Goal: Task Accomplishment & Management: Manage account settings

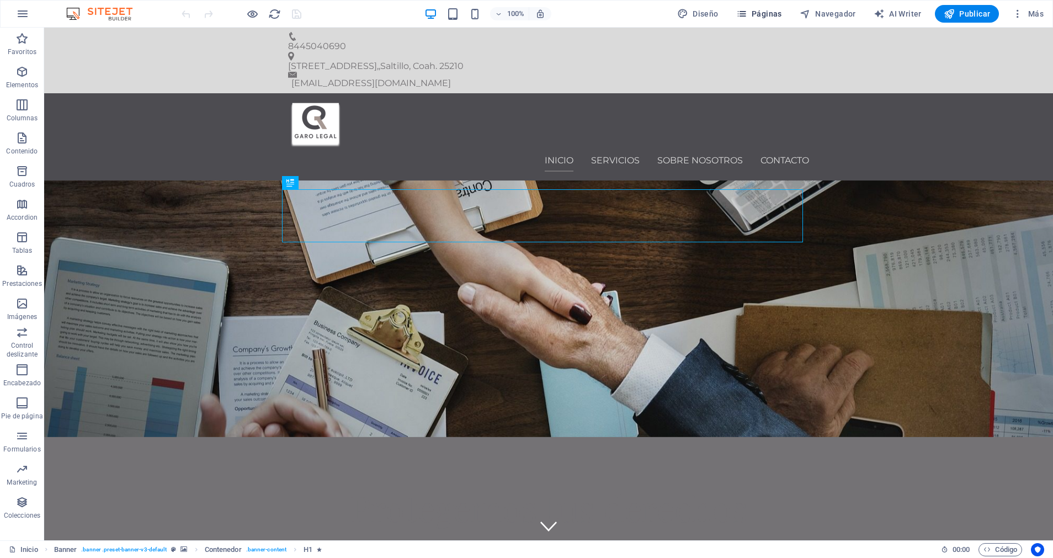
click at [767, 18] on span "Páginas" at bounding box center [759, 13] width 46 height 11
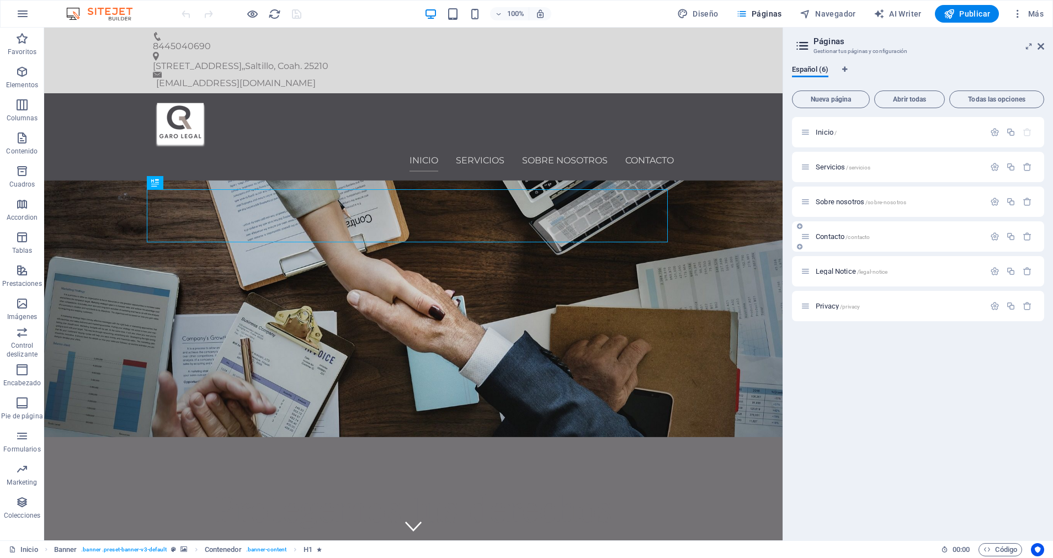
click at [877, 237] on p "Contacto /contacto" at bounding box center [899, 236] width 166 height 7
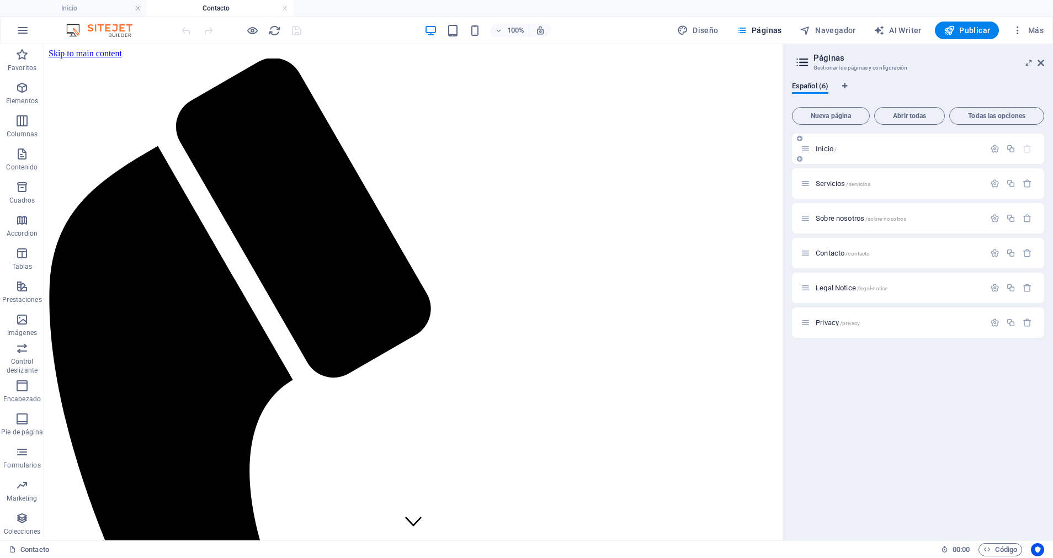
click at [825, 151] on span "Inicio /" at bounding box center [826, 149] width 21 height 8
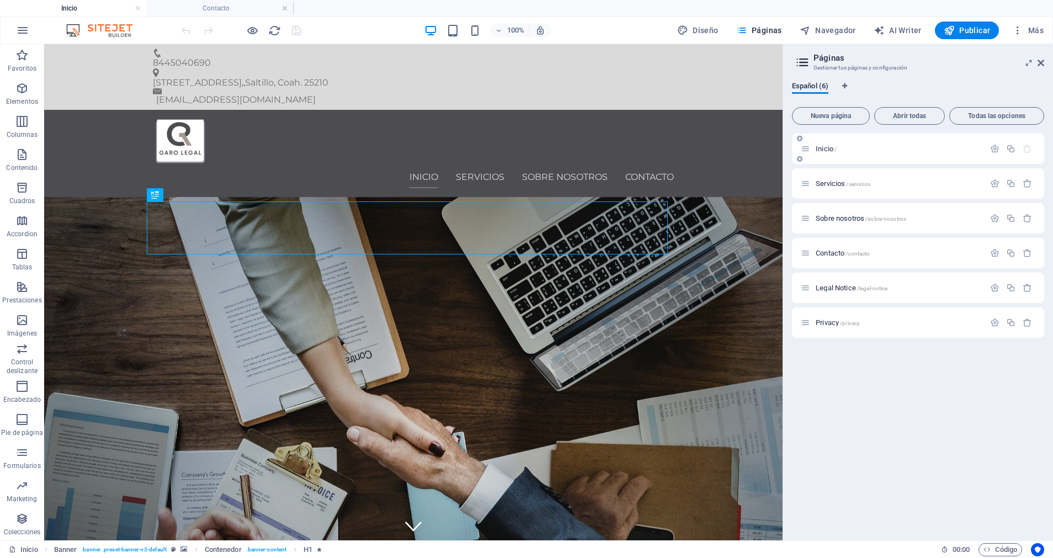
click at [825, 146] on span "Inicio /" at bounding box center [826, 149] width 21 height 8
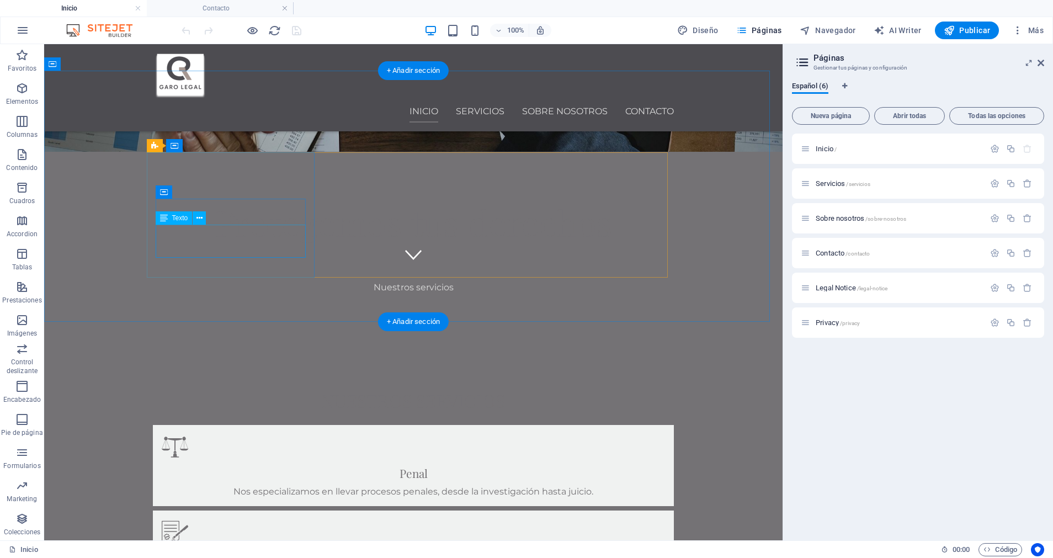
scroll to position [248, 0]
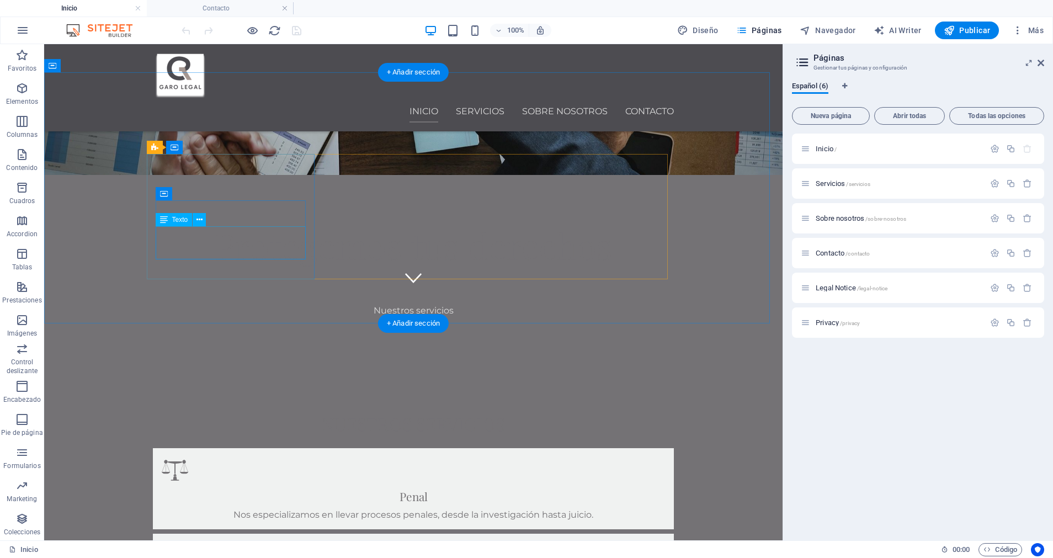
click at [229, 510] on div "Nos especializamos en llevar procesos penales, desde la investigación hasta jui…" at bounding box center [413, 515] width 503 height 11
click at [231, 510] on div "Nos especializamos en llevar procesos penales, desde la investigación hasta jui…" at bounding box center [413, 515] width 503 height 11
click at [231, 245] on div "Arrastra aquí para reemplazar el contenido existente. Si quieres crear un eleme…" at bounding box center [413, 292] width 739 height 496
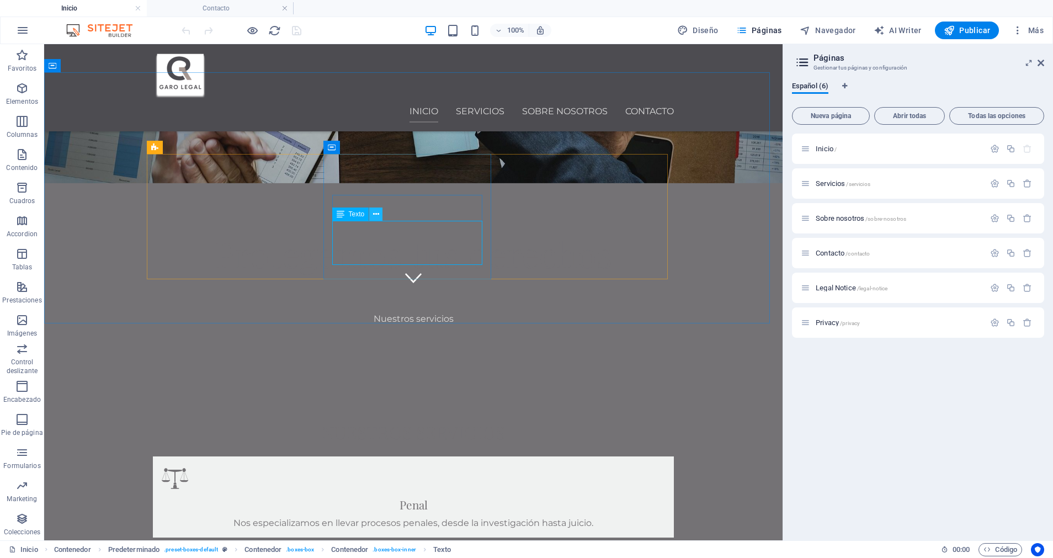
click at [375, 215] on icon at bounding box center [376, 215] width 6 height 12
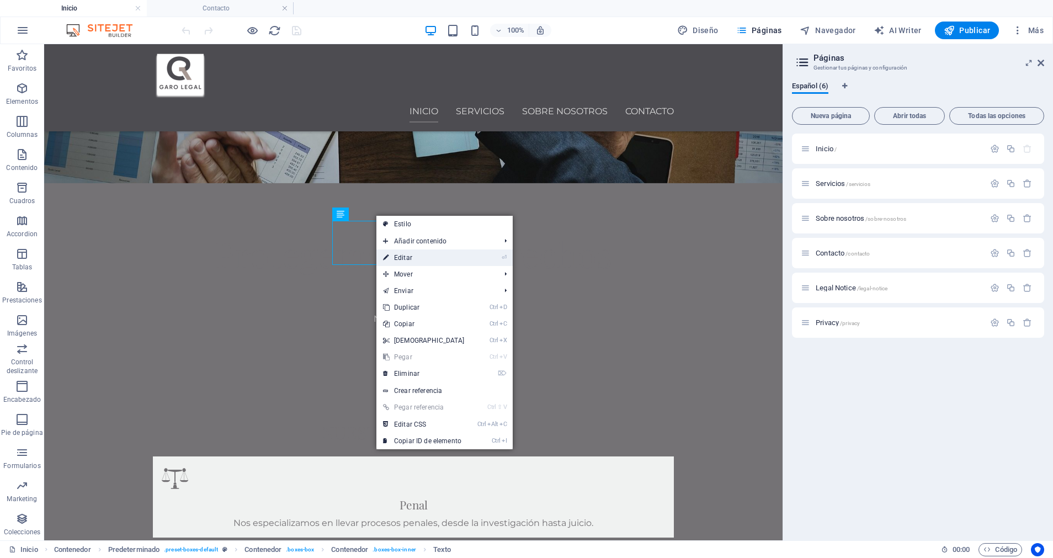
click at [406, 260] on link "⏎ Editar" at bounding box center [423, 258] width 95 height 17
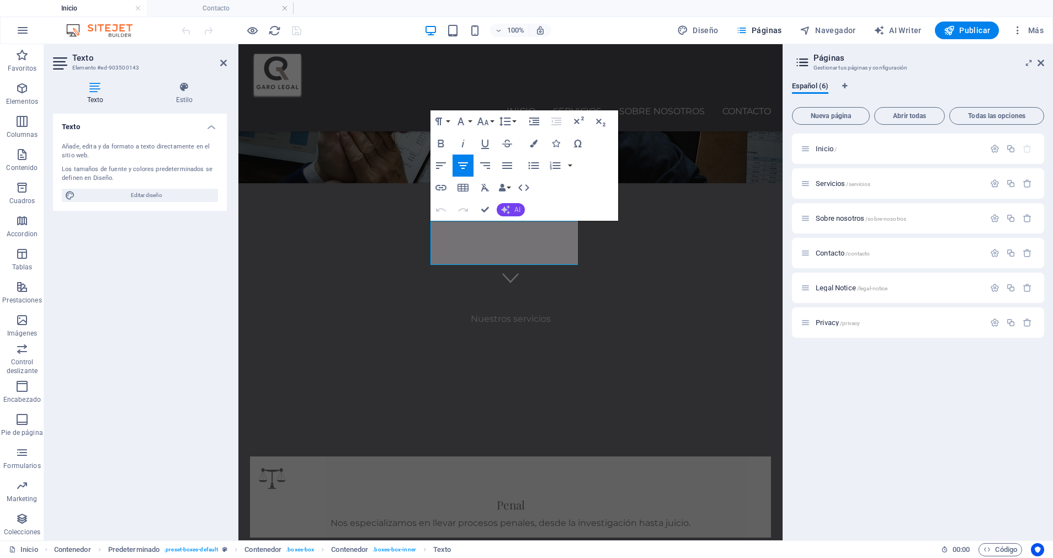
click at [513, 210] on button "AI" at bounding box center [511, 209] width 28 height 13
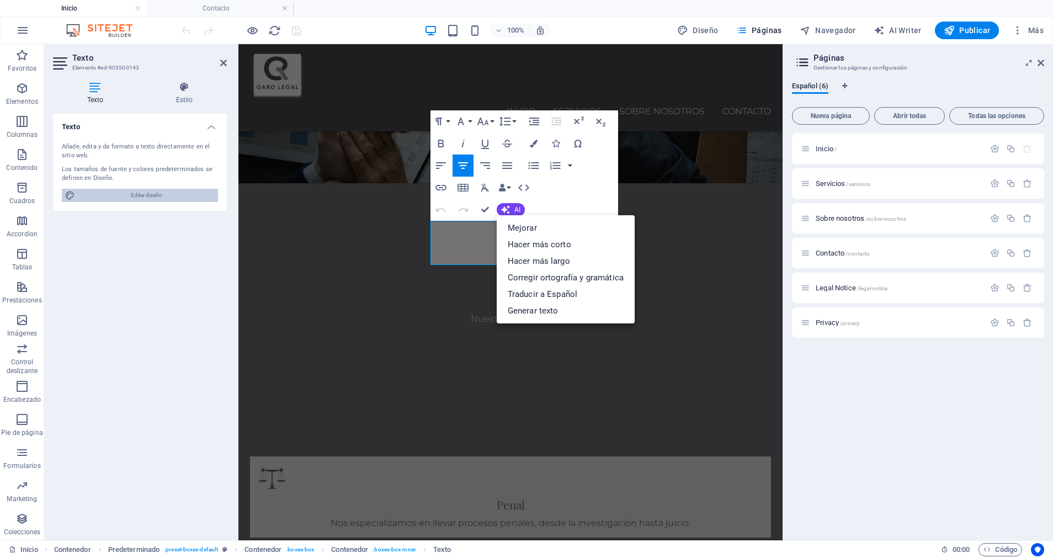
click at [148, 196] on span "Editar diseño" at bounding box center [146, 195] width 136 height 13
click at [150, 197] on span "Editar diseño" at bounding box center [146, 195] width 136 height 13
select select "px"
select select "400"
select select "px"
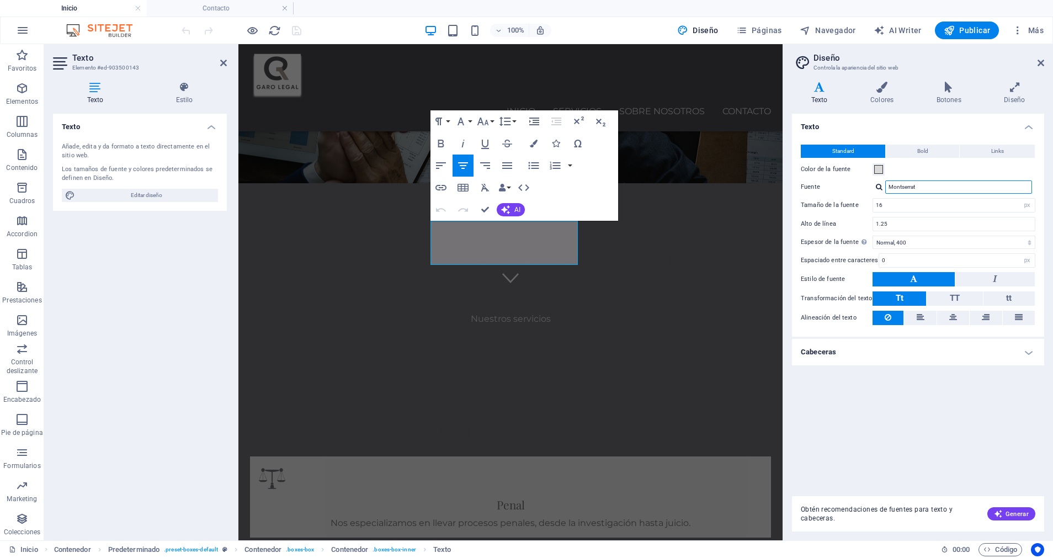
click at [913, 190] on input "Montserrat" at bounding box center [958, 187] width 147 height 13
drag, startPoint x: 972, startPoint y: 185, endPoint x: 906, endPoint y: 194, distance: 66.2
click at [906, 194] on div "Standard Bold Links Color de la fuente Fuente Montserrat Tamaño de la fuente 16…" at bounding box center [918, 235] width 257 height 203
click at [881, 184] on div at bounding box center [879, 186] width 7 height 7
click at [907, 214] on div "Playfair Display" at bounding box center [961, 216] width 146 height 12
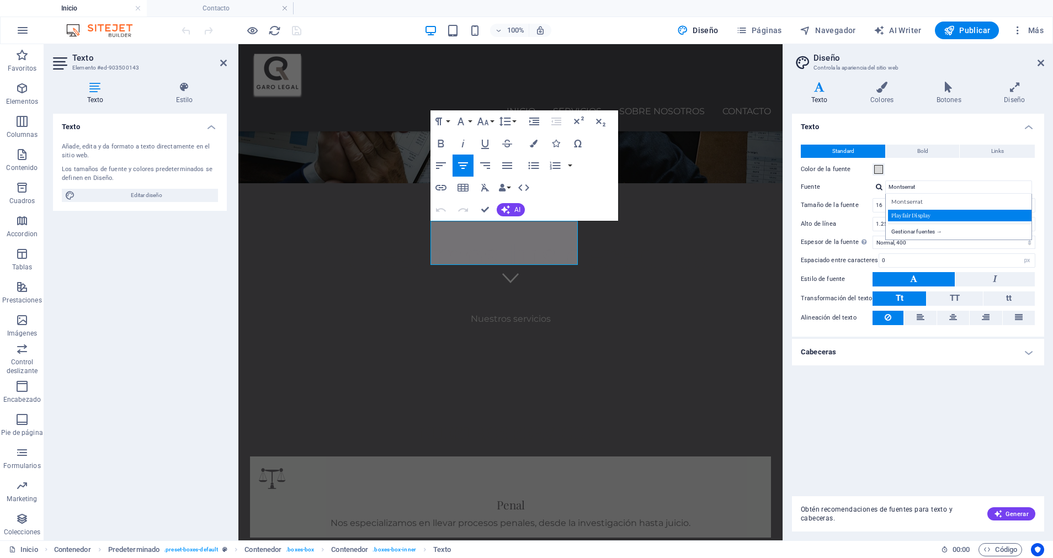
type input "Playfair Display"
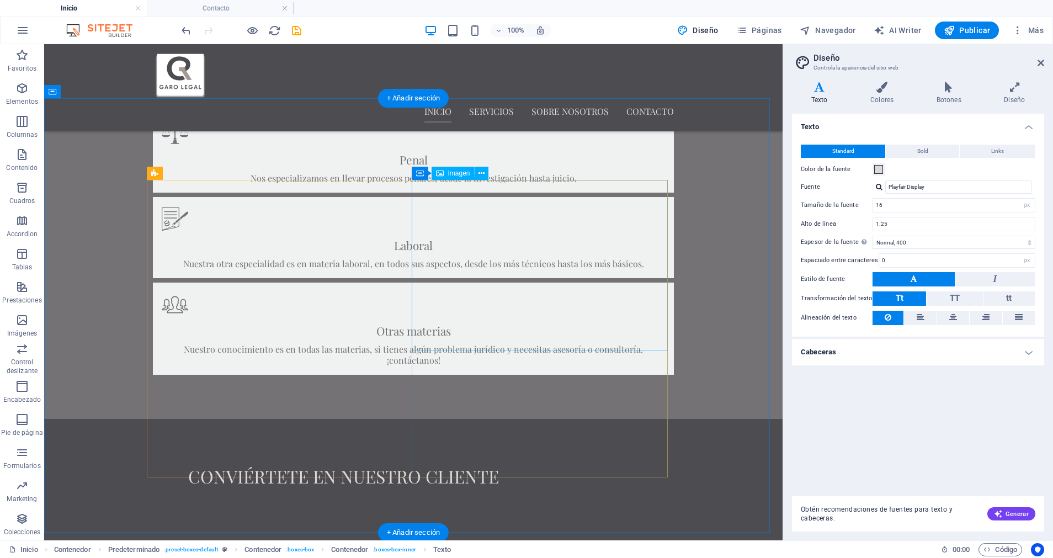
scroll to position [662, 0]
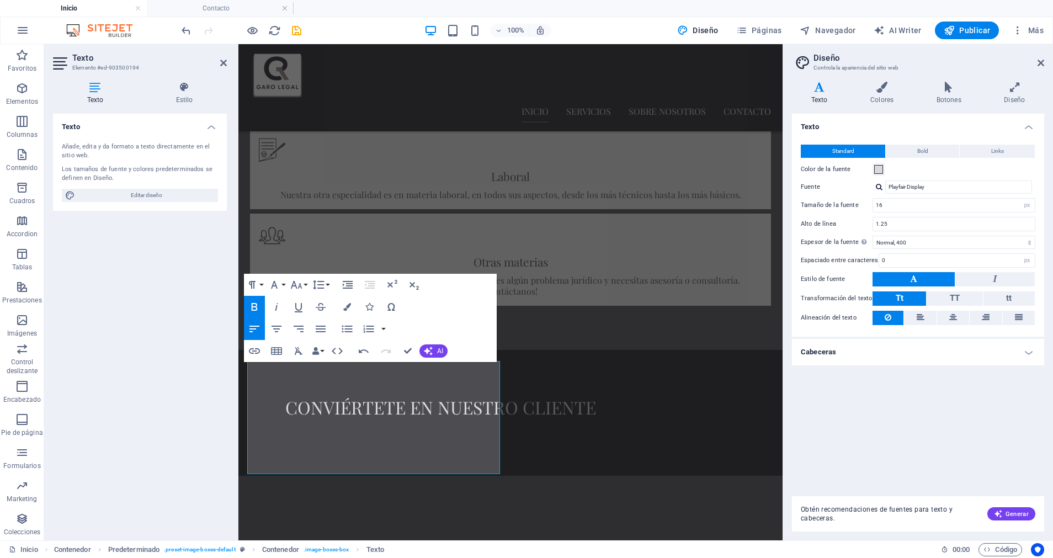
click at [251, 301] on icon "button" at bounding box center [254, 306] width 13 height 13
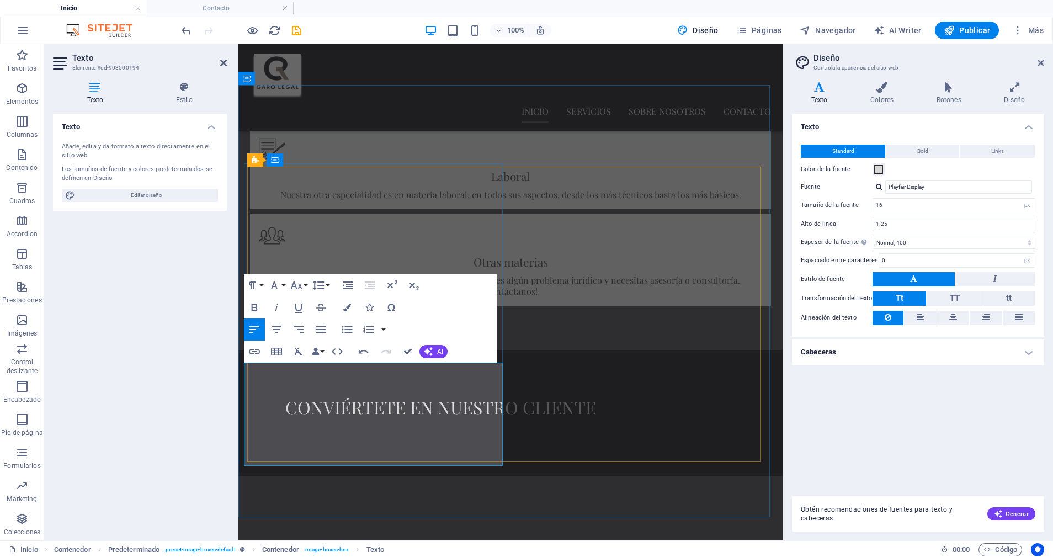
drag, startPoint x: 415, startPoint y: 454, endPoint x: 441, endPoint y: 444, distance: 27.3
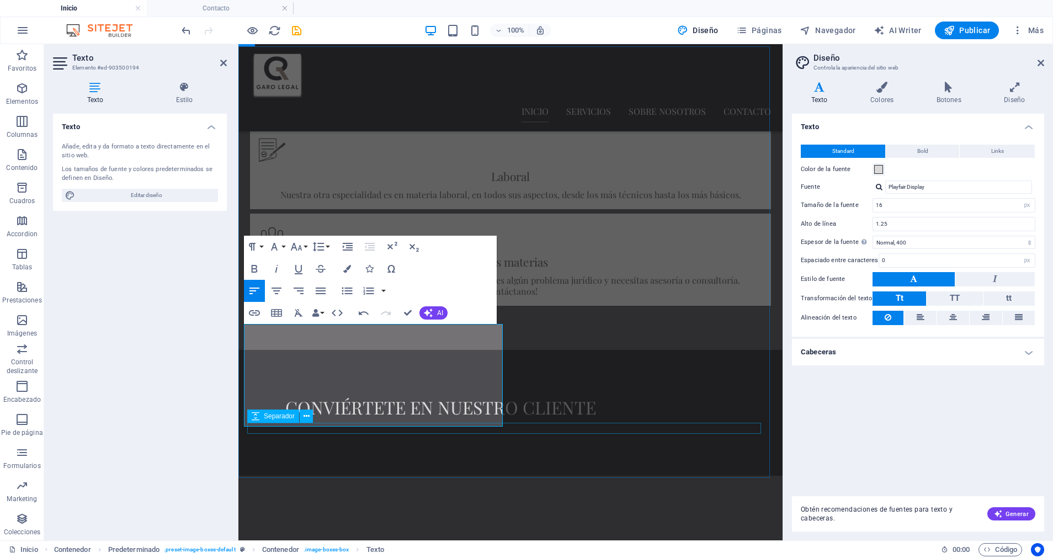
scroll to position [745, 0]
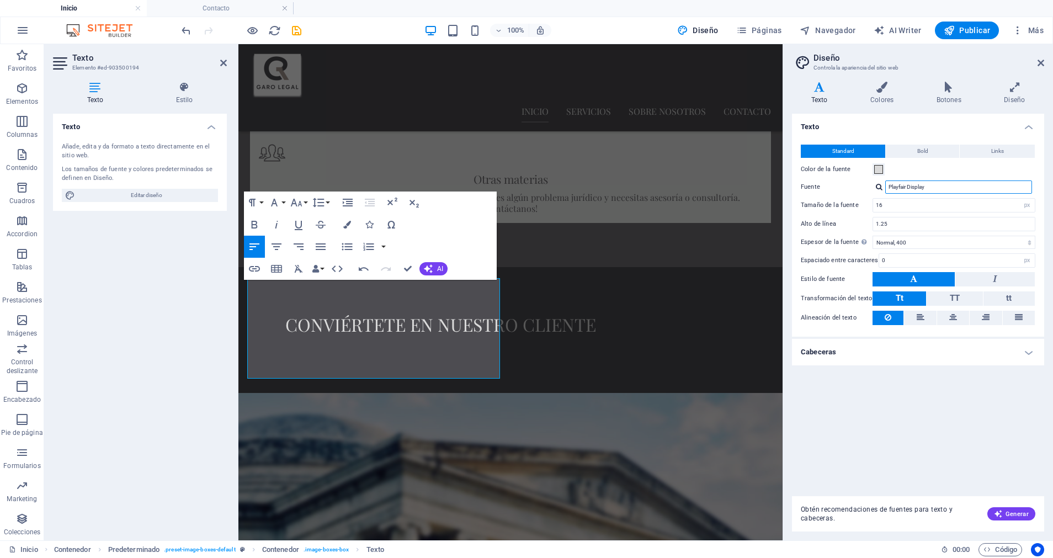
click at [1001, 189] on input "Playfair Display" at bounding box center [958, 187] width 147 height 13
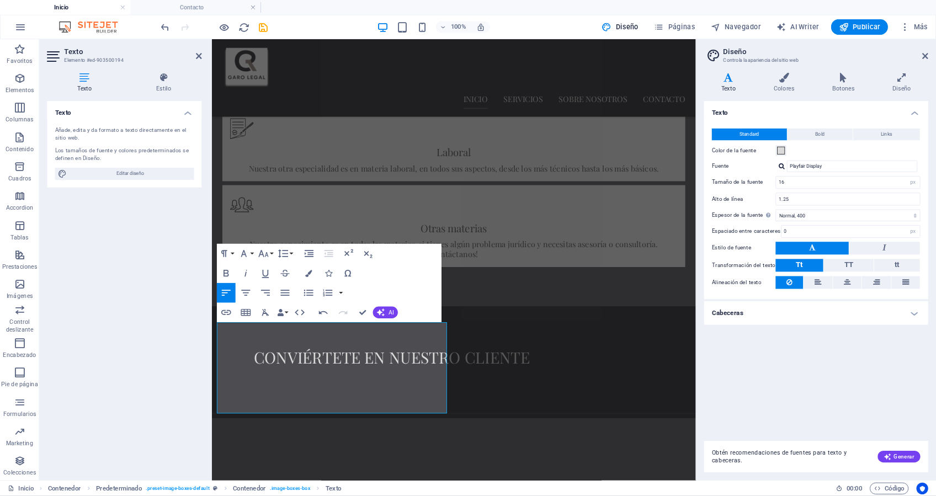
scroll to position [662, 0]
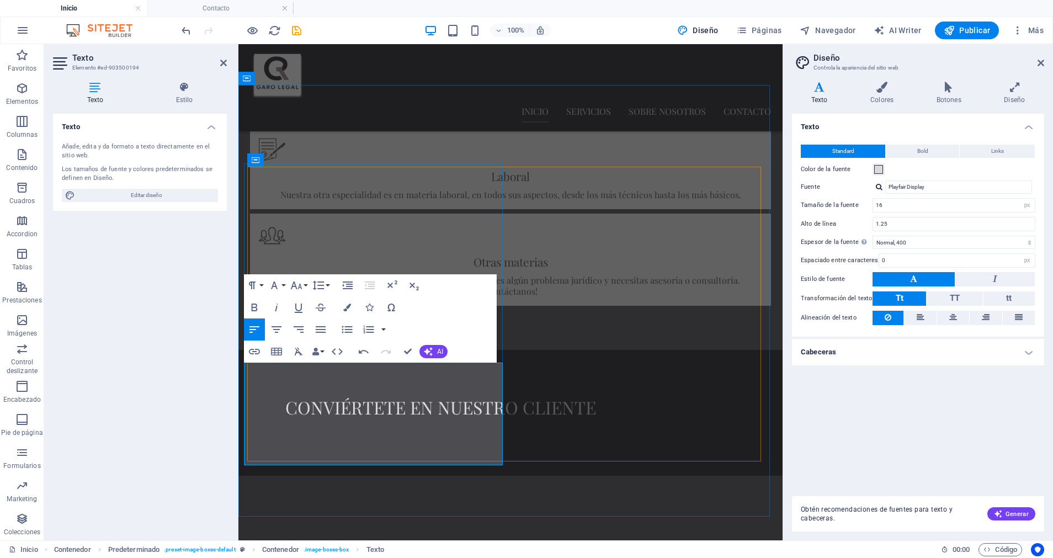
drag, startPoint x: 439, startPoint y: 452, endPoint x: 252, endPoint y: 369, distance: 204.4
click at [904, 194] on div "Standard Bold Links Color de la fuente Fuente Playfair Display Gestionar fuente…" at bounding box center [918, 235] width 257 height 203
click at [878, 191] on div "Playfair Display Gestionar fuentes →" at bounding box center [954, 187] width 163 height 13
click at [880, 191] on div "Playfair Display Gestionar fuentes →" at bounding box center [954, 187] width 163 height 13
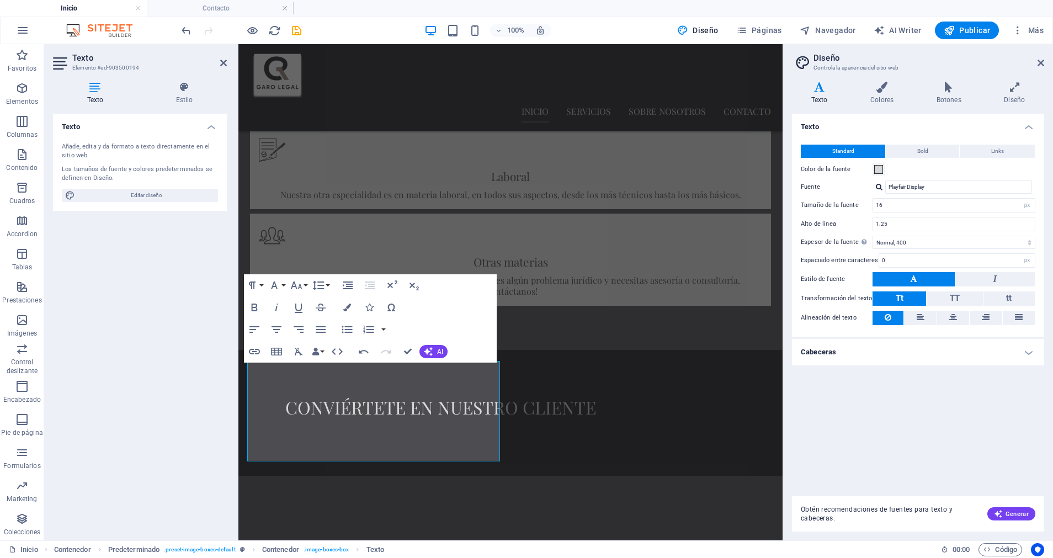
click at [880, 185] on div at bounding box center [879, 186] width 7 height 7
click at [908, 217] on div "Playfair Display" at bounding box center [961, 216] width 146 height 12
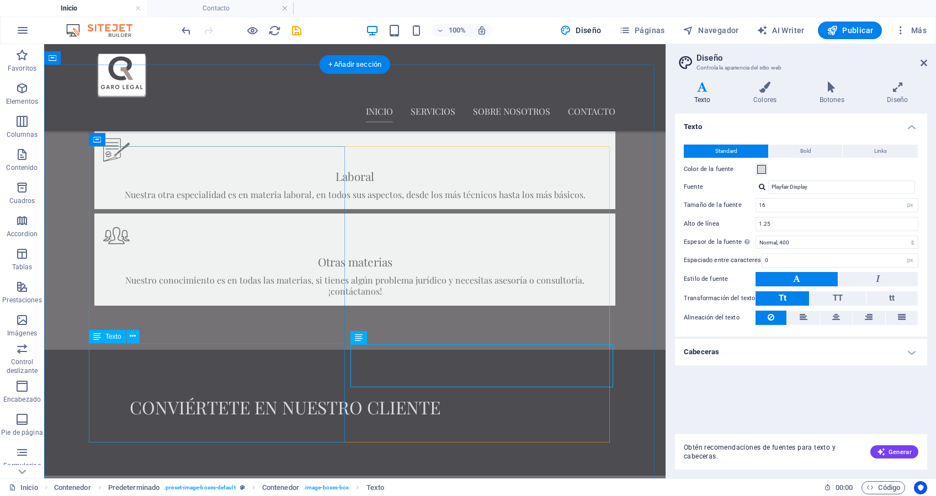
click at [903, 312] on icon at bounding box center [902, 317] width 8 height 13
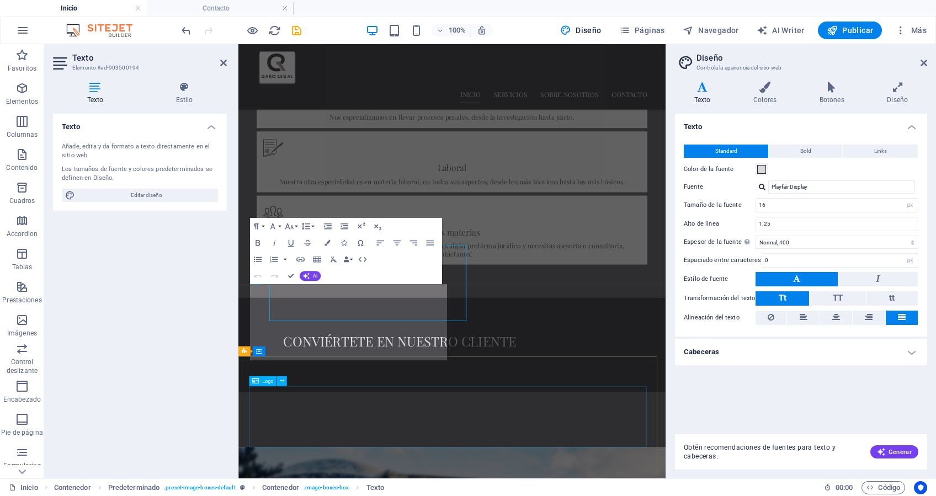
scroll to position [695, 0]
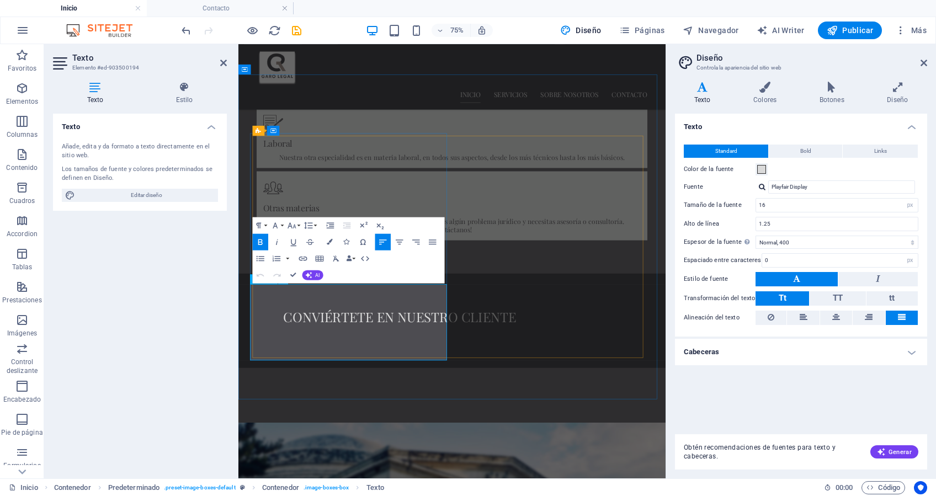
drag, startPoint x: 445, startPoint y: 450, endPoint x: 261, endPoint y: 369, distance: 201.7
click at [905, 318] on icon at bounding box center [902, 317] width 8 height 13
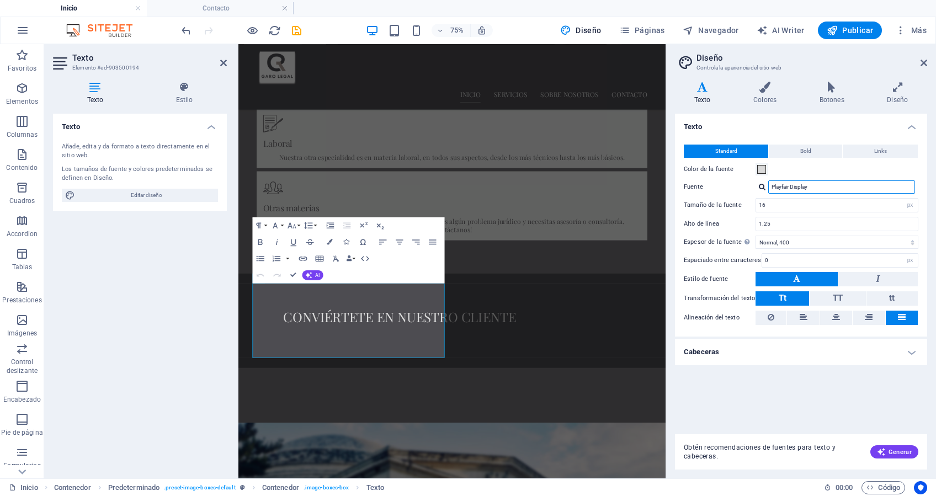
click at [819, 185] on input "Playfair Display" at bounding box center [841, 187] width 147 height 13
click at [763, 189] on div at bounding box center [762, 186] width 7 height 7
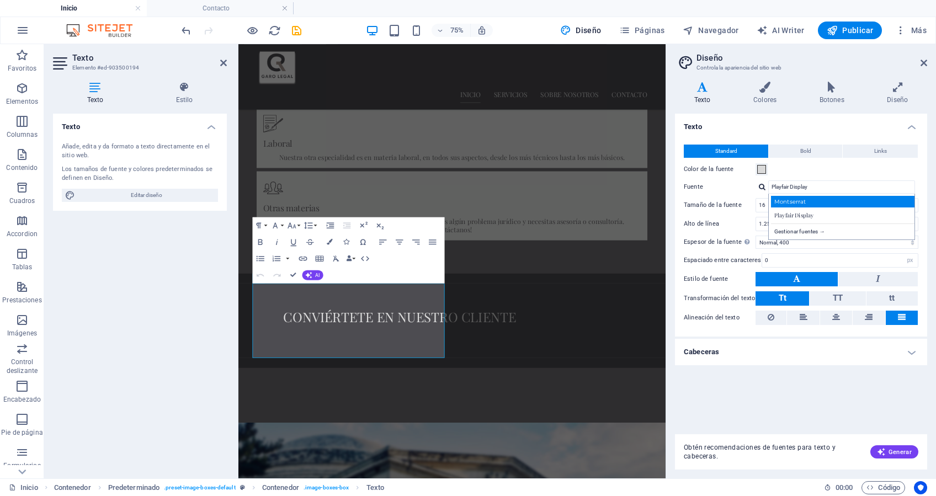
click at [787, 201] on div "Montserrat" at bounding box center [844, 202] width 146 height 12
click at [784, 192] on input "Montserrat" at bounding box center [841, 187] width 147 height 13
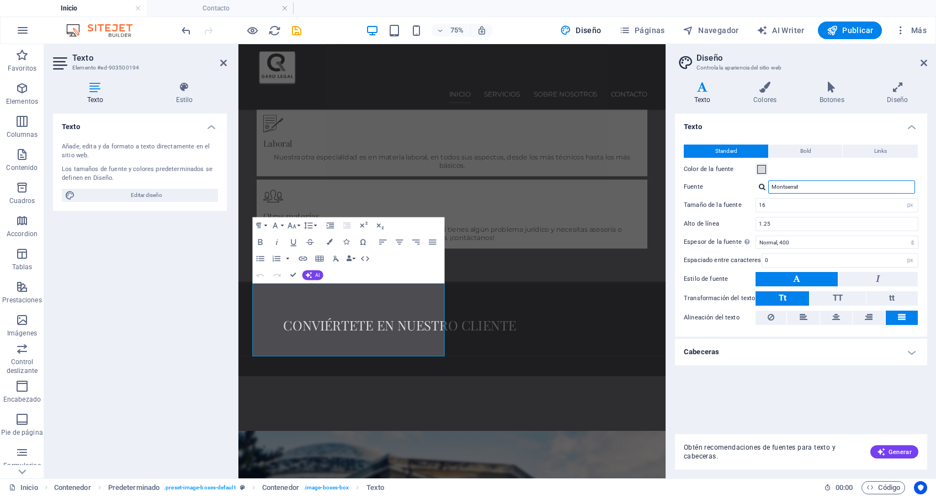
scroll to position [707, 0]
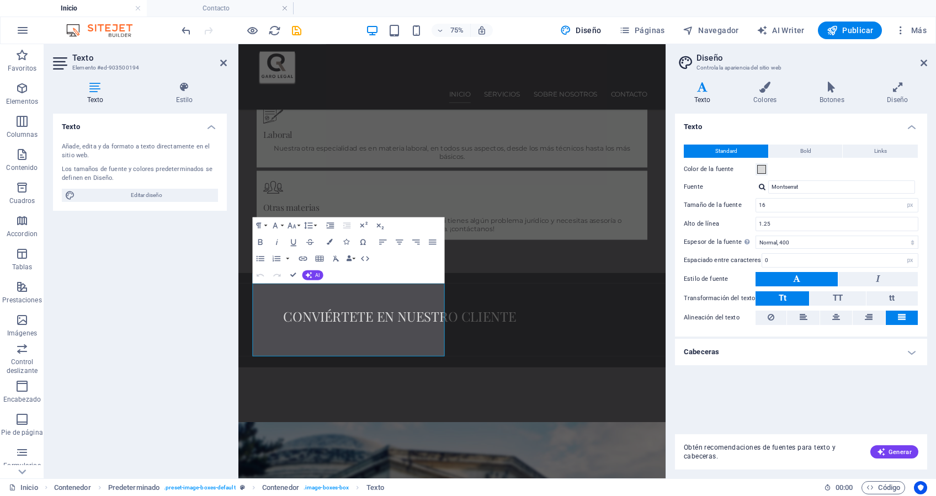
click at [763, 189] on div at bounding box center [762, 186] width 7 height 7
click at [785, 219] on div "Playfair Display" at bounding box center [844, 216] width 146 height 12
type input "Playfair Display"
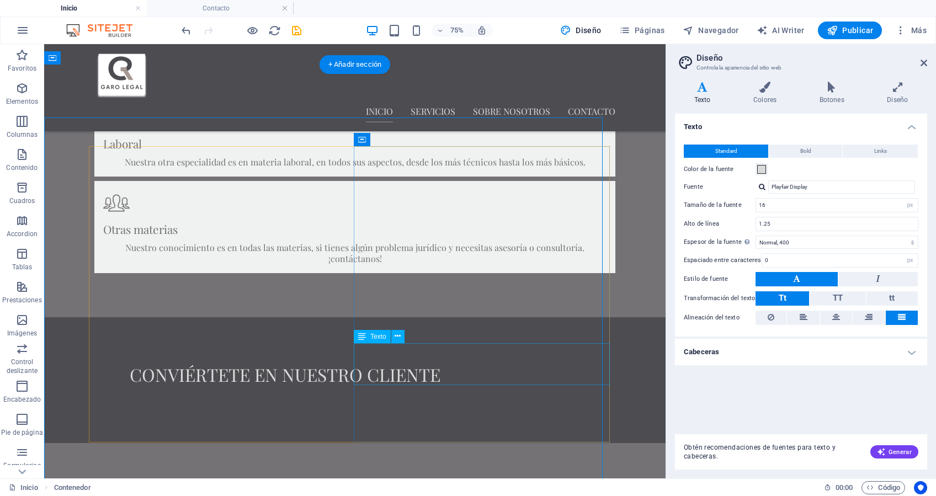
scroll to position [662, 0]
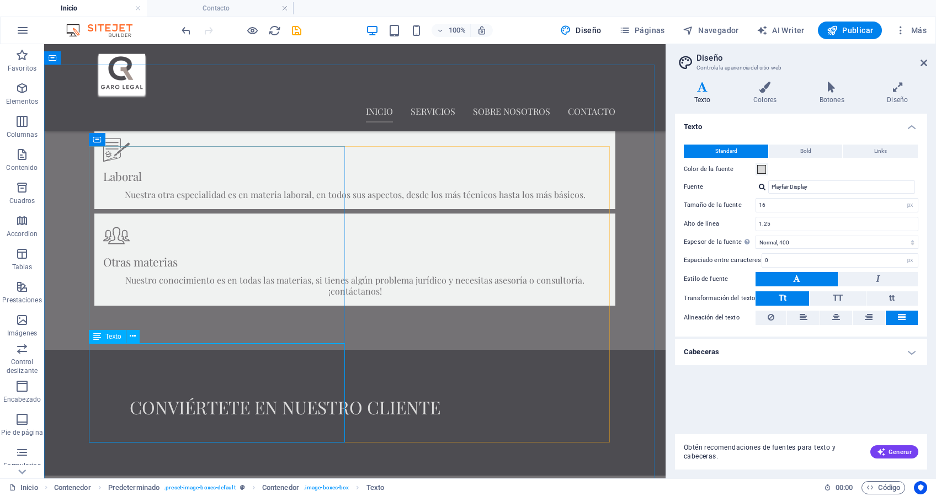
click at [108, 338] on span "Texto" at bounding box center [113, 336] width 16 height 7
click at [131, 337] on icon at bounding box center [133, 337] width 6 height 12
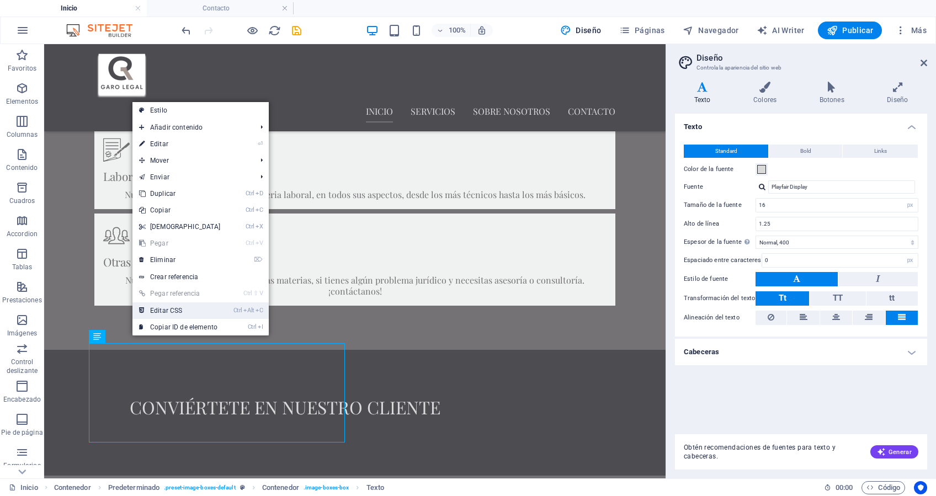
click at [182, 314] on link "Ctrl Alt C Editar CSS" at bounding box center [179, 311] width 95 height 17
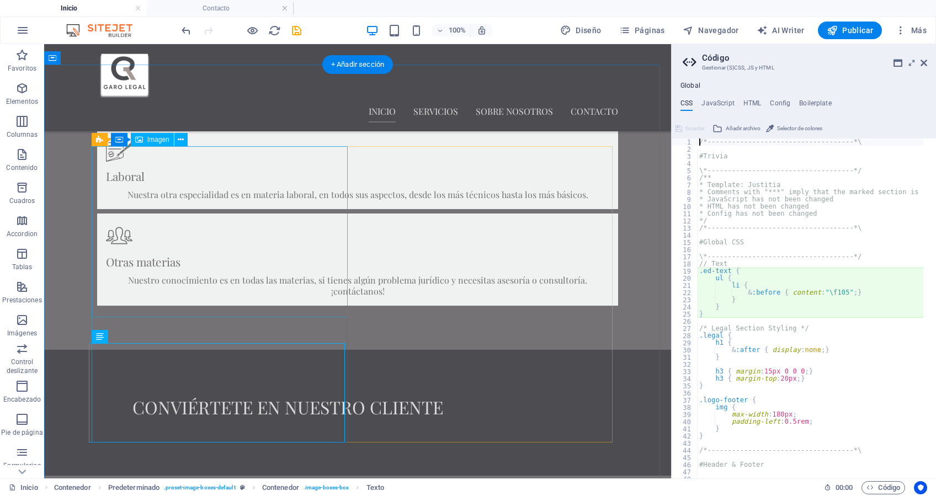
type textarea "ul {"
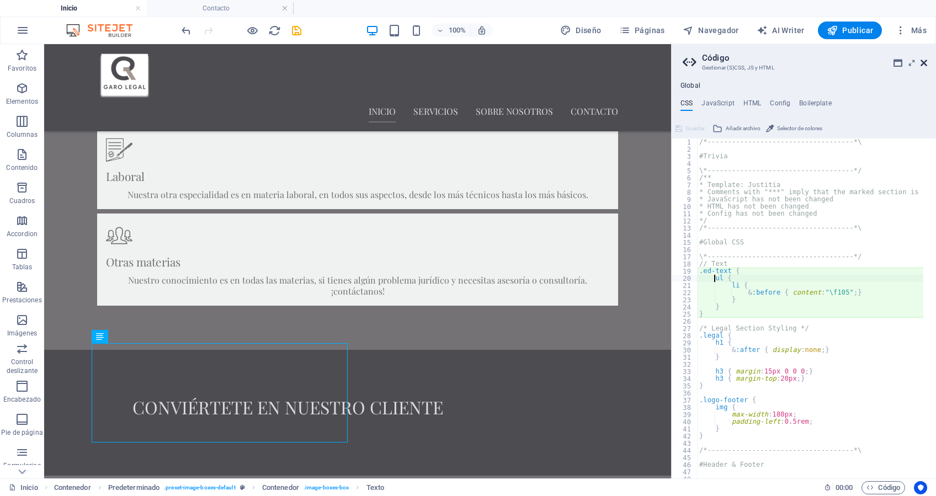
click at [927, 65] on icon at bounding box center [924, 63] width 7 height 9
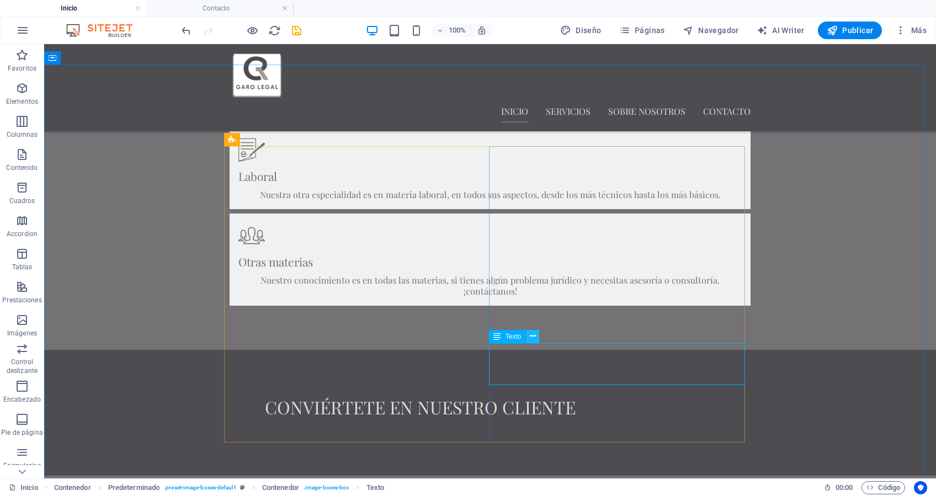
click at [532, 337] on icon at bounding box center [533, 337] width 6 height 12
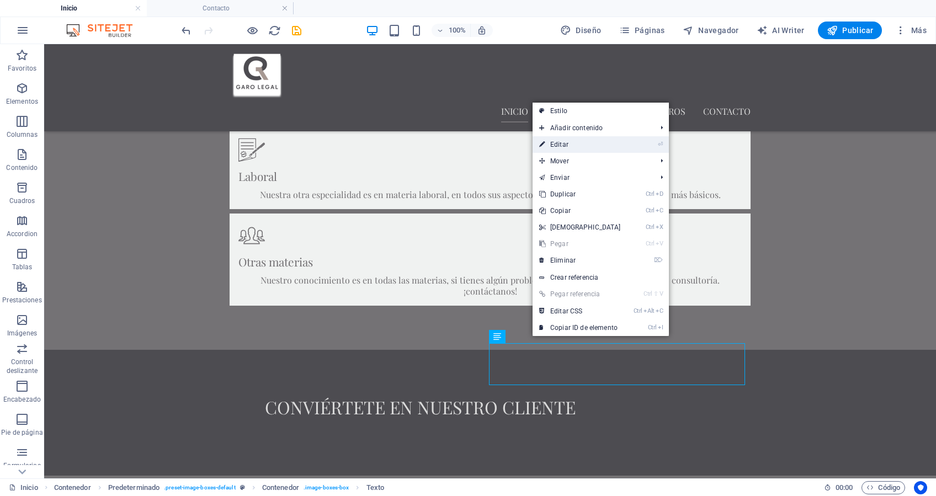
click at [593, 144] on link "⏎ Editar" at bounding box center [580, 144] width 95 height 17
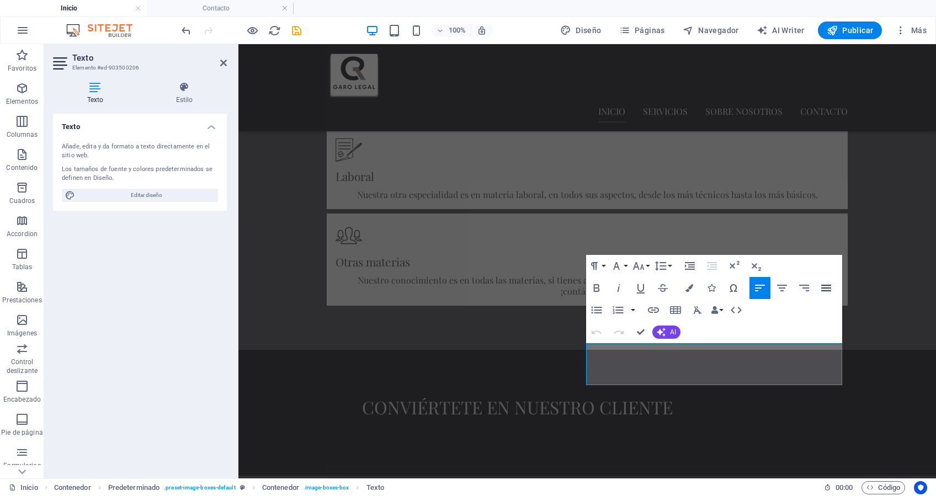
click at [827, 285] on icon "button" at bounding box center [826, 288] width 10 height 7
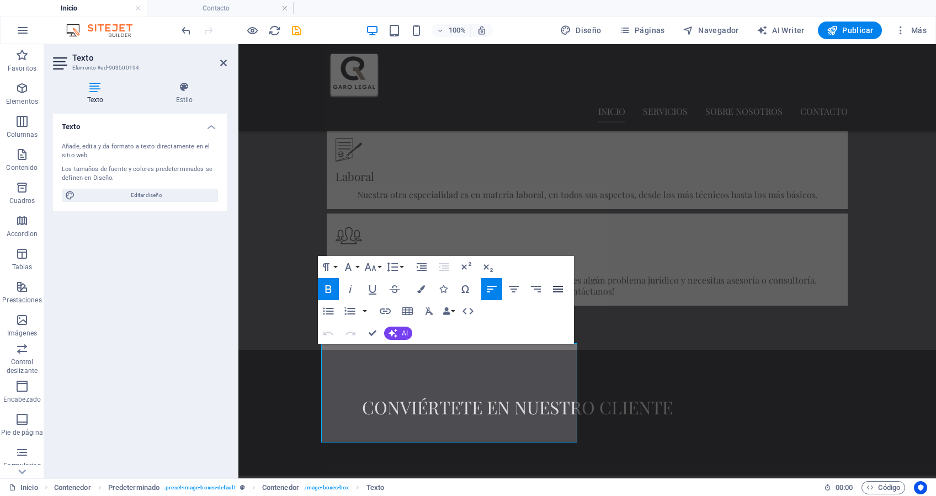
click at [556, 286] on icon "button" at bounding box center [557, 289] width 13 height 13
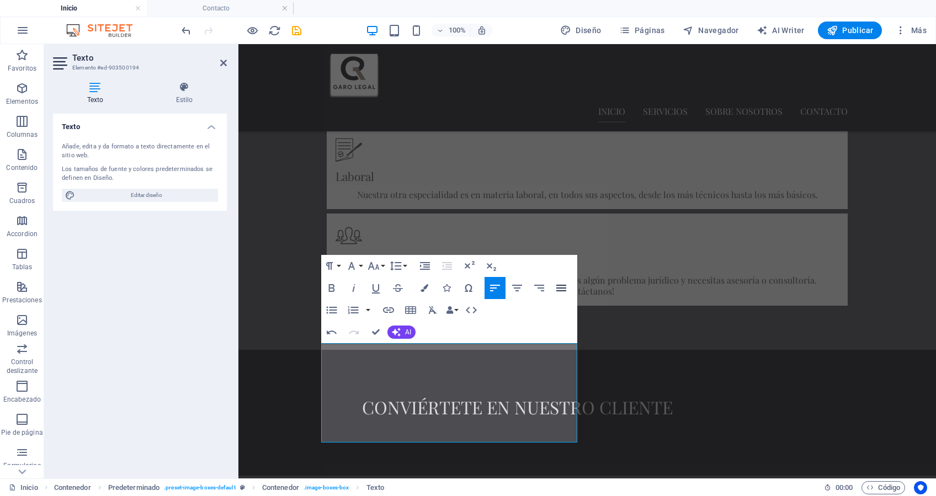
click at [555, 291] on icon "button" at bounding box center [561, 288] width 13 height 13
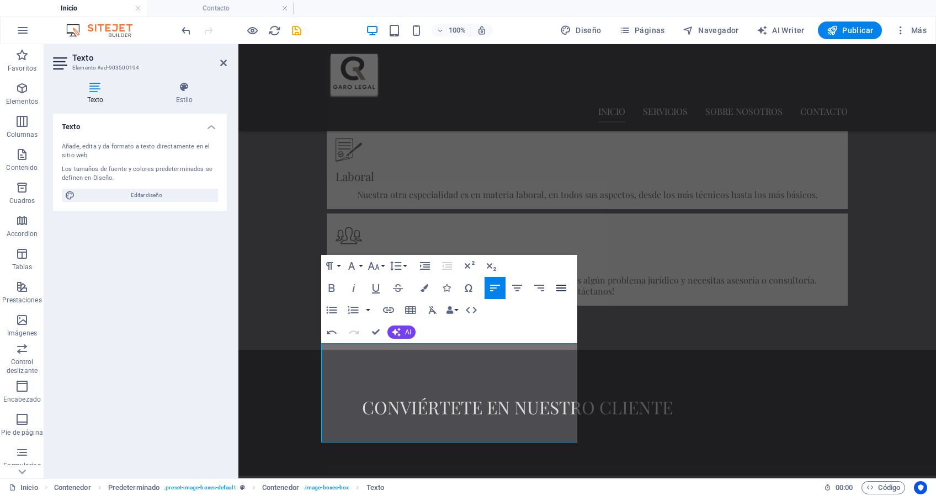
click at [560, 290] on icon "button" at bounding box center [561, 288] width 10 height 7
click at [432, 312] on icon "button" at bounding box center [432, 310] width 13 height 13
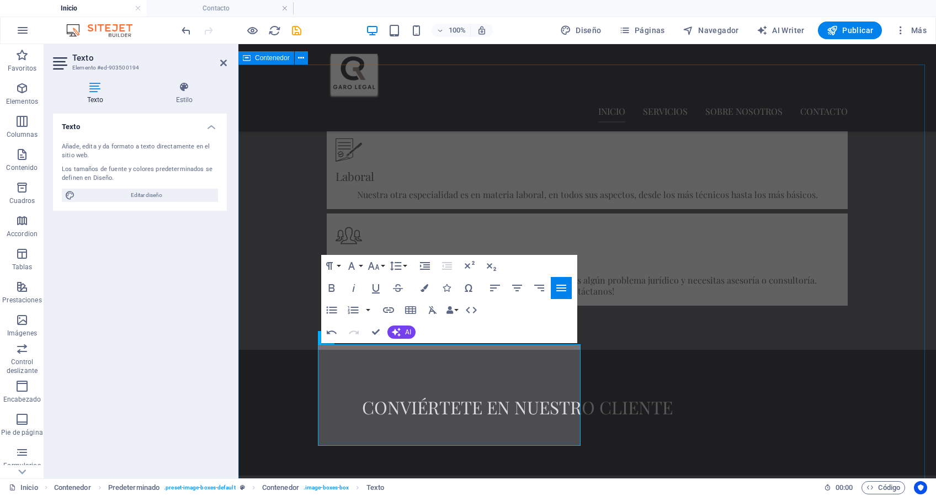
drag, startPoint x: 512, startPoint y: 428, endPoint x: 317, endPoint y: 352, distance: 209.7
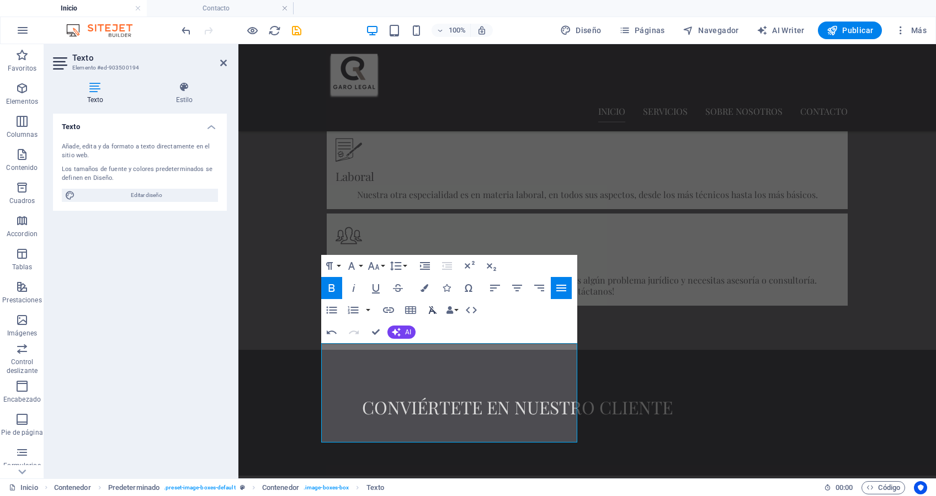
click at [434, 313] on icon "button" at bounding box center [432, 310] width 8 height 8
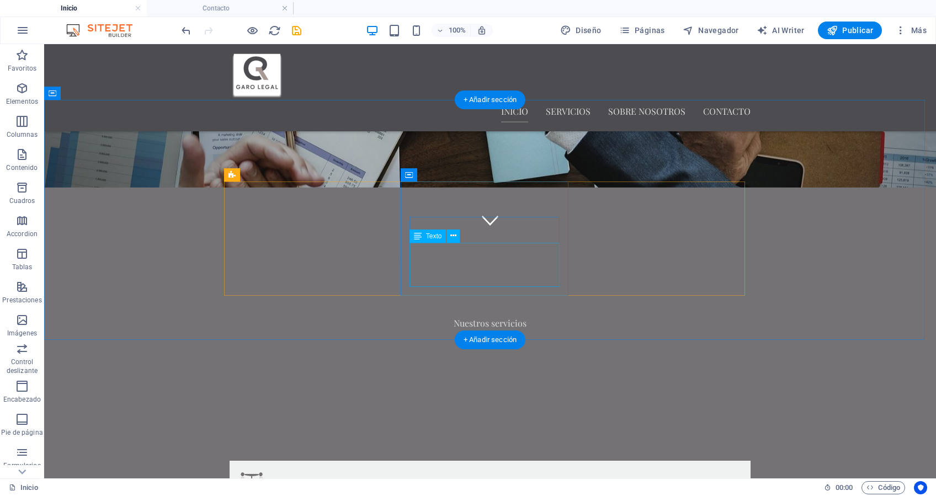
scroll to position [221, 0]
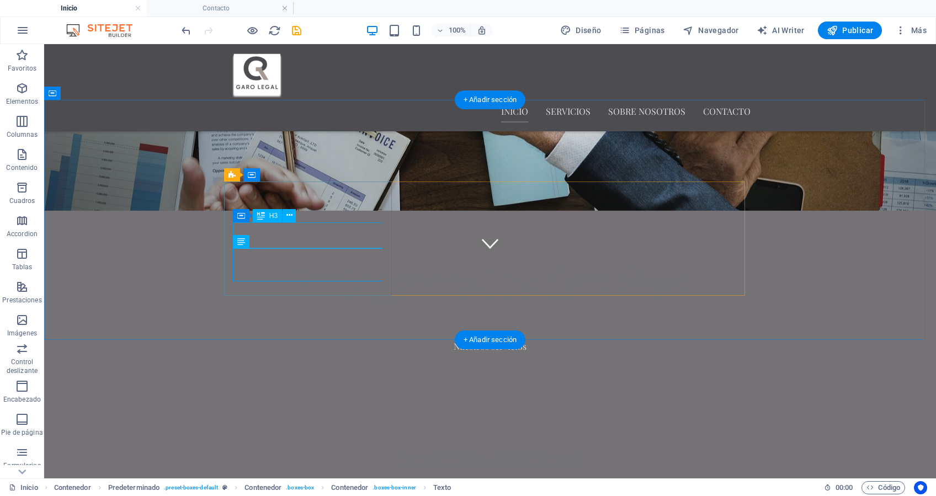
click at [287, 217] on icon at bounding box center [290, 216] width 6 height 12
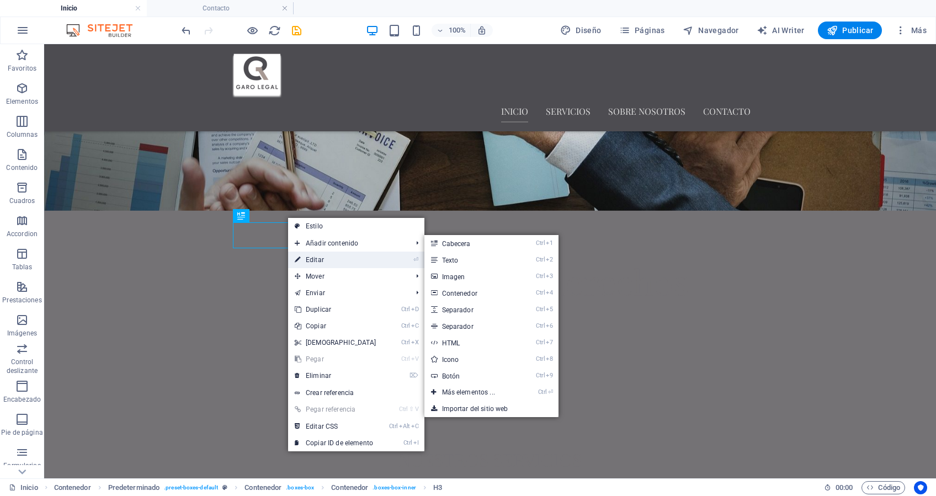
click at [312, 252] on link "⏎ Editar" at bounding box center [335, 260] width 95 height 17
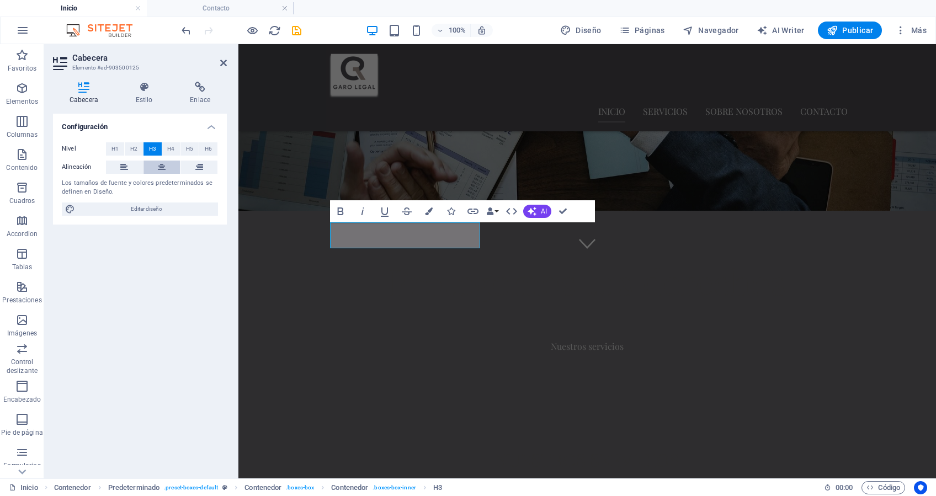
click at [163, 162] on icon at bounding box center [162, 167] width 8 height 13
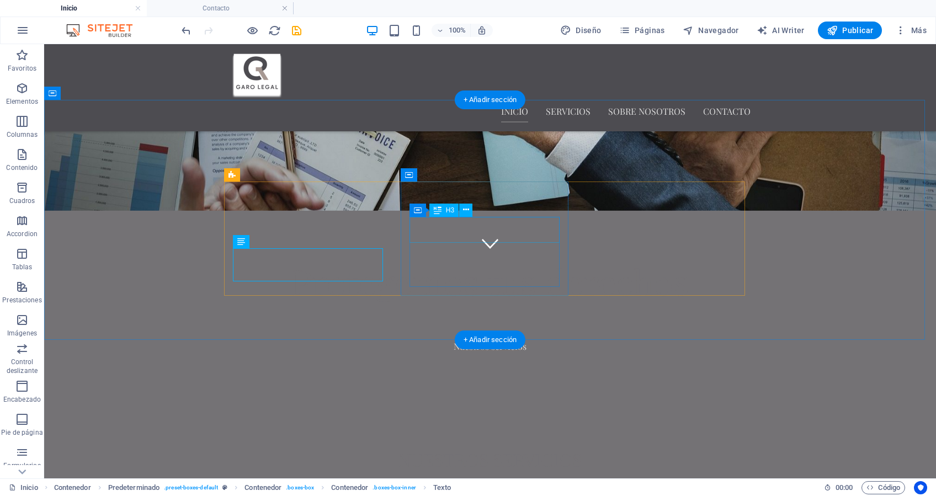
click at [468, 210] on icon at bounding box center [466, 210] width 6 height 12
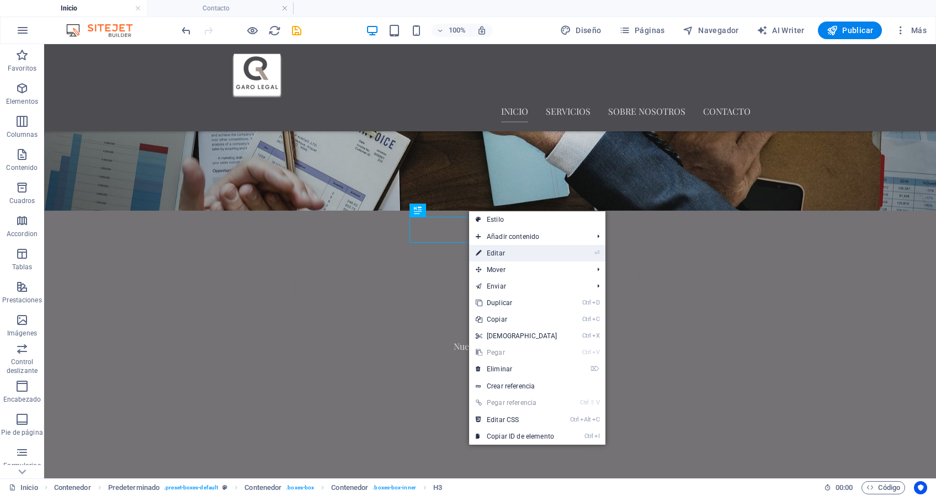
click at [487, 248] on link "⏎ Editar" at bounding box center [516, 253] width 95 height 17
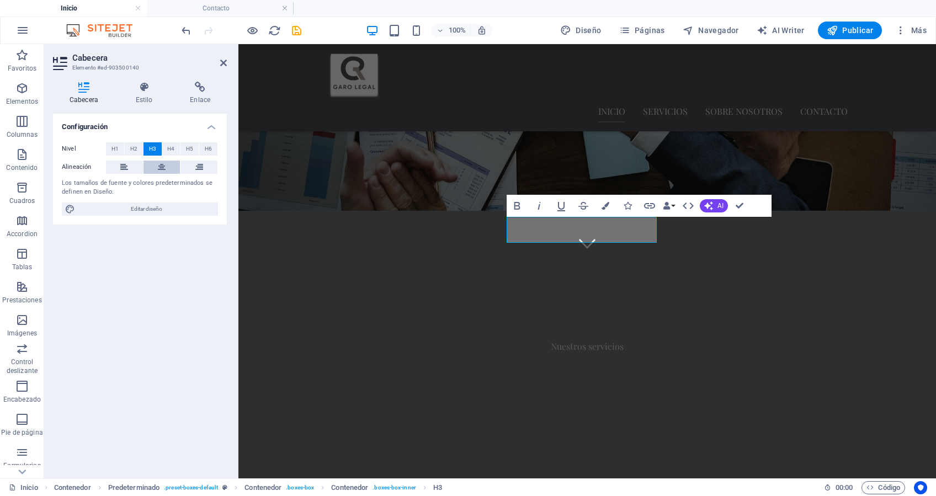
click at [160, 171] on icon at bounding box center [162, 167] width 8 height 13
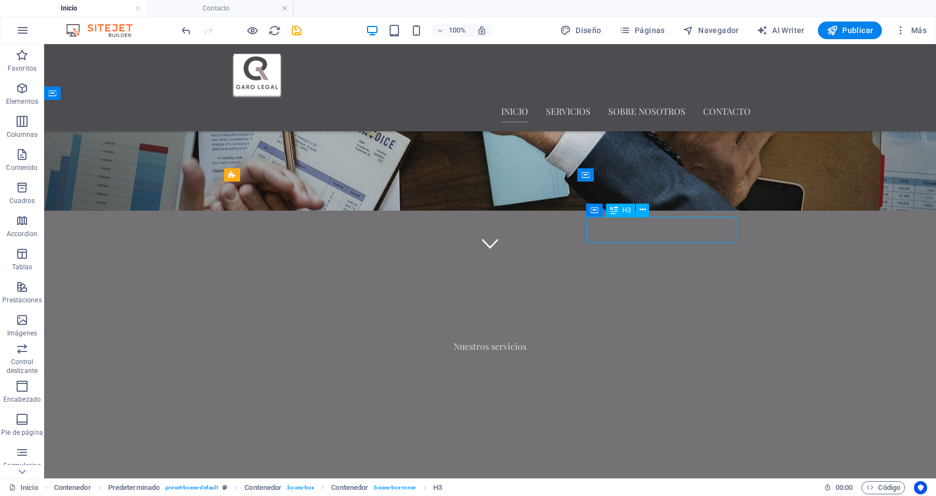
click at [640, 212] on icon at bounding box center [643, 210] width 6 height 12
click at [645, 212] on icon at bounding box center [643, 210] width 6 height 12
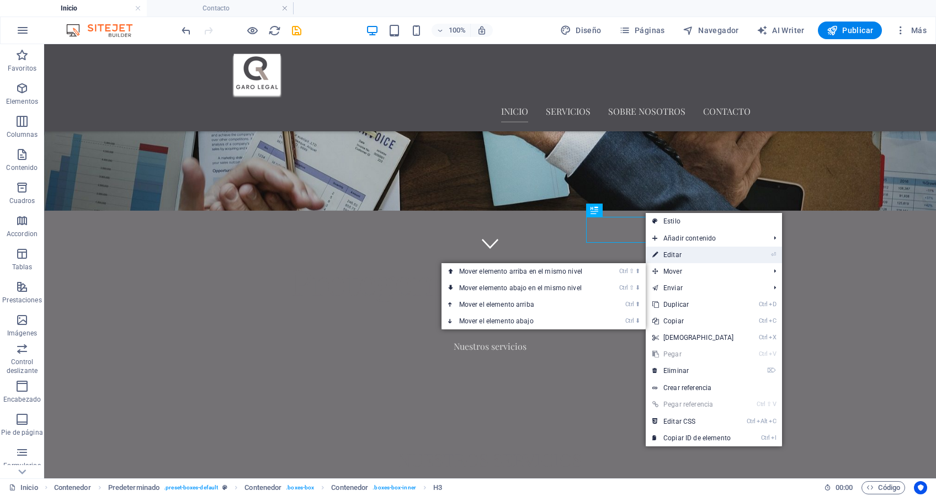
click at [676, 252] on link "⏎ Editar" at bounding box center [693, 255] width 95 height 17
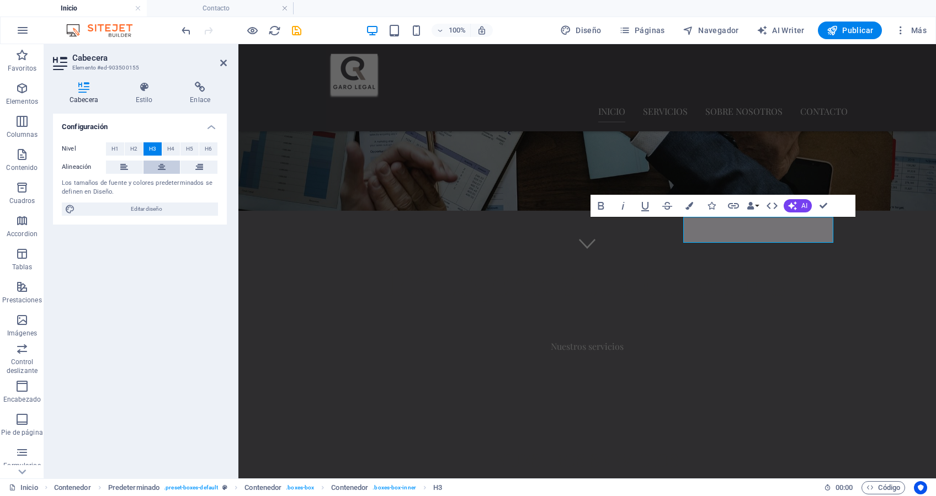
click at [164, 166] on icon at bounding box center [162, 167] width 8 height 13
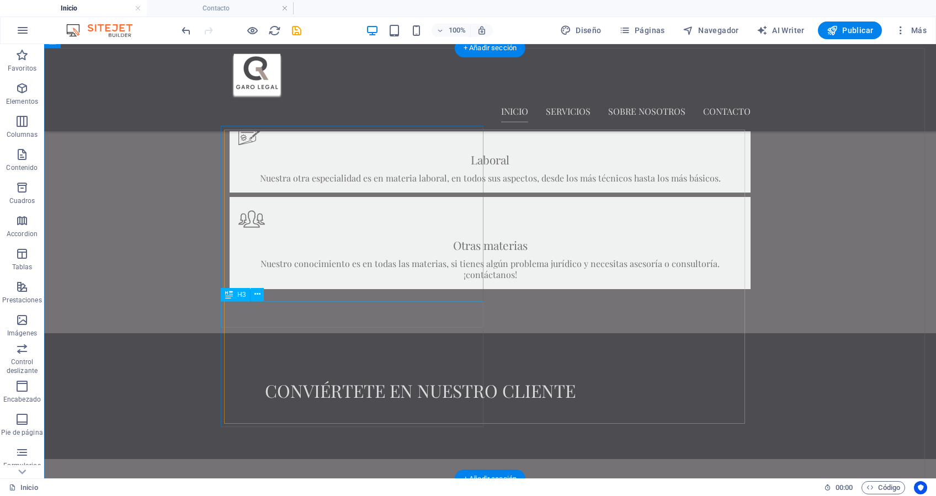
scroll to position [736, 0]
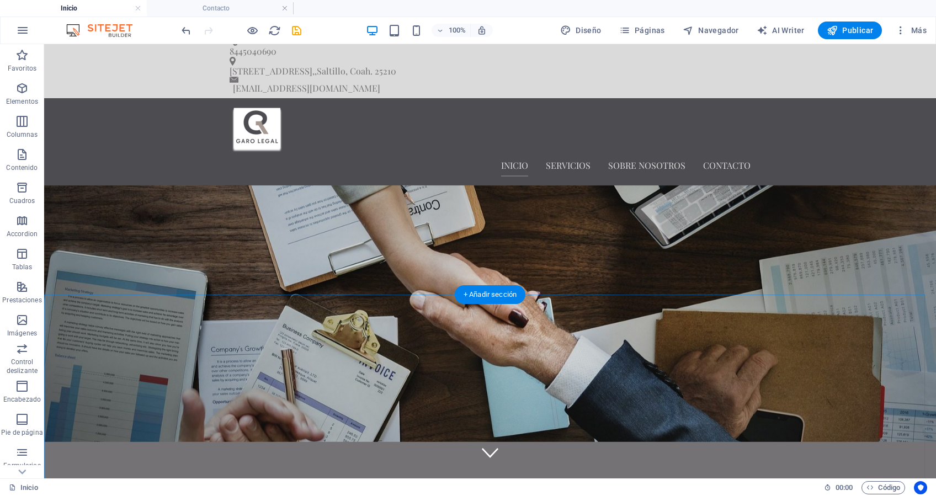
scroll to position [0, 0]
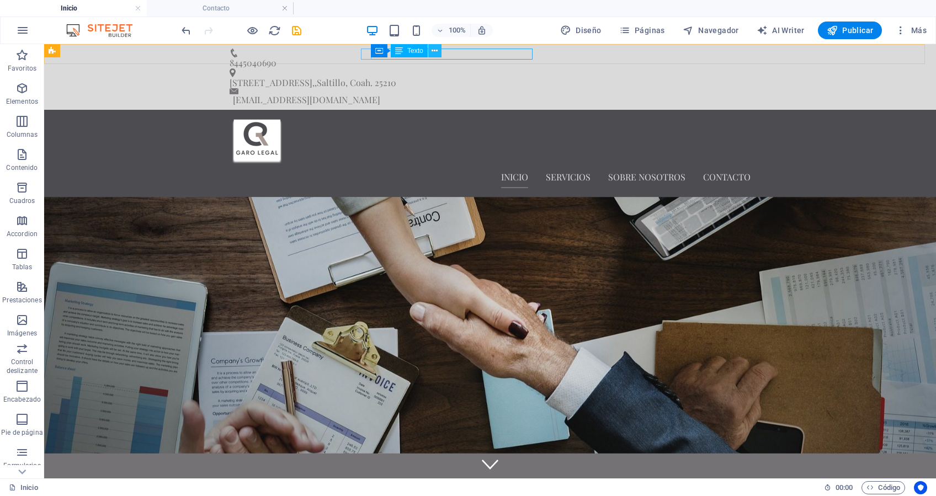
click at [437, 53] on icon at bounding box center [435, 51] width 6 height 12
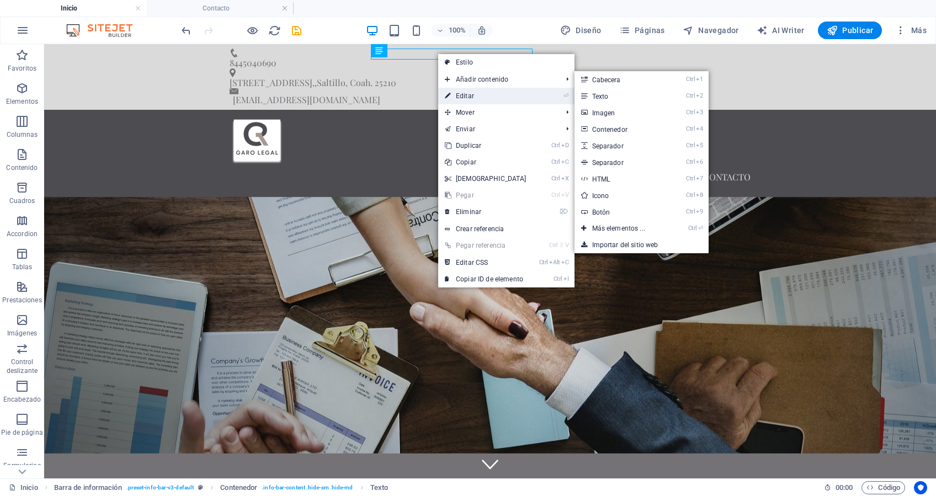
click at [464, 95] on link "⏎ Editar" at bounding box center [485, 96] width 95 height 17
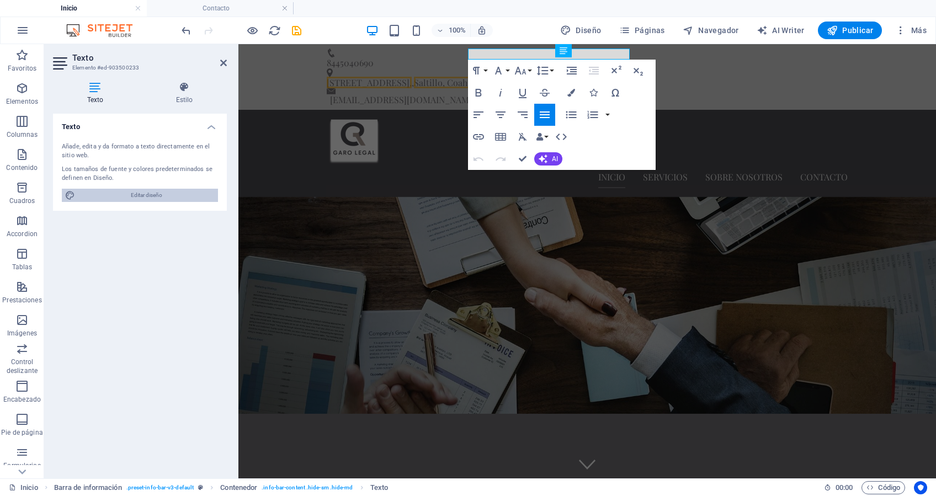
click at [130, 193] on span "Editar diseño" at bounding box center [146, 195] width 136 height 13
select select "px"
select select "400"
select select "px"
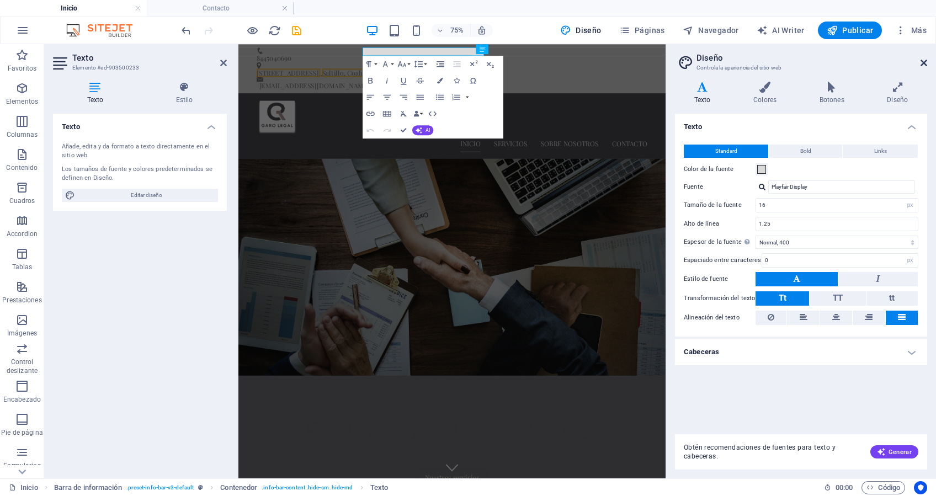
click at [926, 61] on icon at bounding box center [924, 63] width 7 height 9
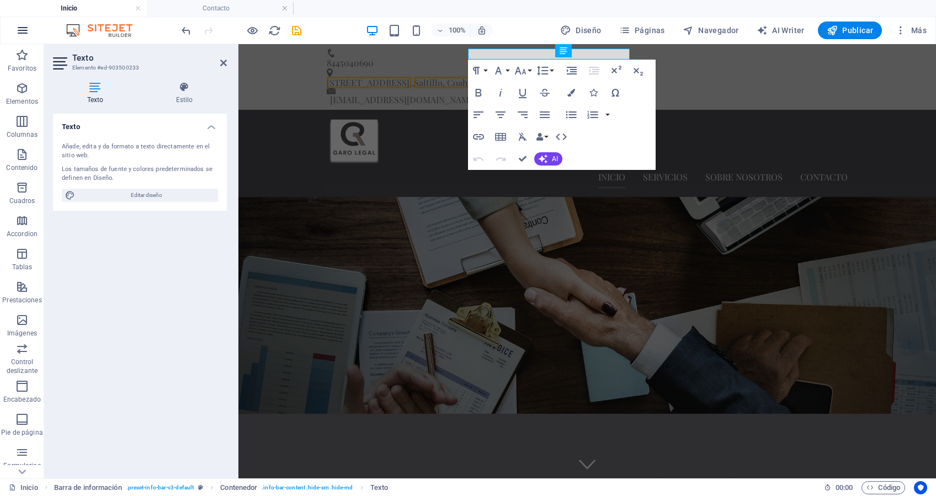
click at [26, 29] on icon "button" at bounding box center [22, 30] width 13 height 13
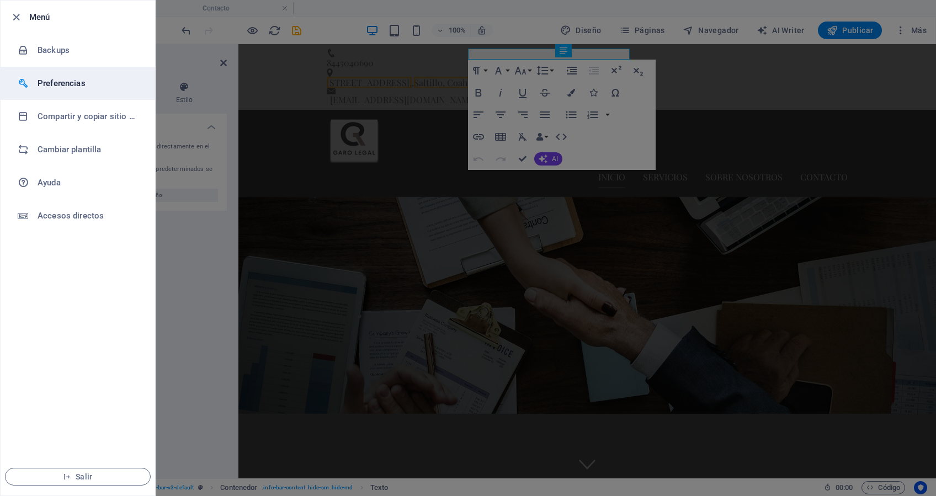
click at [57, 81] on h6 "Preferencias" at bounding box center [89, 83] width 102 height 13
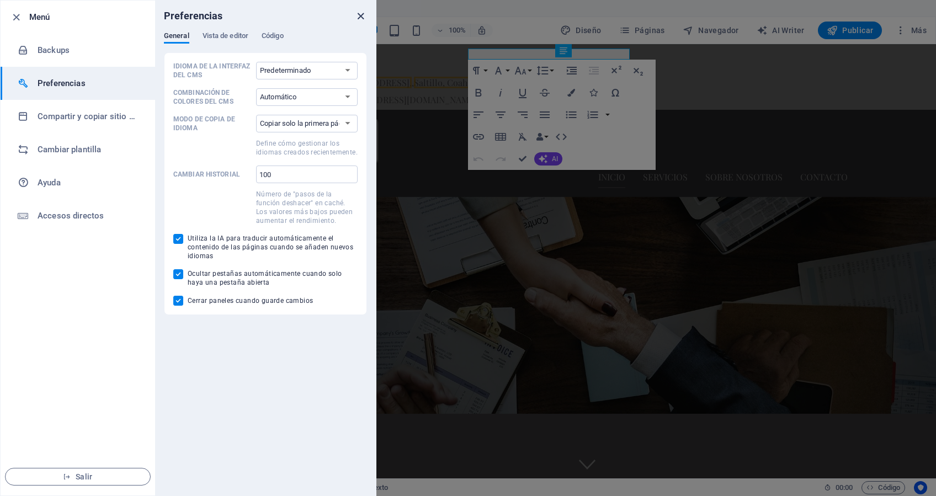
click at [362, 13] on icon "close" at bounding box center [360, 16] width 13 height 13
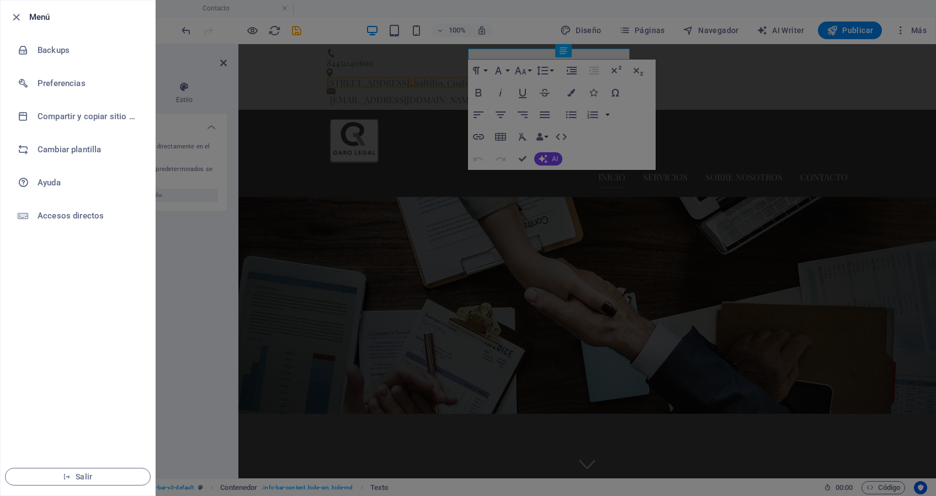
click at [203, 280] on div at bounding box center [468, 248] width 936 height 496
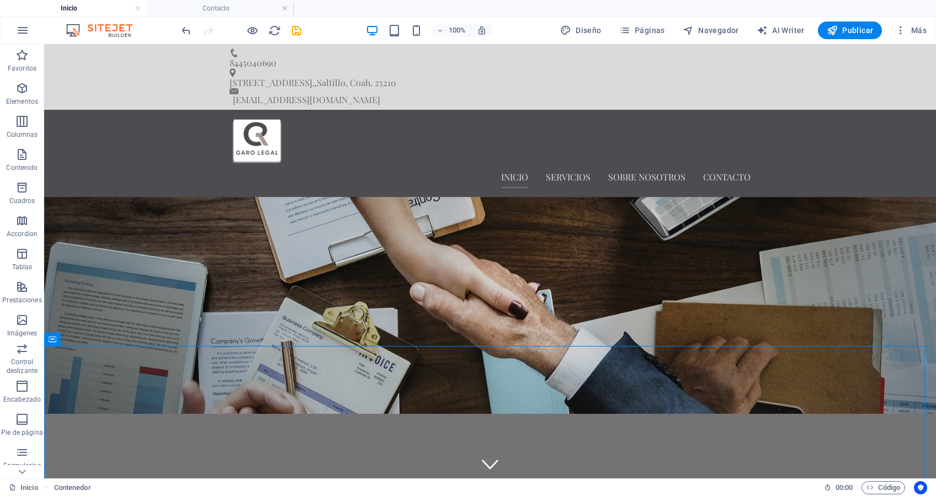
click at [932, 28] on div "100% Diseño Páginas Navegador AI Writer Publicar Más" at bounding box center [468, 30] width 935 height 26
click at [919, 29] on span "Más" at bounding box center [910, 30] width 31 height 11
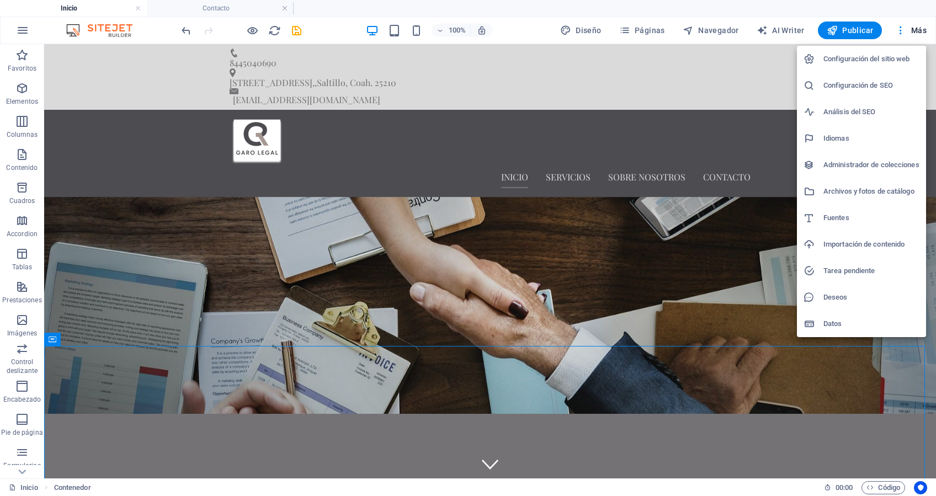
click at [844, 57] on h6 "Configuración del sitio web" at bounding box center [872, 58] width 96 height 13
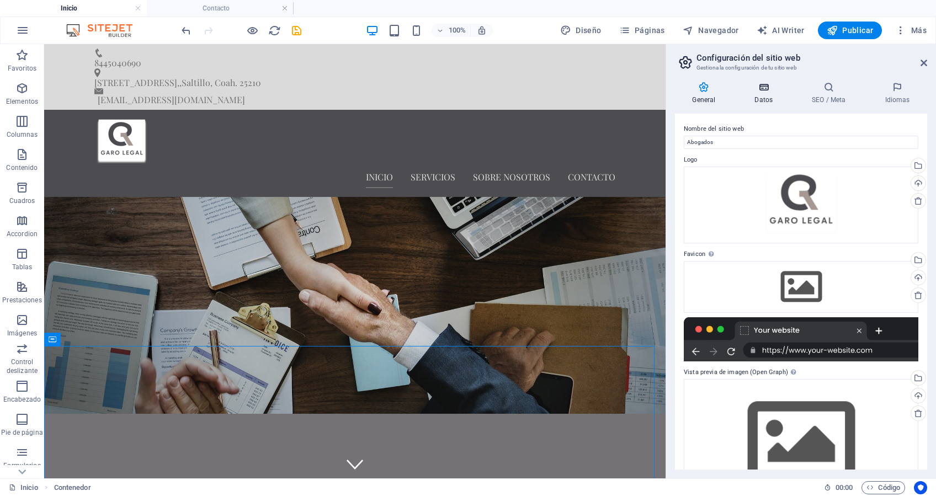
click at [769, 91] on icon at bounding box center [764, 87] width 53 height 11
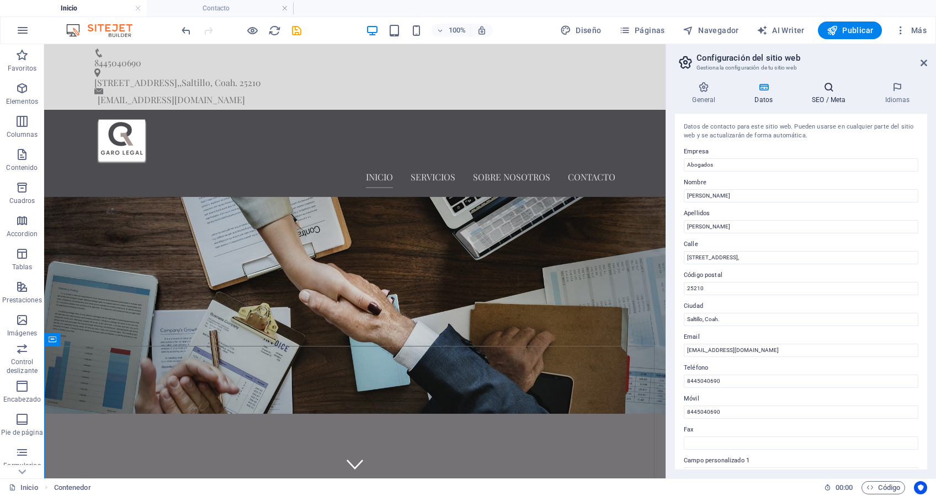
click at [831, 98] on h4 "SEO / Meta" at bounding box center [831, 93] width 73 height 23
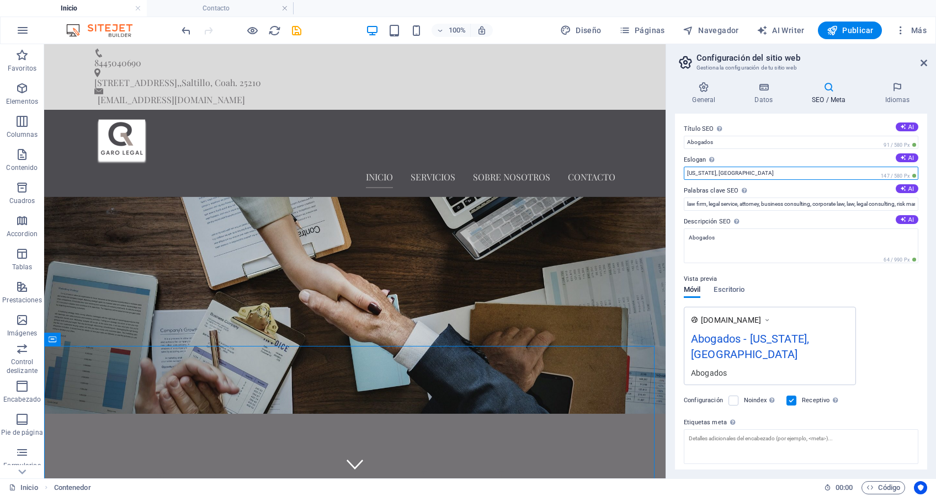
drag, startPoint x: 842, startPoint y: 168, endPoint x: 677, endPoint y: 169, distance: 165.6
click at [677, 169] on div "Título SEO El título de tu sitio web. Elige algo que destaque en los resultados…" at bounding box center [801, 292] width 252 height 356
type input "[GEOGRAPHIC_DATA]"
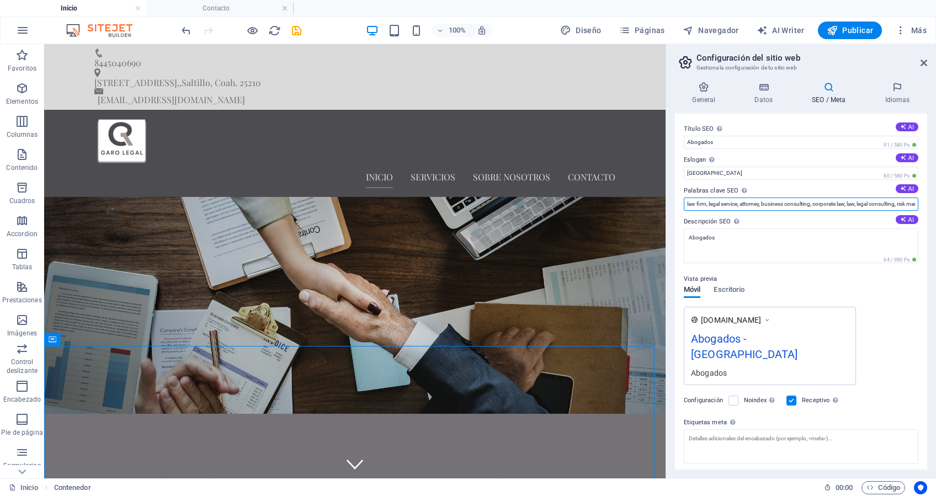
click at [773, 206] on input "law firm, legal service, attorney, business consulting, corporate law, law, leg…" at bounding box center [801, 204] width 235 height 13
drag, startPoint x: 692, startPoint y: 203, endPoint x: 938, endPoint y: 188, distance: 246.7
click at [936, 188] on html "Abogados Inicio Contacto Favoritos Elementos Columnas Contenido Cuadros Accordi…" at bounding box center [468, 248] width 936 height 496
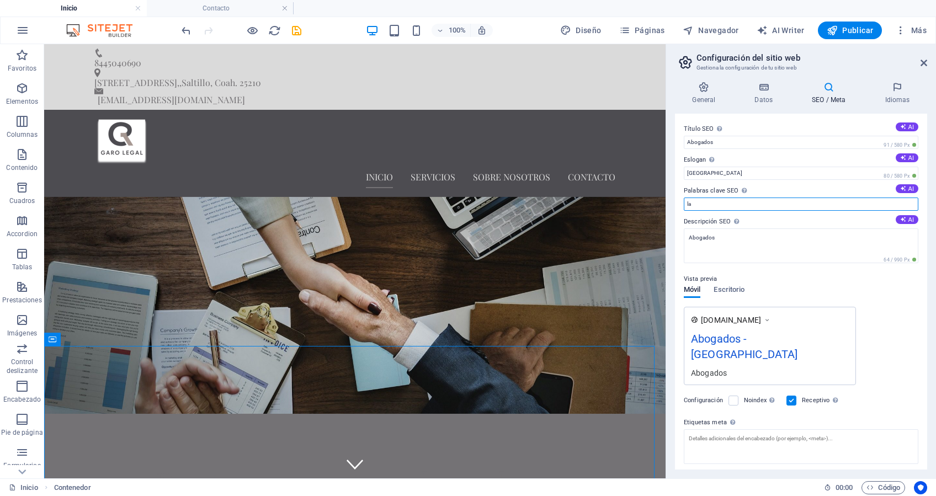
type input "a"
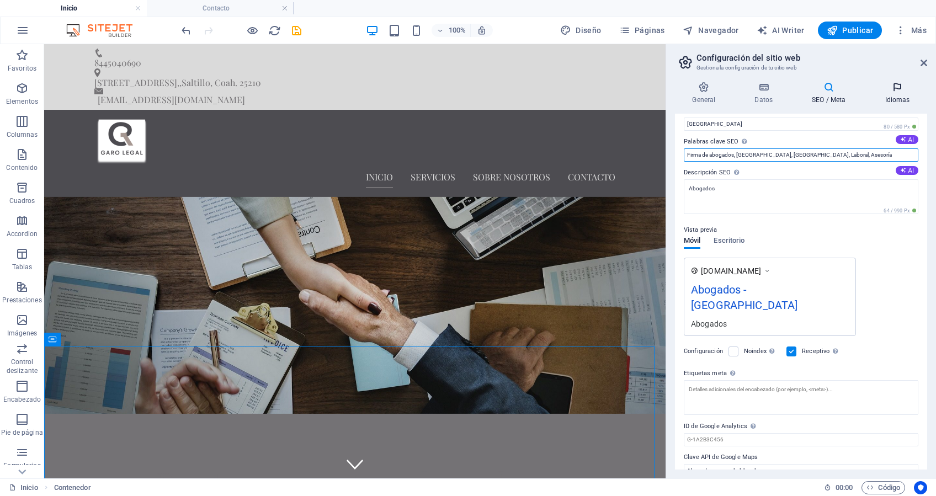
type input "Firma de abogados, [GEOGRAPHIC_DATA], [GEOGRAPHIC_DATA], Laboral, Asesoría"
click at [895, 81] on div "General Datos SEO / Meta Idiomas Nombre del sitio web Abogados Logo Arrastra ar…" at bounding box center [801, 276] width 270 height 406
click at [899, 96] on h4 "Idiomas" at bounding box center [898, 93] width 60 height 23
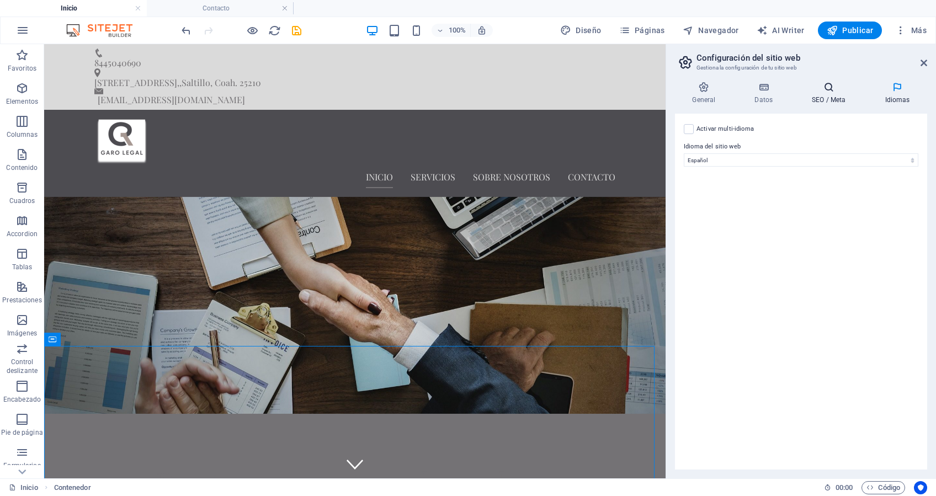
click at [821, 103] on h4 "SEO / Meta" at bounding box center [831, 93] width 73 height 23
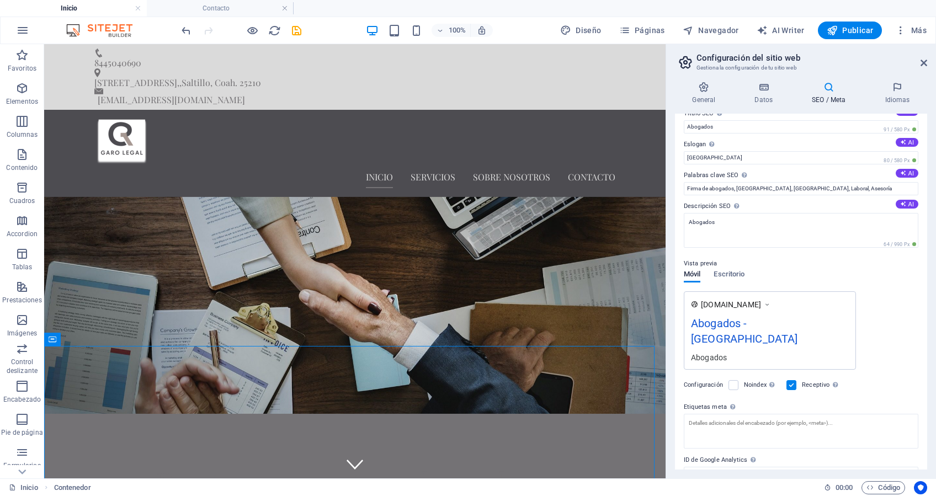
scroll to position [0, 0]
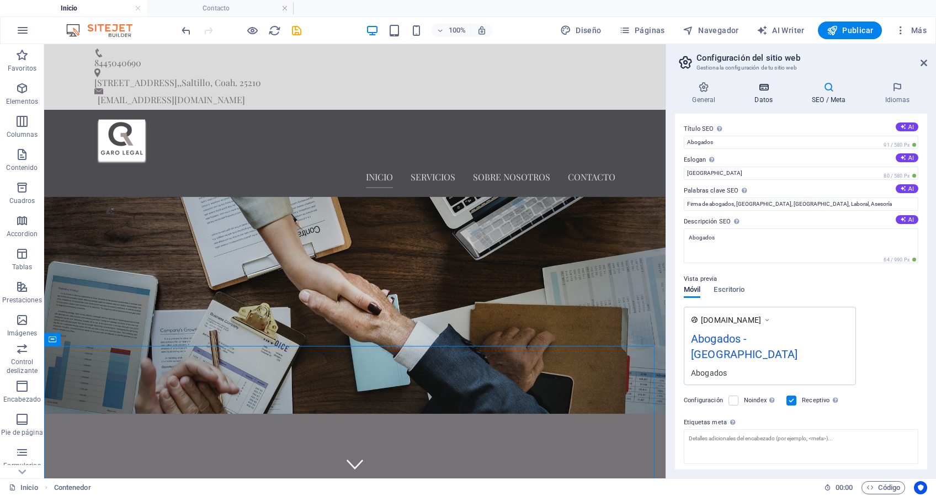
click at [766, 82] on icon at bounding box center [764, 87] width 53 height 11
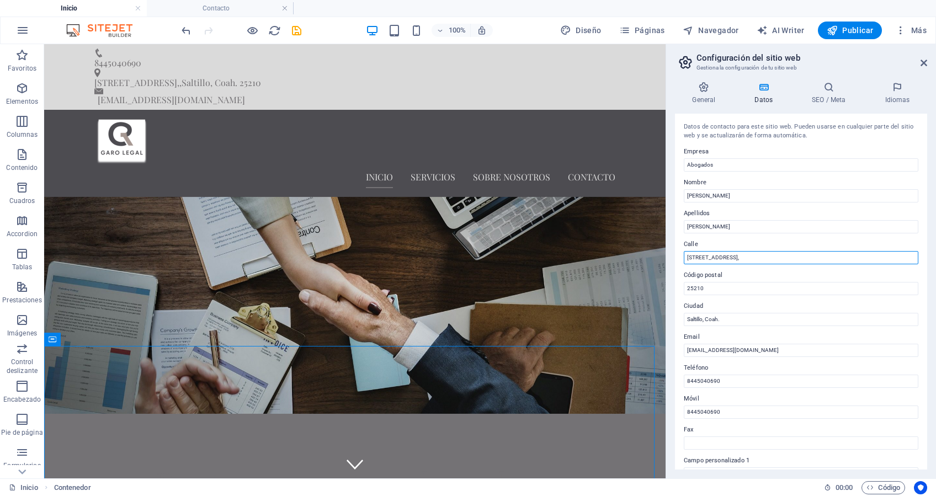
click at [761, 257] on input "[STREET_ADDRESS]," at bounding box center [801, 257] width 235 height 13
type input "[GEOGRAPHIC_DATA] 151"
click at [692, 94] on h4 "General" at bounding box center [706, 93] width 62 height 23
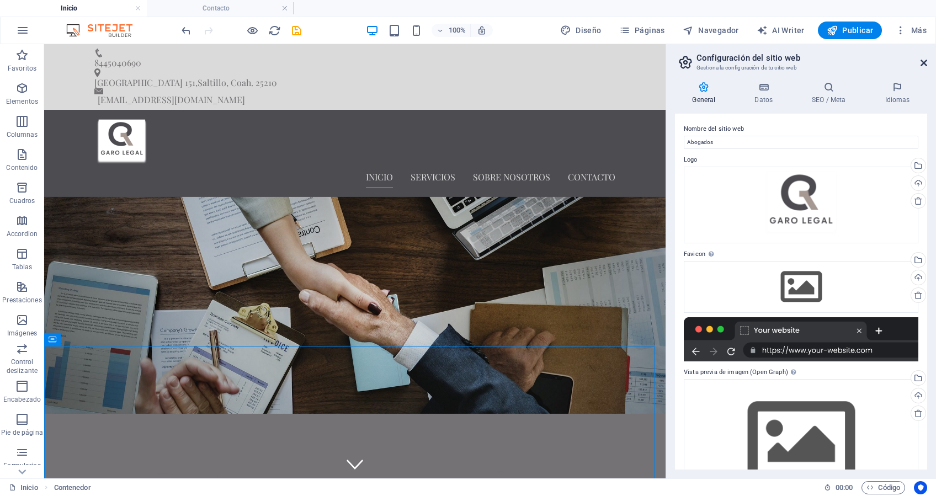
click at [926, 65] on icon at bounding box center [924, 63] width 7 height 9
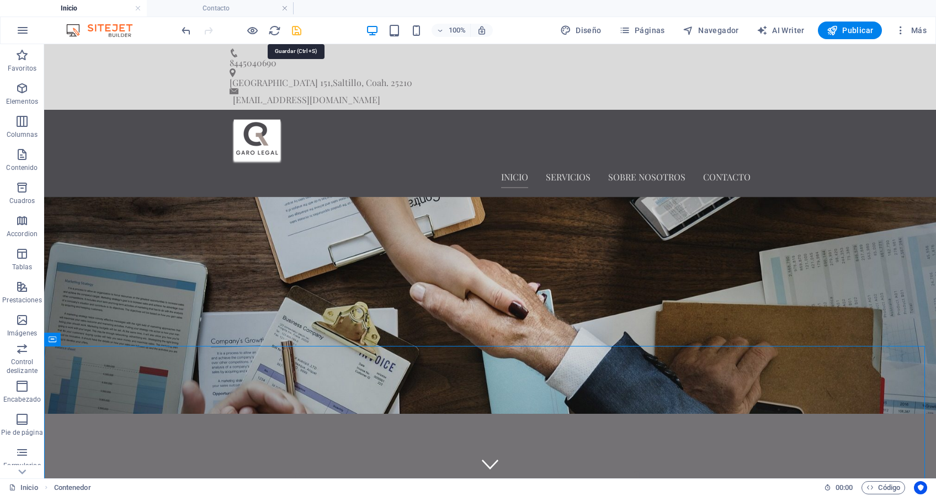
click at [294, 31] on icon "save" at bounding box center [296, 30] width 13 height 13
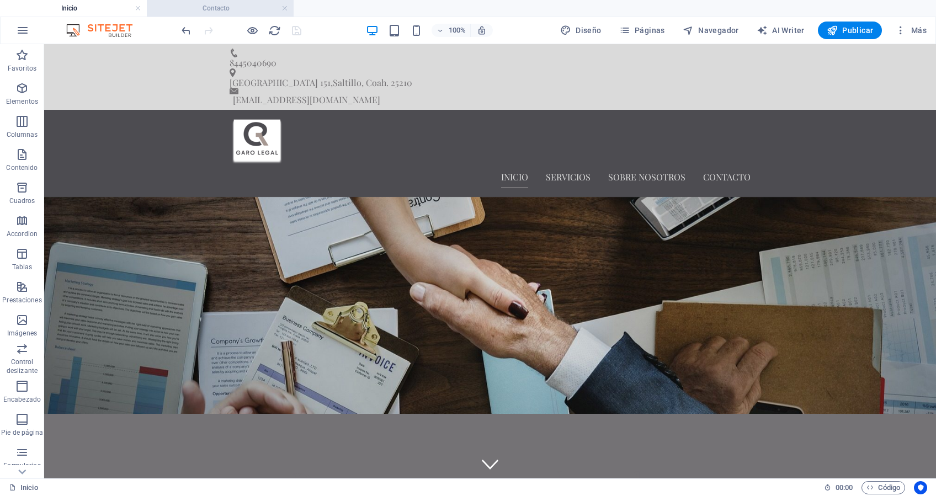
click at [234, 9] on h4 "Contacto" at bounding box center [220, 8] width 147 height 12
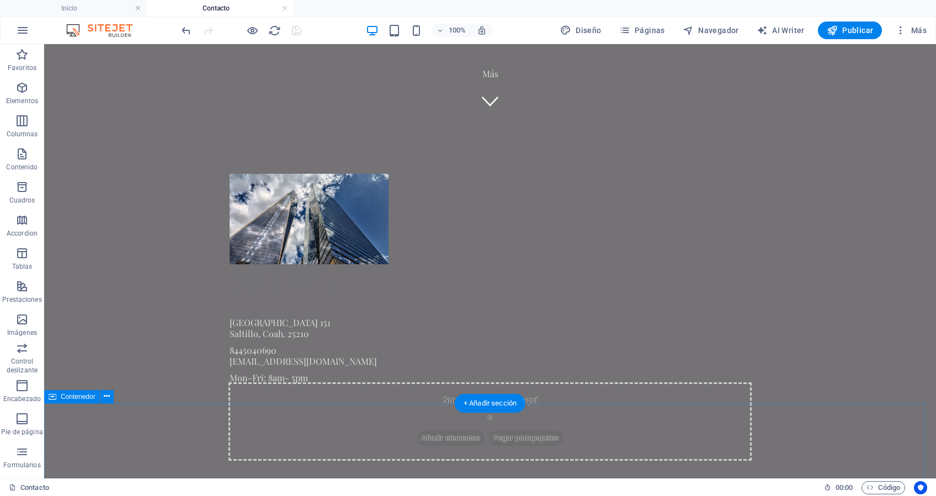
scroll to position [368, 0]
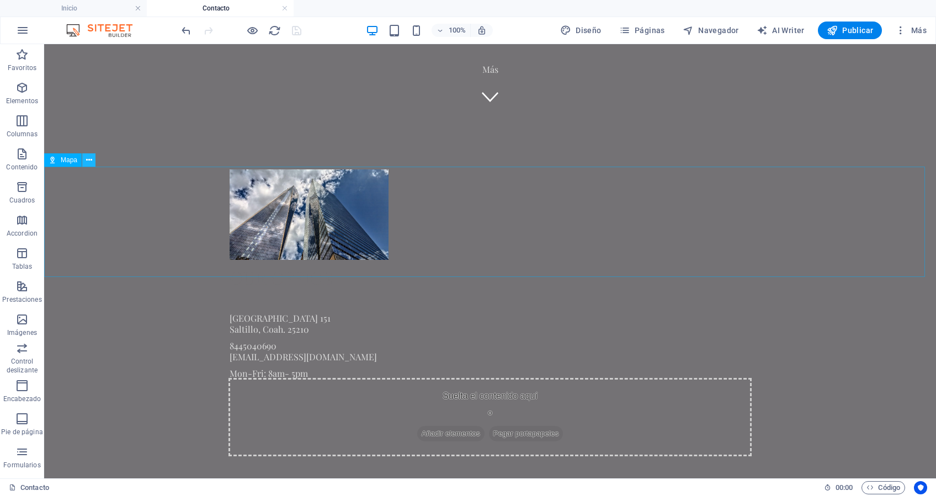
click at [89, 161] on icon at bounding box center [89, 161] width 6 height 12
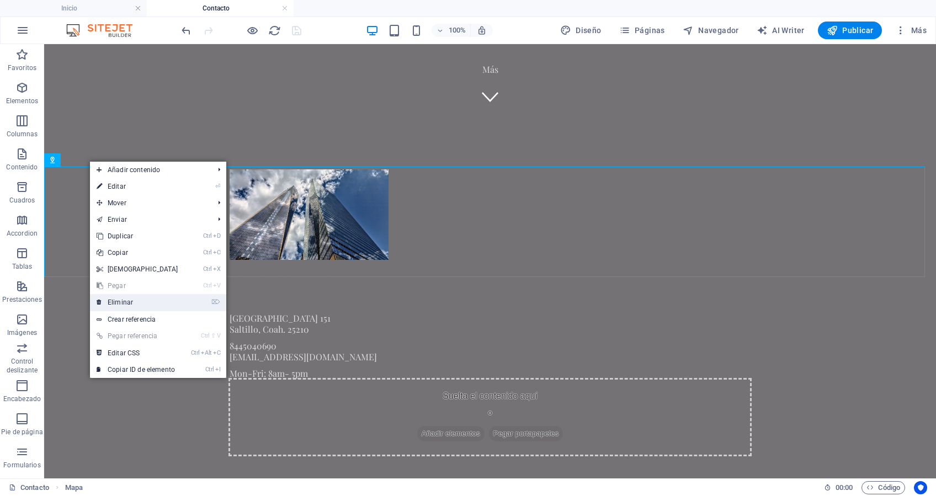
click at [156, 300] on link "⌦ Eliminar" at bounding box center [137, 302] width 95 height 17
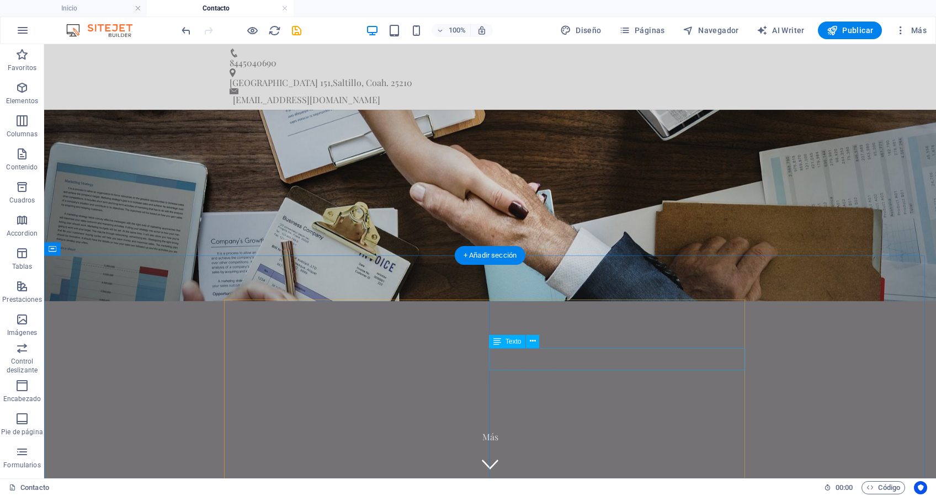
scroll to position [221, 0]
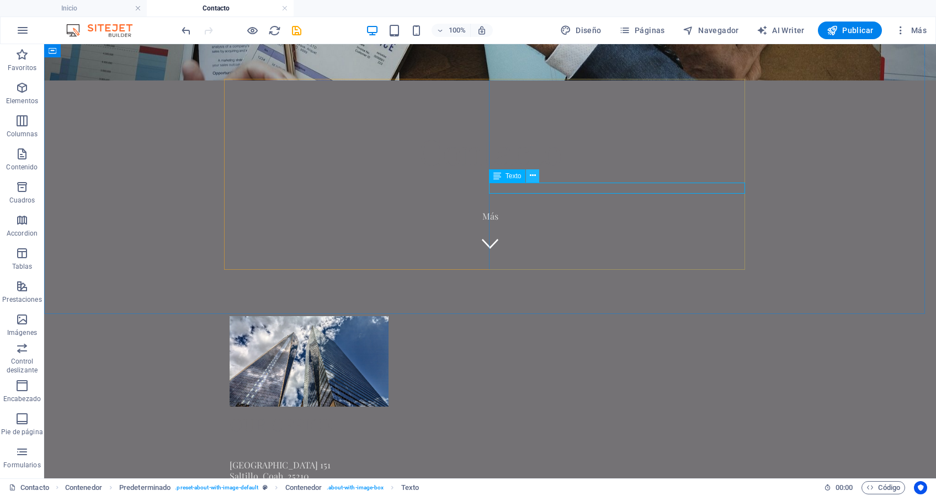
click at [534, 177] on icon at bounding box center [533, 176] width 6 height 12
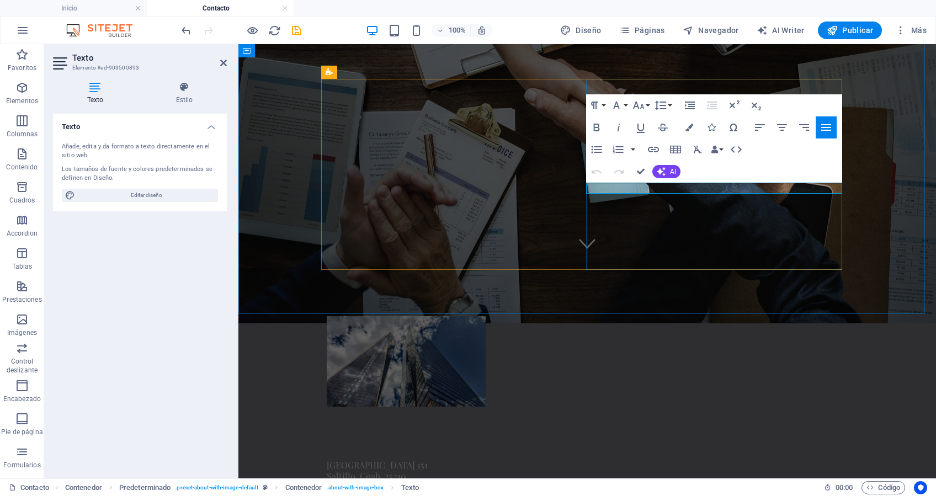
click at [740, 292] on div "Our Office [STREET_ADDRESS]. 25210 8445040690 [EMAIL_ADDRESS][DOMAIN_NAME] [DAT…" at bounding box center [587, 459] width 698 height 375
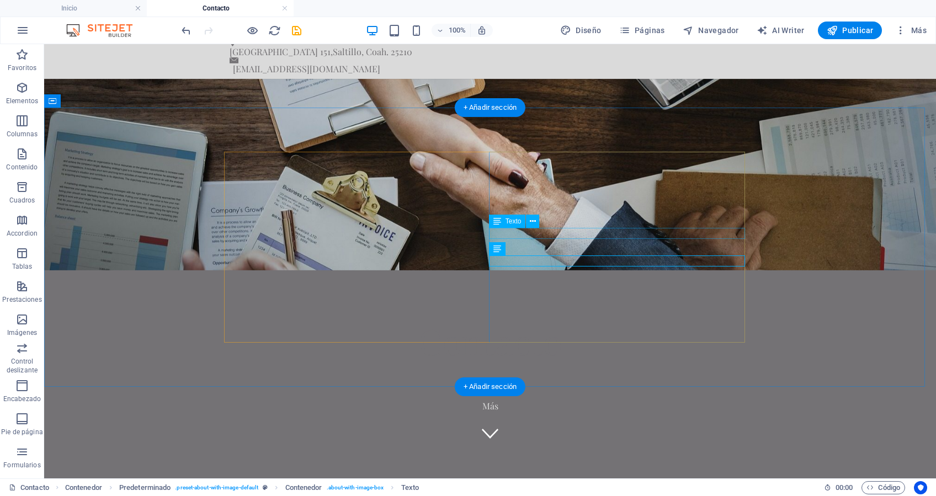
scroll to position [0, 0]
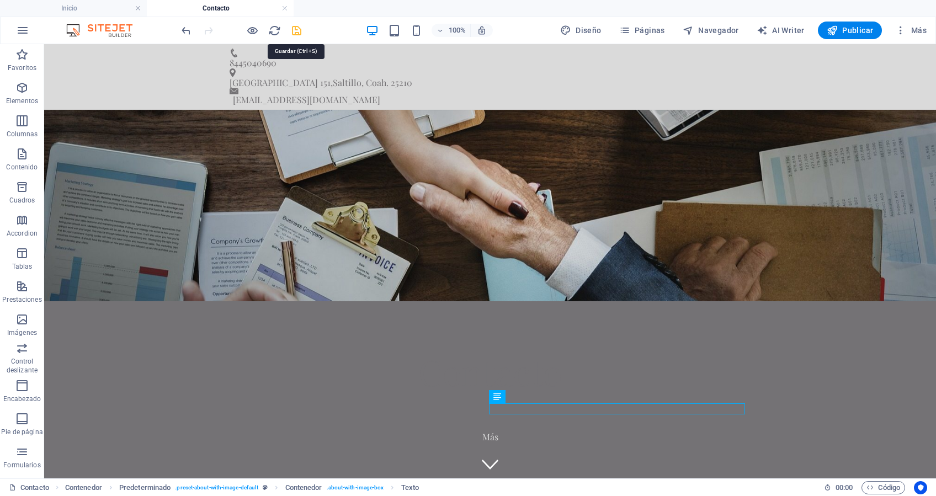
click at [293, 33] on icon "save" at bounding box center [296, 30] width 13 height 13
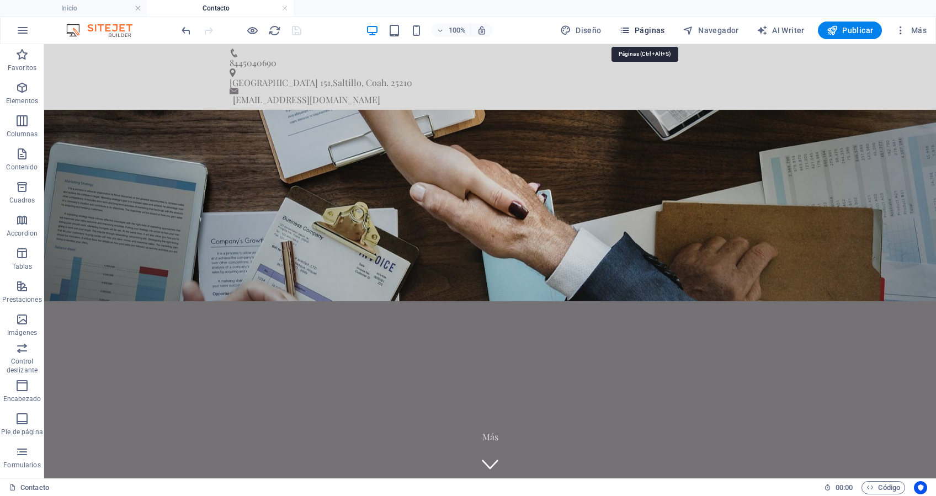
click at [638, 31] on span "Páginas" at bounding box center [642, 30] width 46 height 11
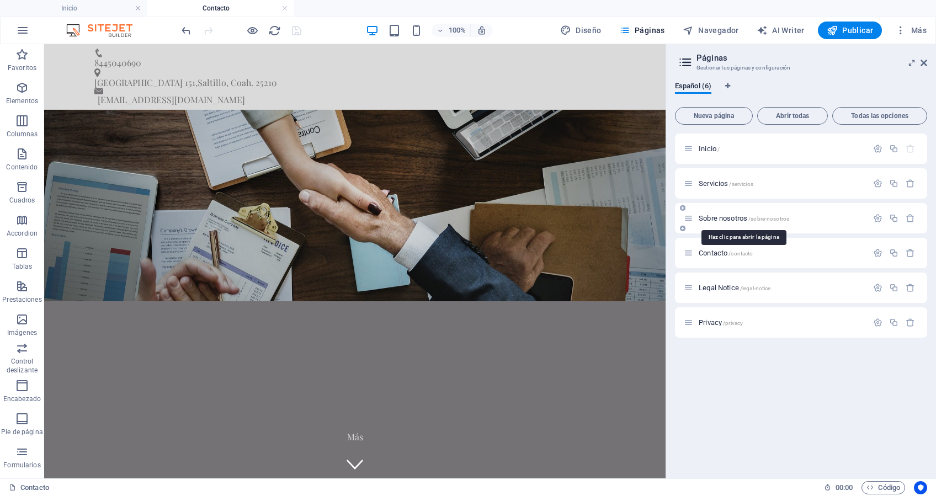
click at [725, 216] on span "Sobre nosotros /sobre-nosotros" at bounding box center [744, 218] width 91 height 8
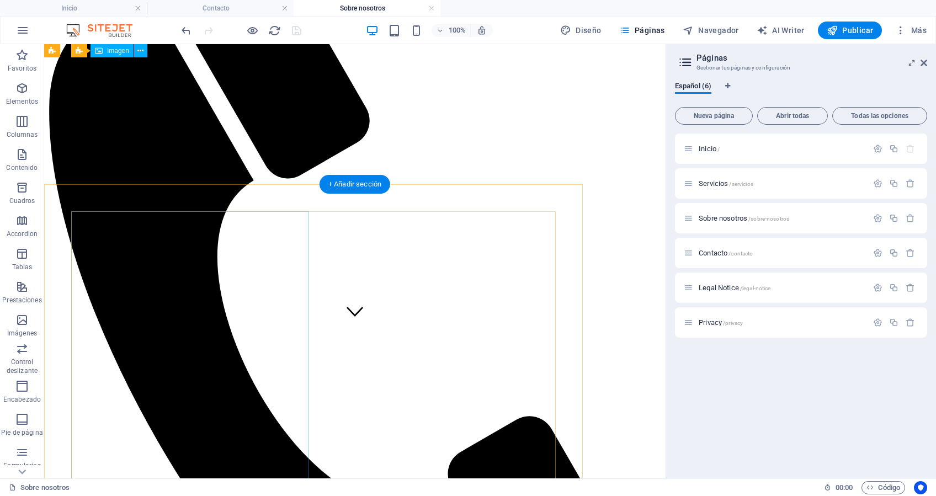
scroll to position [147, 0]
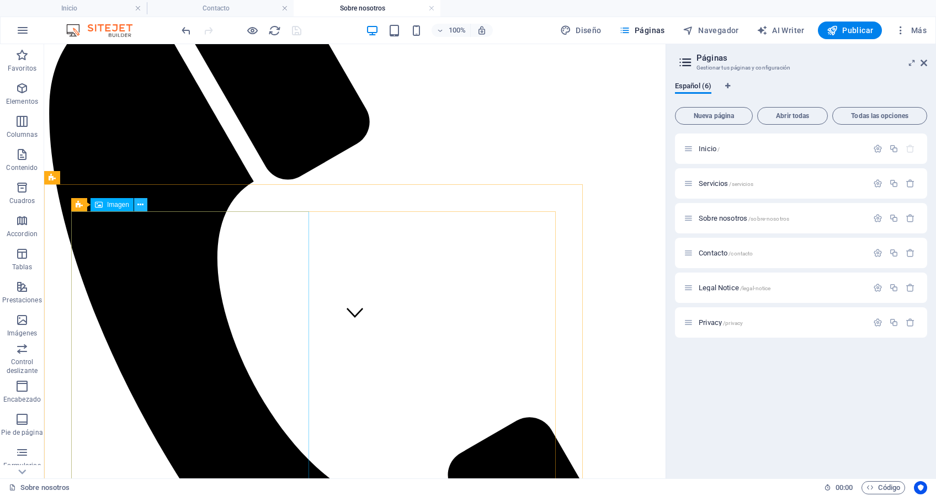
click at [141, 205] on icon at bounding box center [140, 205] width 6 height 12
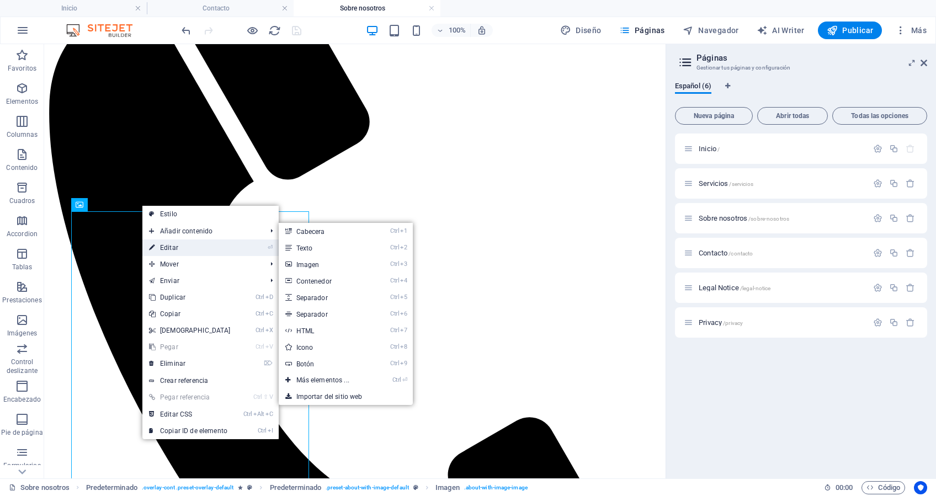
click at [176, 248] on link "⏎ Editar" at bounding box center [189, 248] width 95 height 17
select select "px"
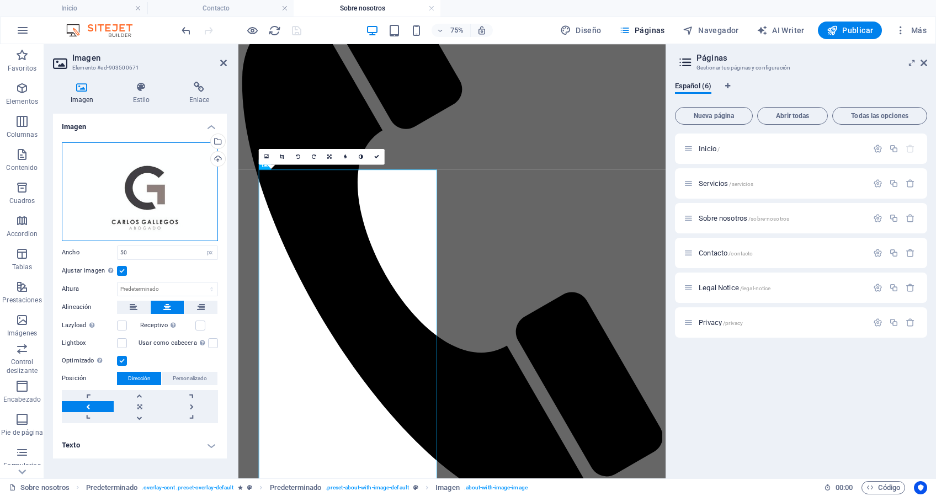
click at [188, 199] on div "Arrastra archivos aquí, haz clic para escoger archivos o selecciona archivos de…" at bounding box center [140, 191] width 156 height 99
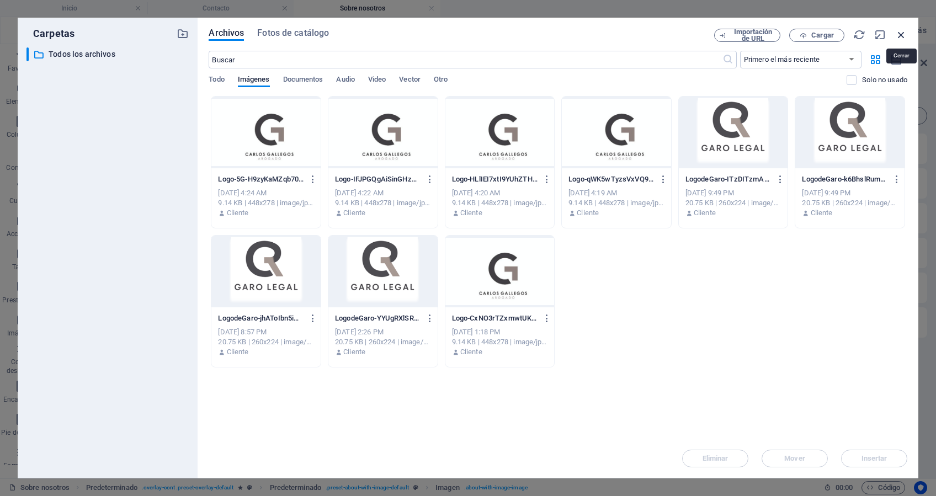
click at [899, 33] on icon "button" at bounding box center [901, 35] width 12 height 12
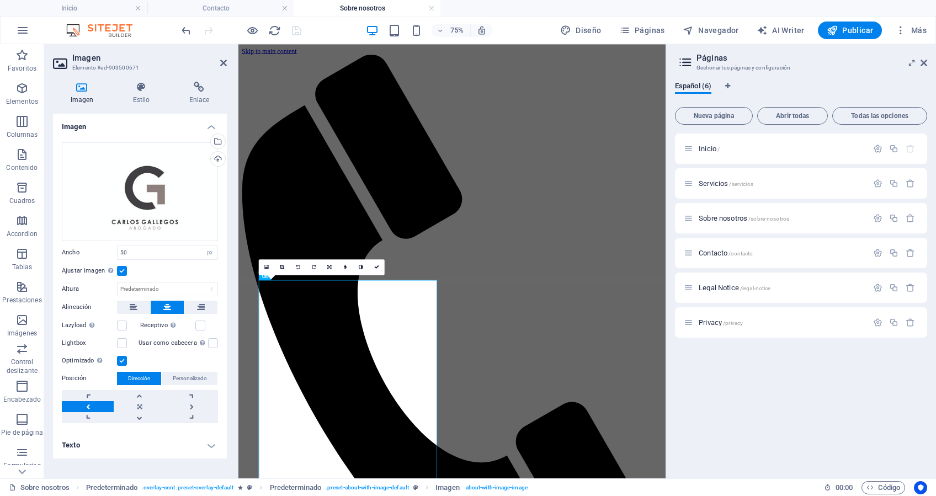
drag, startPoint x: 422, startPoint y: 256, endPoint x: 616, endPoint y: 151, distance: 220.8
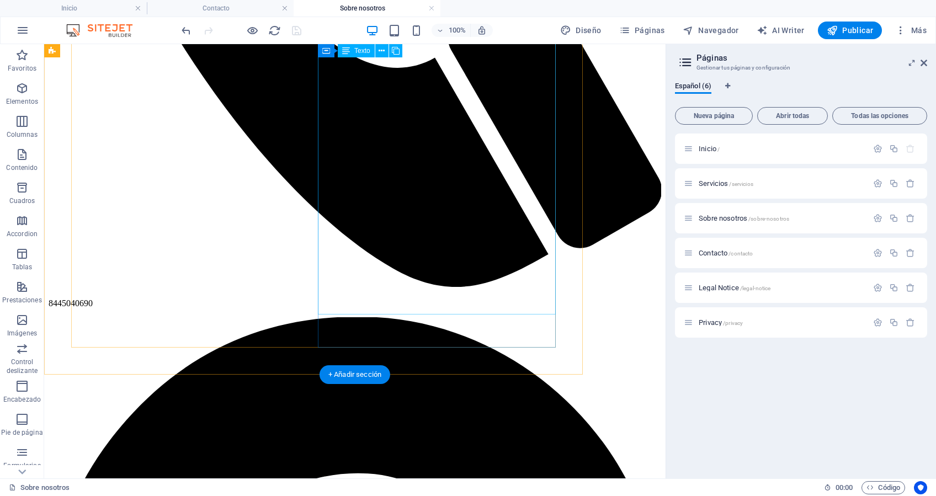
scroll to position [588, 0]
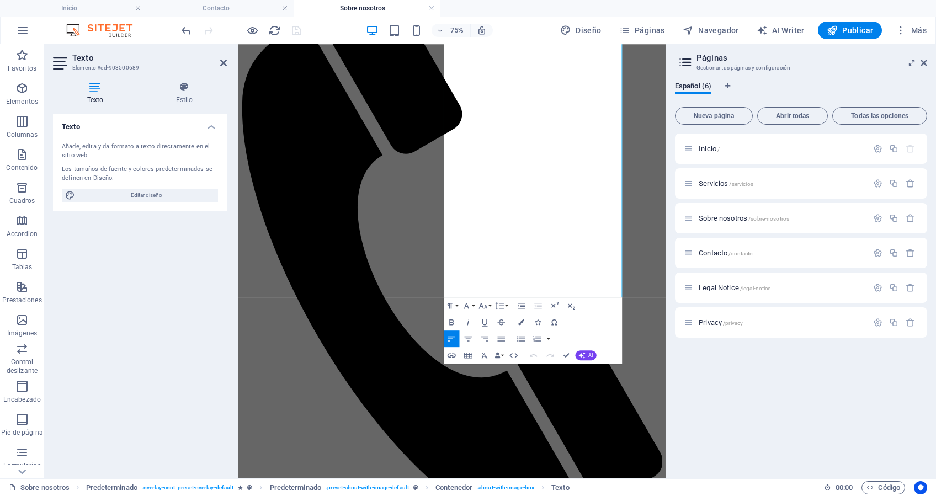
scroll to position [579, 0]
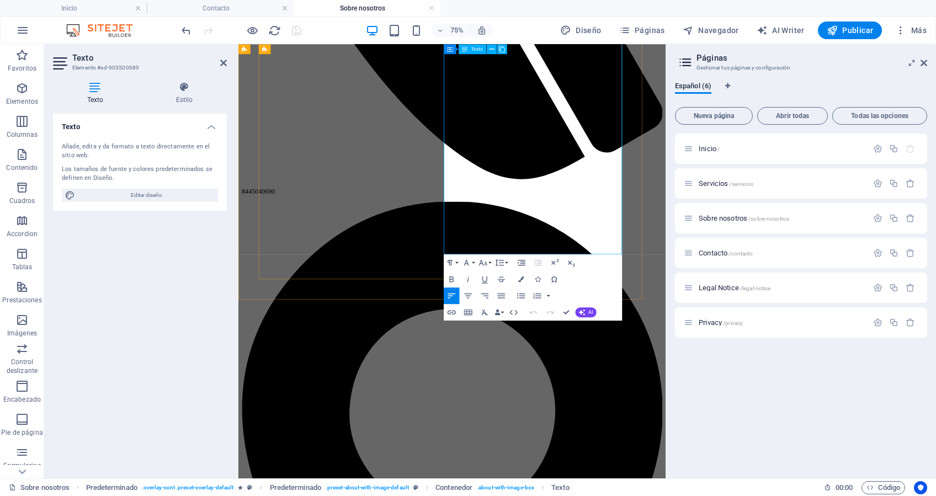
drag, startPoint x: 581, startPoint y: 389, endPoint x: 620, endPoint y: 304, distance: 94.1
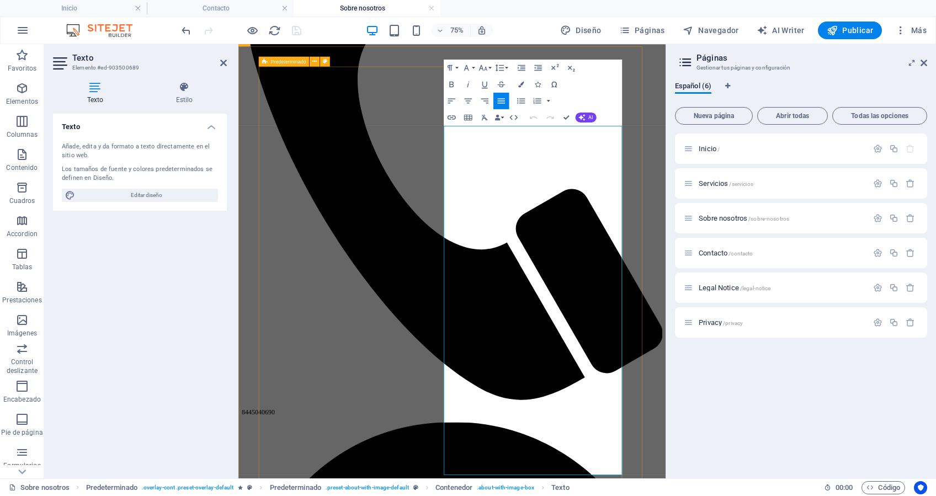
scroll to position [63, 0]
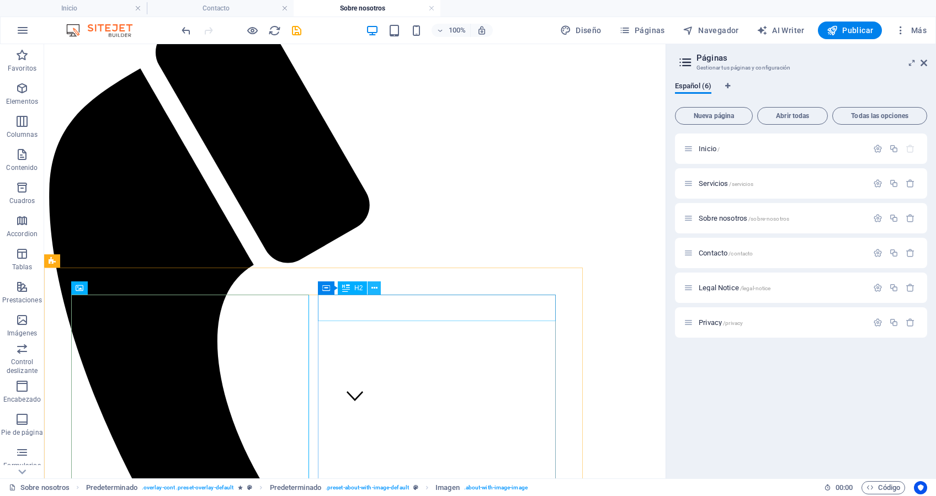
click at [375, 287] on icon at bounding box center [375, 289] width 6 height 12
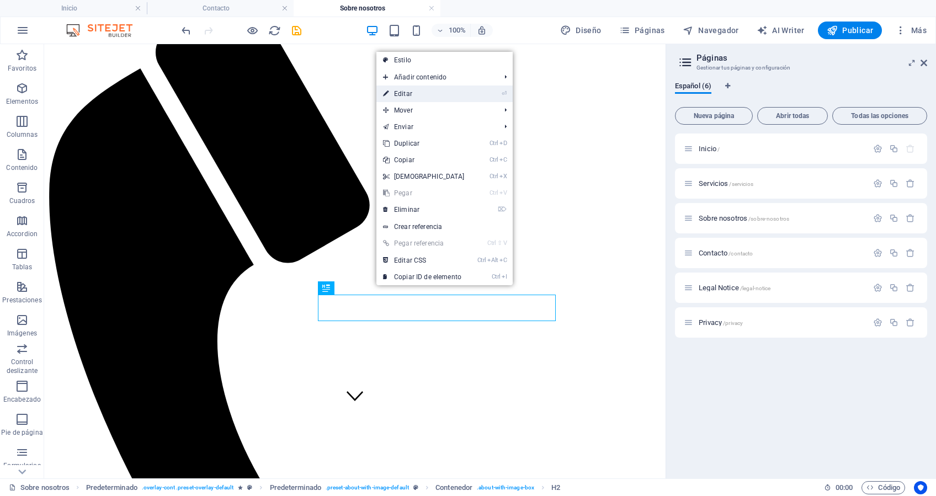
click at [412, 92] on link "⏎ Editar" at bounding box center [423, 94] width 95 height 17
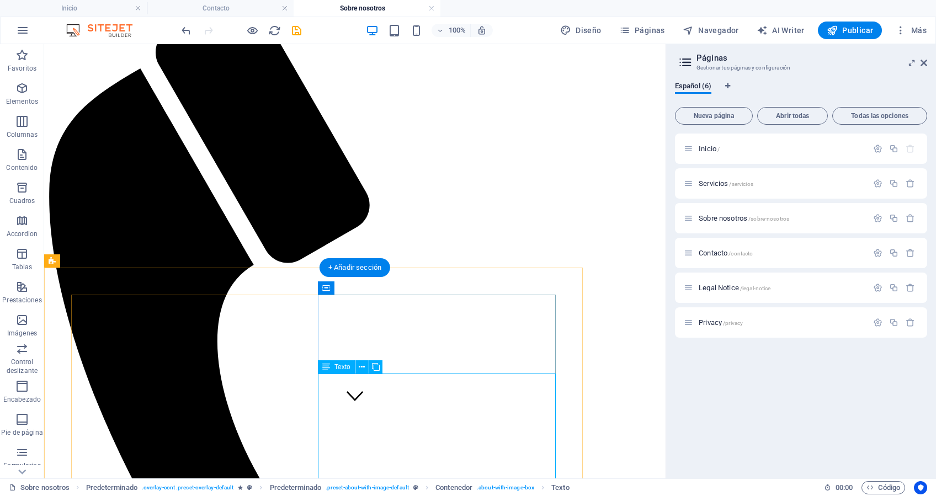
click at [362, 362] on icon at bounding box center [362, 368] width 6 height 12
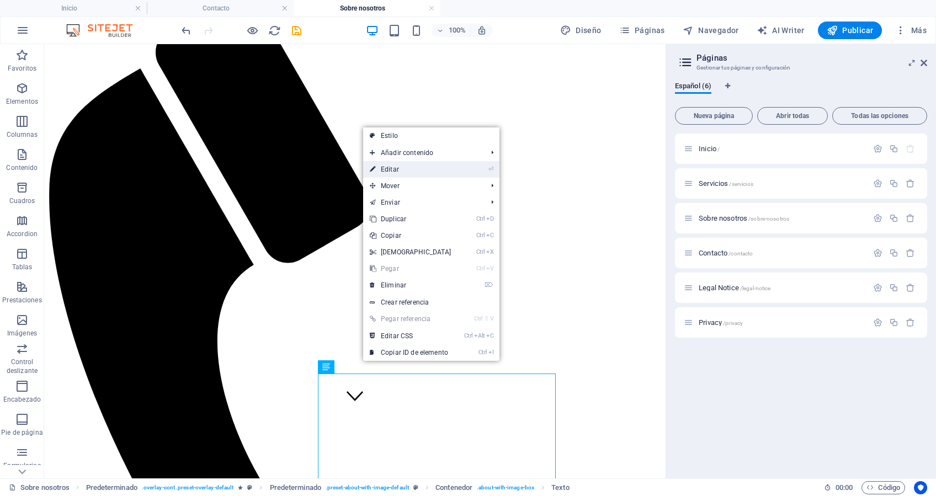
click at [399, 168] on link "⏎ Editar" at bounding box center [410, 169] width 95 height 17
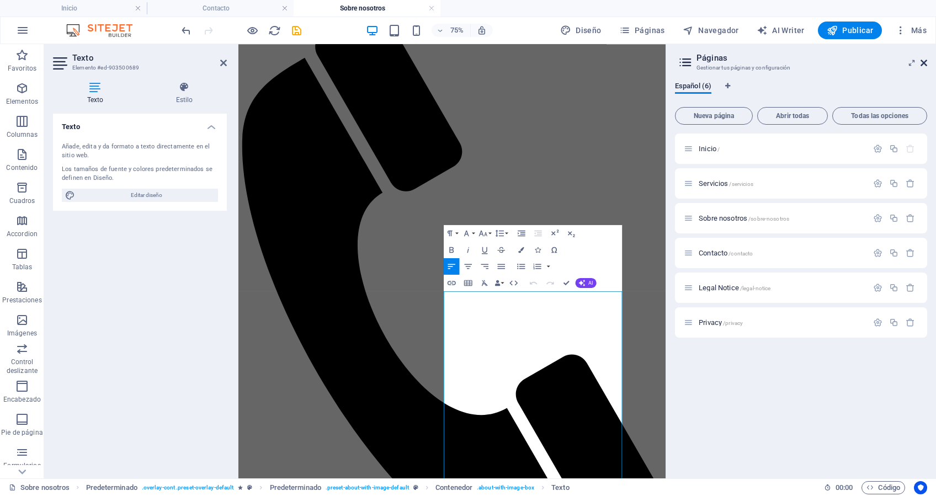
click at [922, 62] on icon at bounding box center [924, 63] width 7 height 9
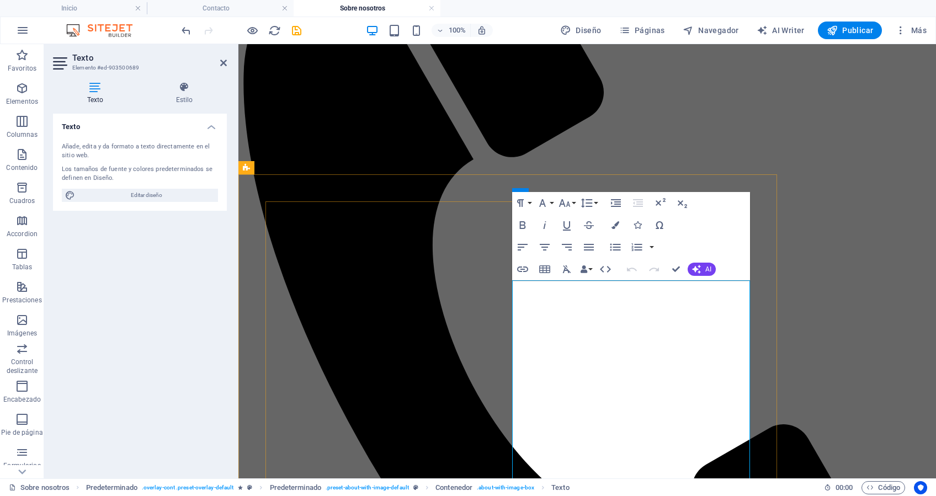
scroll to position [211, 0]
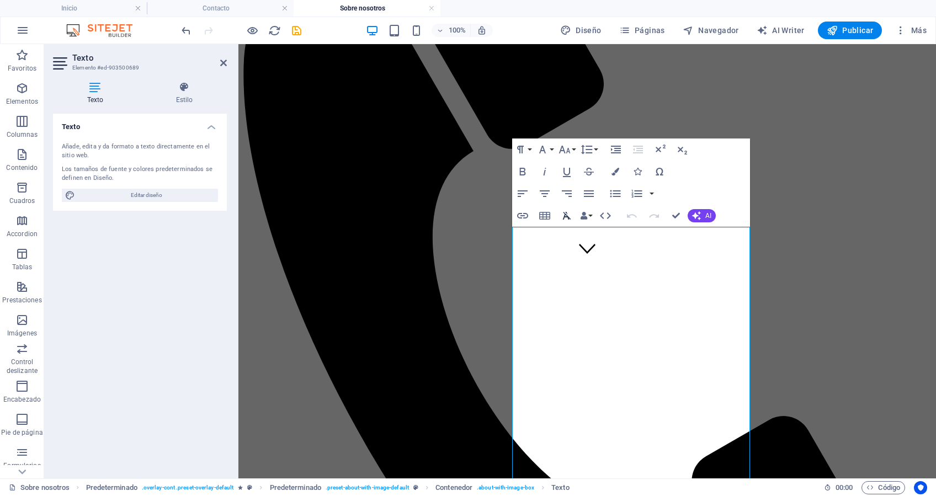
click at [564, 213] on icon "button" at bounding box center [566, 215] width 13 height 13
click at [567, 212] on icon "button" at bounding box center [566, 215] width 13 height 13
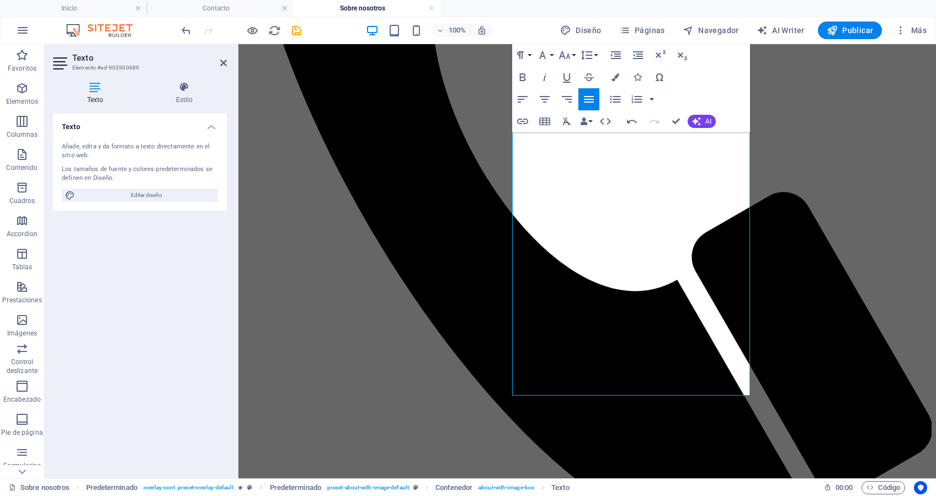
scroll to position [724, 0]
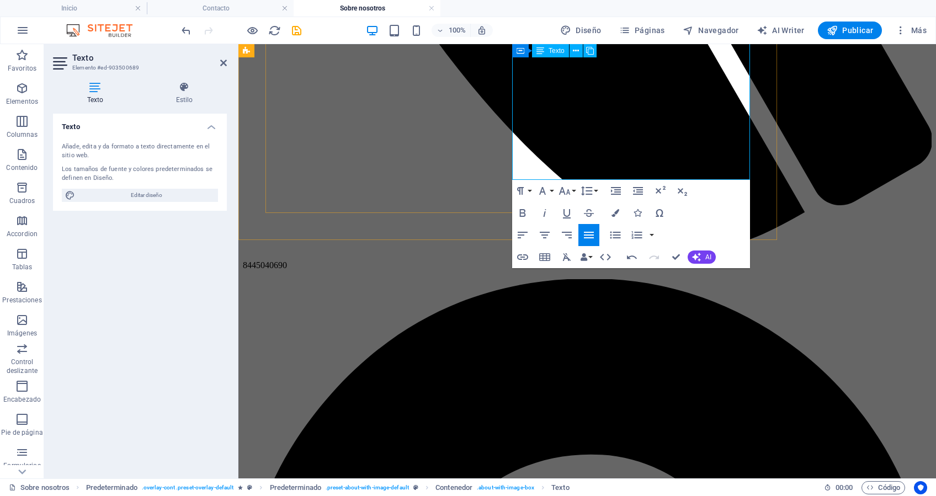
drag, startPoint x: 556, startPoint y: 251, endPoint x: 655, endPoint y: 172, distance: 126.6
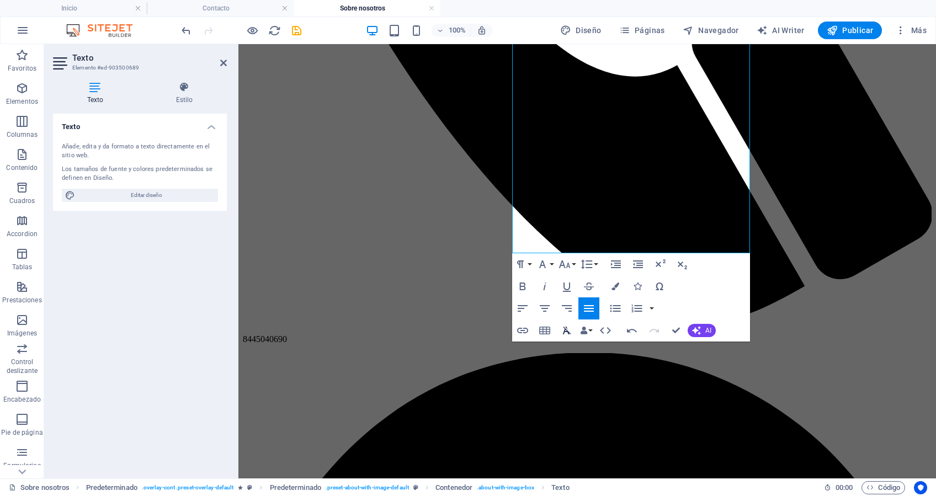
click at [560, 330] on icon "button" at bounding box center [566, 330] width 13 height 13
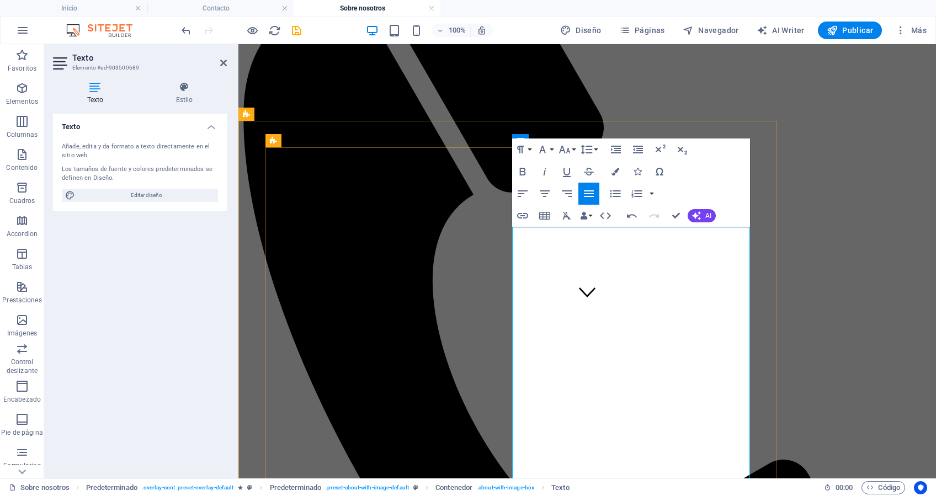
scroll to position [119, 0]
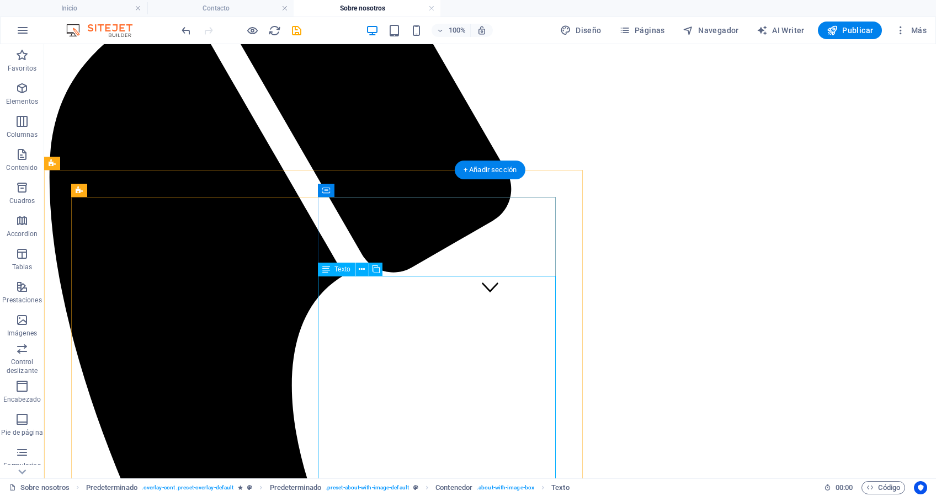
scroll to position [193, 0]
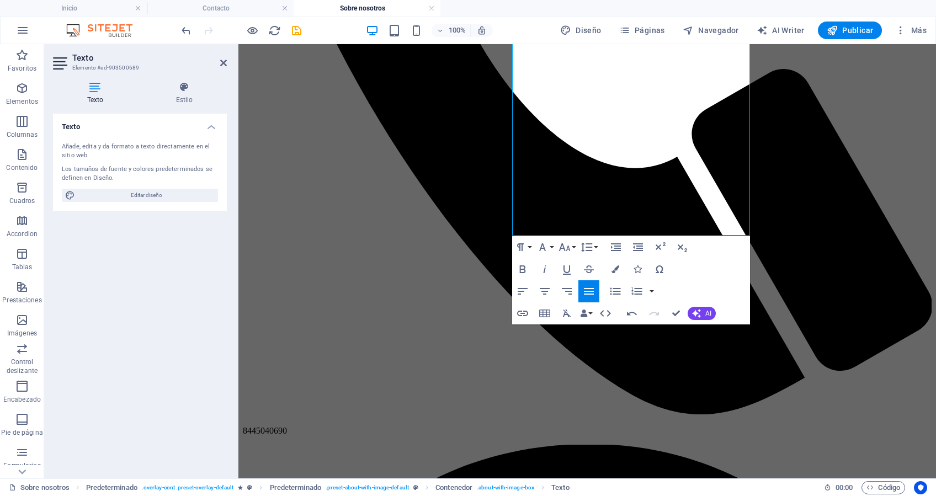
scroll to position [561, 0]
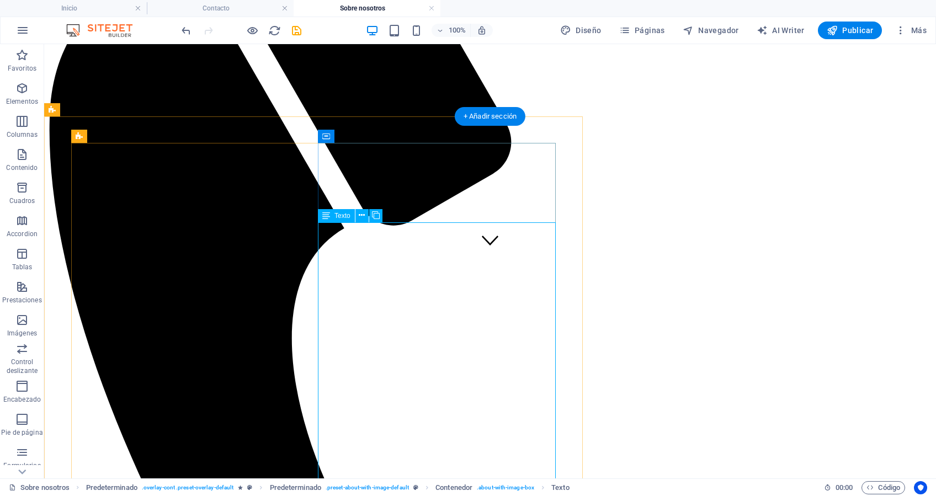
scroll to position [221, 0]
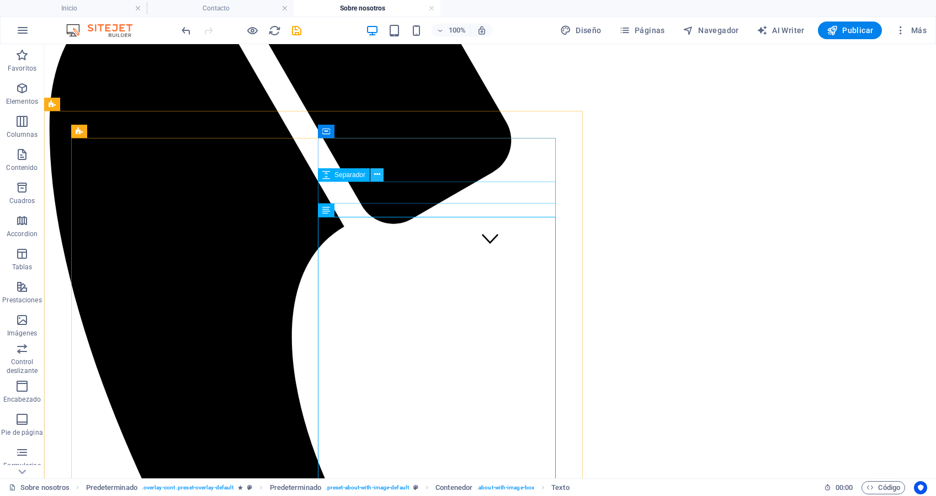
click at [378, 173] on icon at bounding box center [377, 175] width 6 height 12
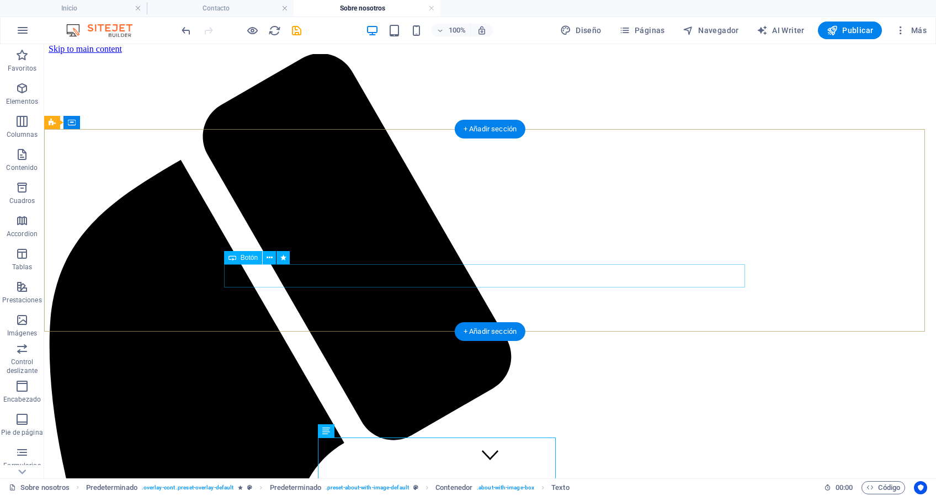
scroll to position [0, 0]
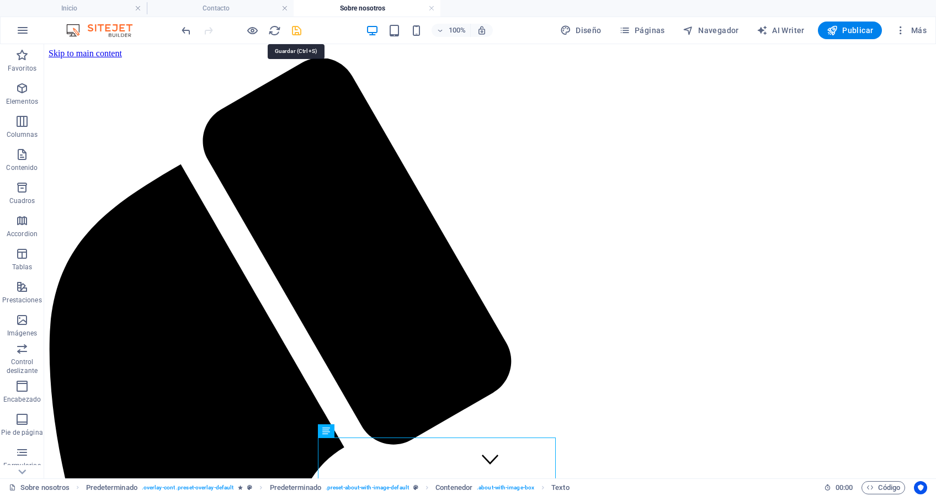
click at [300, 26] on icon "save" at bounding box center [296, 30] width 13 height 13
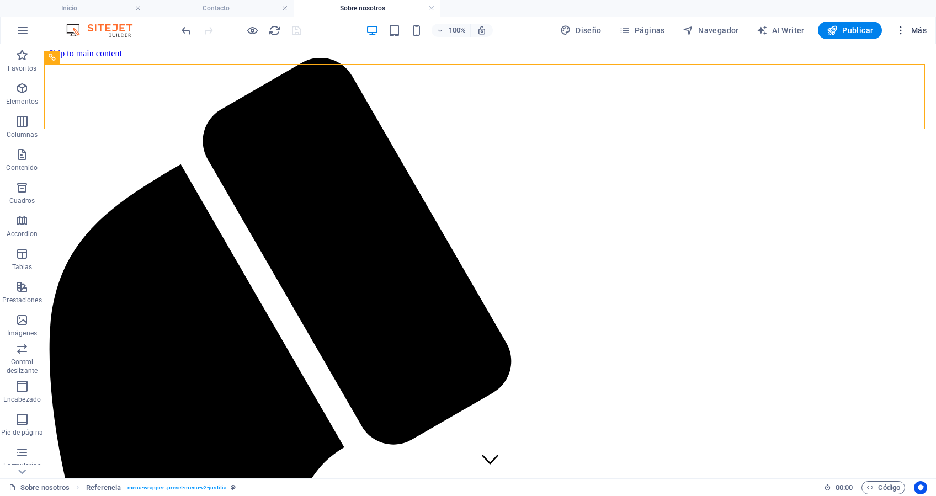
click at [920, 26] on span "Más" at bounding box center [910, 30] width 31 height 11
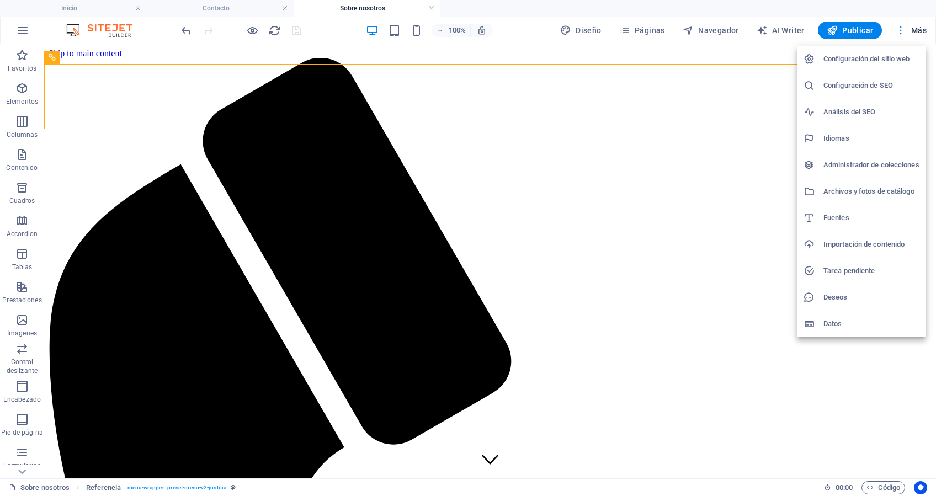
click at [846, 57] on h6 "Configuración del sitio web" at bounding box center [872, 58] width 96 height 13
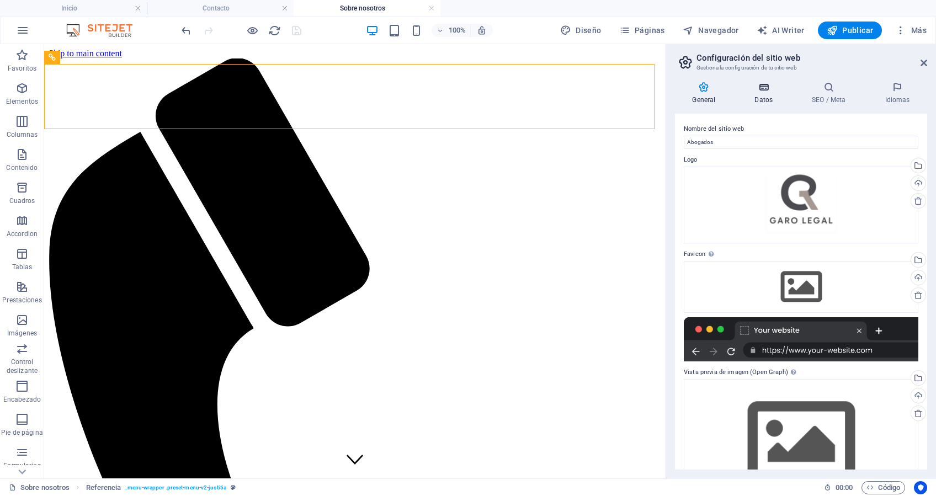
click at [772, 92] on icon at bounding box center [764, 87] width 53 height 11
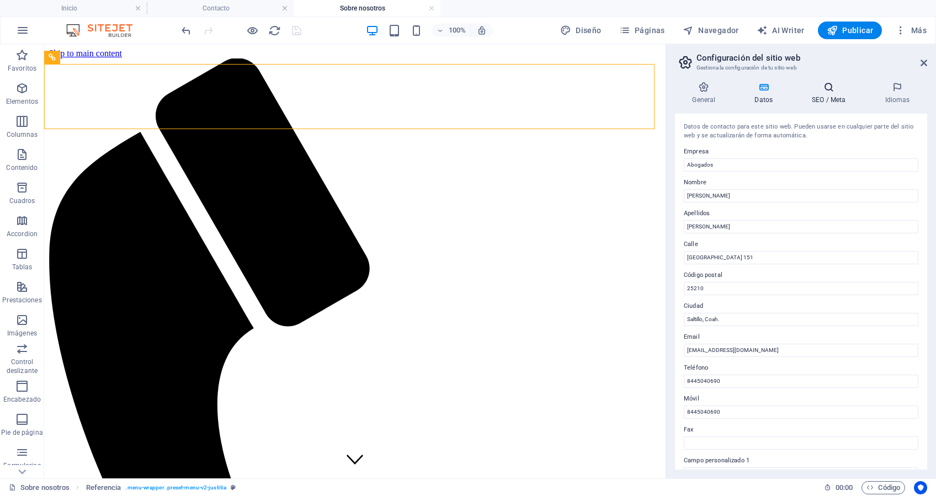
click at [823, 87] on icon at bounding box center [829, 87] width 68 height 11
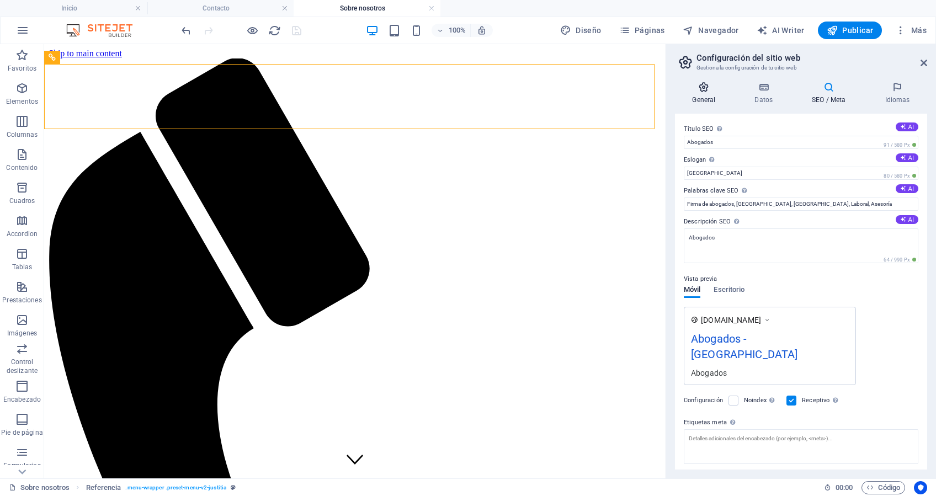
click at [711, 89] on icon at bounding box center [704, 87] width 58 height 11
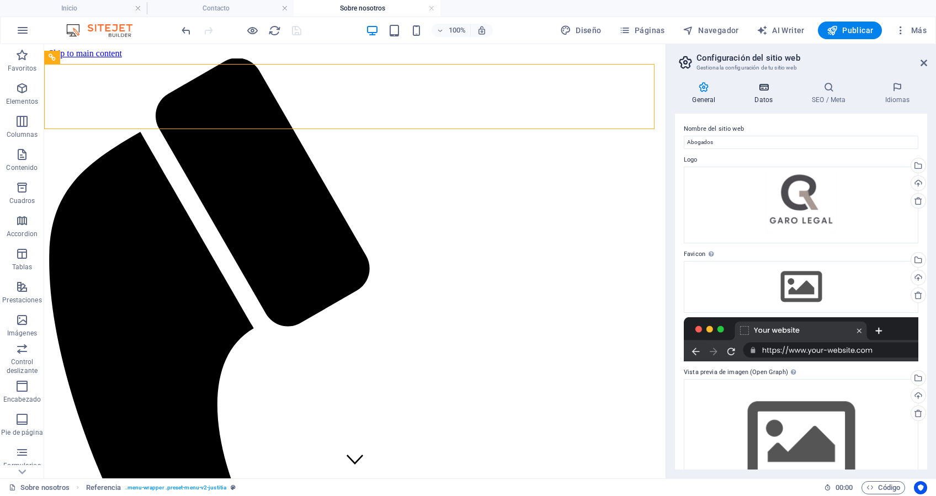
click at [781, 82] on icon at bounding box center [764, 87] width 53 height 11
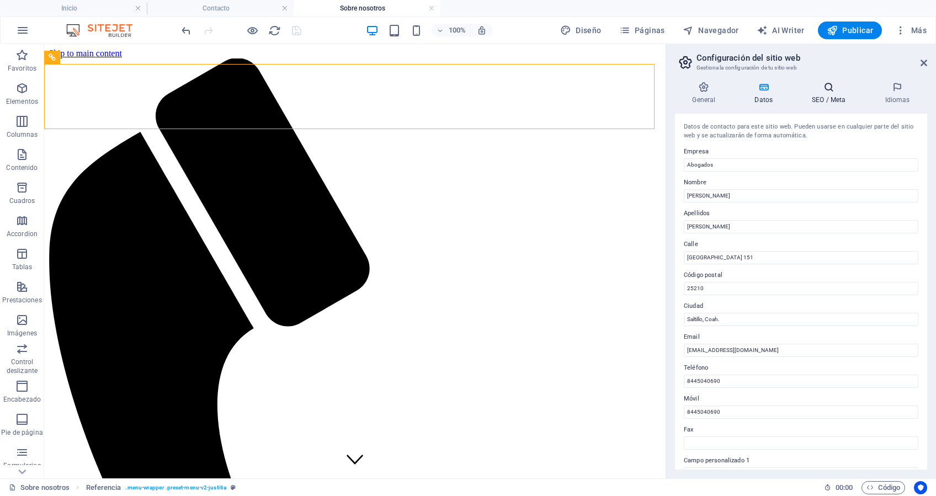
click at [840, 89] on icon at bounding box center [829, 87] width 68 height 11
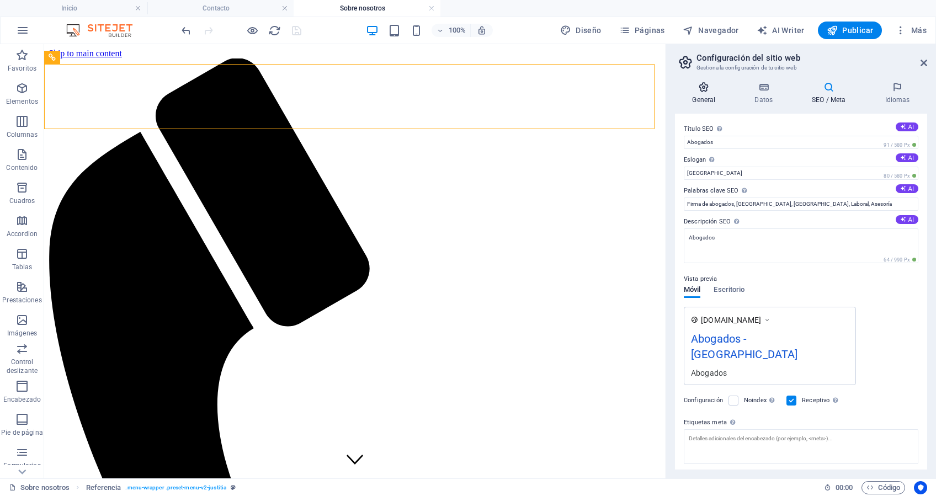
click at [716, 89] on icon at bounding box center [704, 87] width 58 height 11
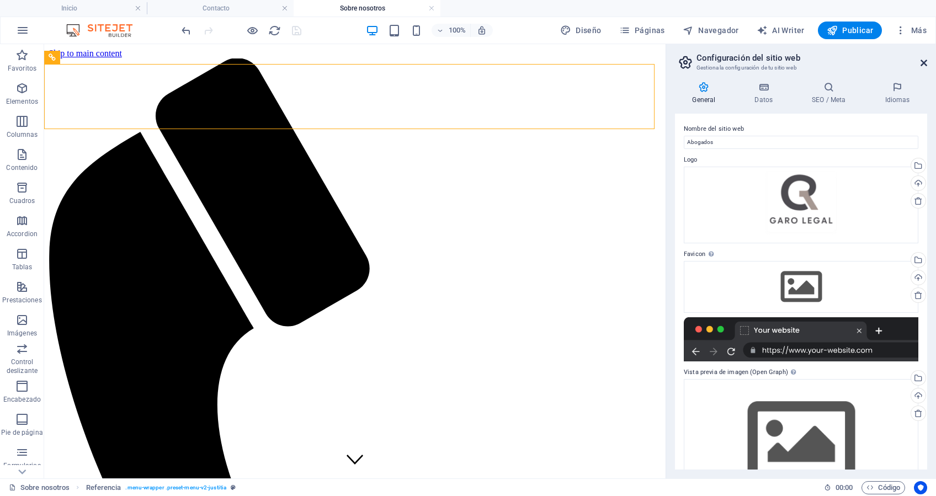
click at [925, 62] on icon at bounding box center [924, 63] width 7 height 9
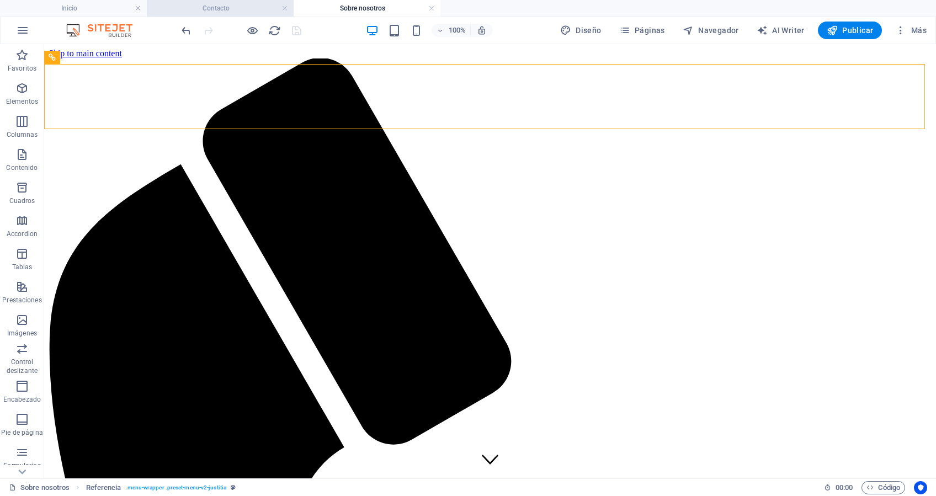
click at [256, 9] on h4 "Contacto" at bounding box center [220, 8] width 147 height 12
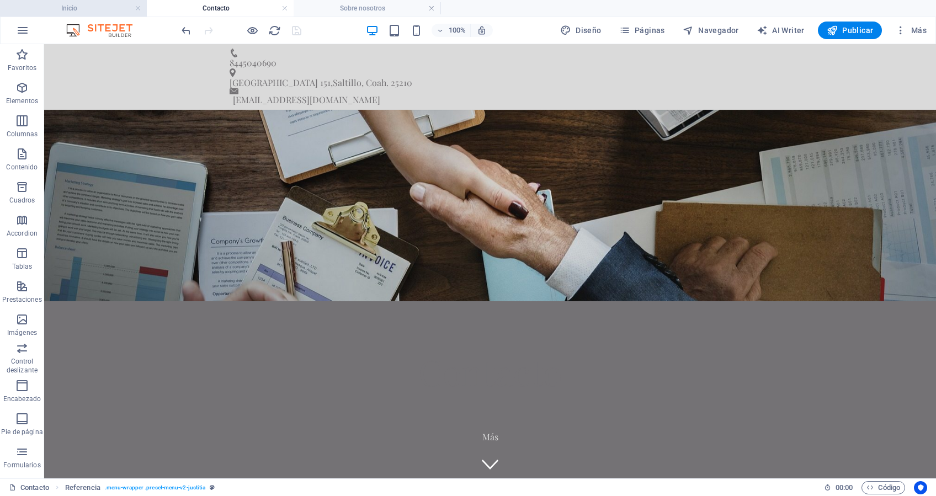
click at [92, 9] on h4 "Inicio" at bounding box center [73, 8] width 147 height 12
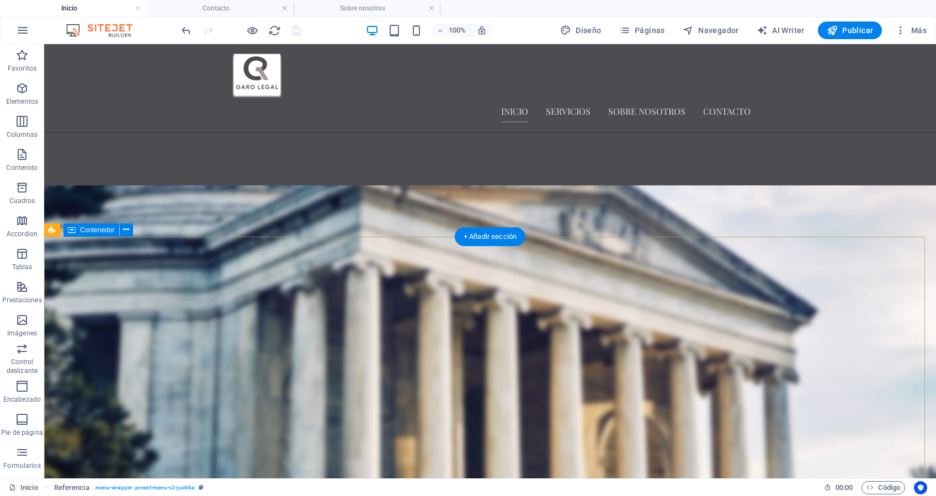
scroll to position [957, 0]
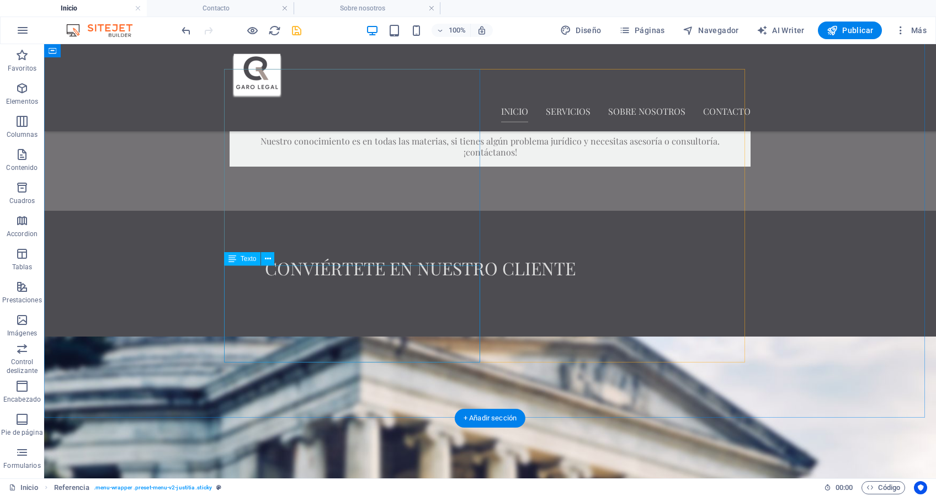
scroll to position [736, 0]
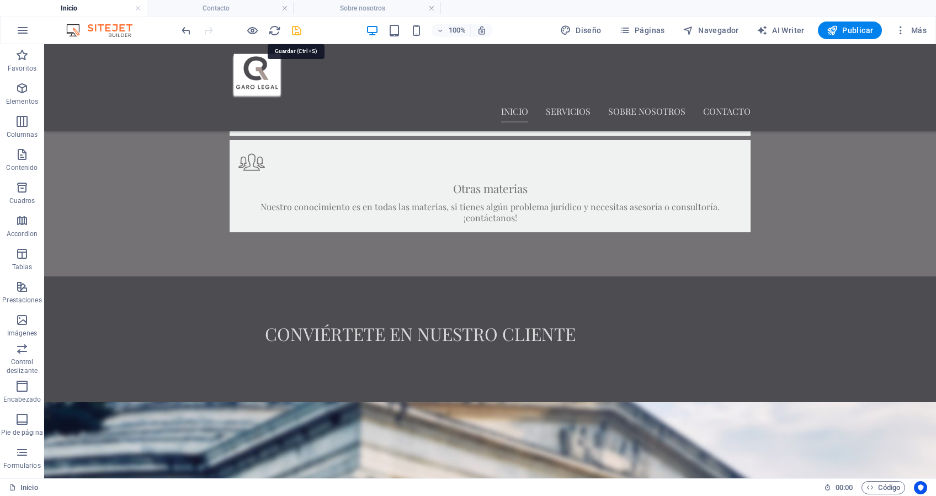
click at [297, 31] on icon "save" at bounding box center [296, 30] width 13 height 13
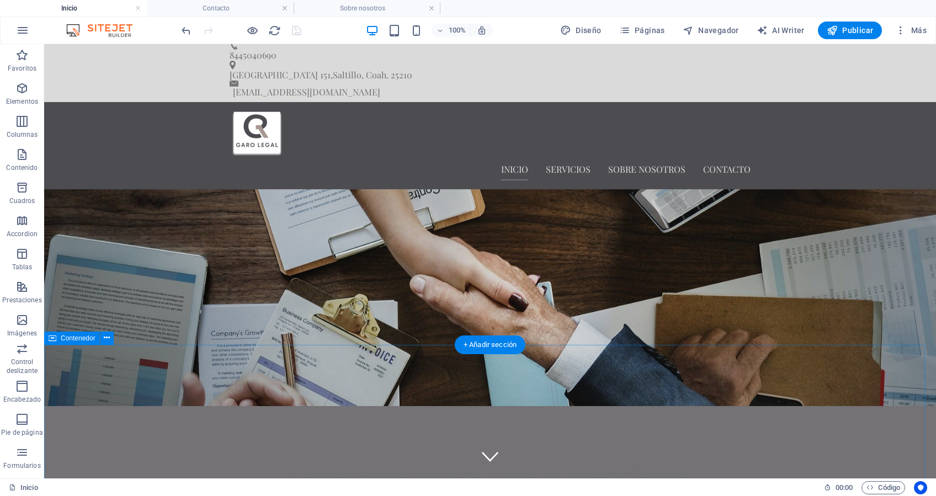
scroll to position [0, 0]
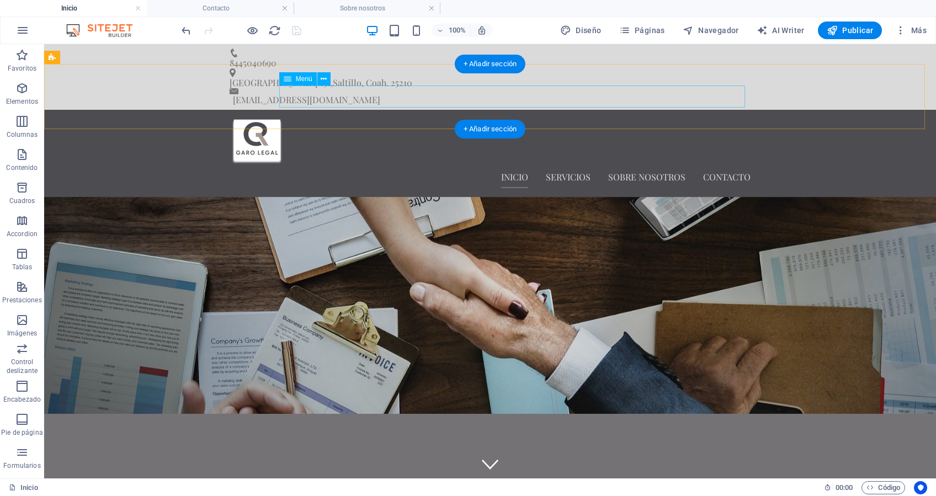
click at [567, 166] on nav "Inicio Servicios Sobre nosotros Contacto" at bounding box center [490, 177] width 521 height 22
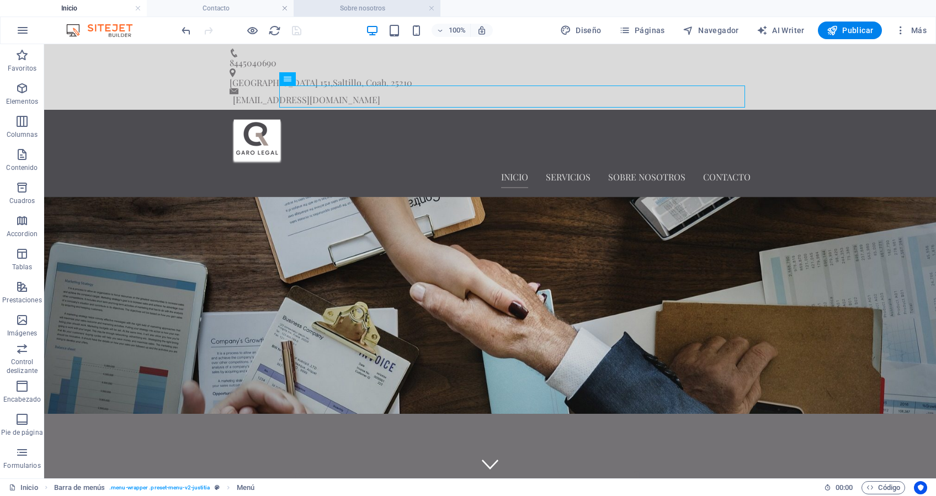
click at [396, 9] on h4 "Sobre nosotros" at bounding box center [367, 8] width 147 height 12
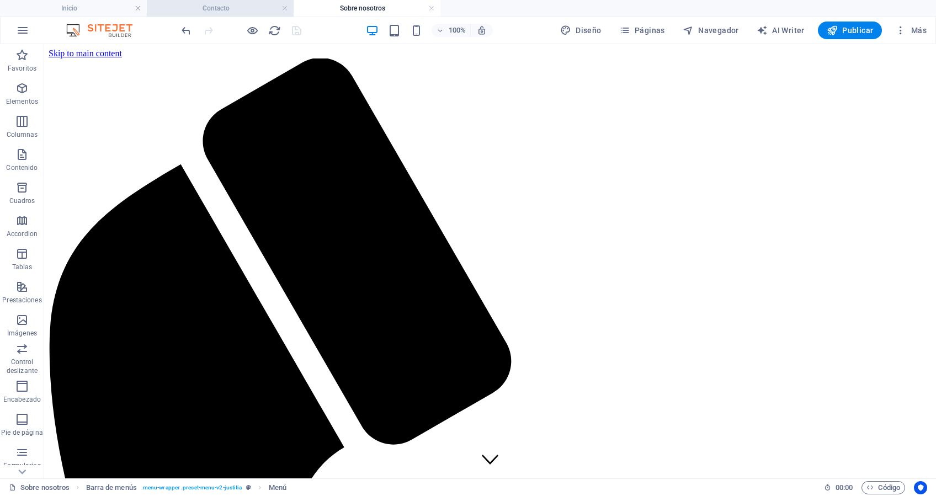
click at [234, 8] on h4 "Contacto" at bounding box center [220, 8] width 147 height 12
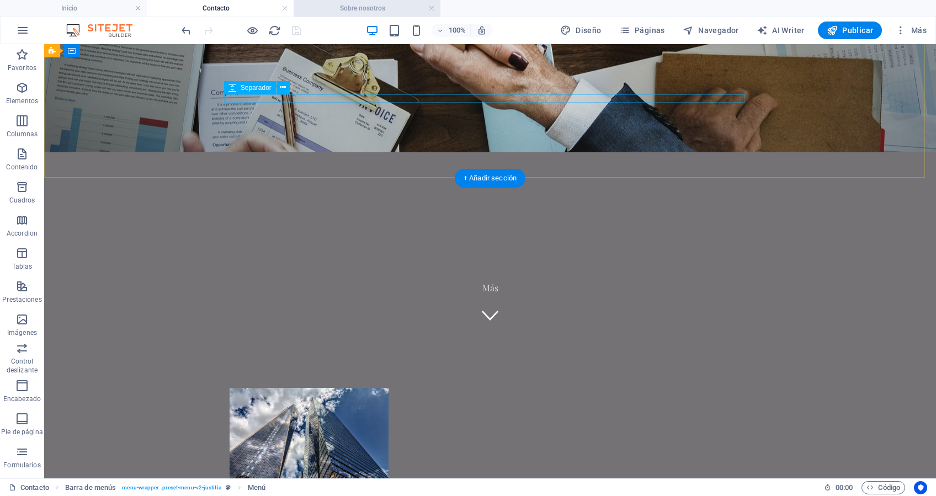
scroll to position [73, 0]
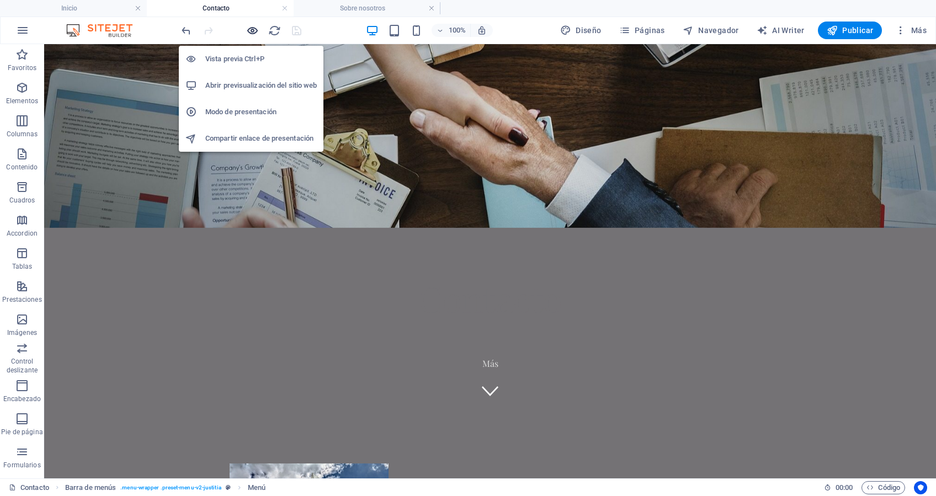
click at [248, 29] on icon "button" at bounding box center [252, 30] width 13 height 13
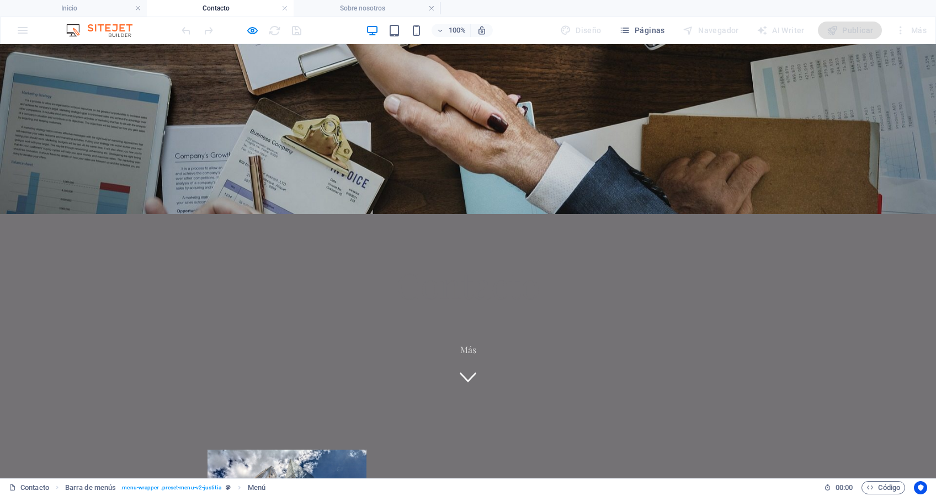
scroll to position [0, 0]
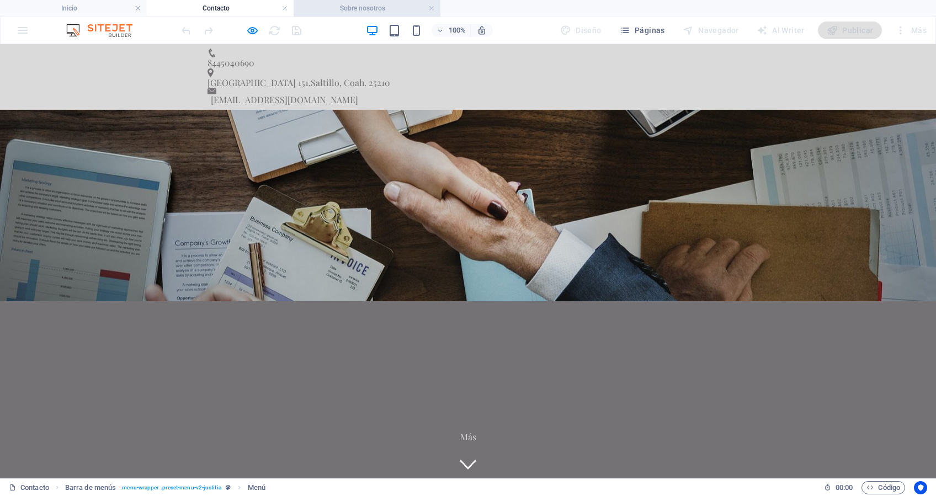
click at [340, 4] on h4 "Sobre nosotros" at bounding box center [367, 8] width 147 height 12
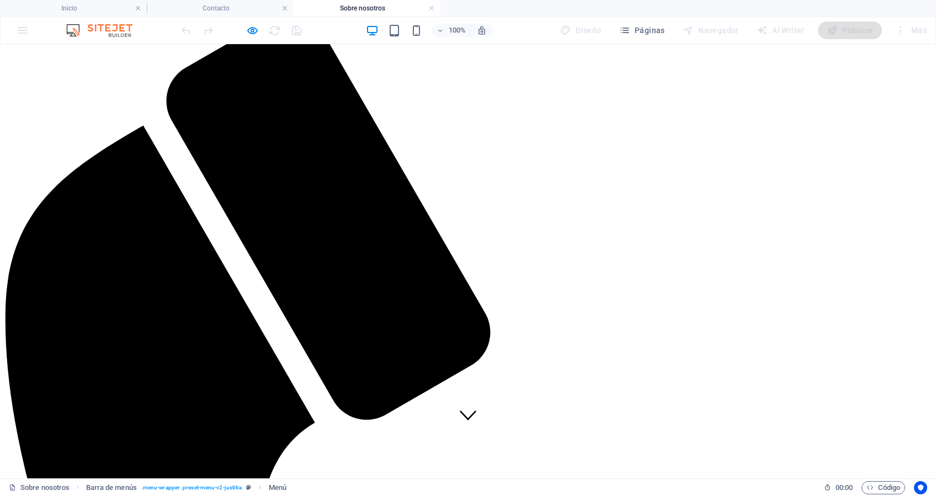
scroll to position [92, 0]
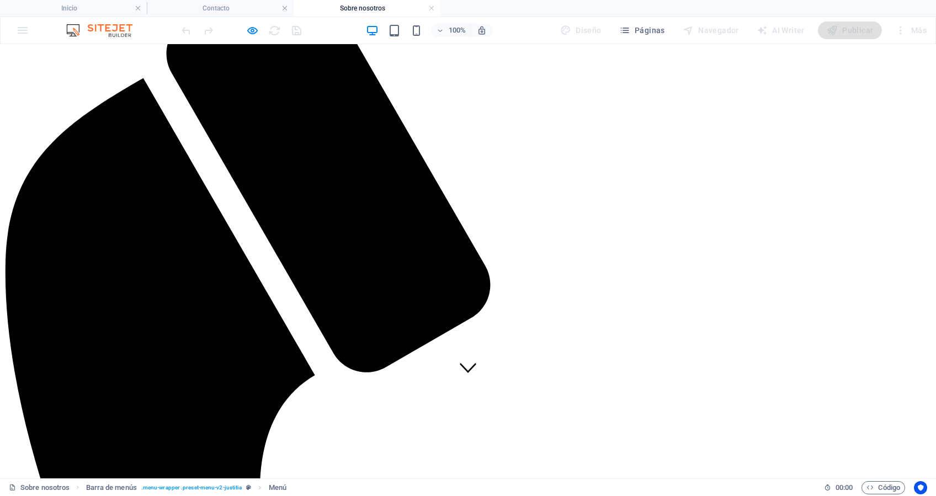
click at [468, 363] on icon at bounding box center [468, 368] width 17 height 10
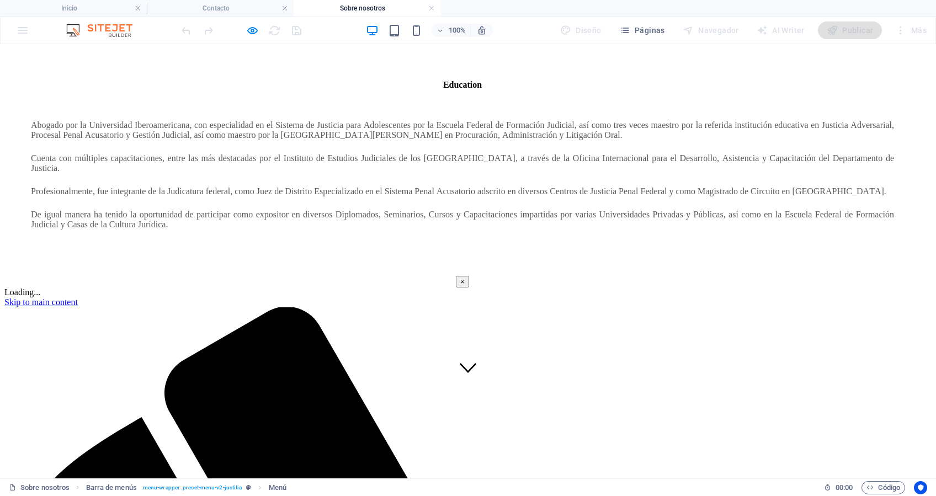
scroll to position [0, 0]
click at [469, 276] on button "×" at bounding box center [462, 282] width 13 height 12
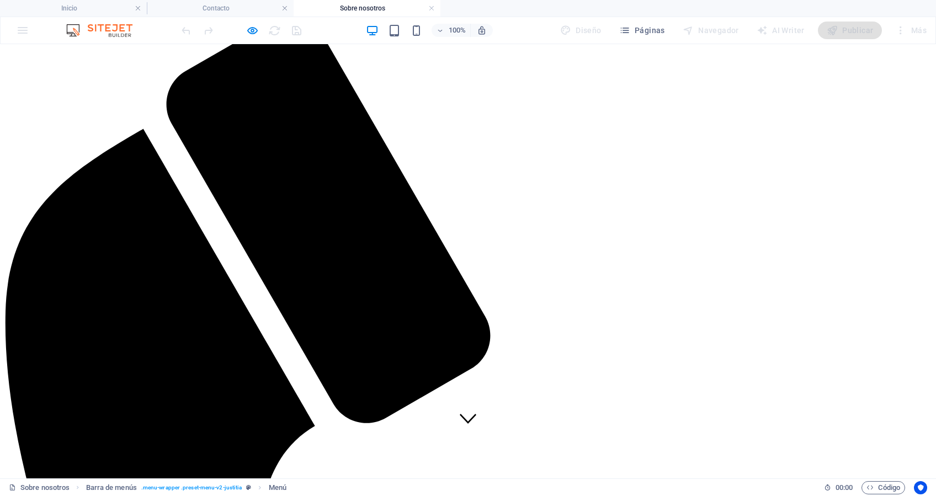
scroll to position [92, 0]
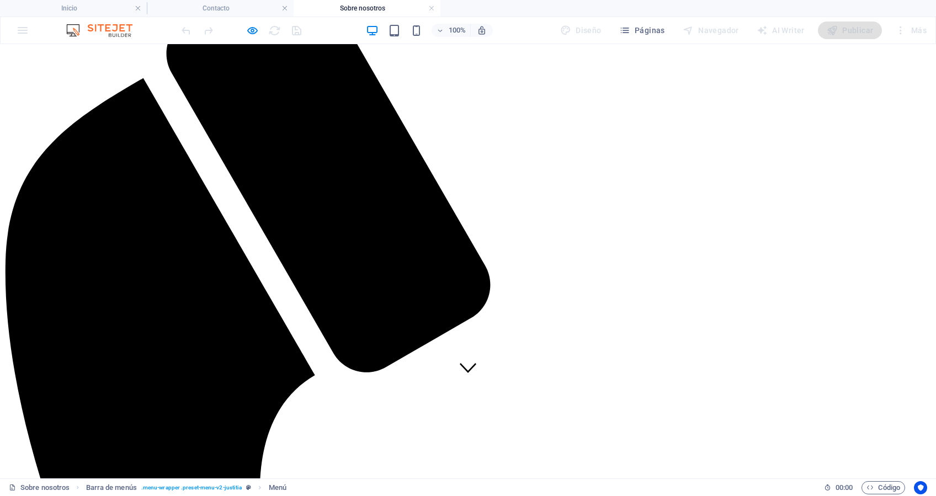
click at [461, 359] on icon at bounding box center [468, 367] width 17 height 17
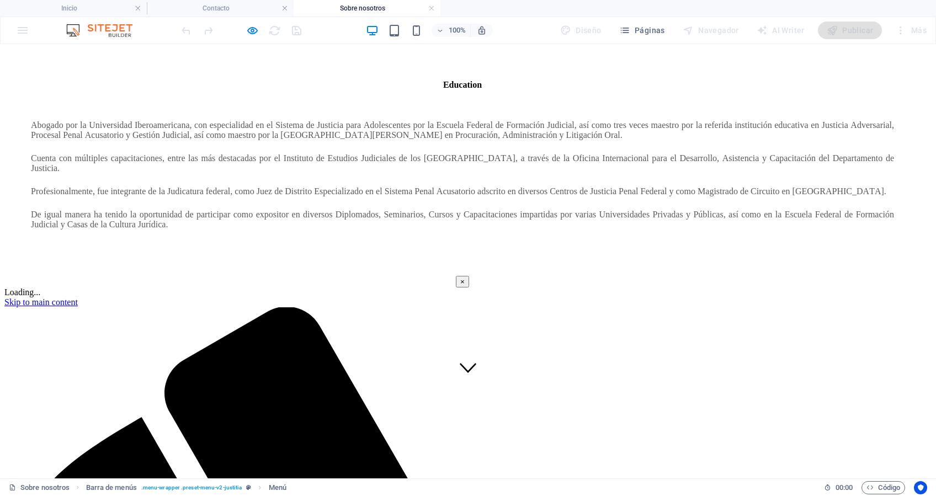
click at [499, 90] on h4 "Education" at bounding box center [462, 85] width 916 height 10
click at [508, 90] on h4 "Education" at bounding box center [462, 85] width 916 height 10
click at [469, 276] on button "×" at bounding box center [462, 282] width 13 height 12
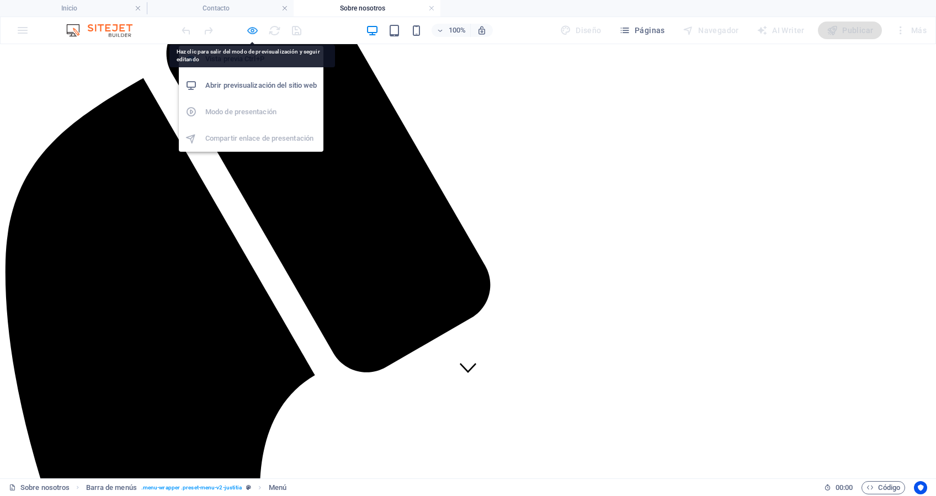
click at [254, 32] on icon "button" at bounding box center [252, 30] width 13 height 13
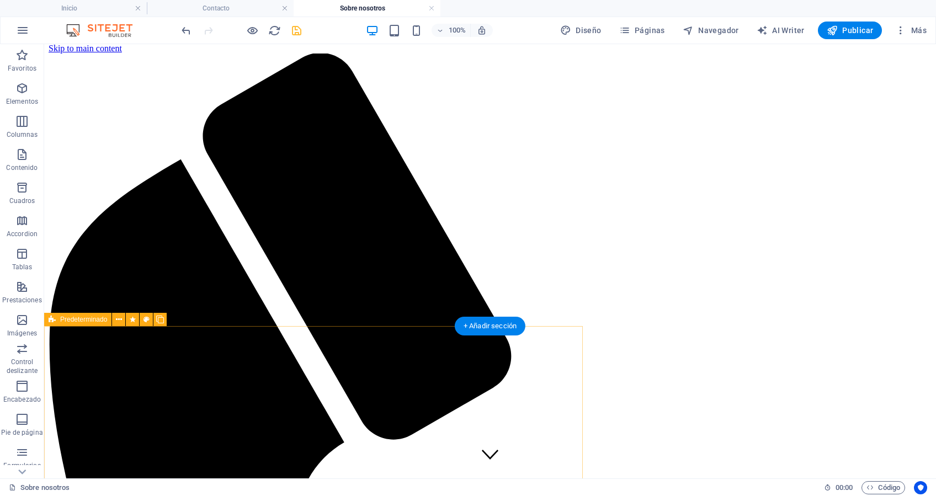
scroll to position [0, 0]
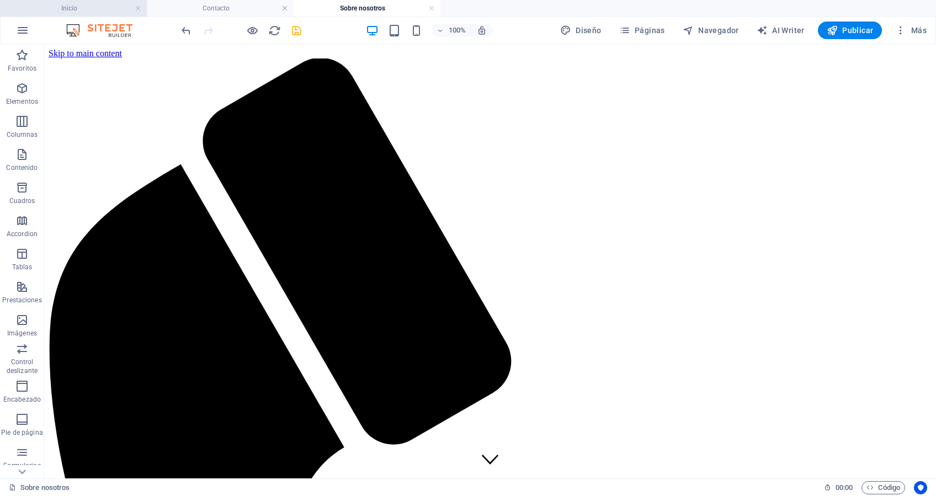
click at [67, 6] on h4 "Inicio" at bounding box center [73, 8] width 147 height 12
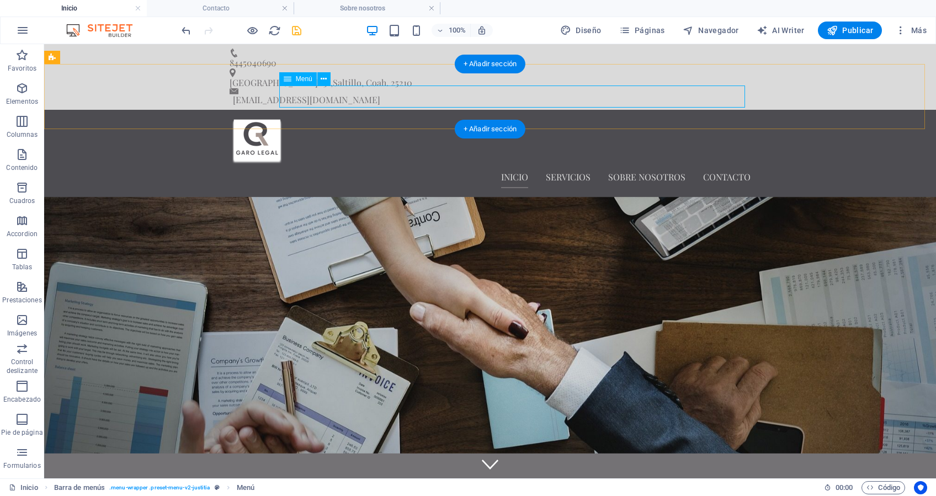
click at [653, 166] on nav "Inicio Servicios Sobre nosotros Contacto" at bounding box center [490, 177] width 521 height 22
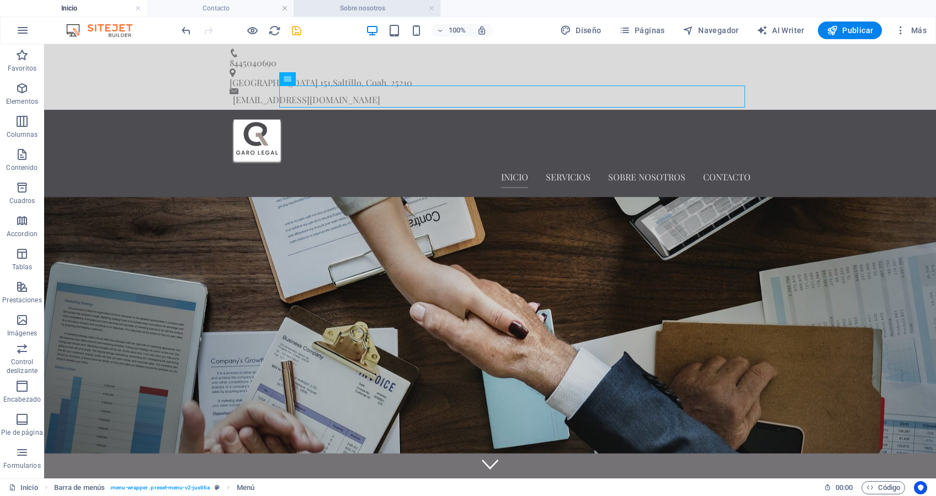
click at [384, 0] on li "Sobre nosotros" at bounding box center [367, 8] width 147 height 17
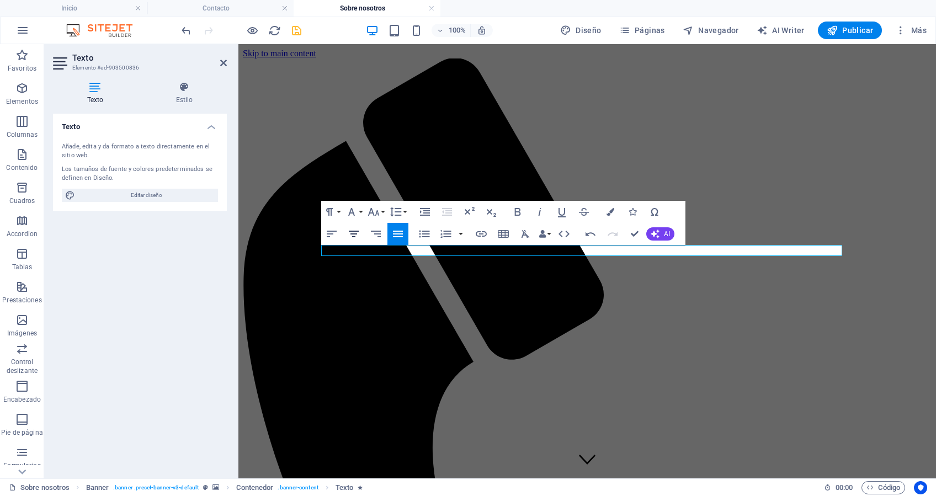
click at [352, 234] on icon "button" at bounding box center [354, 234] width 10 height 7
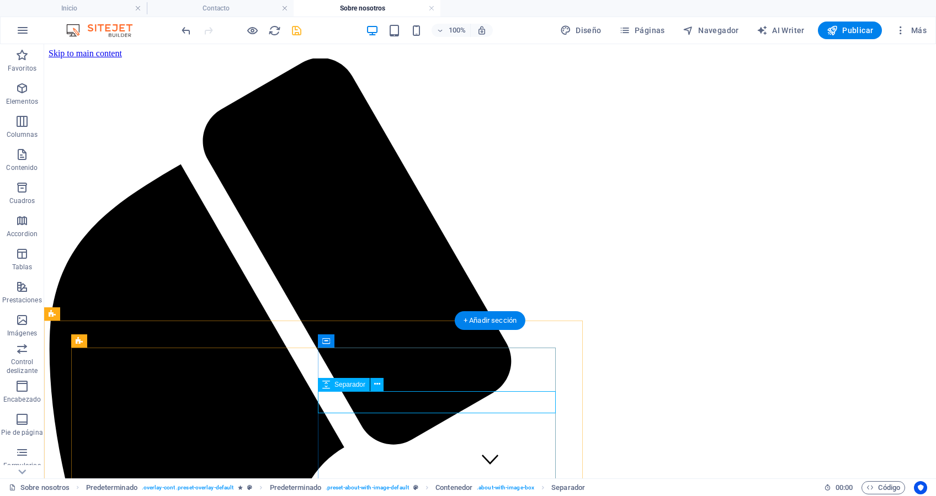
select select "px"
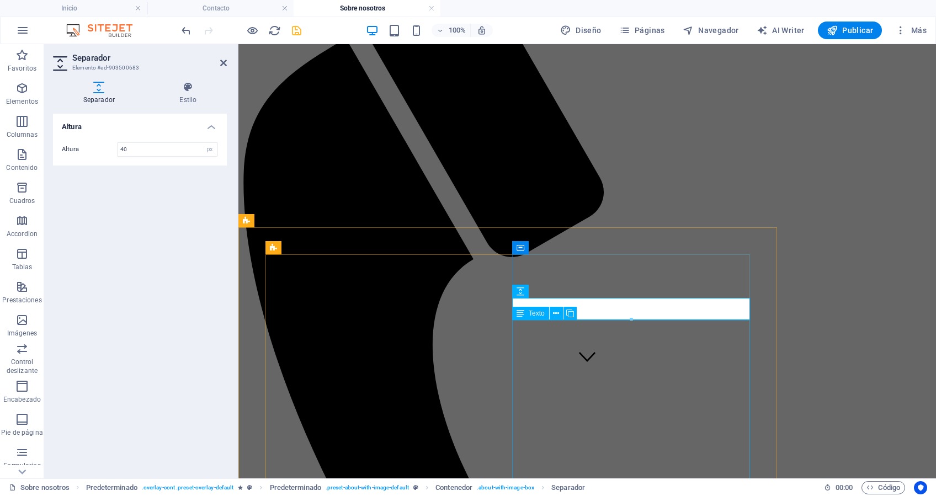
scroll to position [73, 0]
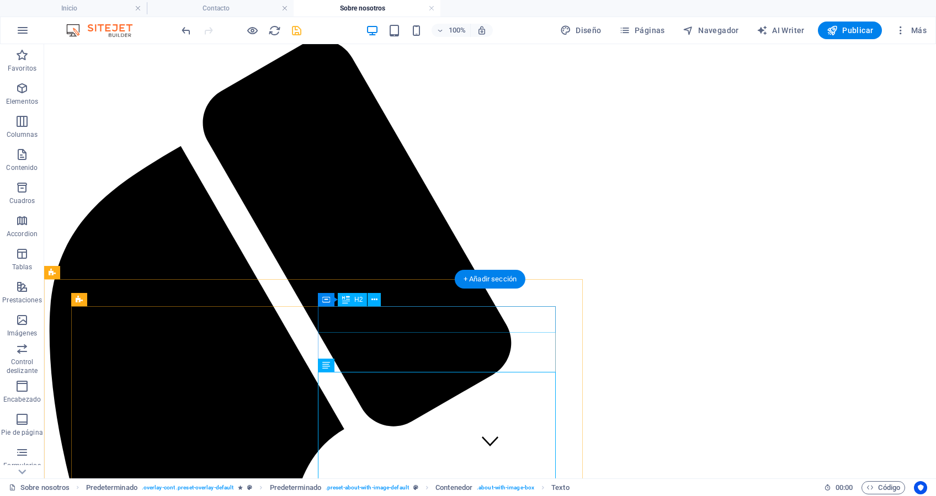
scroll to position [0, 0]
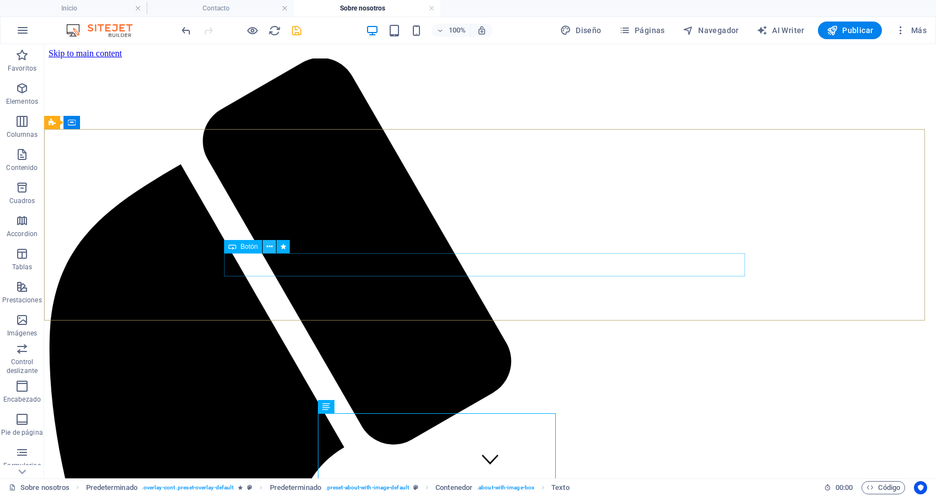
click at [269, 248] on icon at bounding box center [270, 247] width 6 height 12
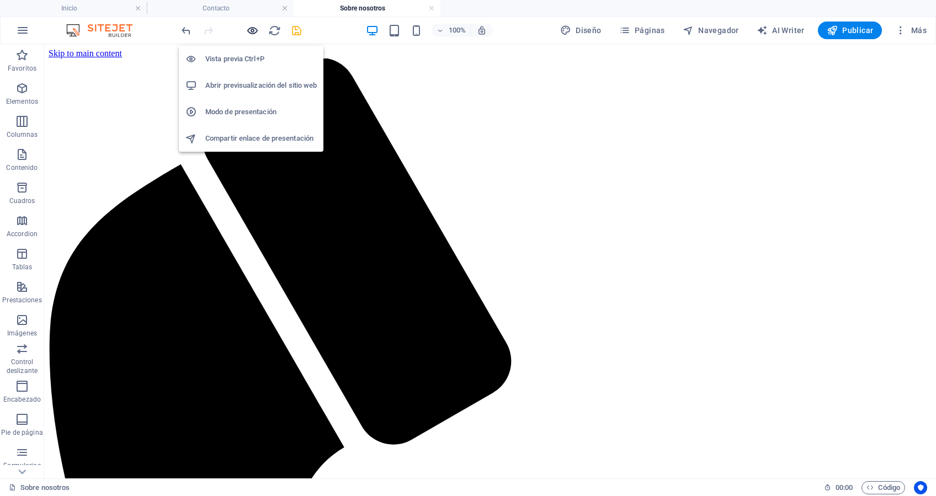
click at [251, 29] on icon "button" at bounding box center [252, 30] width 13 height 13
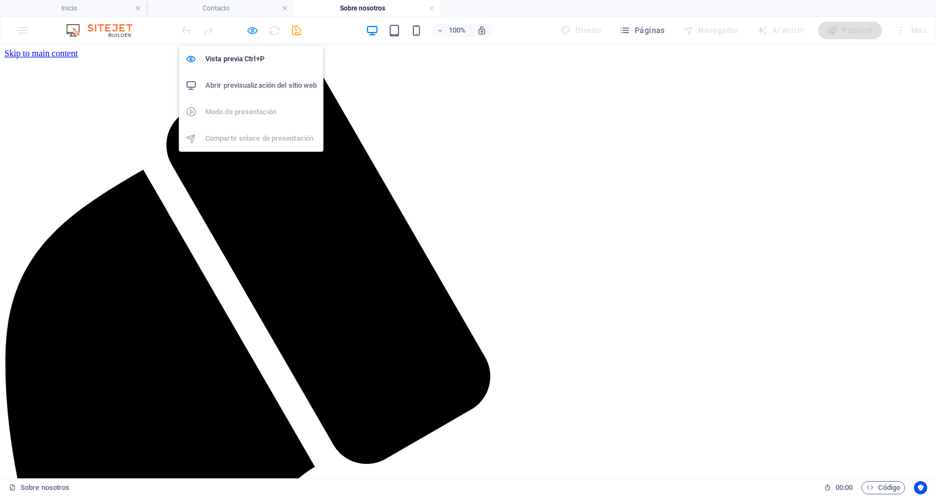
click at [251, 30] on icon "button" at bounding box center [252, 30] width 13 height 13
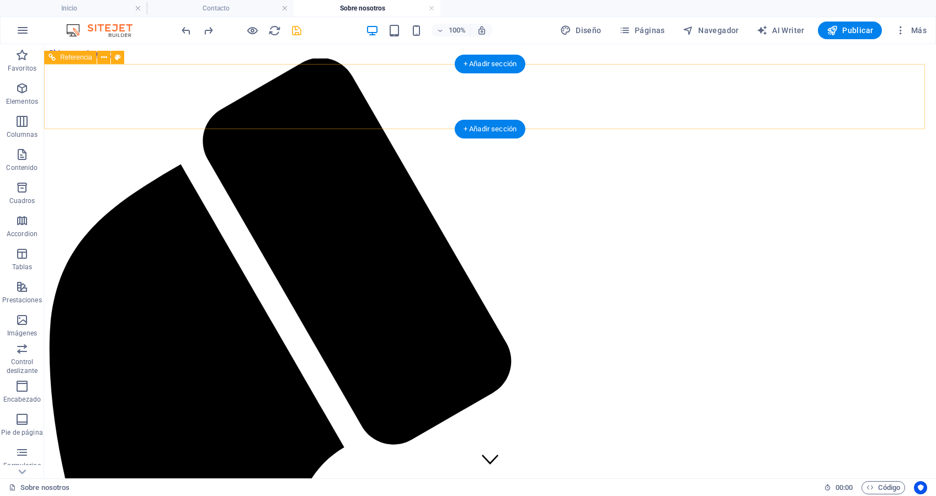
select select "rem"
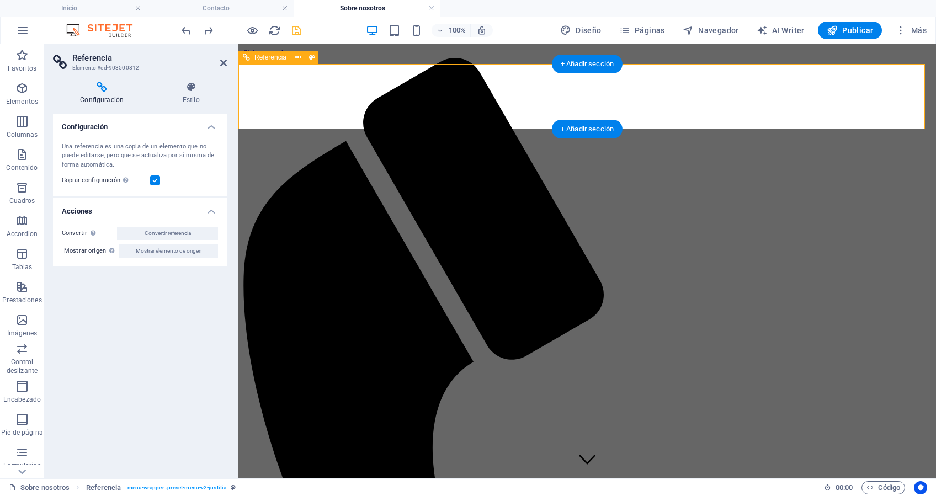
click at [193, 102] on h4 "Estilo" at bounding box center [191, 93] width 72 height 23
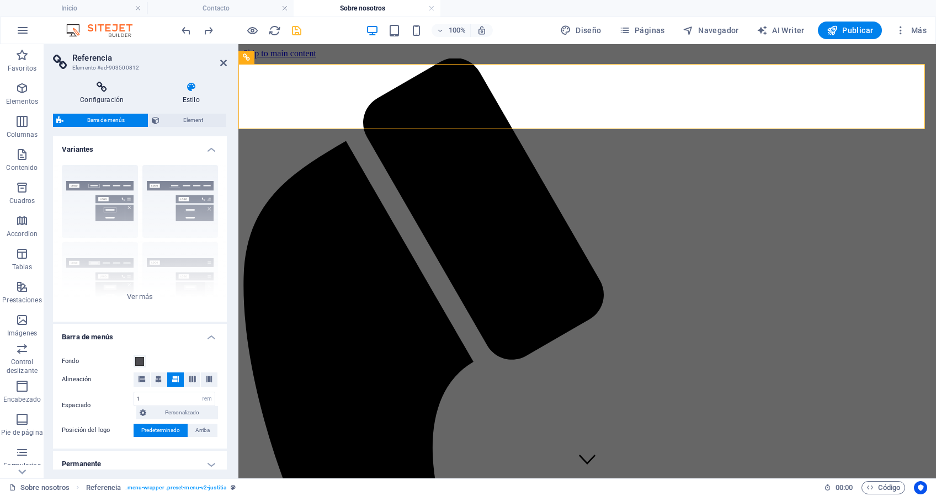
click at [105, 97] on h4 "Configuración" at bounding box center [104, 93] width 102 height 23
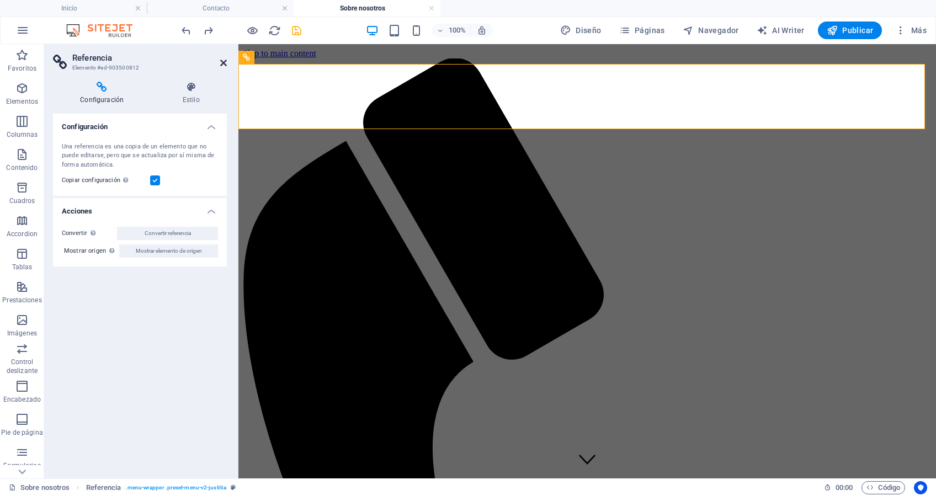
click at [222, 64] on icon at bounding box center [223, 63] width 7 height 9
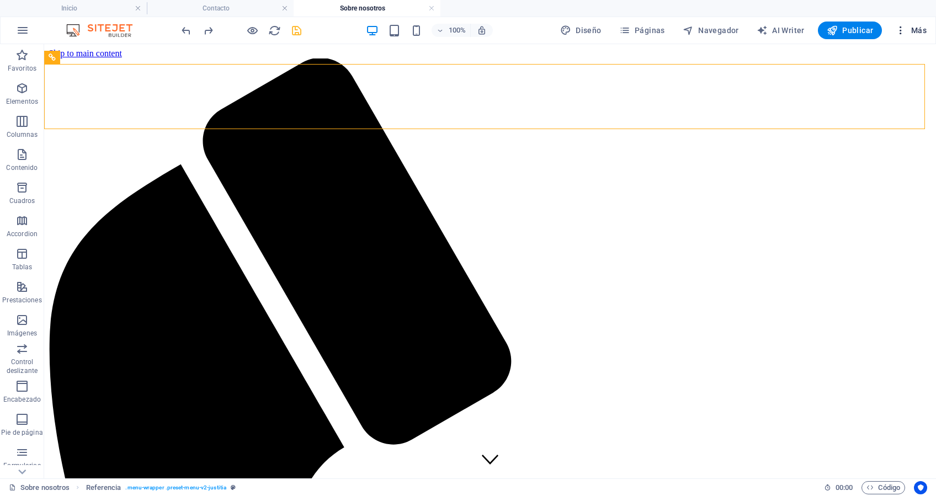
click at [922, 26] on span "Más" at bounding box center [910, 30] width 31 height 11
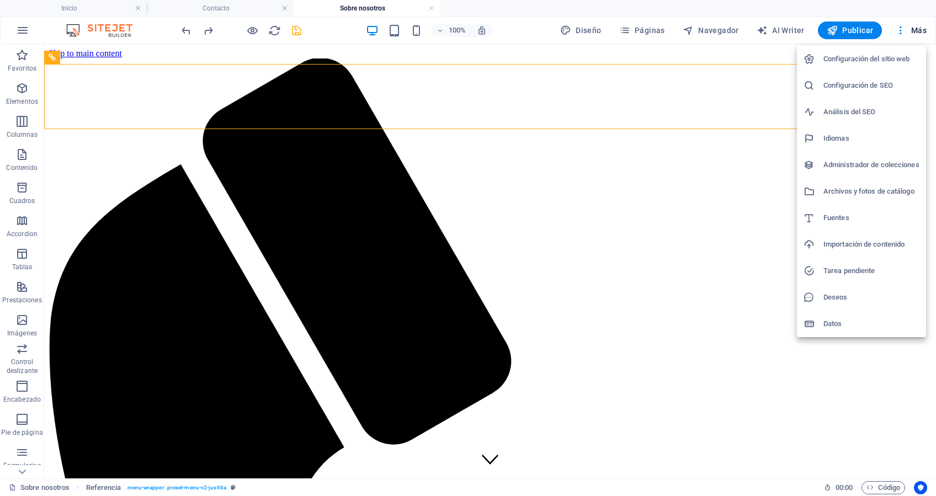
click at [857, 57] on h6 "Configuración del sitio web" at bounding box center [872, 58] width 96 height 13
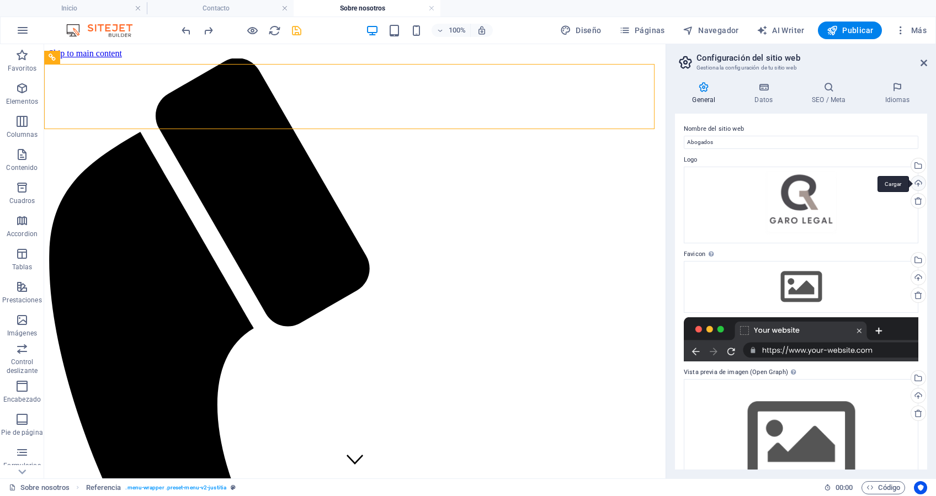
click at [915, 185] on div "Cargar" at bounding box center [917, 184] width 17 height 17
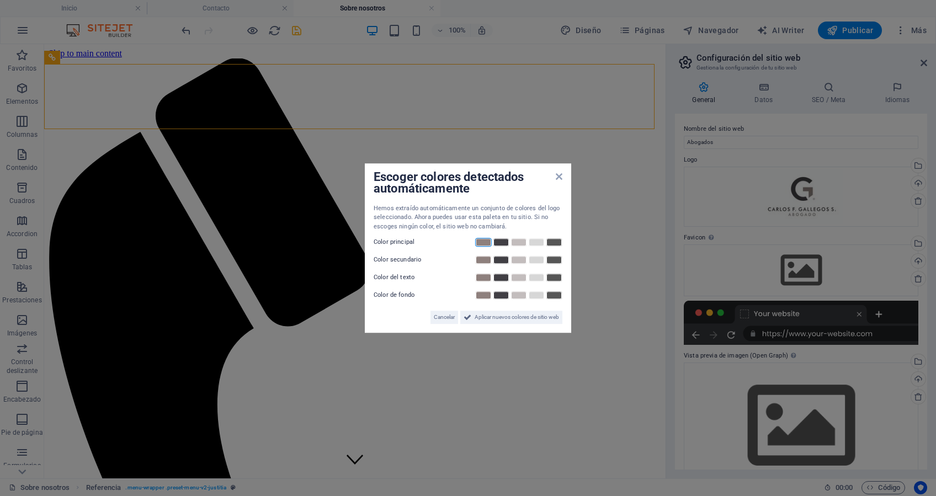
click at [477, 245] on link at bounding box center [483, 242] width 17 height 9
click at [499, 257] on link at bounding box center [501, 260] width 17 height 9
click at [540, 277] on link at bounding box center [536, 277] width 17 height 9
click at [558, 293] on link at bounding box center [554, 295] width 17 height 9
click at [486, 314] on span "Aplicar nuevos colores de sitio web" at bounding box center [517, 317] width 84 height 13
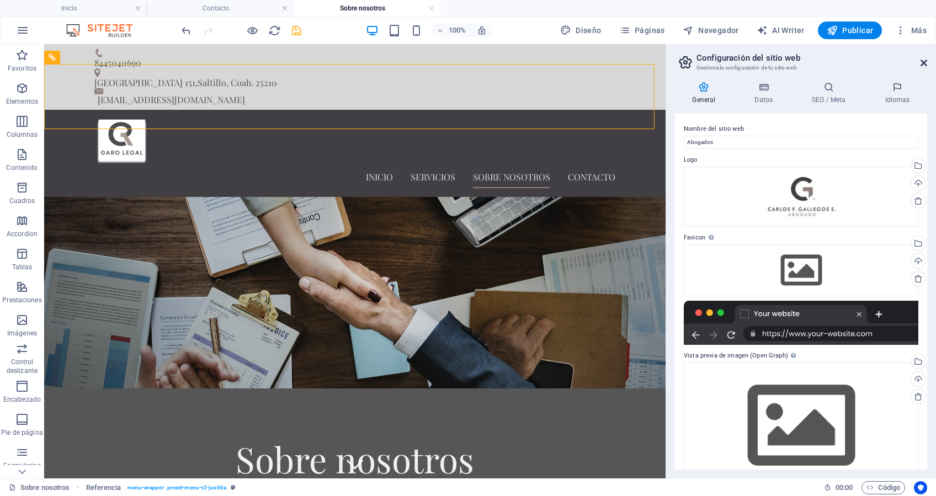
click at [924, 63] on icon at bounding box center [924, 63] width 7 height 9
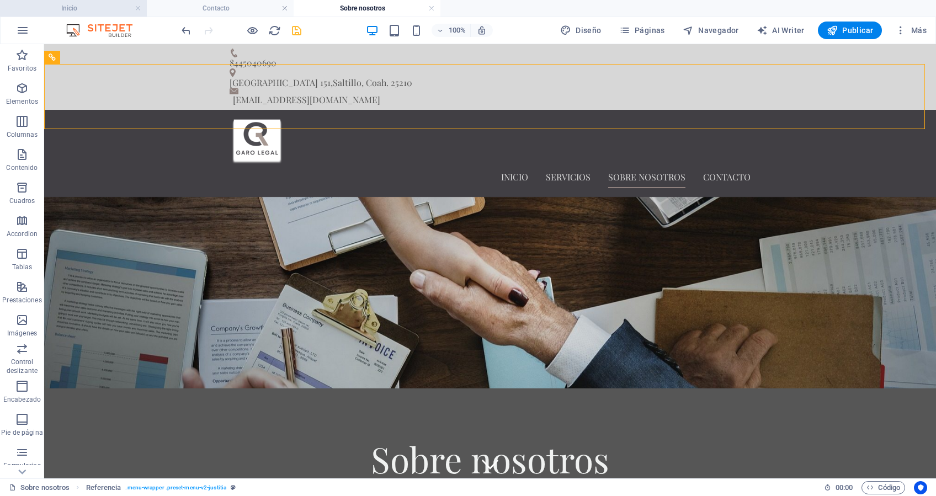
click at [75, 7] on h4 "Inicio" at bounding box center [73, 8] width 147 height 12
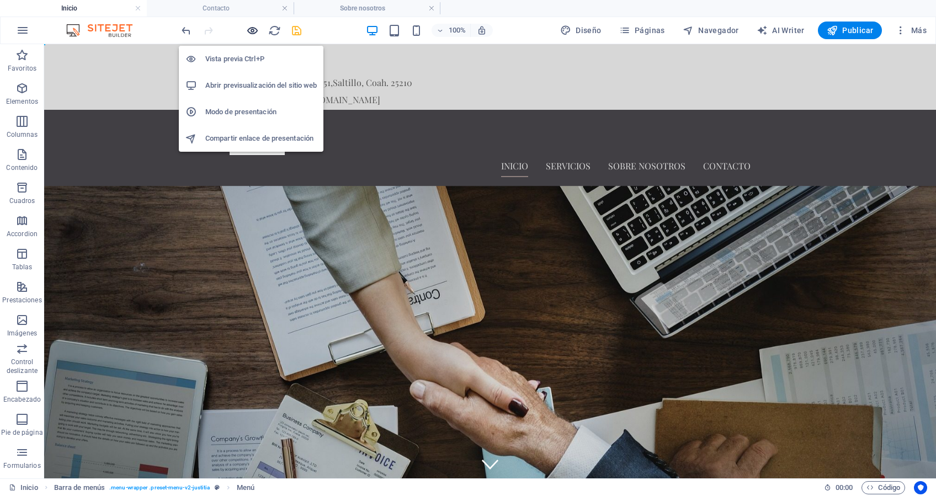
click at [248, 30] on icon "button" at bounding box center [252, 30] width 13 height 13
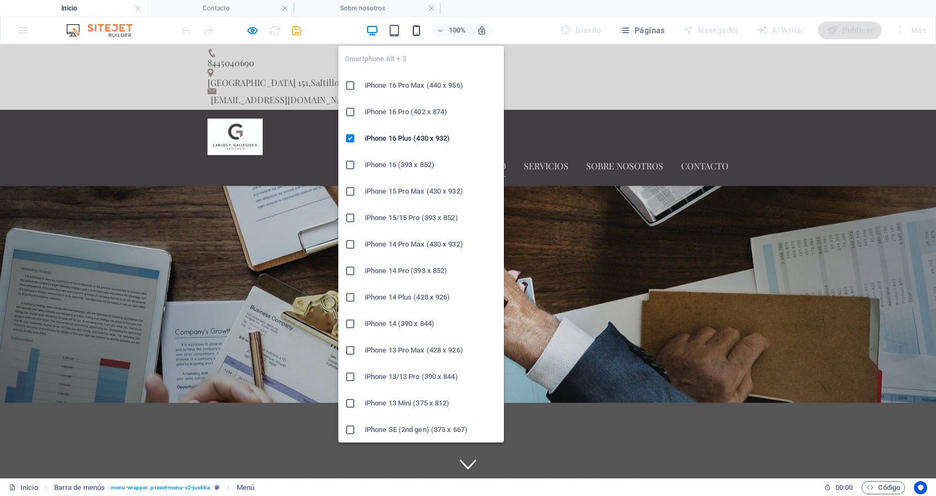
click at [417, 31] on icon "button" at bounding box center [416, 30] width 13 height 13
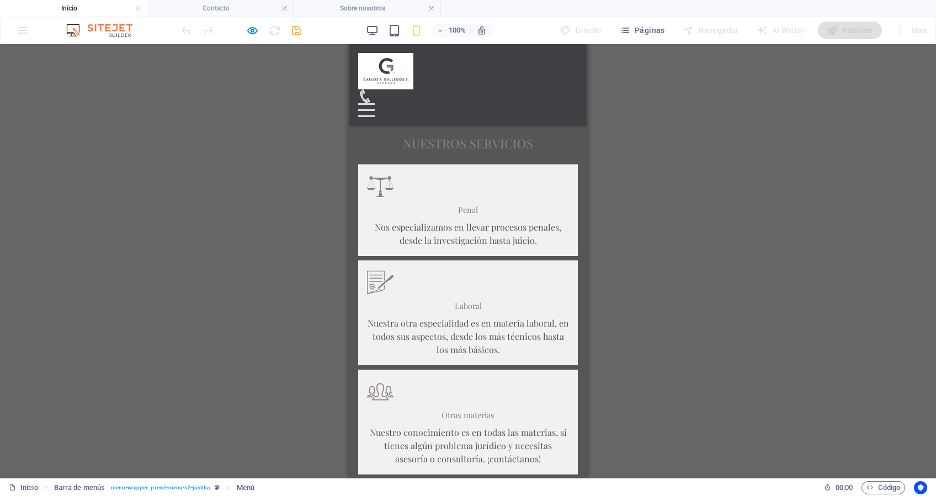
scroll to position [662, 0]
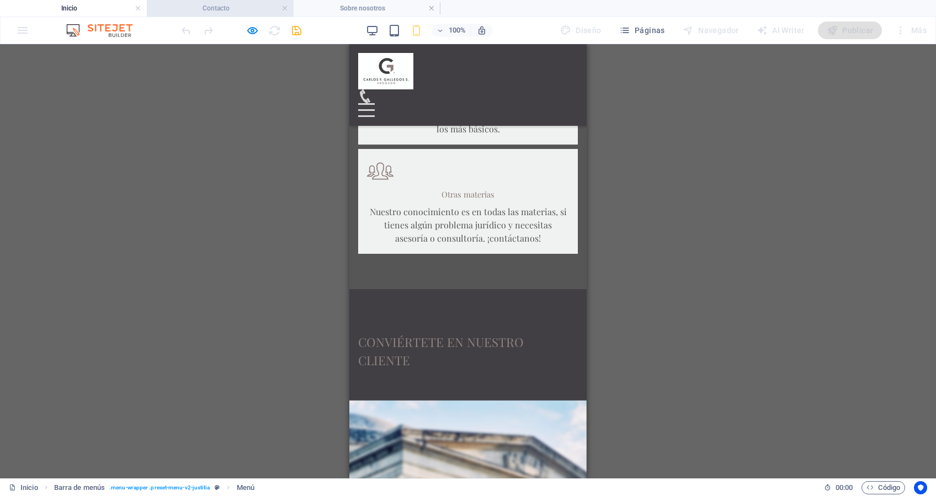
click at [194, 10] on h4 "Contacto" at bounding box center [220, 8] width 147 height 12
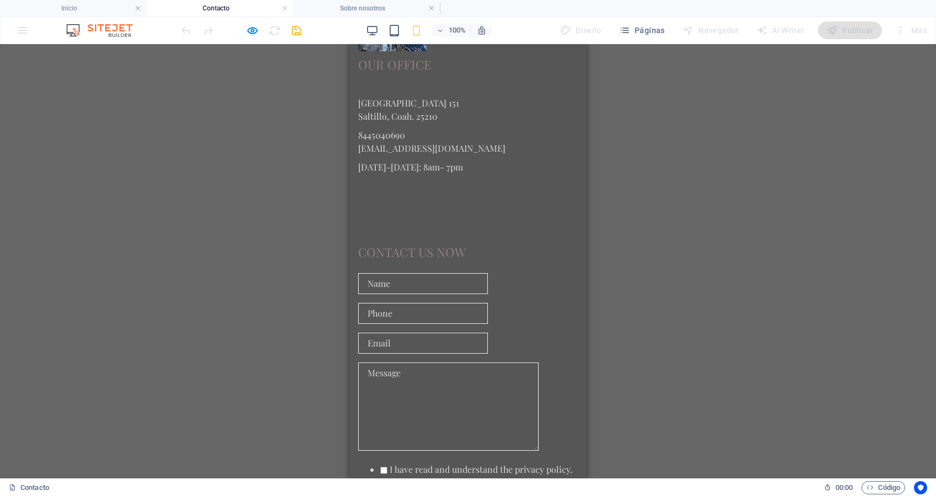
scroll to position [0, 0]
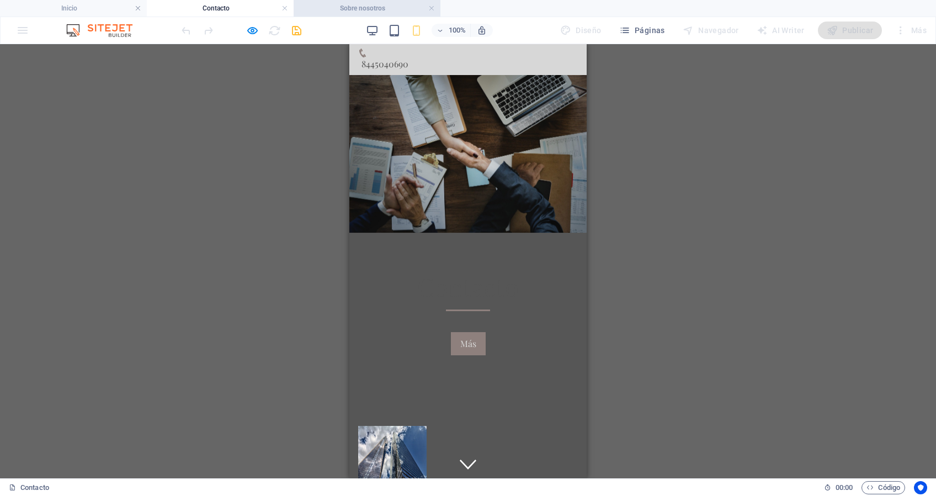
click at [363, 4] on h4 "Sobre nosotros" at bounding box center [367, 8] width 147 height 12
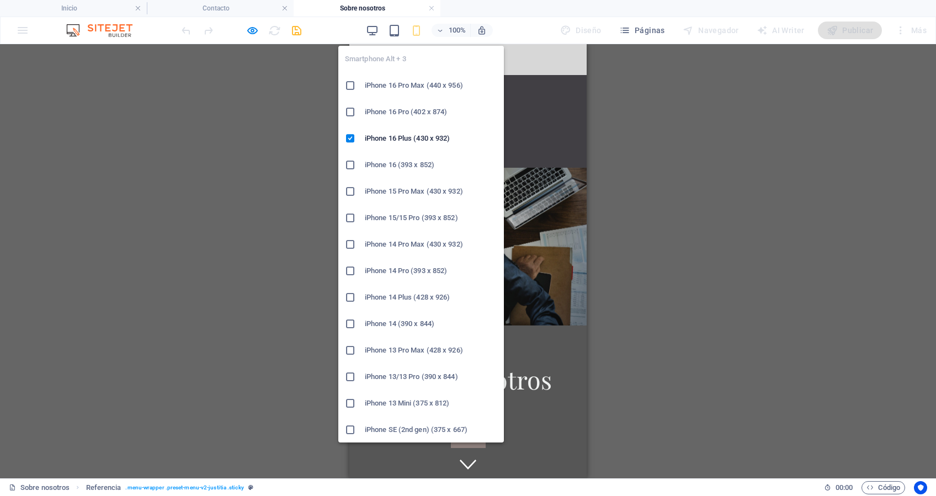
click at [418, 26] on icon "button" at bounding box center [416, 30] width 13 height 13
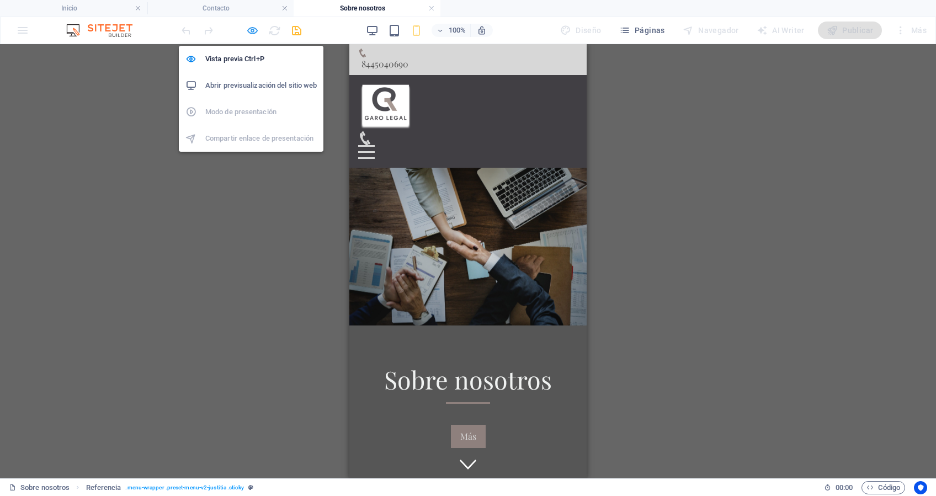
click at [254, 28] on icon "button" at bounding box center [252, 30] width 13 height 13
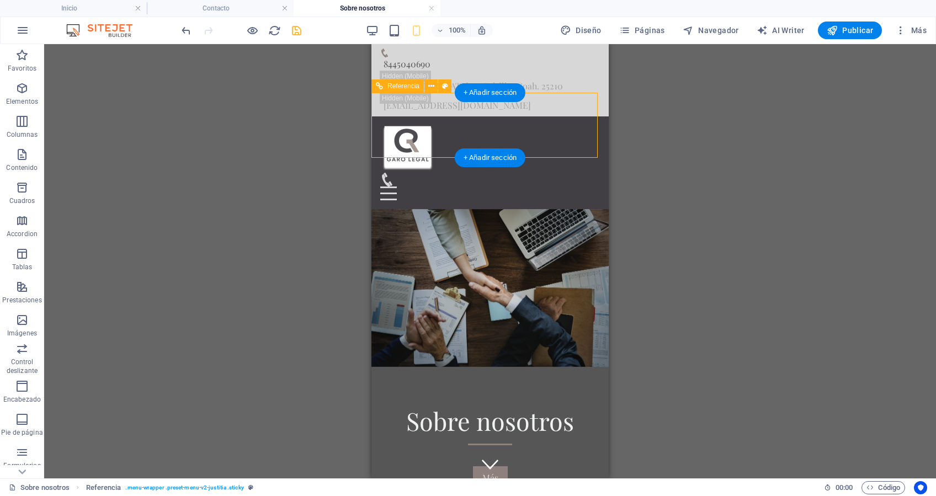
click at [404, 125] on div at bounding box center [490, 148] width 220 height 47
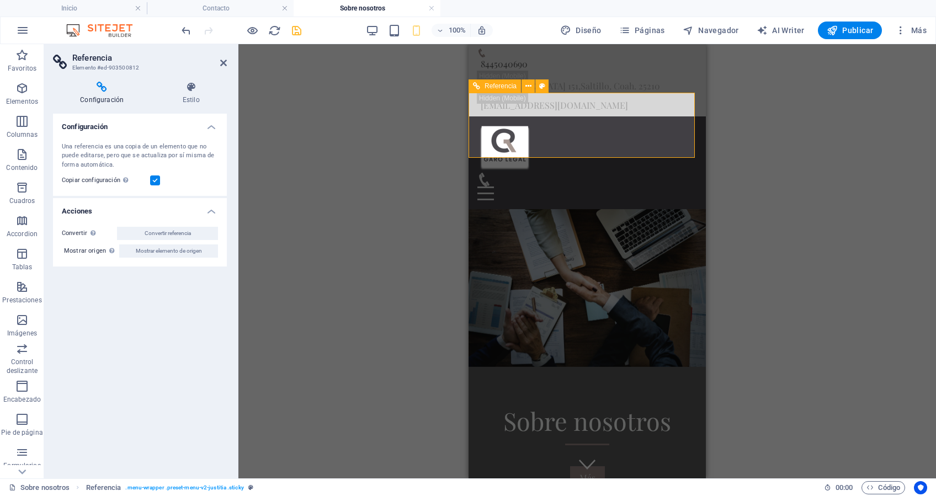
click at [503, 125] on div at bounding box center [588, 148] width 220 height 47
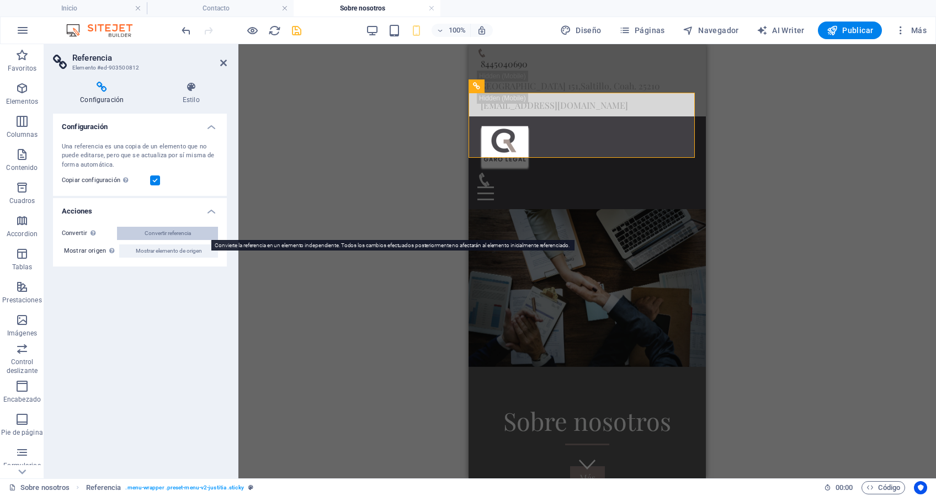
click at [155, 234] on span "Convertir referencia" at bounding box center [168, 233] width 46 height 13
select select "header"
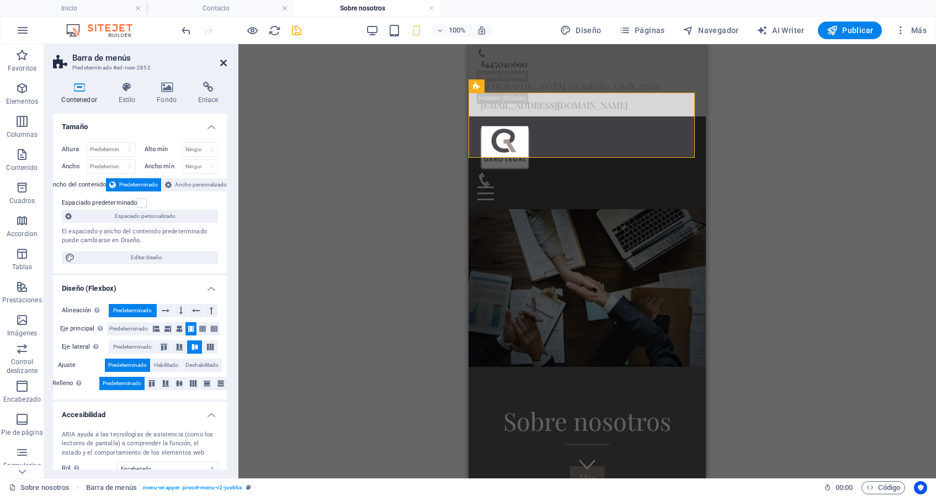
click at [220, 59] on icon at bounding box center [223, 63] width 7 height 9
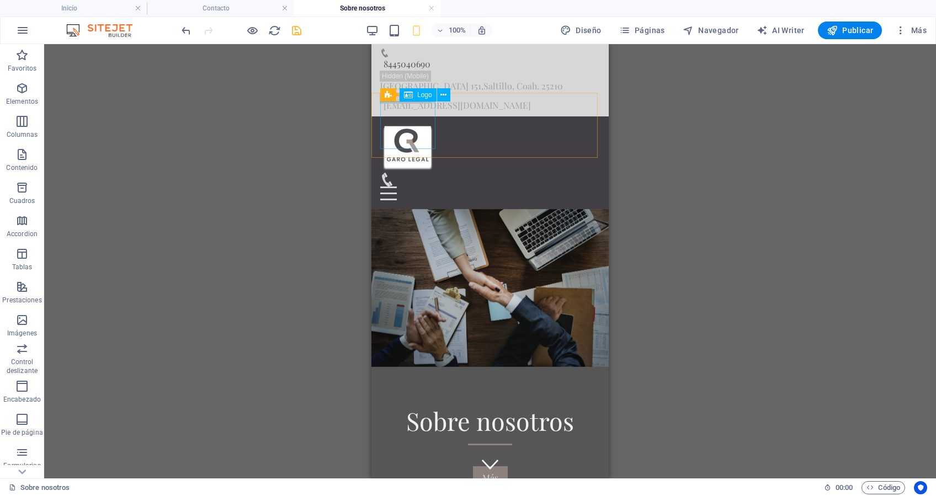
click at [418, 97] on span "Logo" at bounding box center [424, 95] width 15 height 7
click at [448, 97] on button at bounding box center [443, 94] width 13 height 13
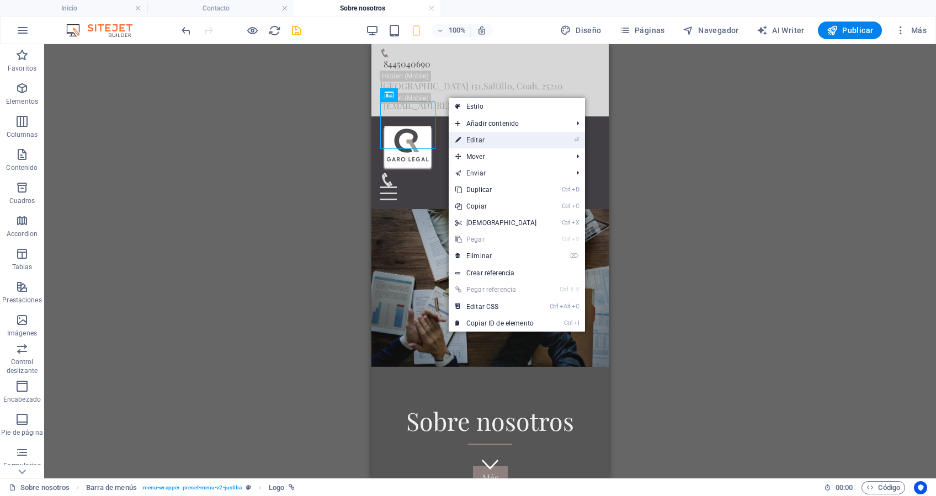
click at [470, 139] on link "⏎ Editar" at bounding box center [496, 140] width 95 height 17
select select "px"
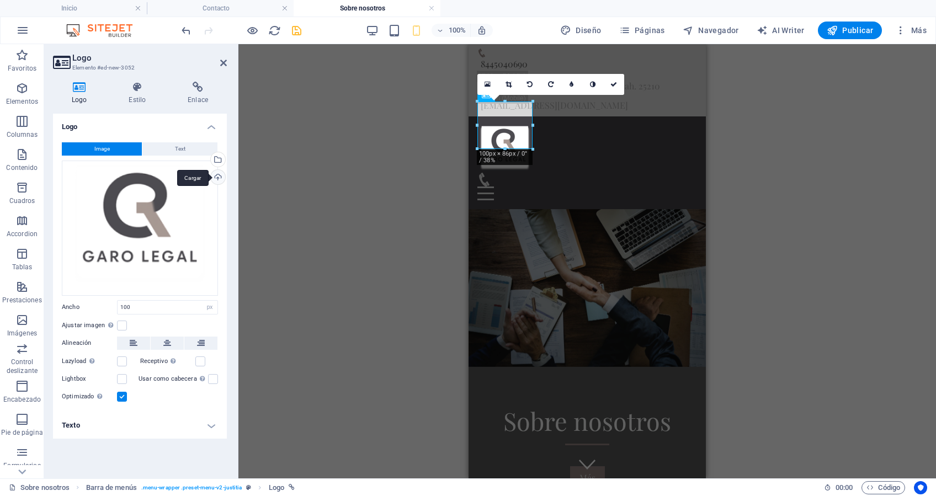
click at [221, 174] on div "Cargar" at bounding box center [217, 178] width 17 height 17
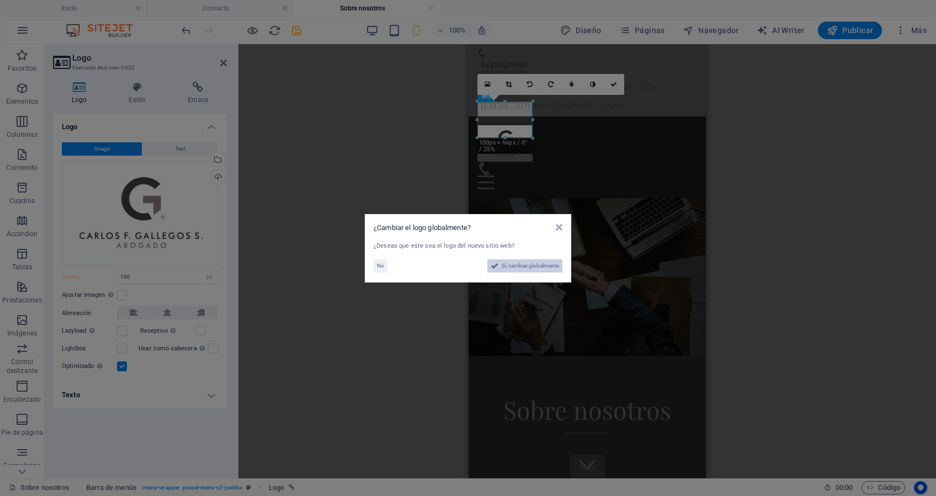
click at [529, 267] on span "Sí, cambiar globalmente" at bounding box center [530, 265] width 57 height 13
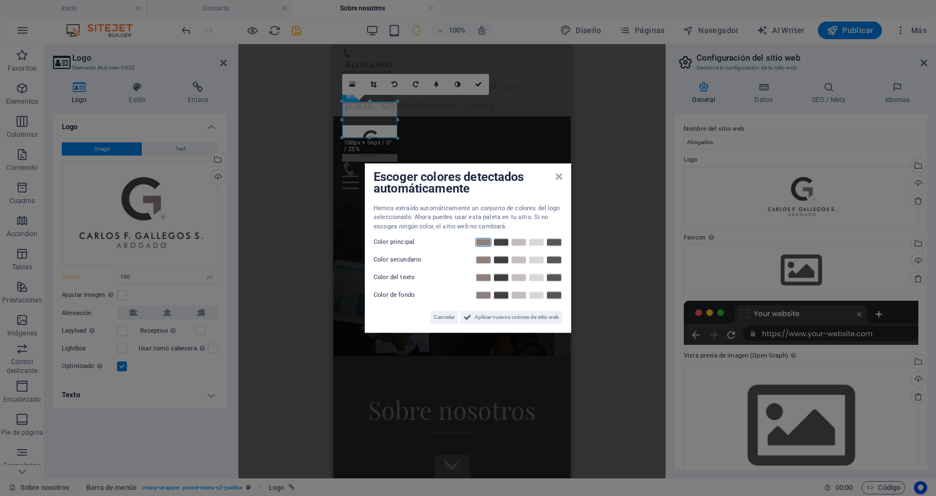
click at [484, 242] on link at bounding box center [483, 242] width 17 height 9
click at [501, 258] on link at bounding box center [501, 260] width 17 height 9
click at [534, 276] on link at bounding box center [536, 277] width 17 height 9
click at [554, 297] on link at bounding box center [554, 295] width 17 height 9
click at [445, 317] on span "Cancelar" at bounding box center [444, 317] width 21 height 13
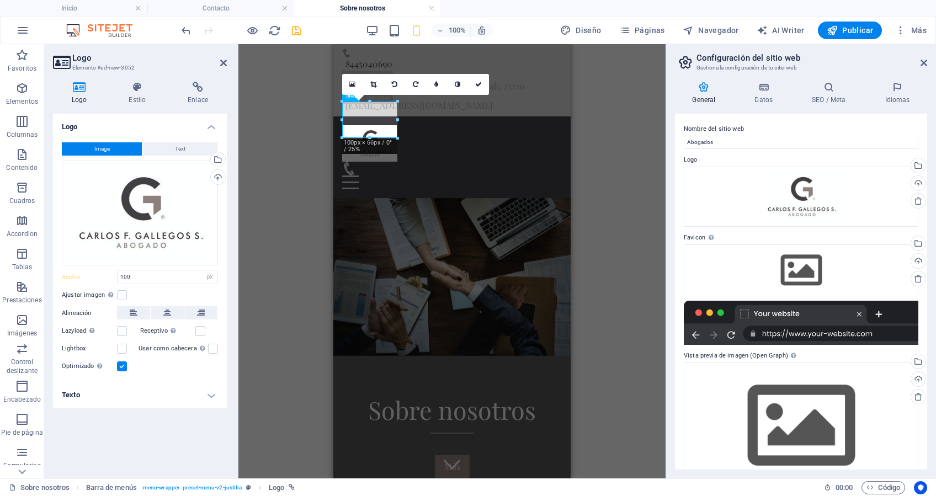
click at [640, 311] on div "H1 Banner Banner Contenedor Botón Predeterminado Predeterminado Imagen Predeter…" at bounding box center [451, 261] width 427 height 434
click at [222, 65] on icon at bounding box center [223, 63] width 7 height 9
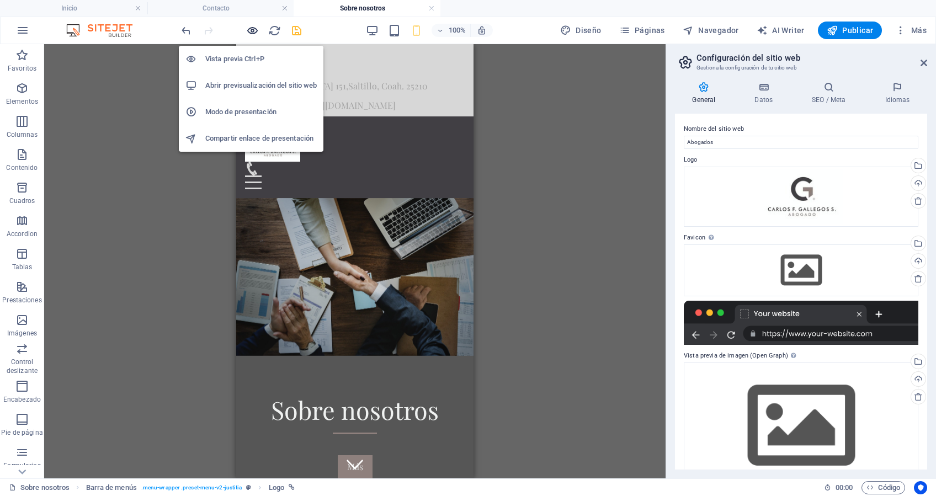
click at [256, 31] on icon "button" at bounding box center [252, 30] width 13 height 13
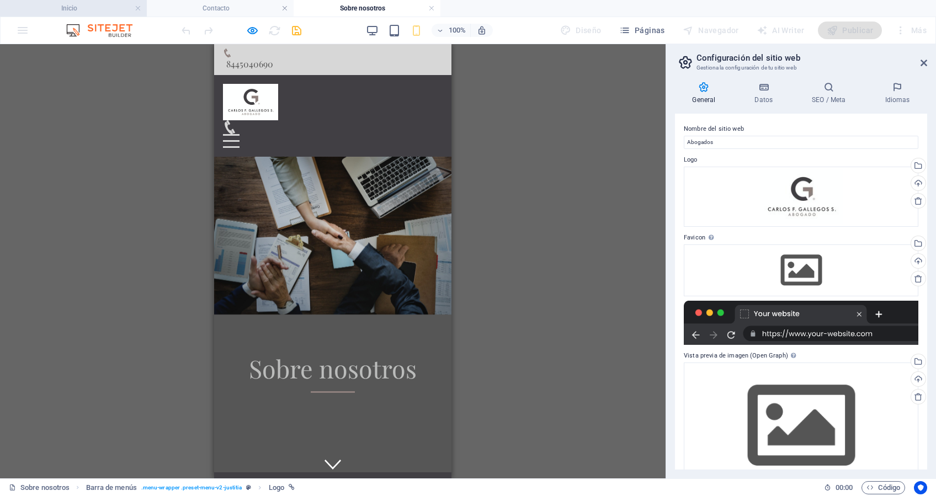
click at [101, 15] on li "Inicio" at bounding box center [73, 8] width 147 height 17
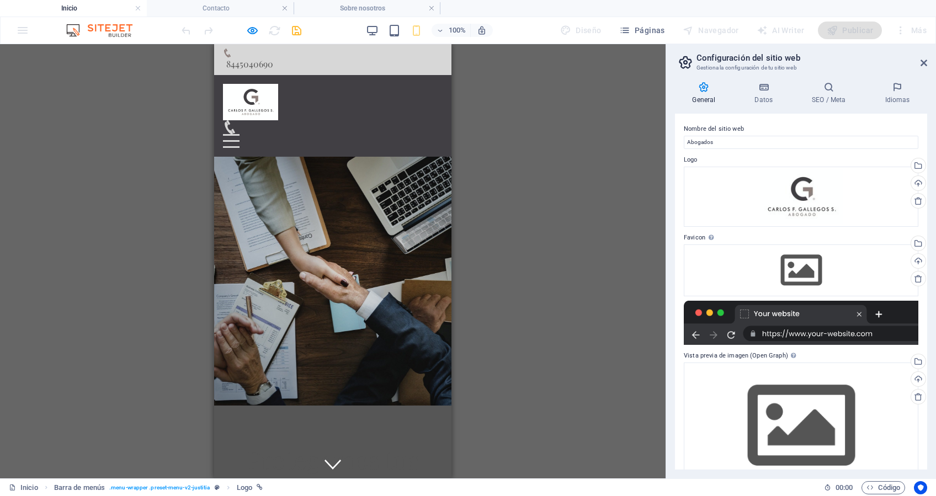
drag, startPoint x: 438, startPoint y: 98, endPoint x: 426, endPoint y: 99, distance: 12.8
click at [438, 98] on header "Inicio Servicios Sobre nosotros Contacto" at bounding box center [332, 116] width 237 height 82
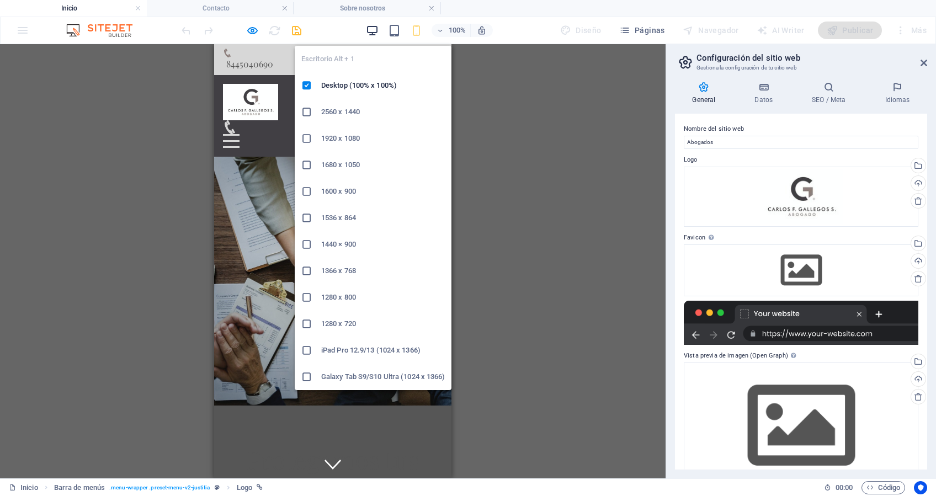
click at [372, 25] on icon "button" at bounding box center [372, 30] width 13 height 13
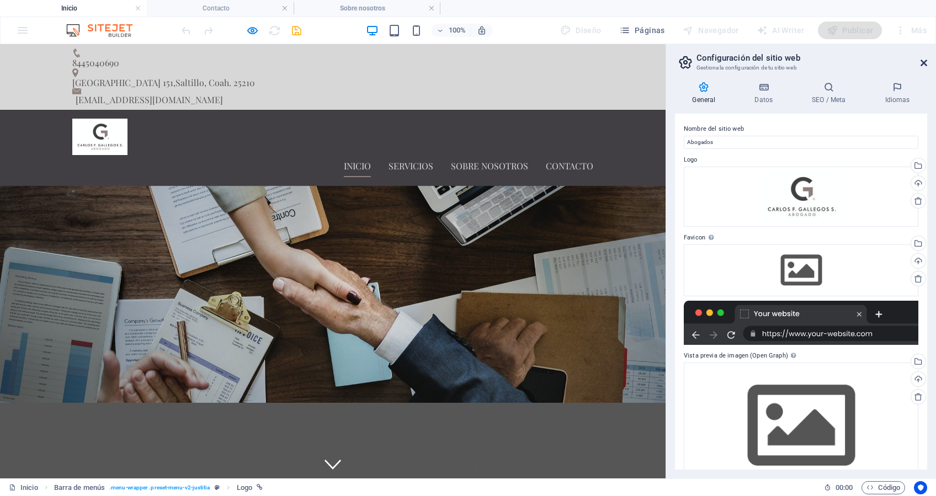
click at [920, 66] on header "Configuración del sitio web Gestiona la configuración de tu sitio web" at bounding box center [802, 58] width 250 height 29
click at [925, 65] on icon at bounding box center [924, 63] width 7 height 9
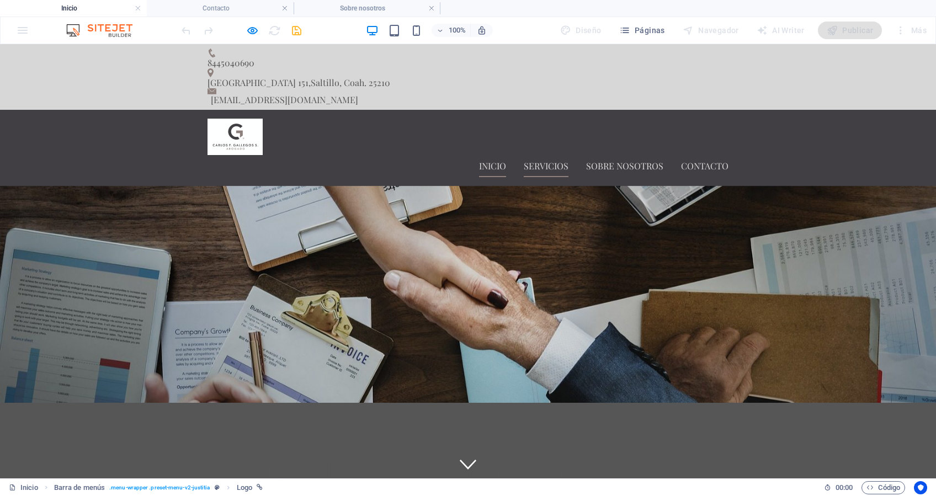
click at [545, 155] on link "Servicios" at bounding box center [546, 166] width 45 height 22
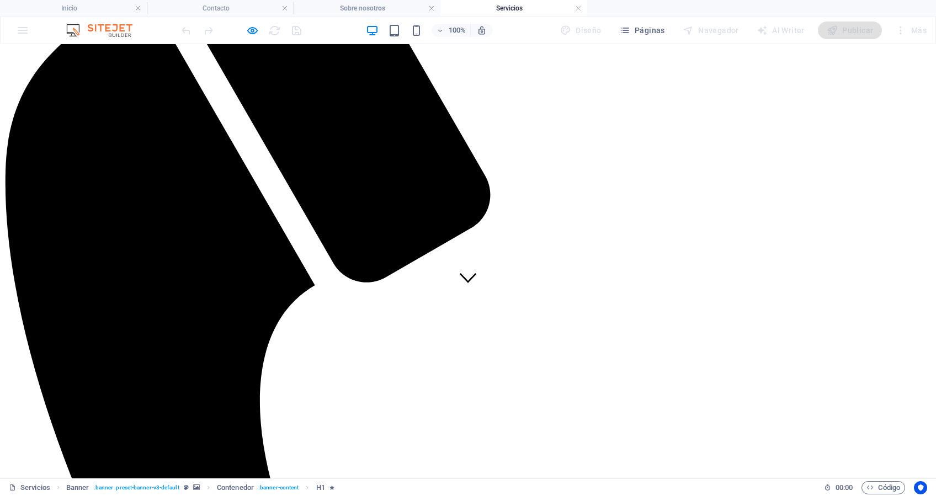
scroll to position [221, 0]
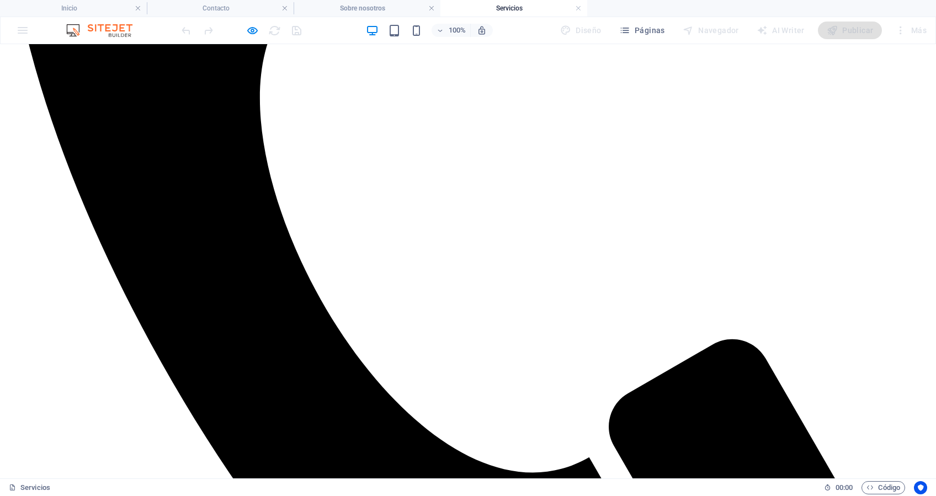
scroll to position [515, 0]
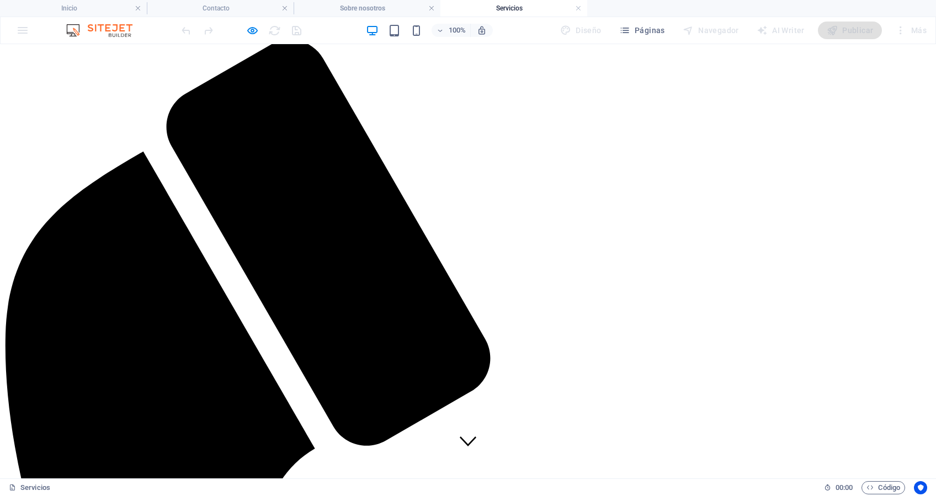
scroll to position [0, 0]
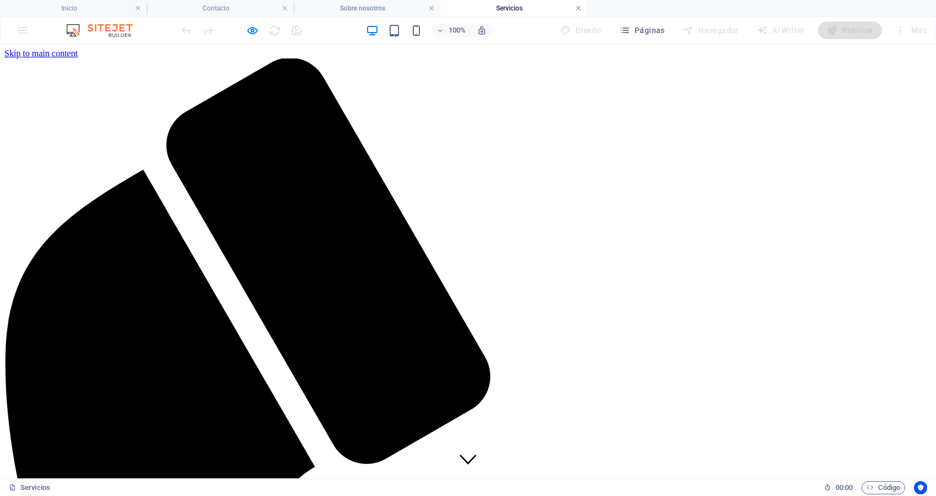
click at [577, 7] on link at bounding box center [578, 8] width 7 height 10
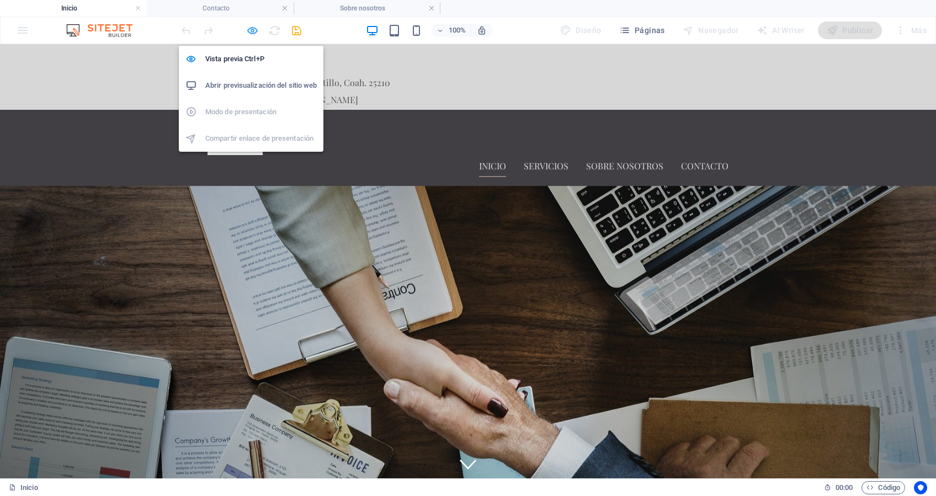
click at [253, 29] on icon "button" at bounding box center [252, 30] width 13 height 13
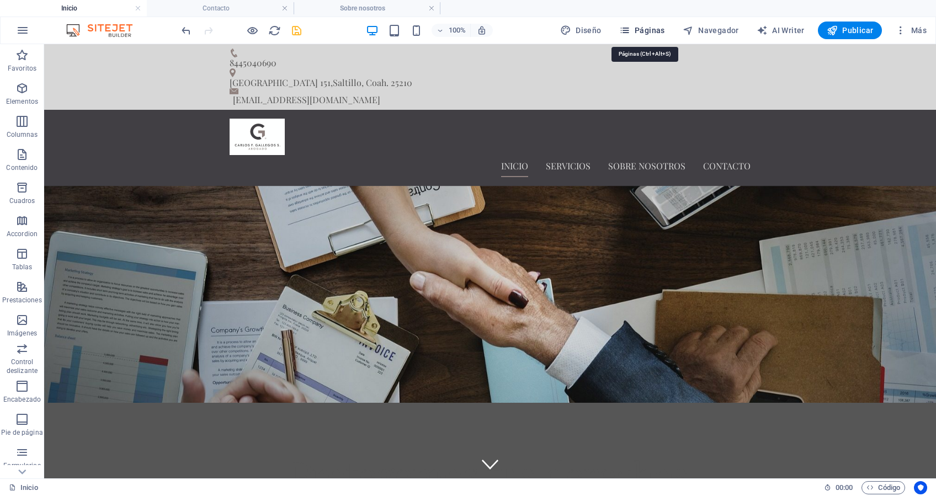
click at [640, 28] on span "Páginas" at bounding box center [642, 30] width 46 height 11
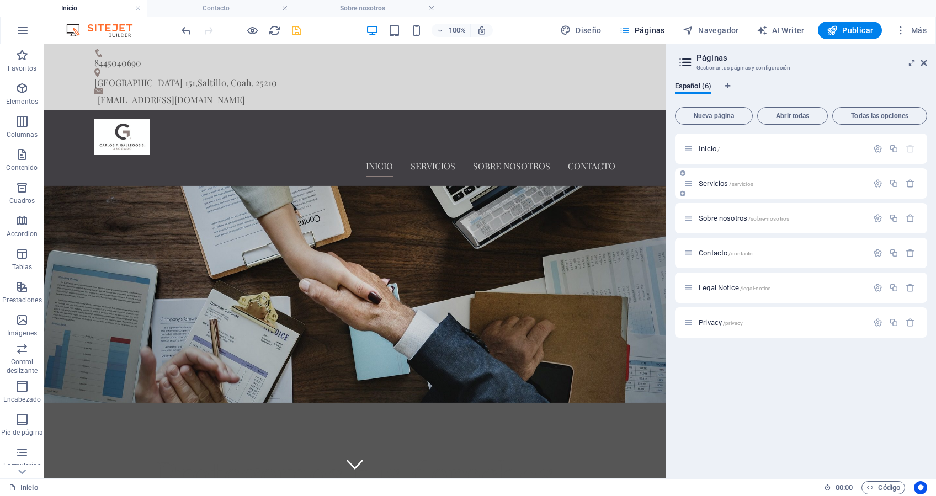
click at [755, 183] on p "Servicios /servicios" at bounding box center [782, 183] width 166 height 7
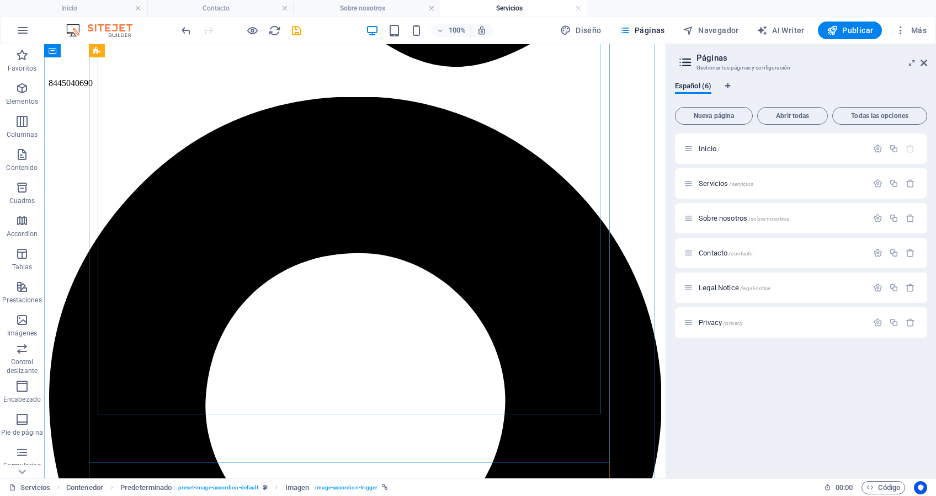
scroll to position [809, 0]
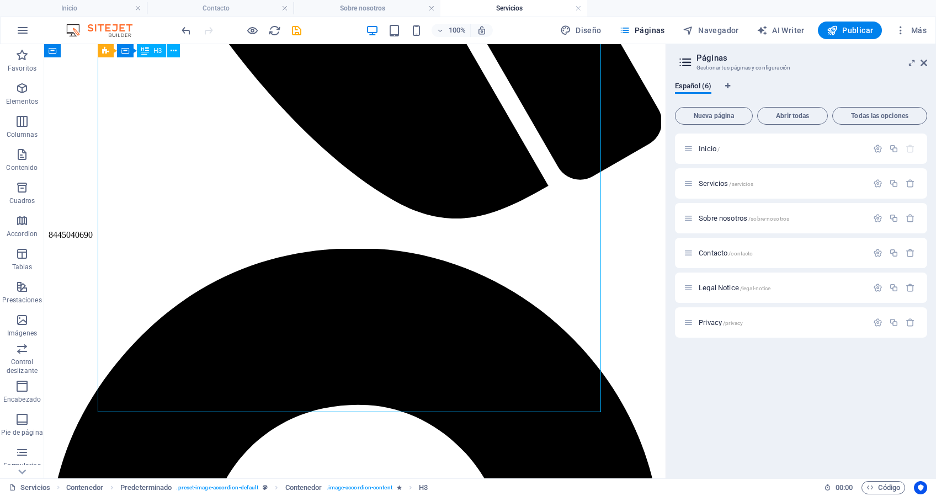
scroll to position [515, 0]
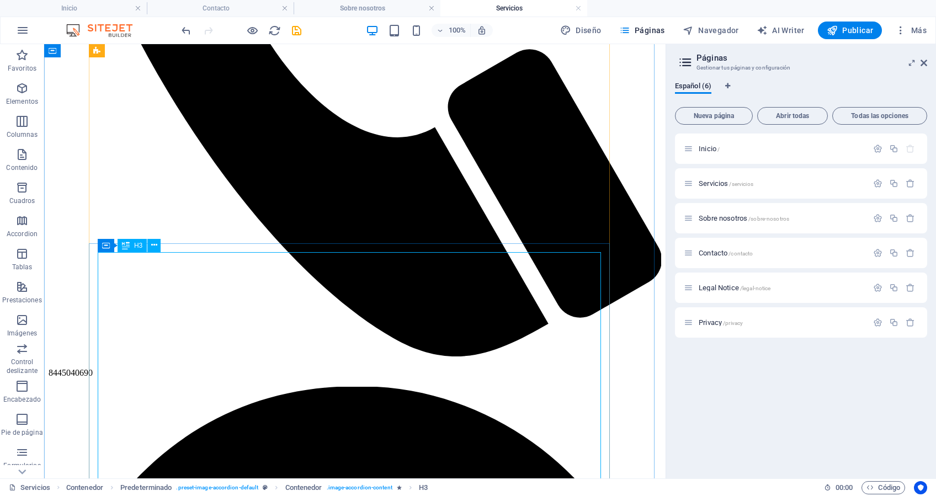
click at [155, 249] on icon at bounding box center [154, 246] width 6 height 12
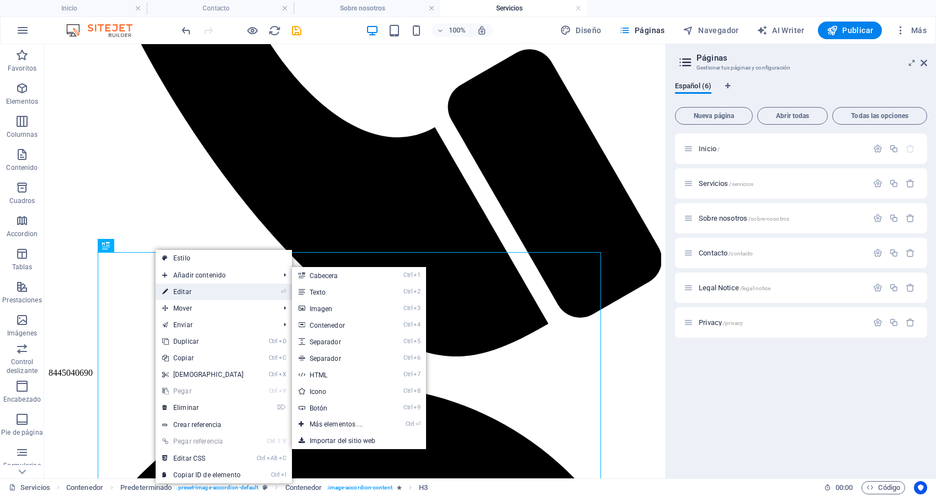
click at [192, 287] on link "⏎ Editar" at bounding box center [203, 292] width 95 height 17
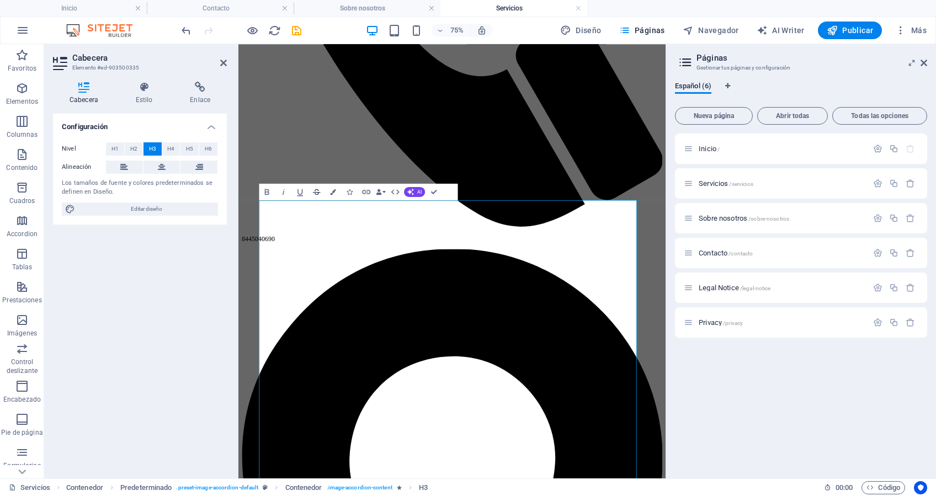
click at [318, 189] on icon "button" at bounding box center [317, 192] width 10 height 10
click at [162, 210] on span "Editar diseño" at bounding box center [146, 209] width 136 height 13
select select "px"
select select "400"
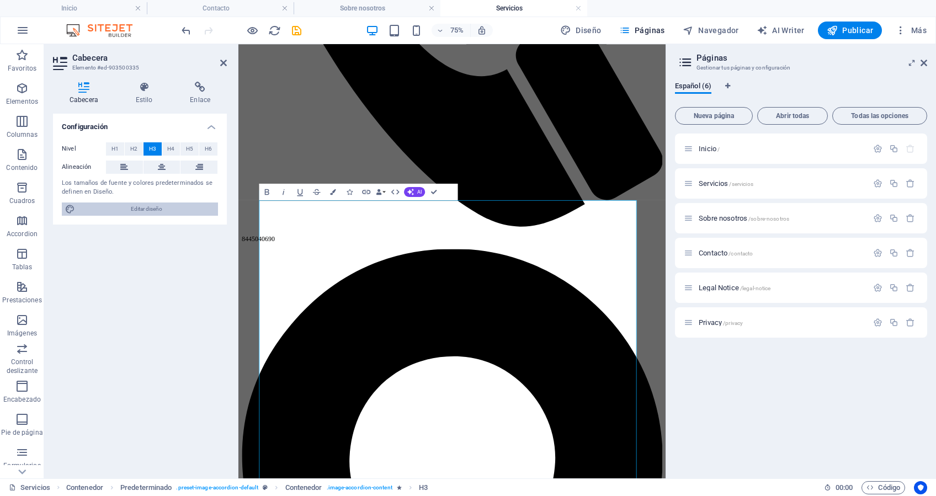
select select "px"
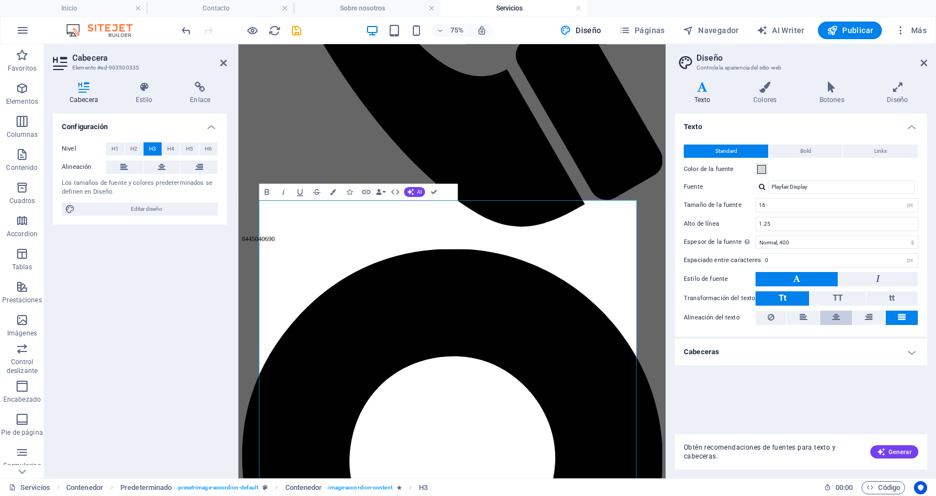
click at [834, 315] on icon at bounding box center [836, 317] width 8 height 13
click at [901, 316] on icon at bounding box center [902, 317] width 8 height 13
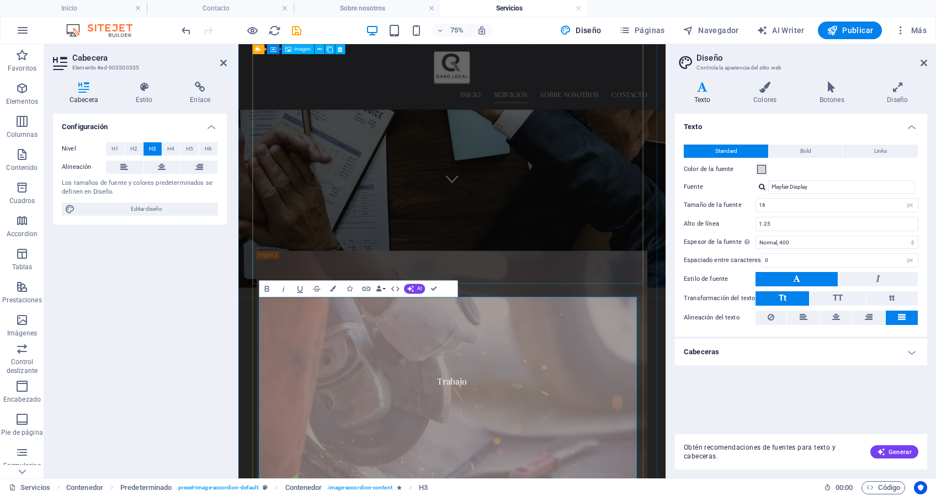
scroll to position [368, 0]
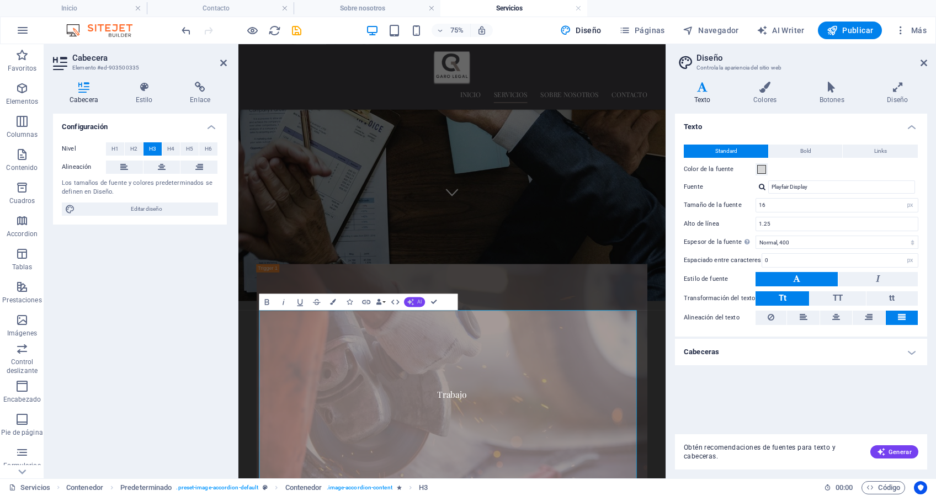
click at [416, 303] on button "AI" at bounding box center [414, 303] width 21 height 10
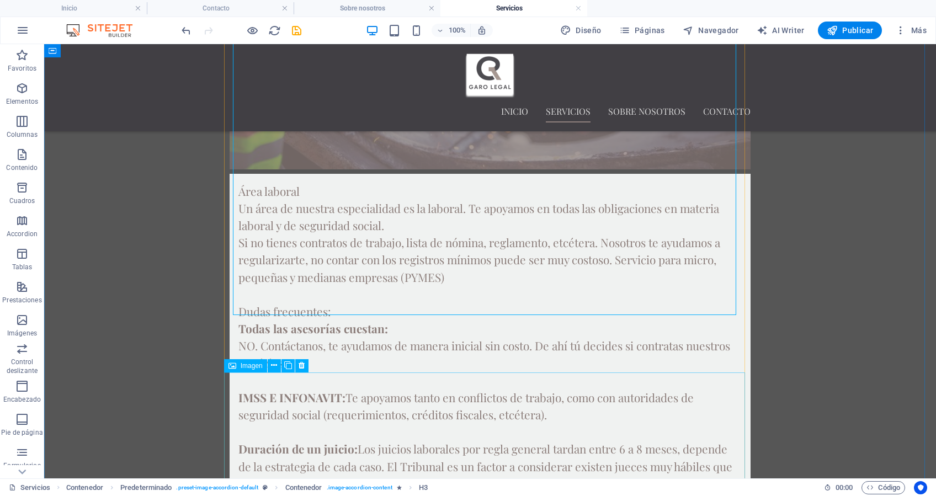
scroll to position [883, 0]
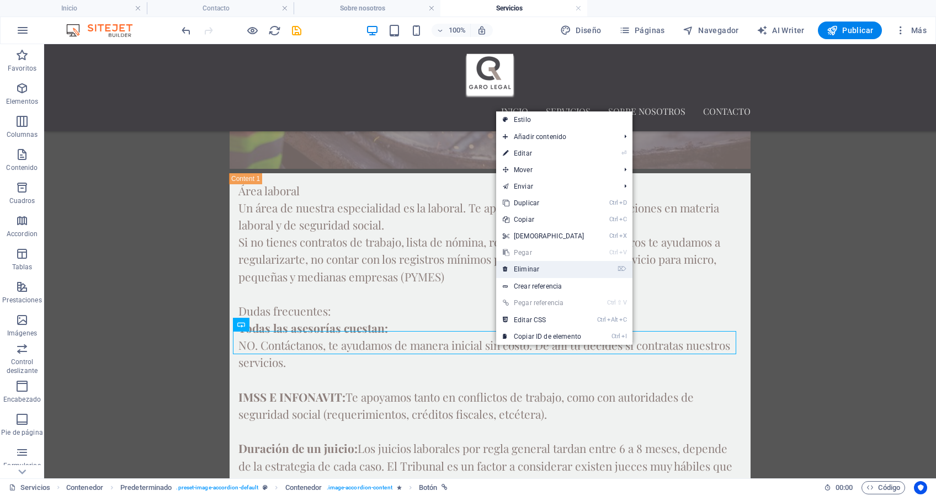
click at [534, 270] on link "⌦ Eliminar" at bounding box center [543, 269] width 95 height 17
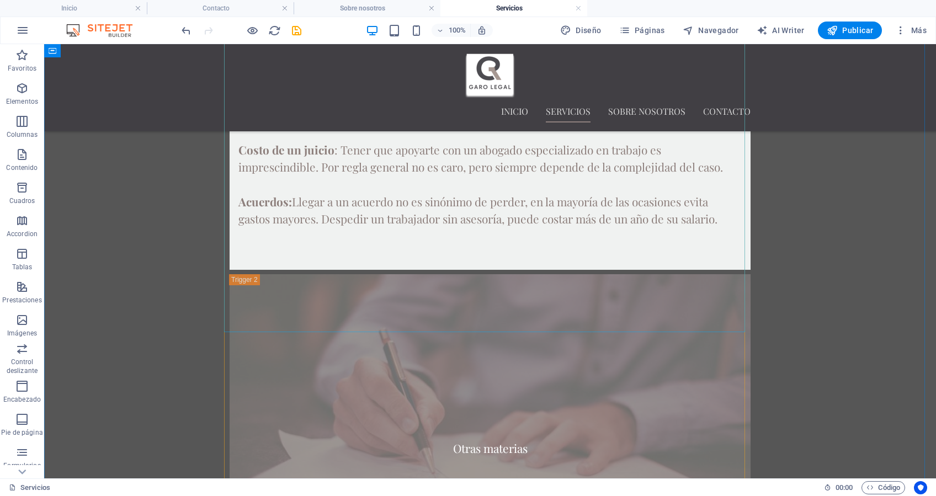
scroll to position [1398, 0]
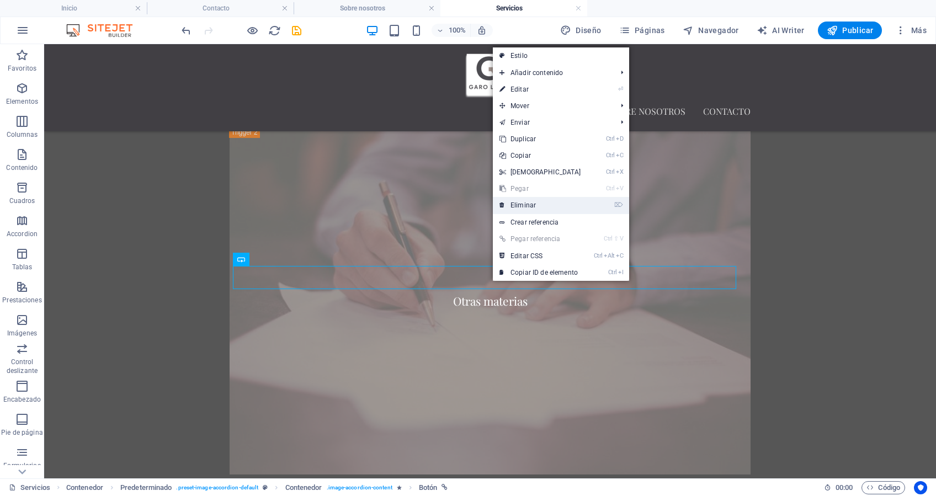
click at [533, 204] on link "⌦ Eliminar" at bounding box center [540, 205] width 95 height 17
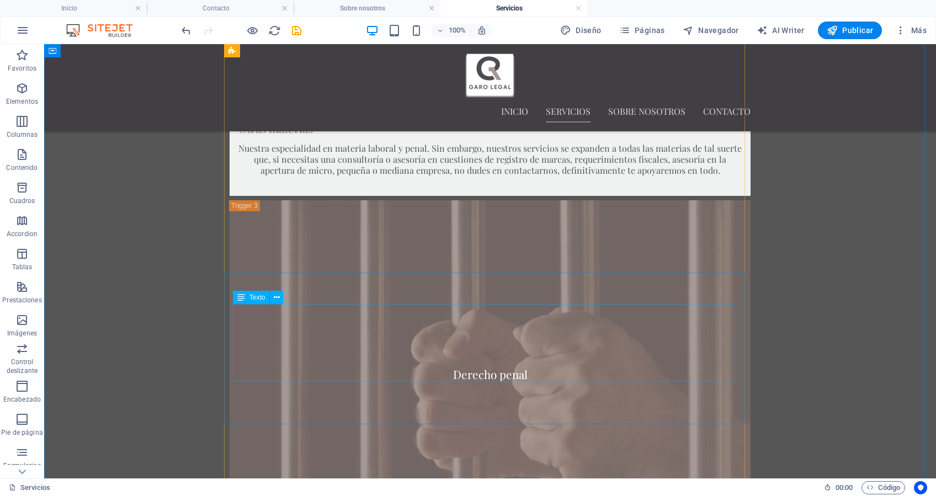
scroll to position [1913, 0]
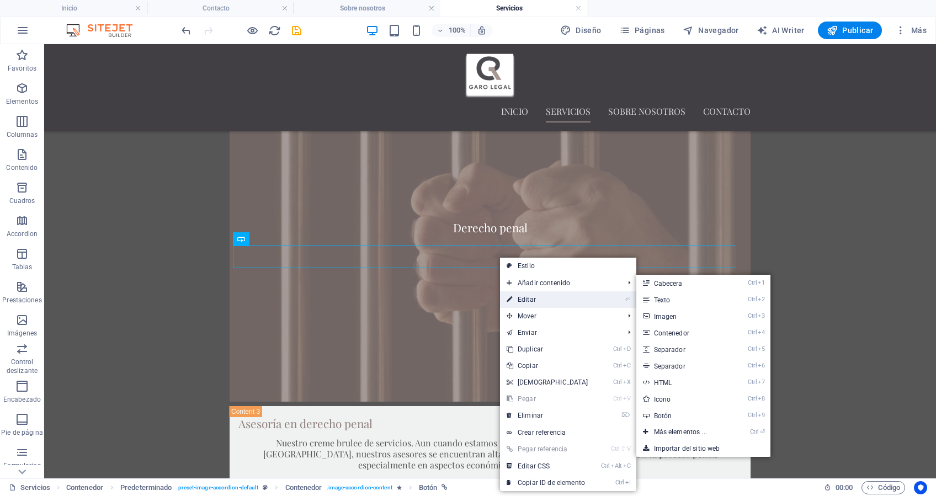
click at [529, 296] on link "⏎ Editar" at bounding box center [547, 299] width 95 height 17
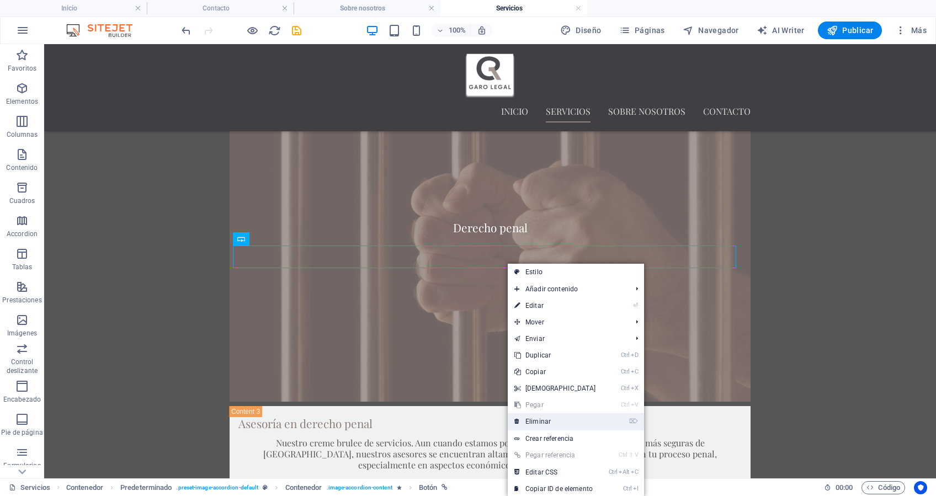
click at [545, 424] on link "⌦ Eliminar" at bounding box center [555, 421] width 95 height 17
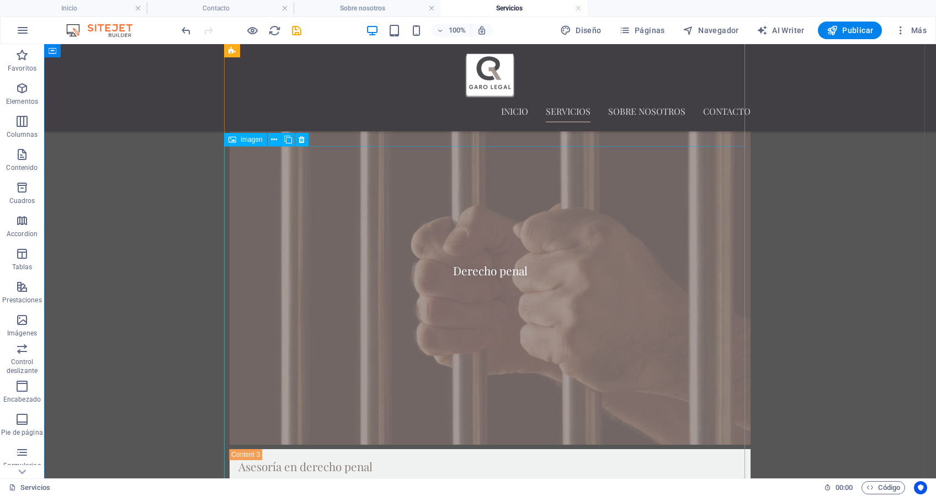
scroll to position [1767, 0]
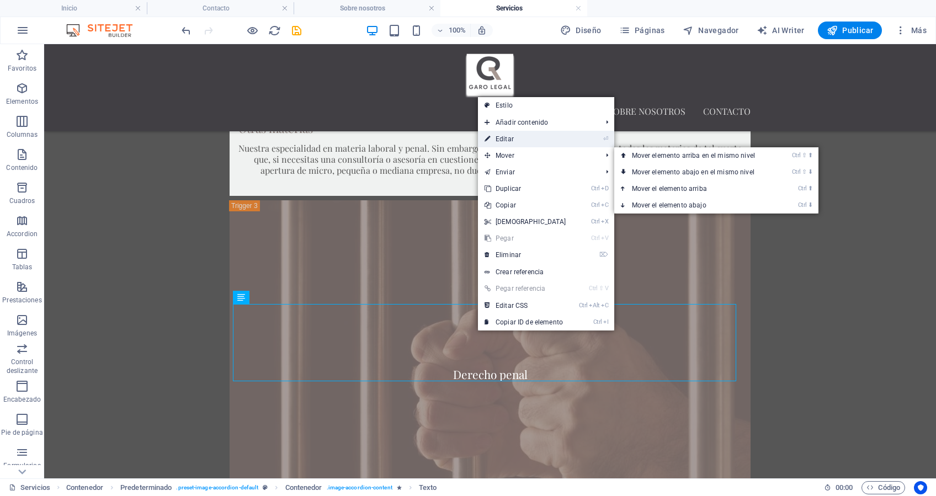
drag, startPoint x: 514, startPoint y: 140, endPoint x: 279, endPoint y: 94, distance: 240.1
click at [514, 140] on link "⏎ Editar" at bounding box center [525, 139] width 95 height 17
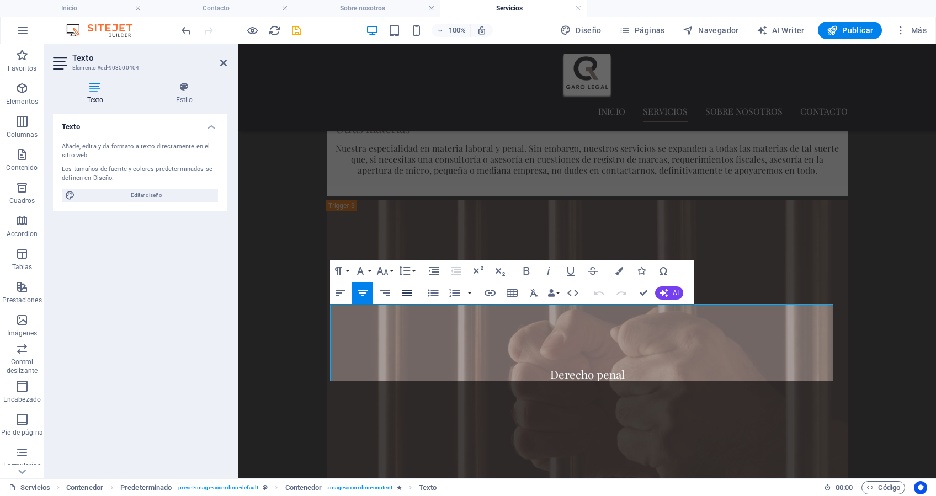
click at [409, 291] on icon "button" at bounding box center [406, 293] width 13 height 13
click at [406, 293] on icon "button" at bounding box center [407, 293] width 10 height 7
click at [411, 293] on icon "button" at bounding box center [407, 293] width 10 height 7
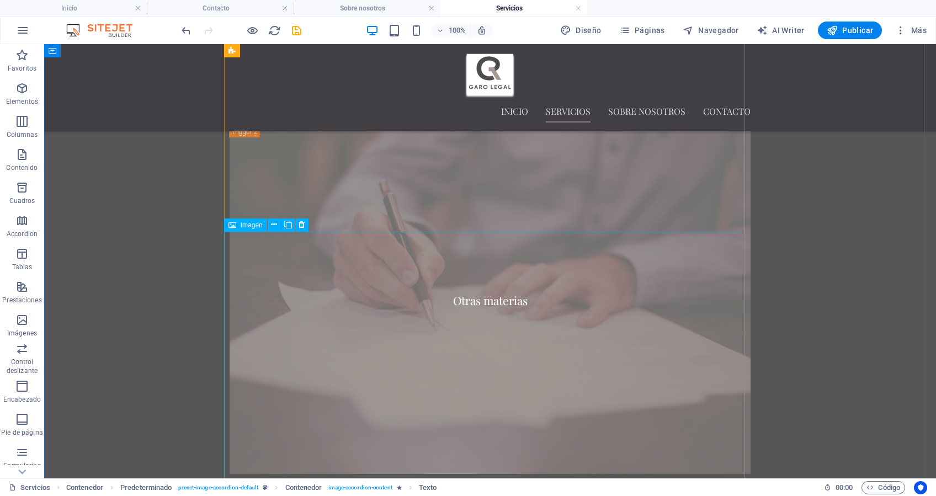
scroll to position [1251, 0]
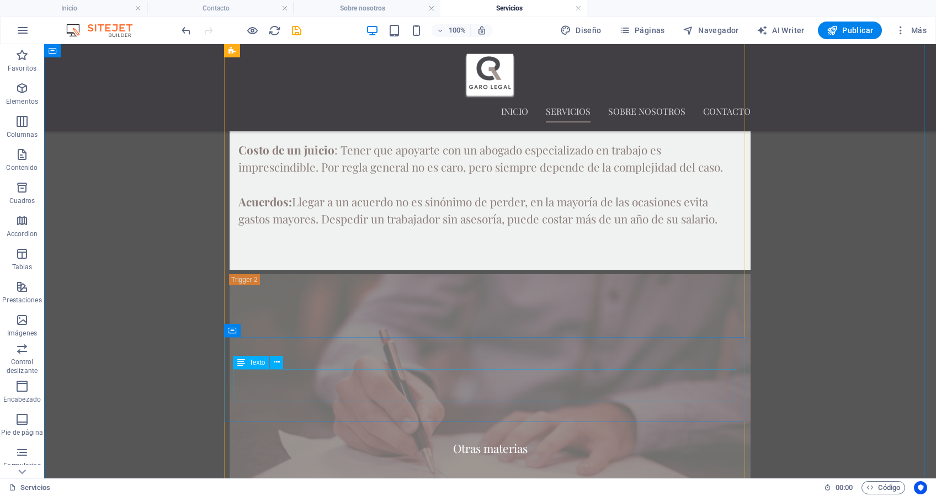
click at [279, 364] on icon at bounding box center [277, 363] width 6 height 12
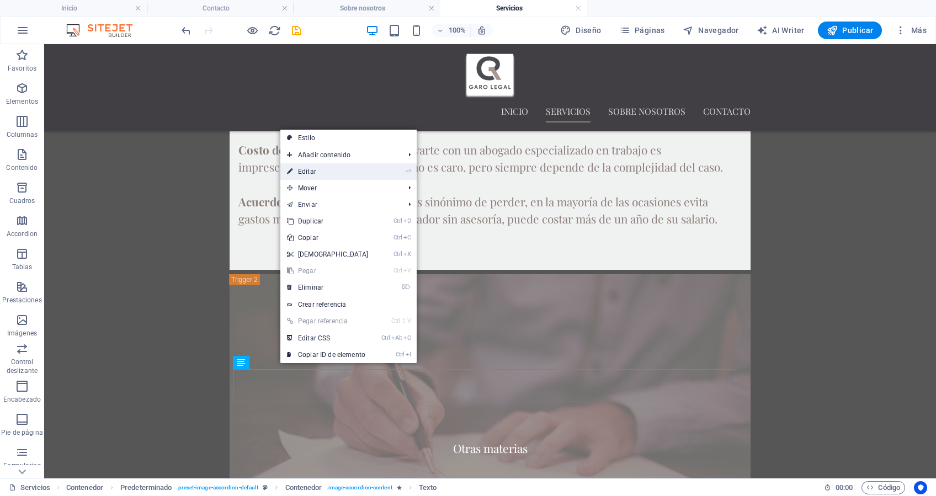
drag, startPoint x: 137, startPoint y: 141, endPoint x: 334, endPoint y: 174, distance: 199.9
click at [334, 174] on link "⏎ Editar" at bounding box center [327, 171] width 95 height 17
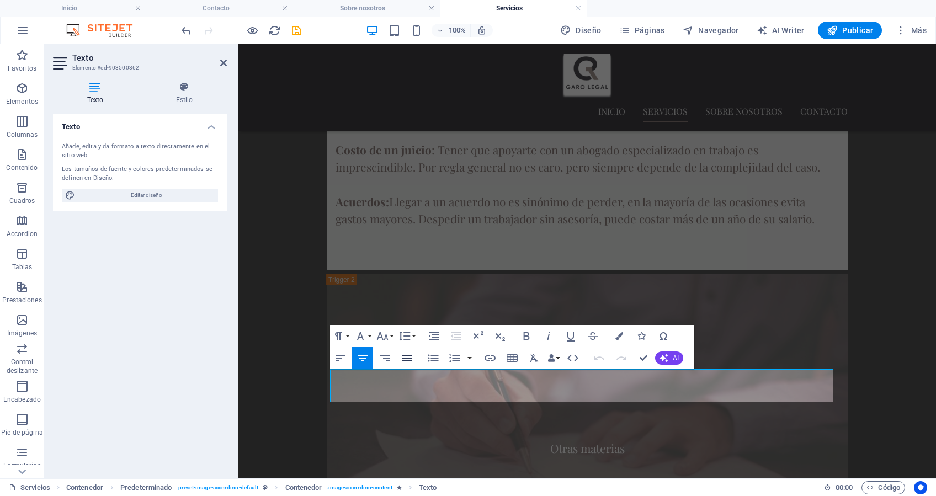
click at [407, 354] on icon "button" at bounding box center [406, 358] width 13 height 13
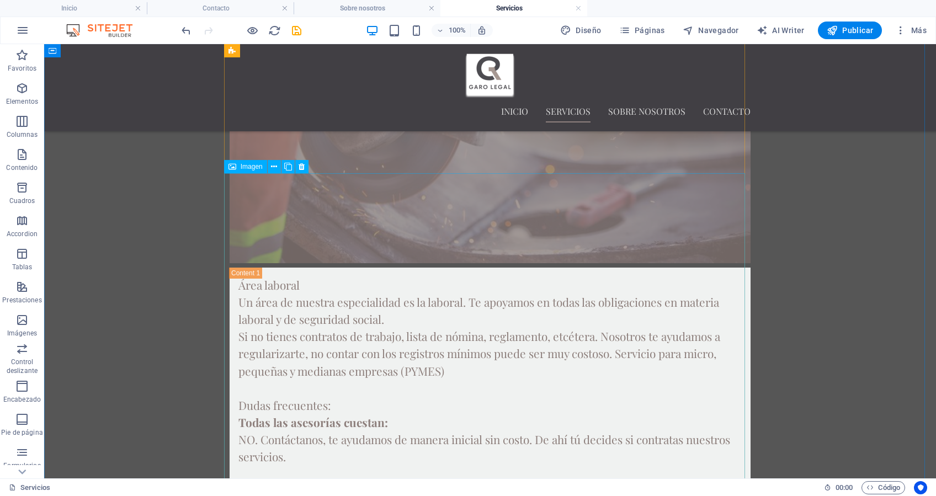
scroll to position [786, 0]
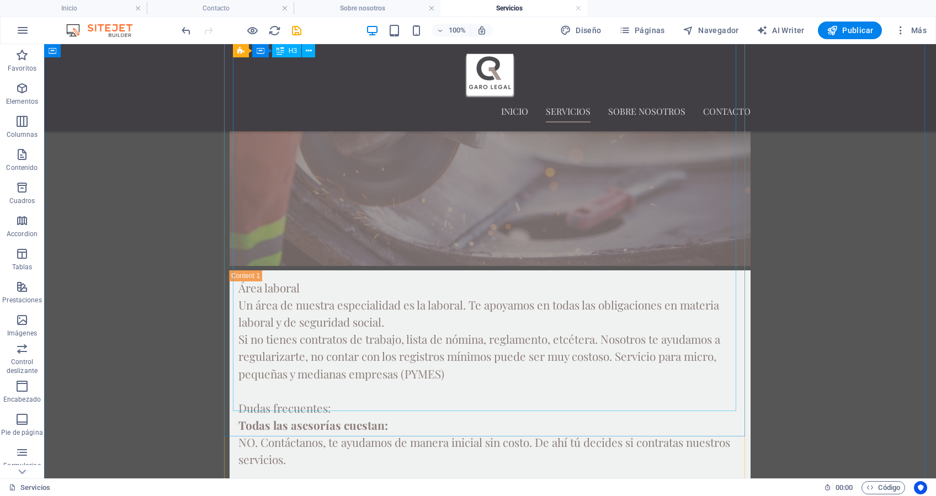
click at [669, 389] on div "Área laboral Un área de nuestra especialidad es la laboral. Te apoyamos en toda…" at bounding box center [489, 494] width 503 height 431
click at [722, 389] on div "Área laboral Un área de nuestra especialidad es la laboral. Te apoyamos en toda…" at bounding box center [489, 494] width 503 height 431
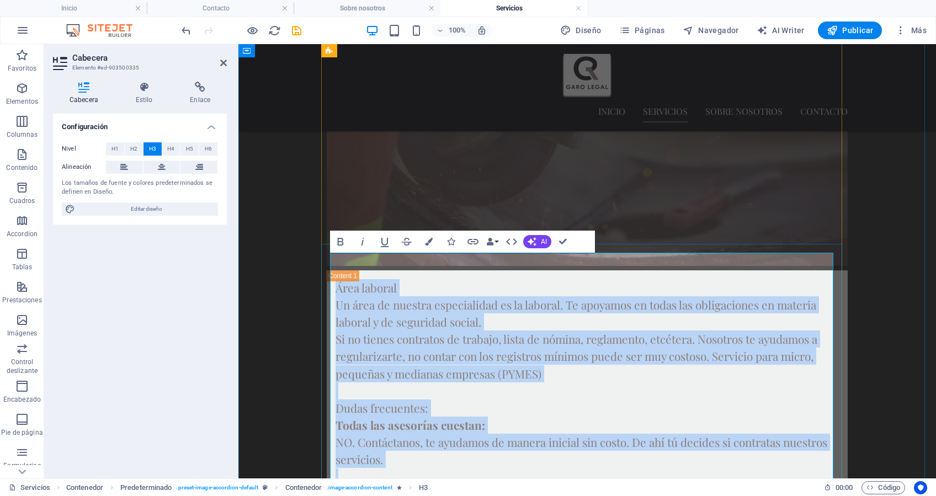
scroll to position [514, 0]
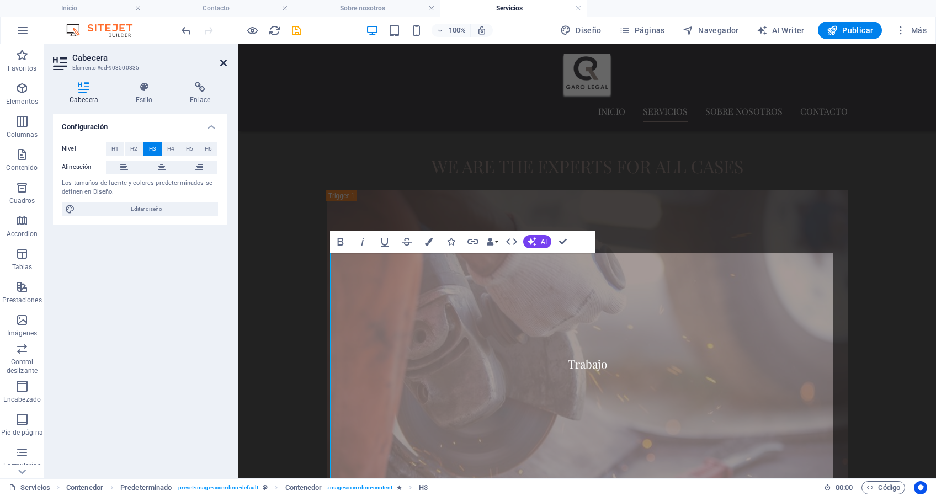
click at [221, 66] on icon at bounding box center [223, 63] width 7 height 9
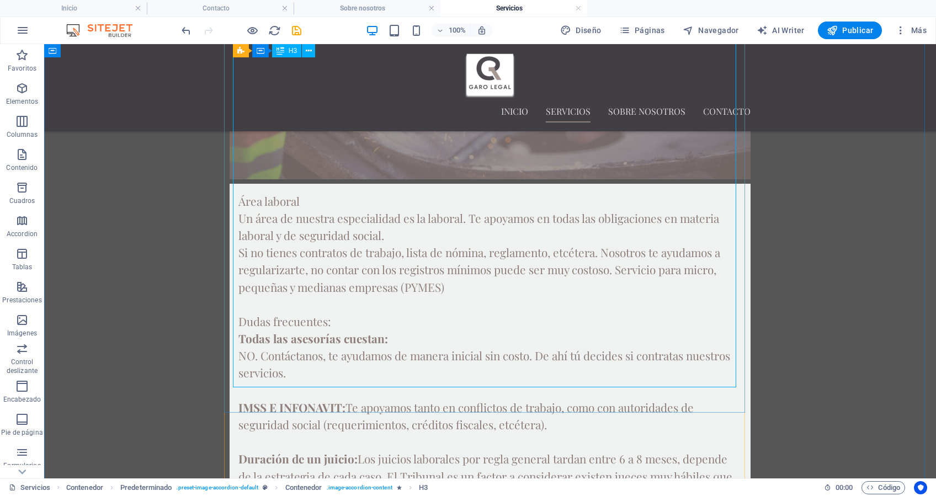
scroll to position [883, 0]
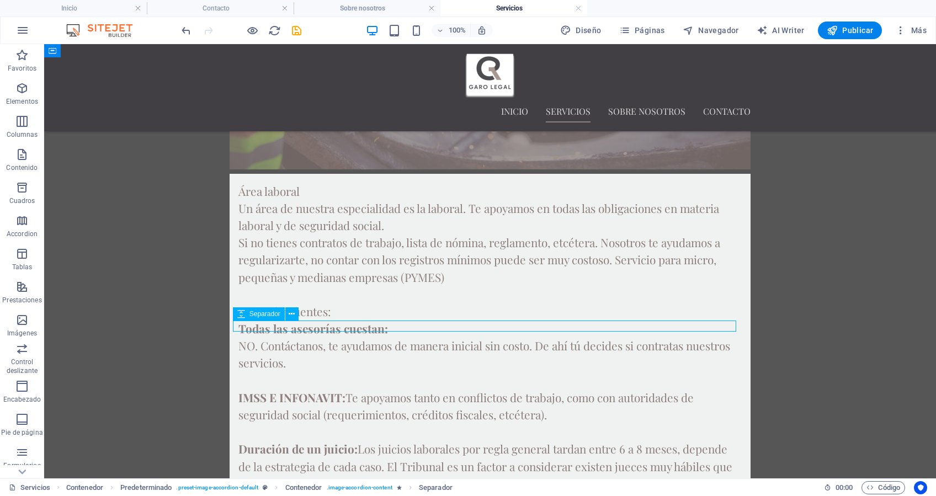
select select "px"
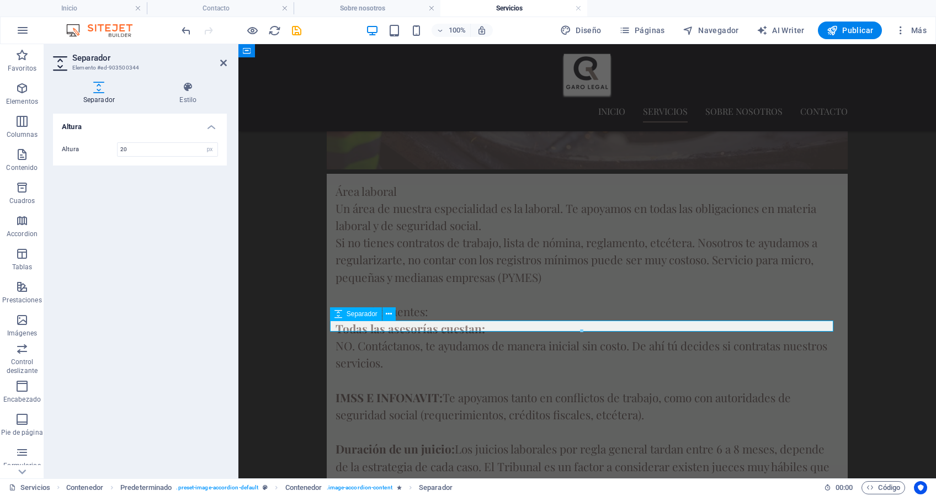
click at [466, 280] on div "Área laboral Un área de nuestra especialidad es la laboral. Te apoyamos en toda…" at bounding box center [587, 398] width 503 height 431
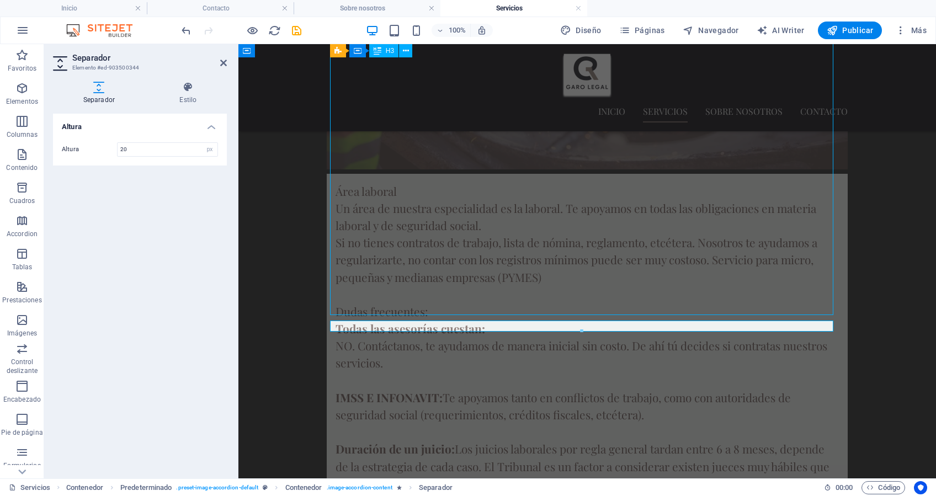
click at [466, 280] on div "Área laboral Un área de nuestra especialidad es la laboral. Te apoyamos en toda…" at bounding box center [587, 398] width 503 height 431
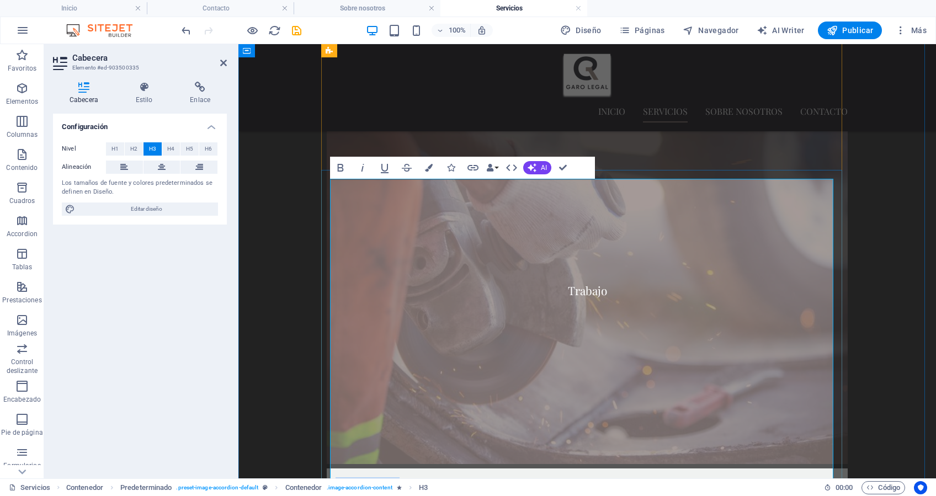
scroll to position [514, 0]
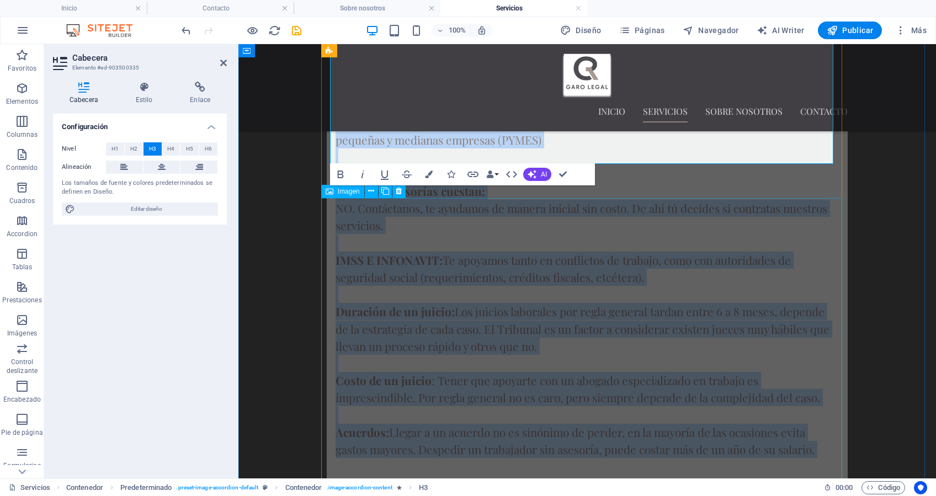
scroll to position [1034, 0]
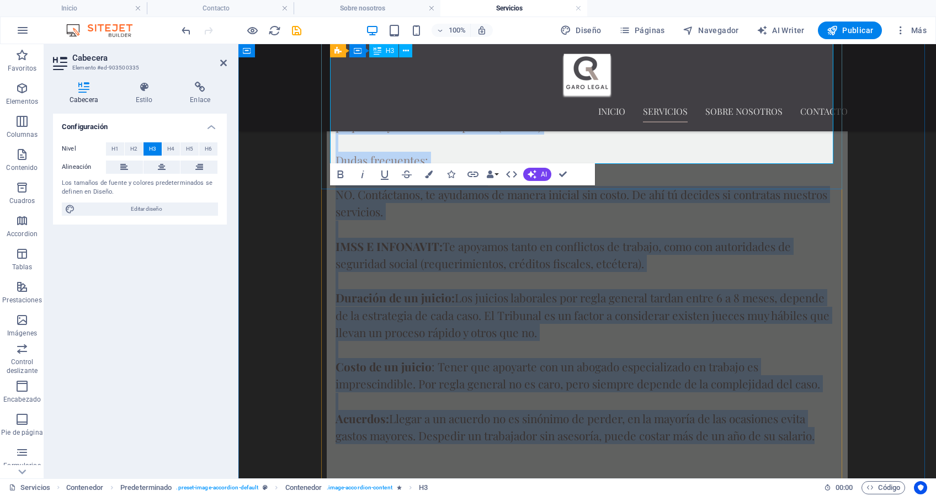
drag, startPoint x: 334, startPoint y: 283, endPoint x: 817, endPoint y: 143, distance: 502.8
click at [817, 143] on h3 "Área laboral Un área de nuestra especialidad es la laboral. Te apoyamos en toda…" at bounding box center [587, 246] width 503 height 431
copy h3 "l ipsu do sitamet consectetura el se doeiusm. Te incididu ut labor etd magnaali…"
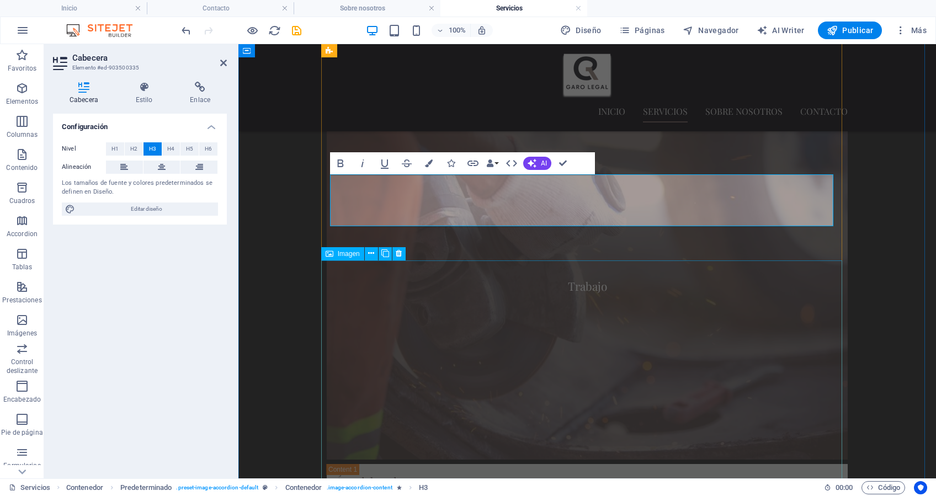
scroll to position [519, 0]
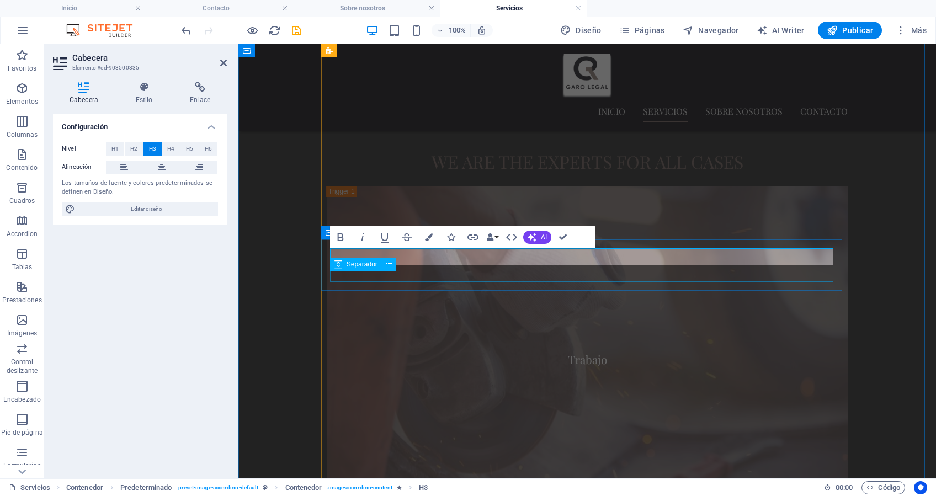
select select "px"
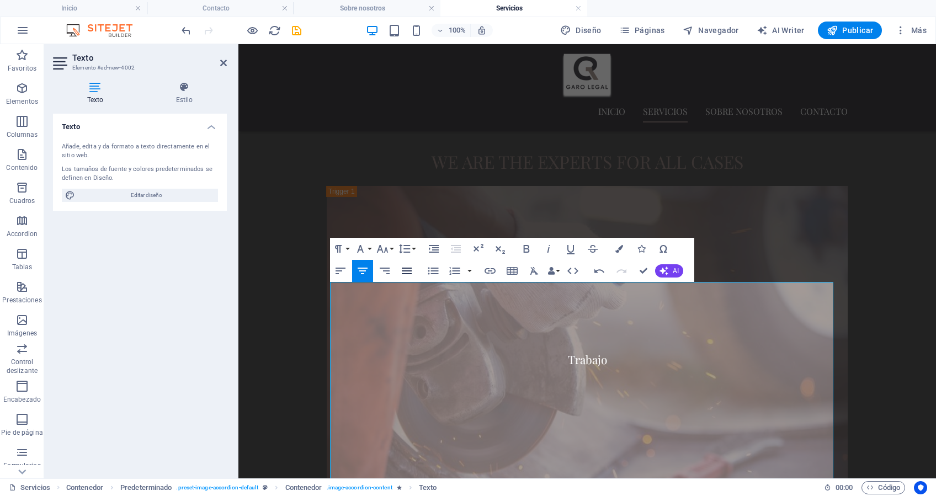
click at [409, 268] on icon "button" at bounding box center [407, 271] width 10 height 7
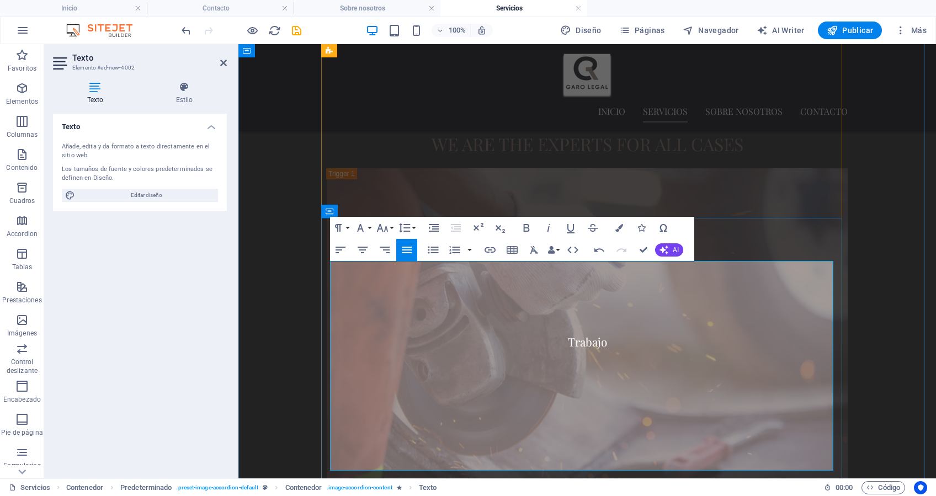
scroll to position [632, 0]
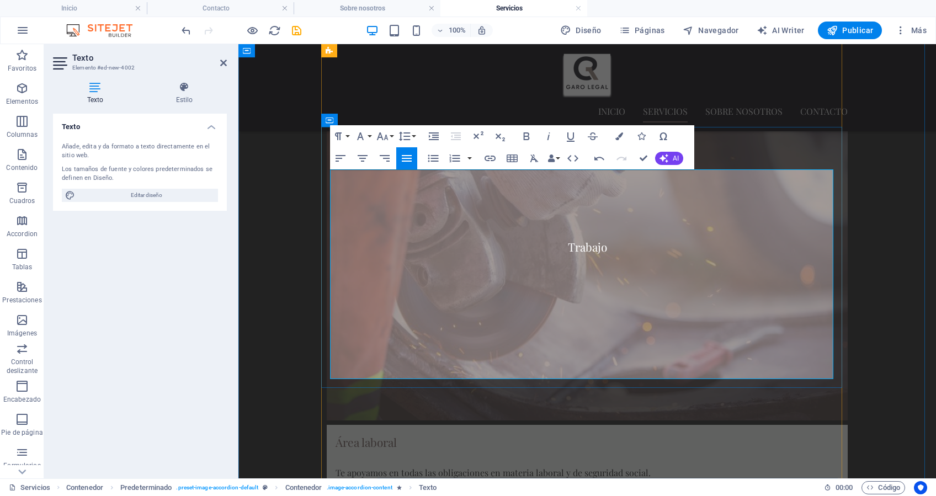
drag, startPoint x: 366, startPoint y: 293, endPoint x: 718, endPoint y: 372, distance: 360.4
click at [405, 159] on icon "button" at bounding box center [407, 158] width 10 height 7
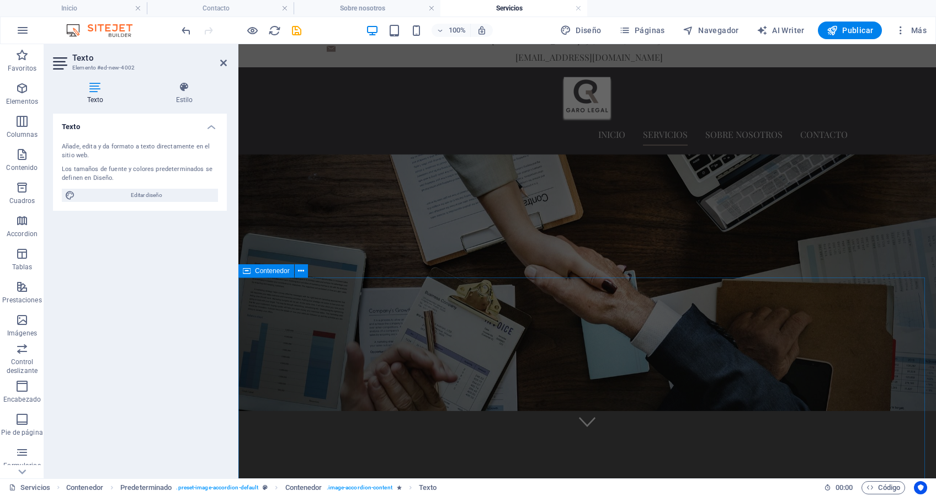
scroll to position [0, 0]
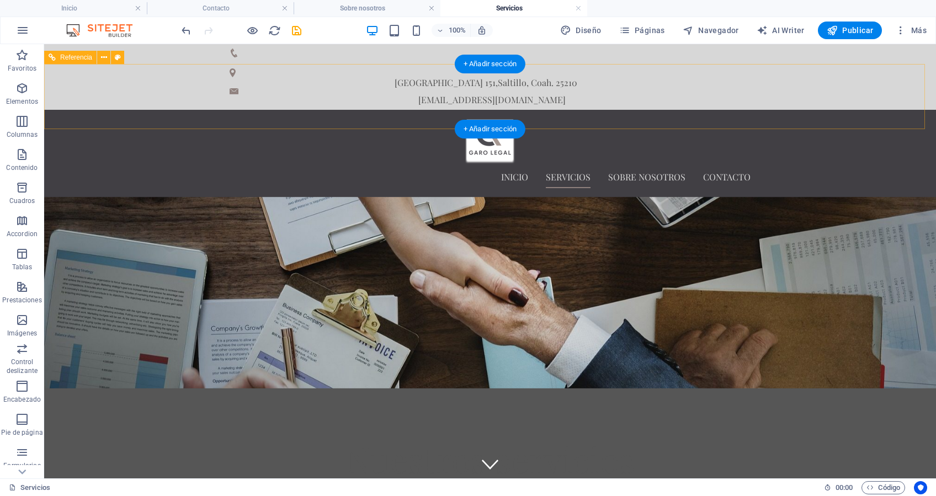
click at [246, 119] on div at bounding box center [490, 142] width 521 height 47
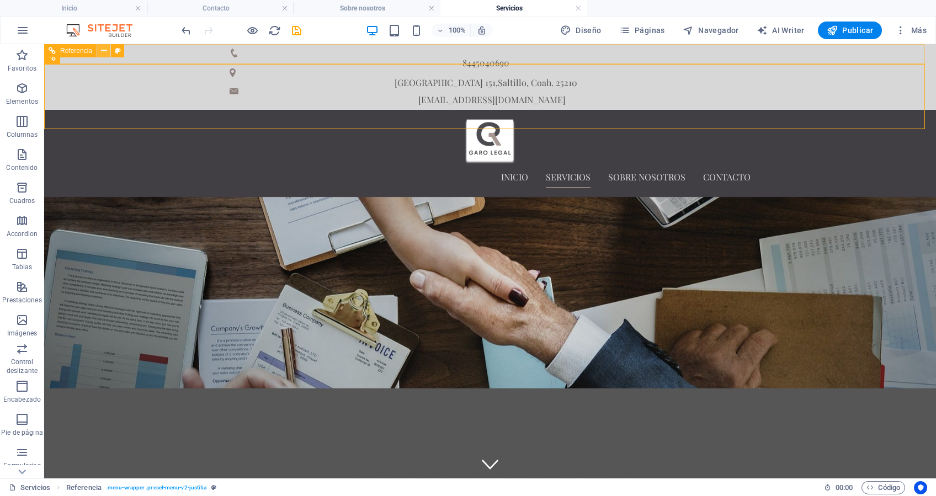
click at [102, 52] on icon at bounding box center [104, 51] width 6 height 12
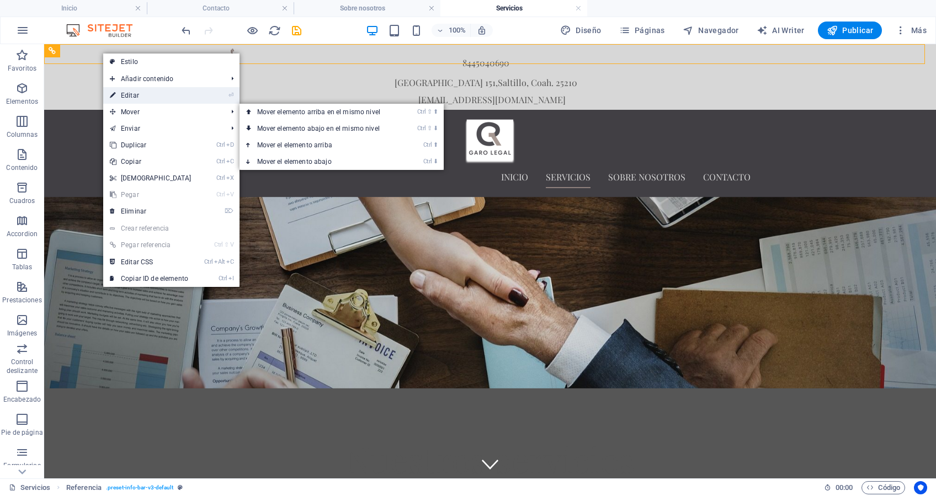
click at [158, 102] on link "⏎ Editar" at bounding box center [150, 95] width 95 height 17
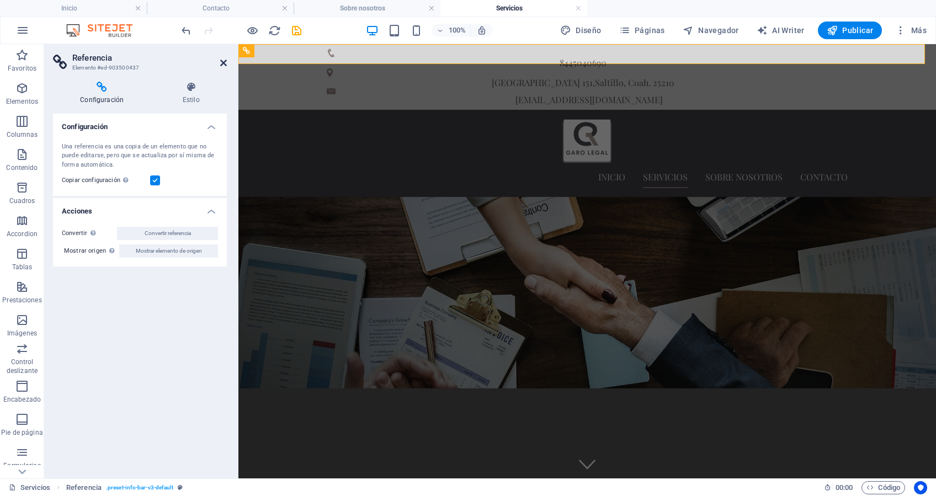
click at [221, 66] on icon at bounding box center [223, 63] width 7 height 9
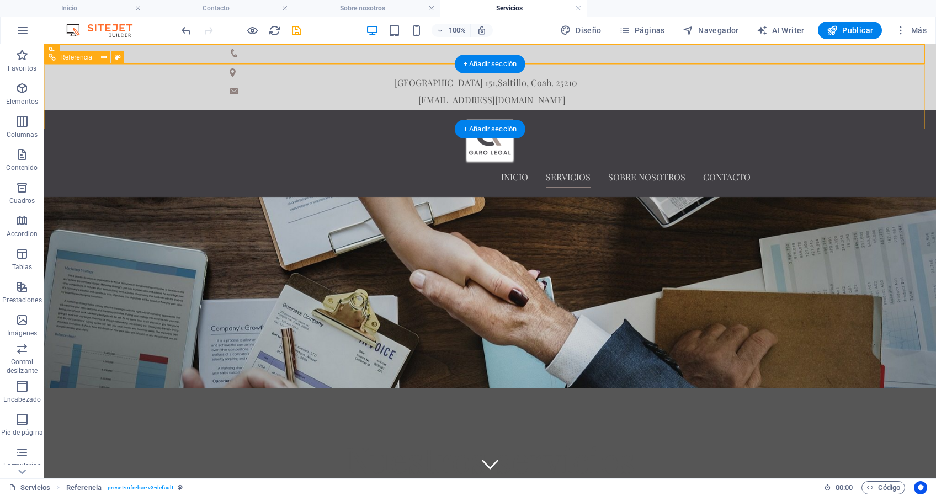
click at [252, 119] on div at bounding box center [490, 142] width 521 height 47
click at [230, 119] on div at bounding box center [490, 142] width 521 height 47
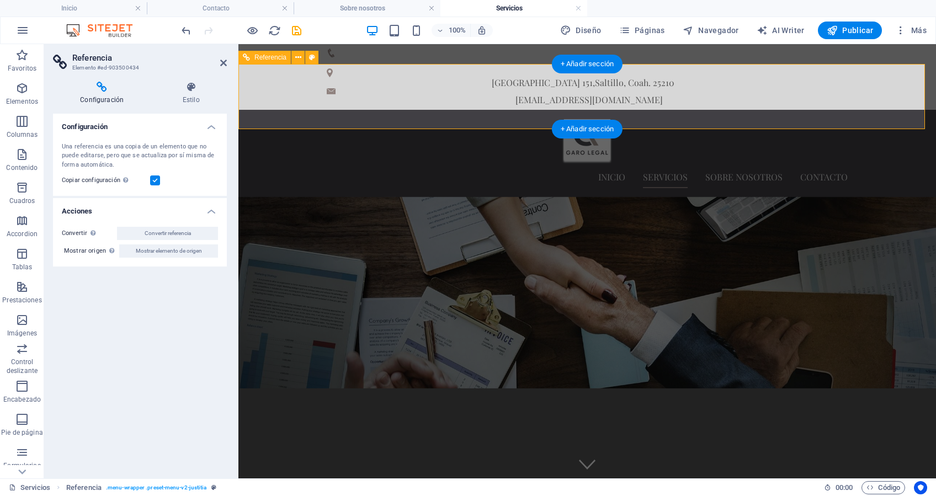
click at [353, 119] on div at bounding box center [587, 142] width 521 height 47
click at [224, 65] on icon at bounding box center [223, 63] width 7 height 9
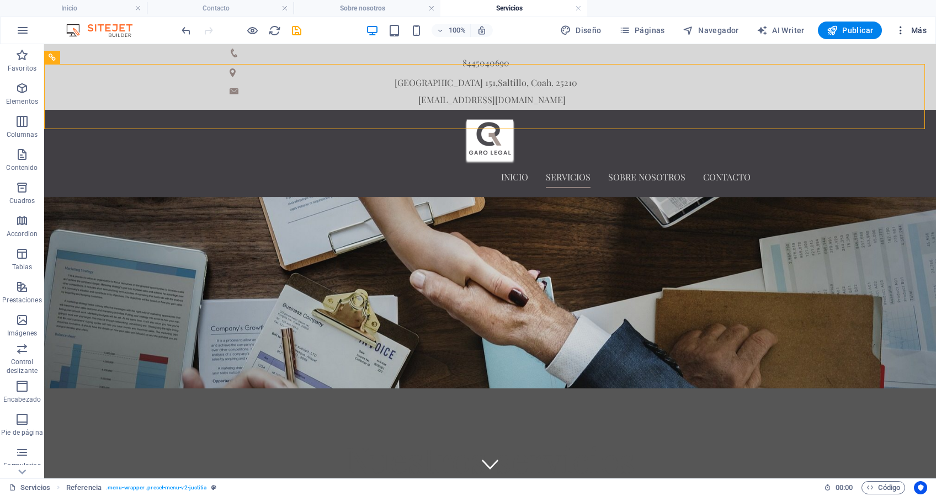
click at [914, 31] on span "Más" at bounding box center [910, 30] width 31 height 11
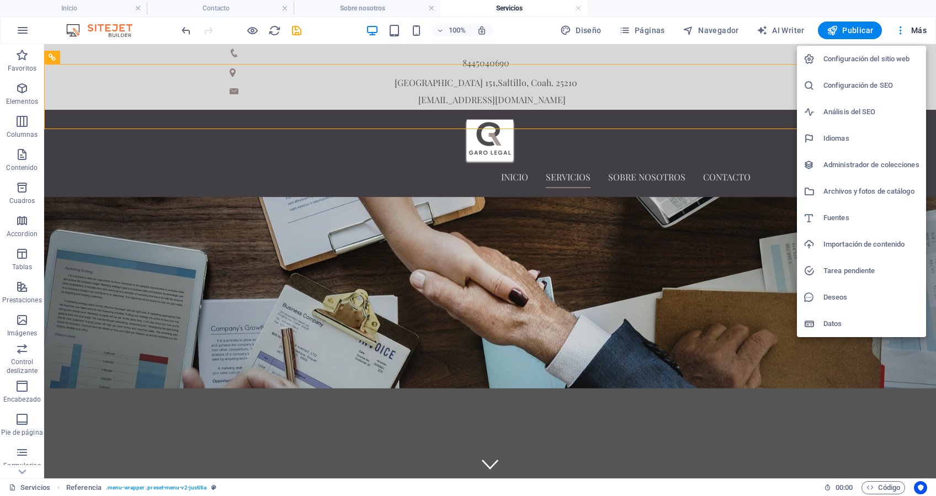
click at [868, 60] on h6 "Configuración del sitio web" at bounding box center [872, 58] width 96 height 13
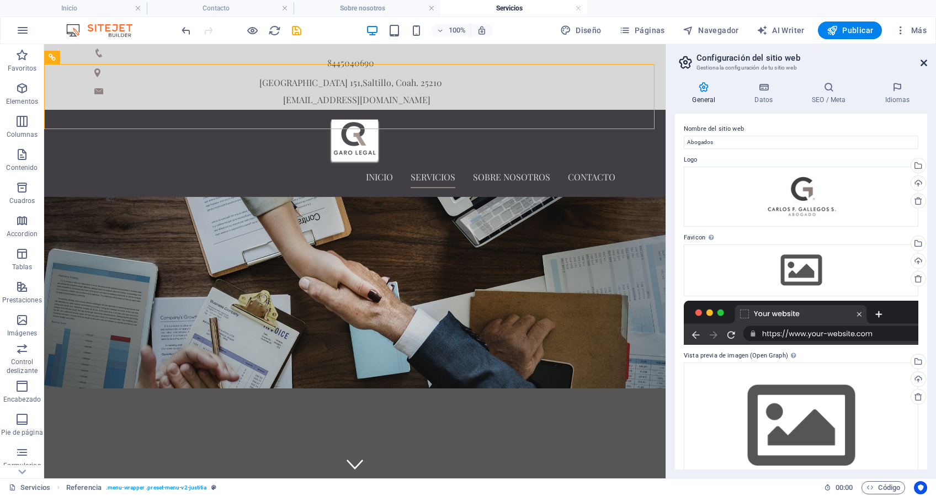
drag, startPoint x: 925, startPoint y: 66, endPoint x: 868, endPoint y: 29, distance: 68.3
click at [925, 66] on icon at bounding box center [924, 63] width 7 height 9
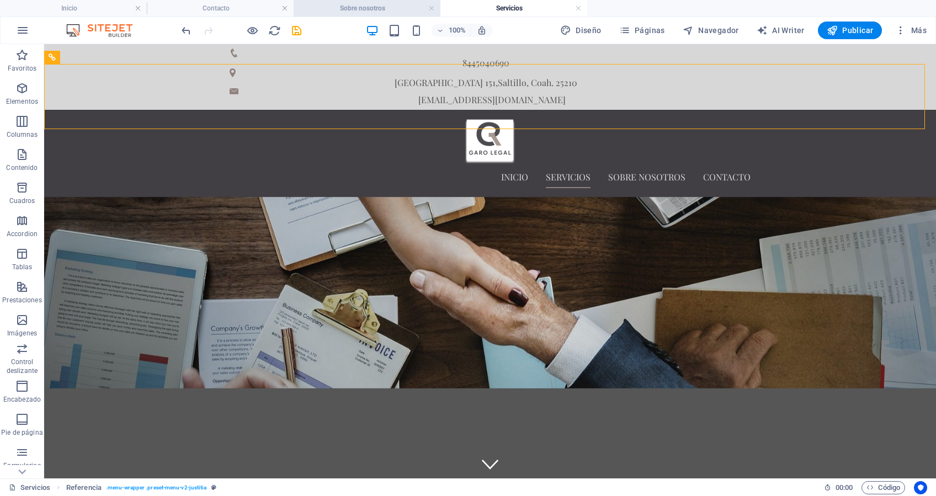
click at [367, 12] on h4 "Sobre nosotros" at bounding box center [367, 8] width 147 height 12
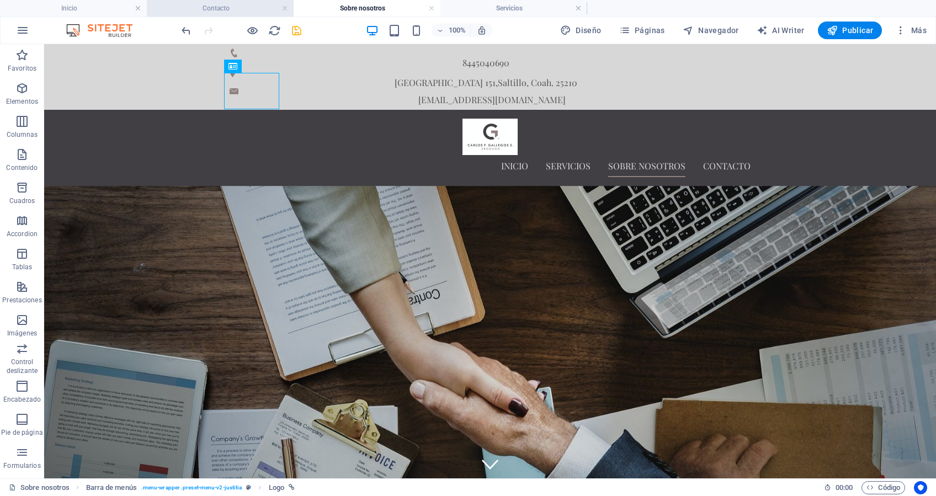
click at [261, 11] on h4 "Contacto" at bounding box center [220, 8] width 147 height 12
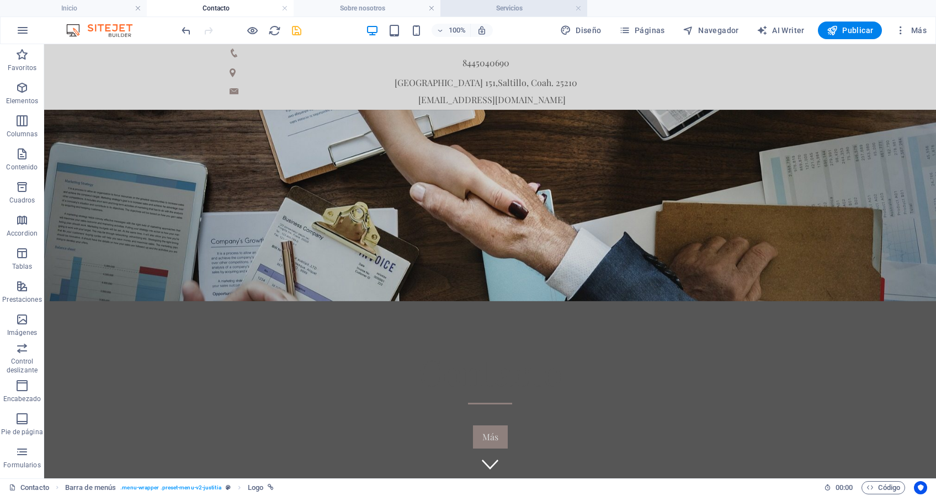
click at [513, 8] on h4 "Servicios" at bounding box center [514, 8] width 147 height 12
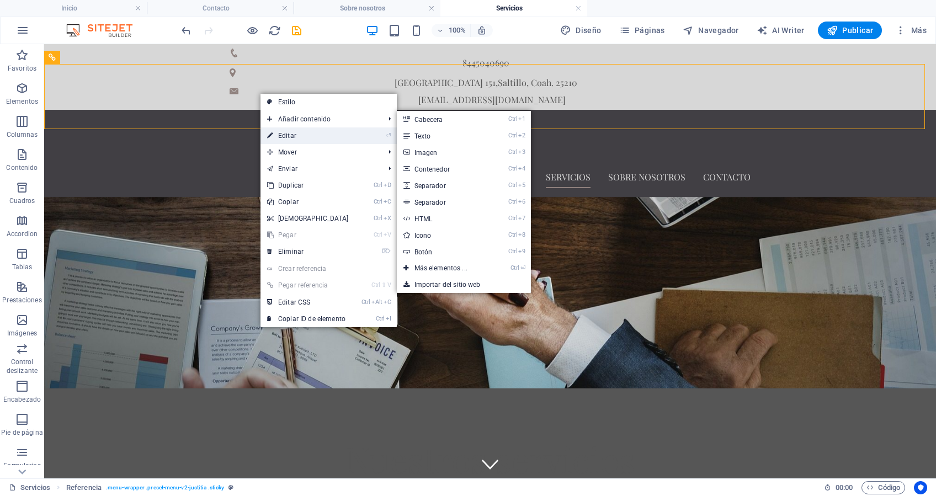
drag, startPoint x: 57, startPoint y: 88, endPoint x: 296, endPoint y: 132, distance: 242.5
click at [296, 132] on link "⏎ Editar" at bounding box center [308, 136] width 95 height 17
select select "rem"
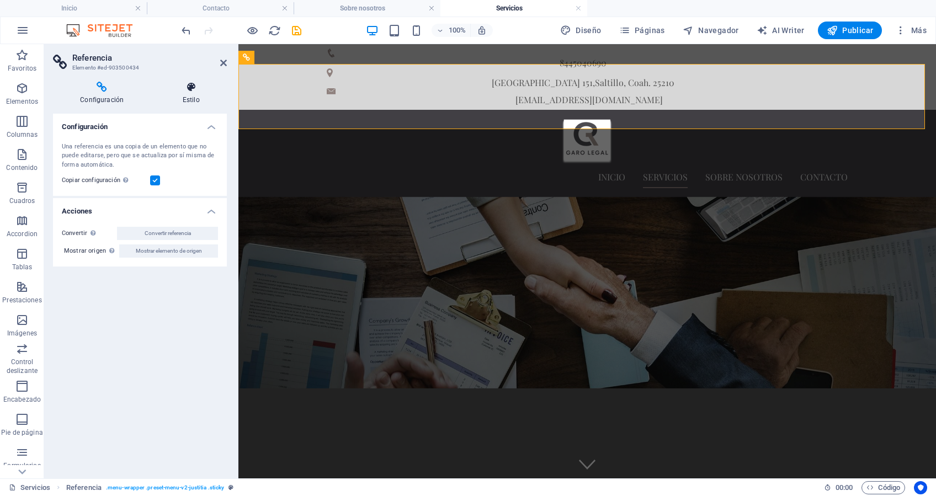
click at [195, 87] on icon at bounding box center [191, 87] width 72 height 11
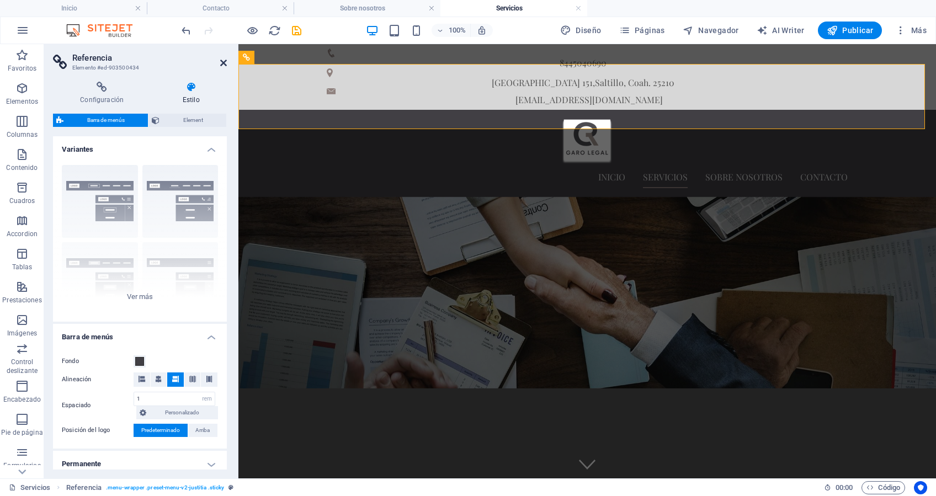
click at [225, 62] on icon at bounding box center [223, 63] width 7 height 9
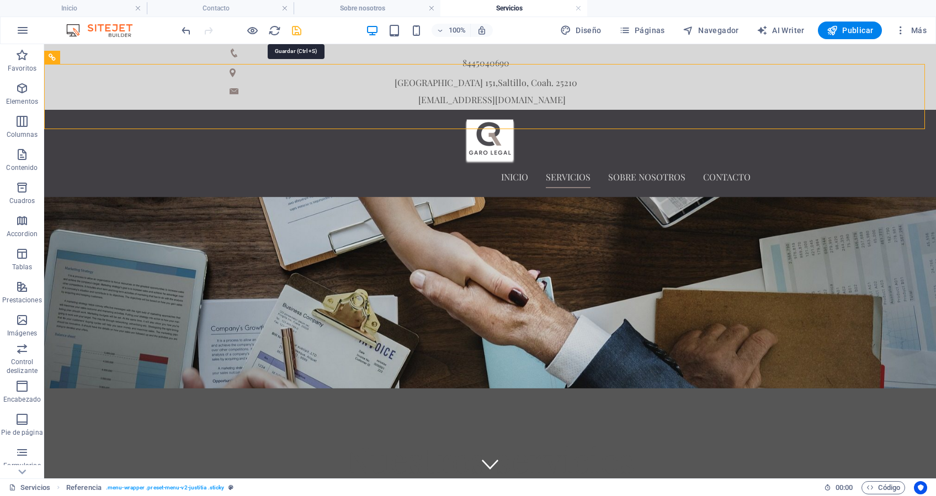
click at [297, 28] on icon "save" at bounding box center [296, 30] width 13 height 13
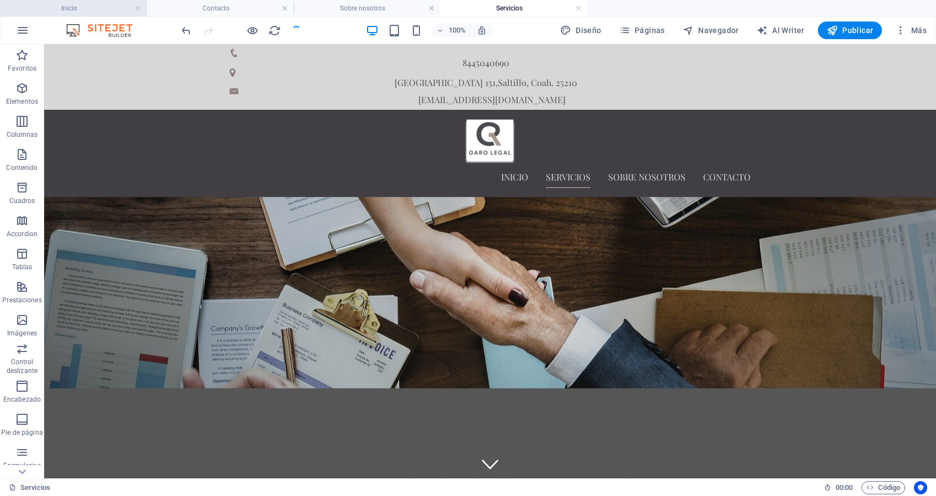
click at [72, 9] on h4 "Inicio" at bounding box center [73, 8] width 147 height 12
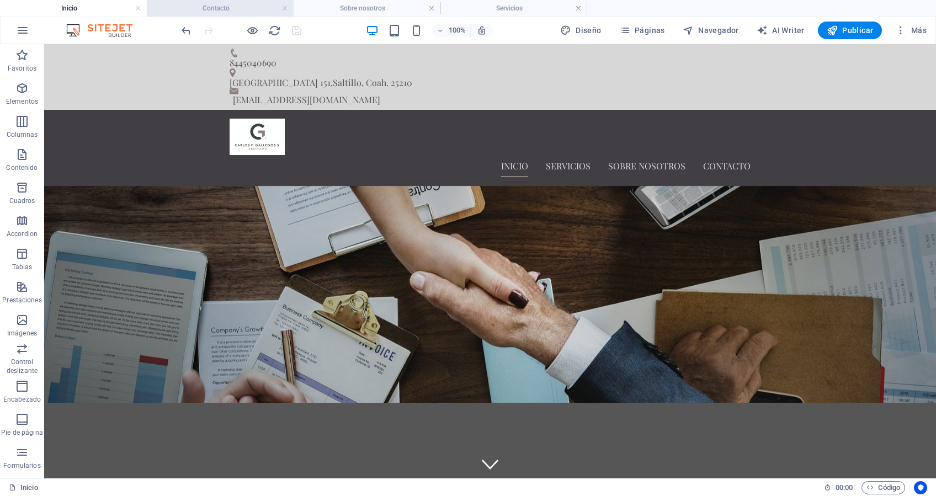
click at [245, 9] on h4 "Contacto" at bounding box center [220, 8] width 147 height 12
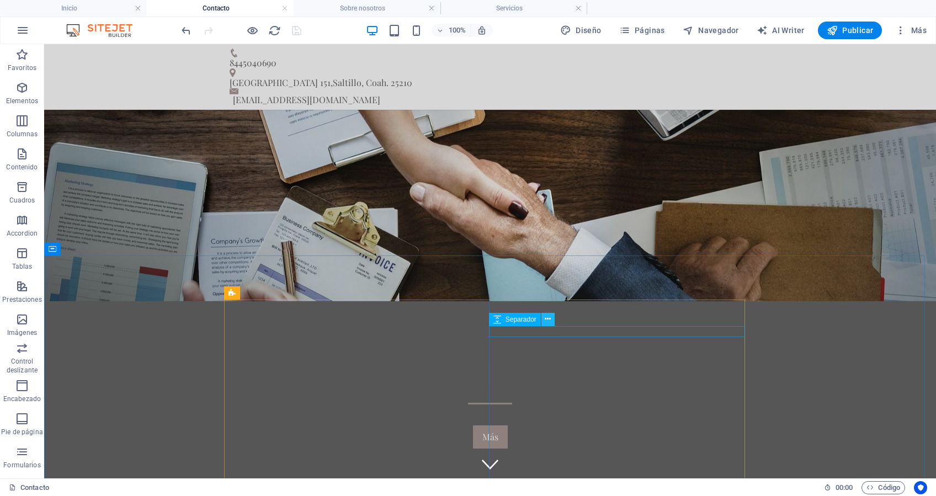
click at [550, 323] on icon at bounding box center [548, 320] width 6 height 12
click at [552, 315] on button at bounding box center [548, 319] width 13 height 13
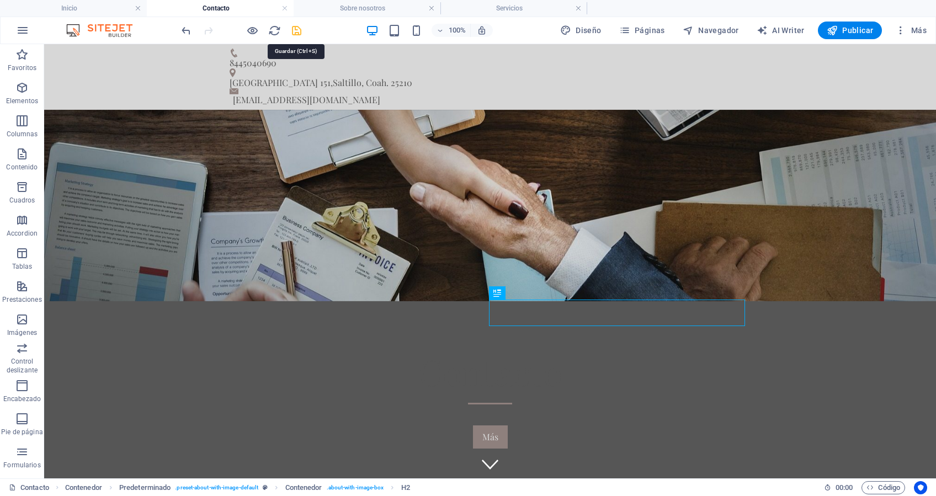
click at [300, 30] on icon "save" at bounding box center [296, 30] width 13 height 13
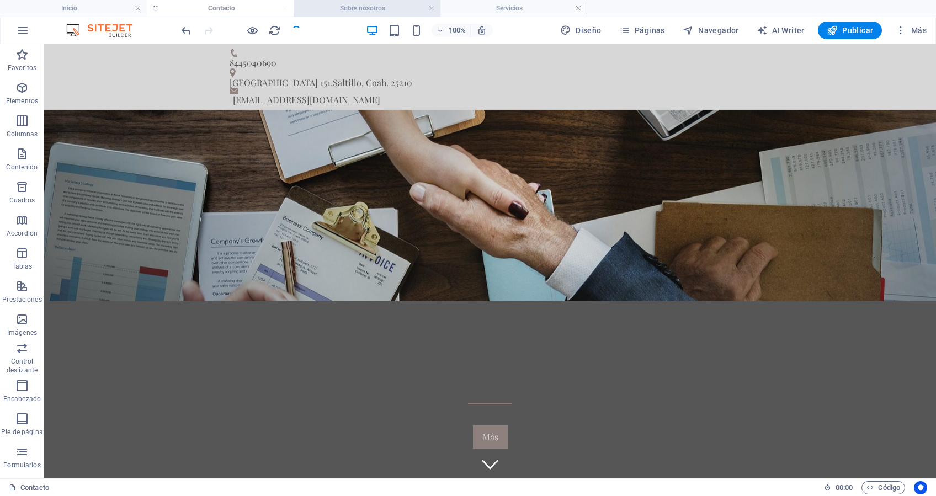
click at [337, 11] on h4 "Sobre nosotros" at bounding box center [367, 8] width 147 height 12
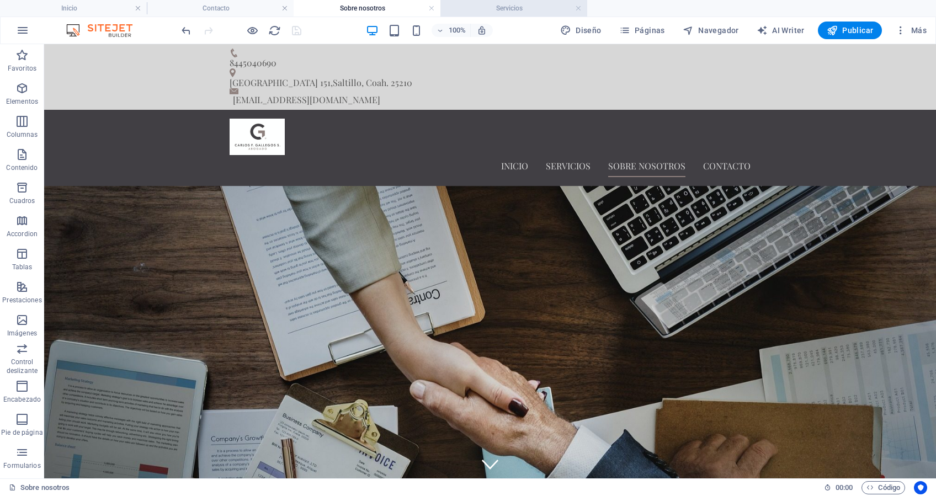
click at [489, 9] on h4 "Servicios" at bounding box center [514, 8] width 147 height 12
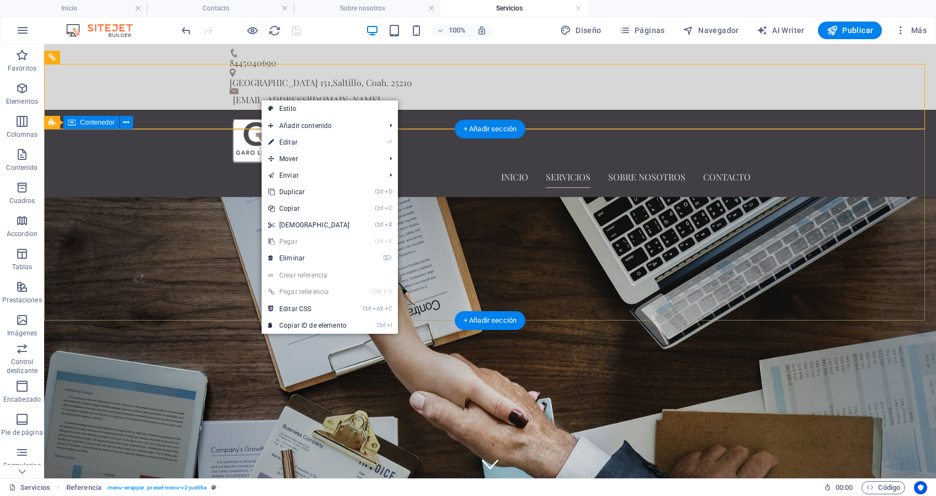
click at [570, 389] on div "Nuestros servicios Más" at bounding box center [490, 485] width 892 height 192
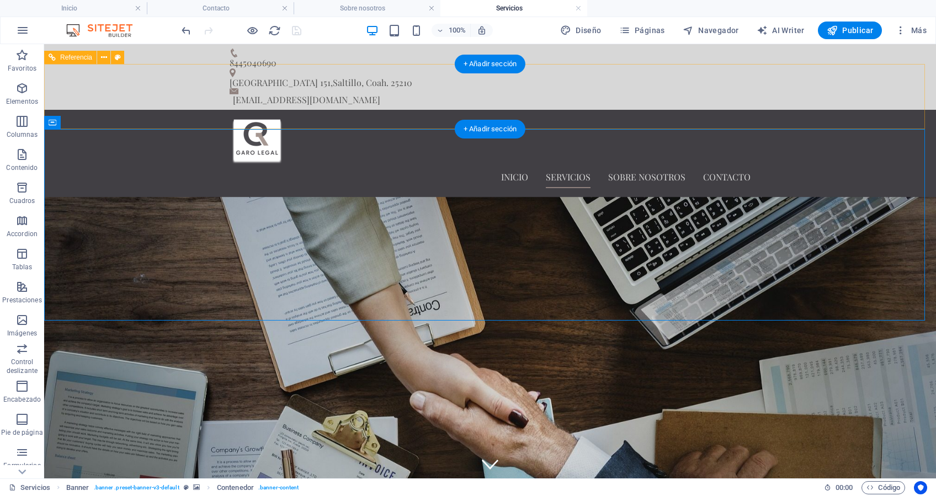
click at [253, 119] on div at bounding box center [490, 142] width 521 height 47
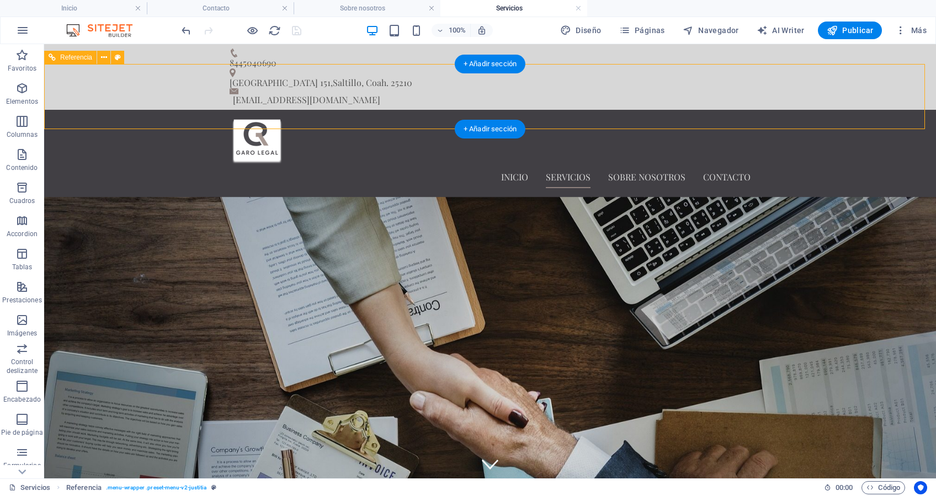
click at [253, 119] on div at bounding box center [490, 142] width 521 height 47
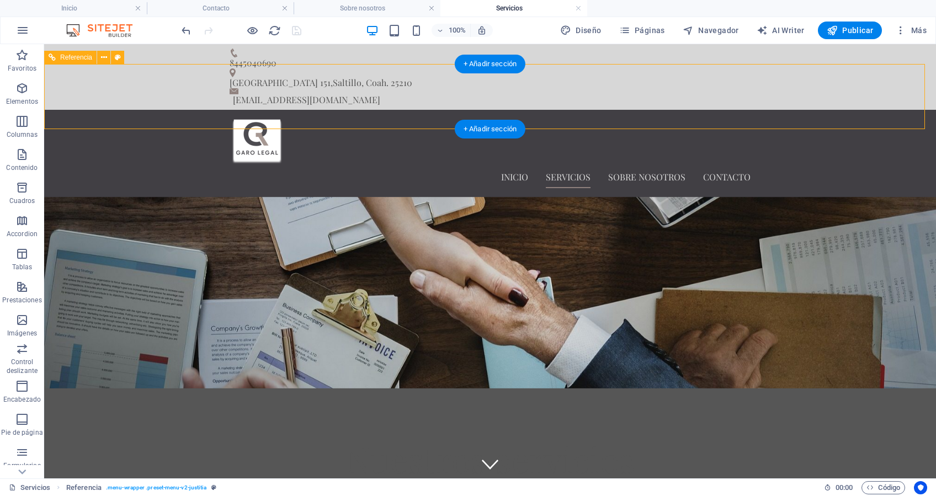
click at [59, 110] on div "Inicio Servicios Sobre nosotros Contacto" at bounding box center [490, 153] width 892 height 87
select select "rem"
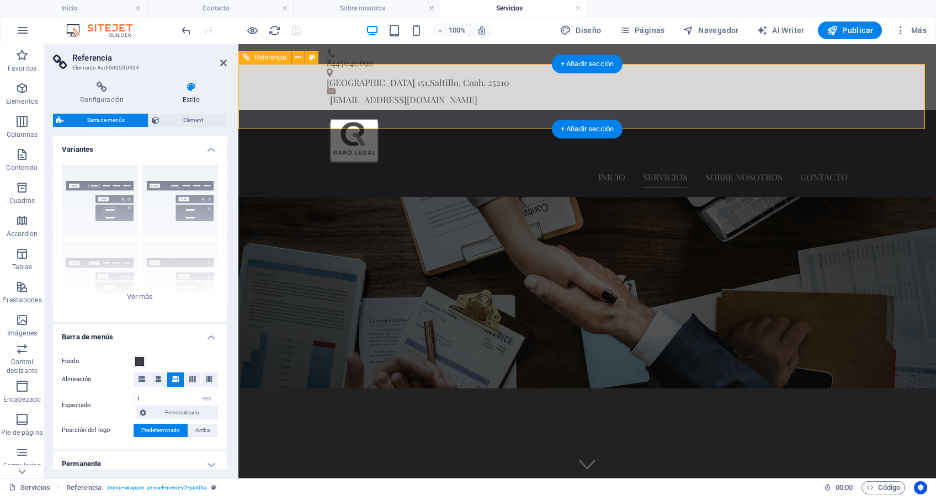
click at [253, 110] on div "Inicio Servicios Sobre nosotros Contacto" at bounding box center [587, 153] width 698 height 87
click at [317, 57] on button at bounding box center [311, 57] width 13 height 13
click at [294, 56] on button at bounding box center [297, 57] width 13 height 13
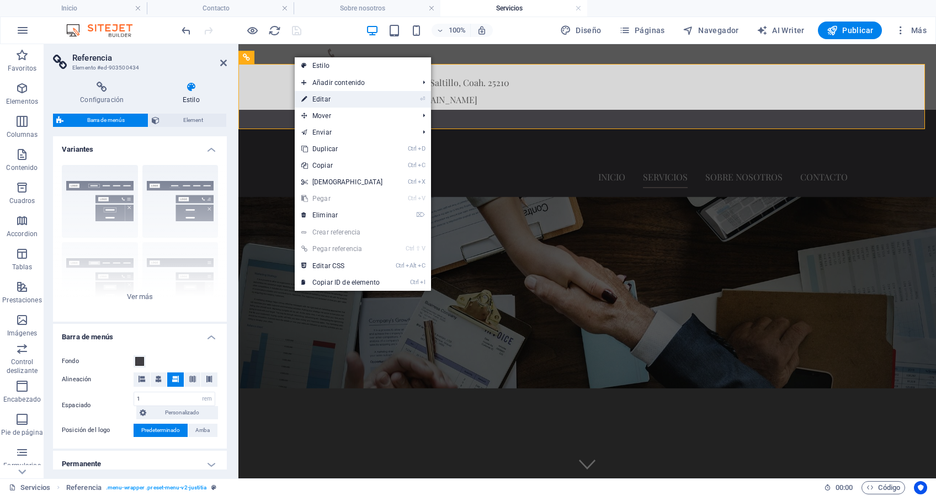
click at [394, 102] on li "⏎ Editar" at bounding box center [363, 99] width 136 height 17
click at [323, 100] on link "⏎ Editar" at bounding box center [342, 99] width 95 height 17
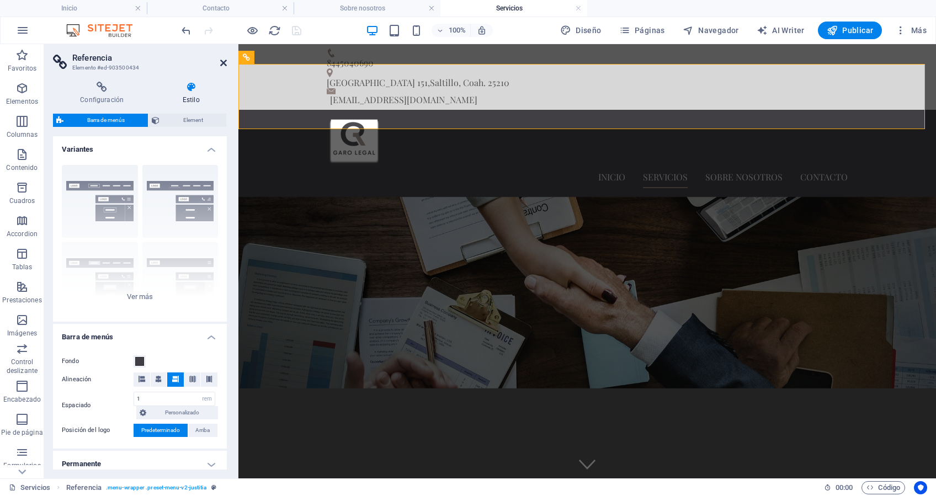
drag, startPoint x: 177, startPoint y: 18, endPoint x: 223, endPoint y: 61, distance: 63.3
click at [223, 61] on icon at bounding box center [223, 63] width 7 height 9
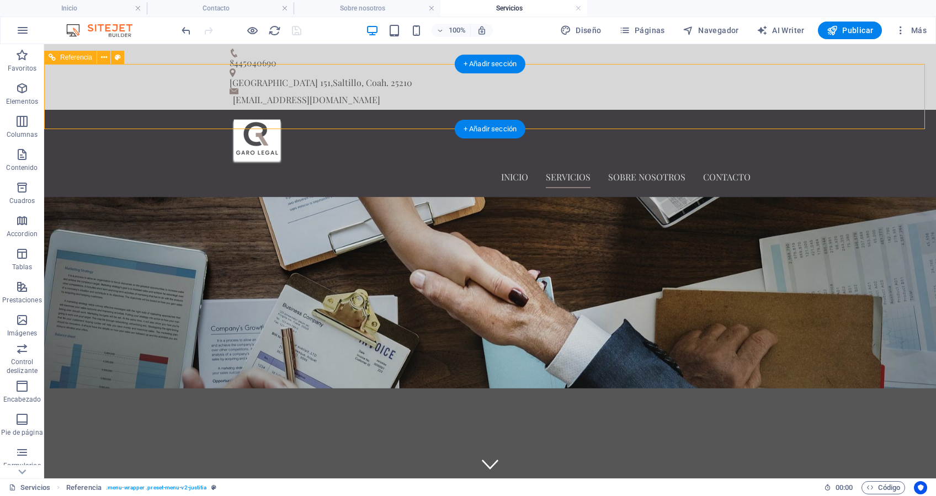
click at [518, 166] on nav "Inicio Servicios Sobre nosotros Contacto" at bounding box center [490, 177] width 521 height 22
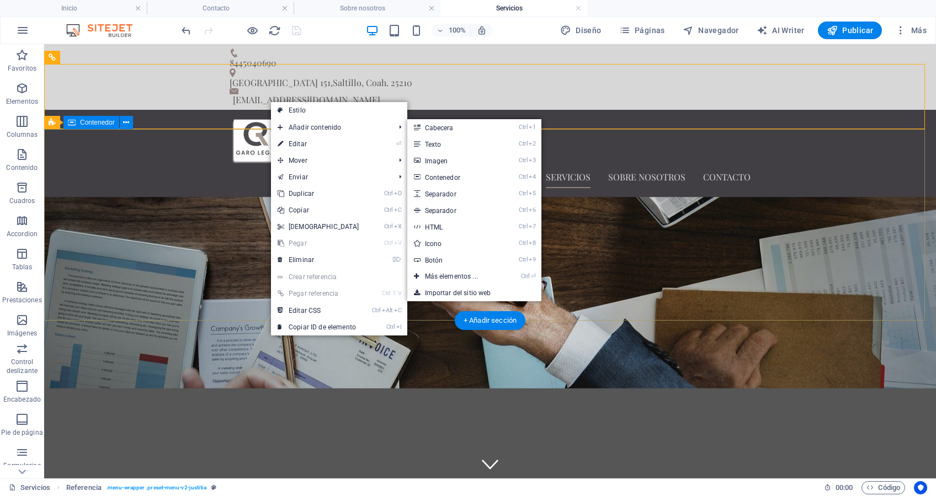
click at [686, 389] on div "Nuestros servicios Más" at bounding box center [490, 485] width 892 height 192
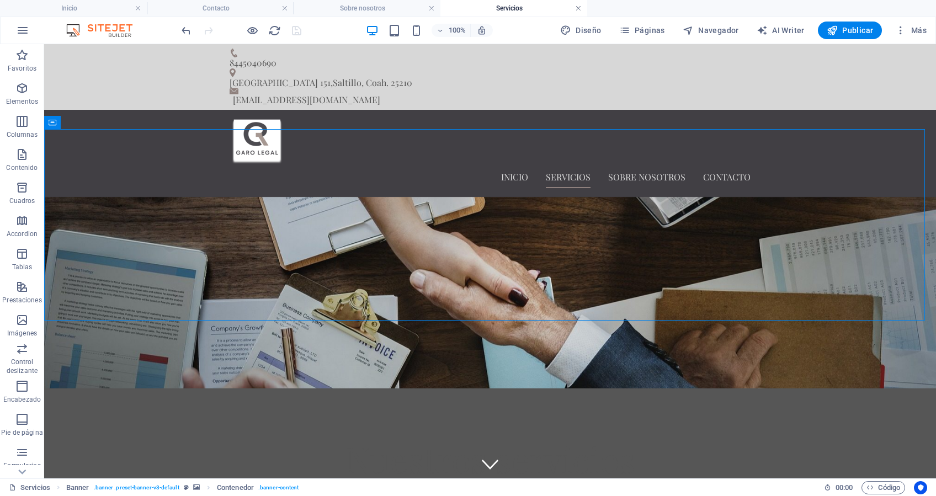
click at [579, 10] on link at bounding box center [578, 8] width 7 height 10
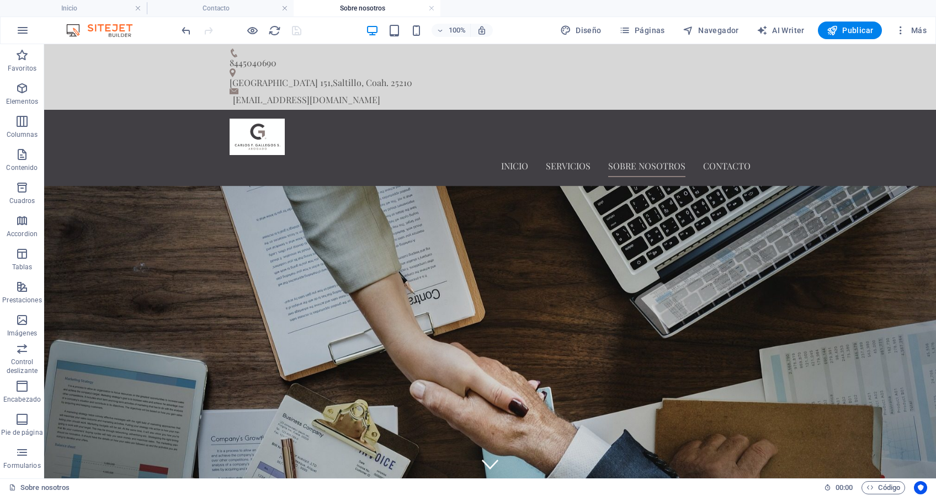
click at [435, 10] on h4 "Sobre nosotros" at bounding box center [367, 8] width 147 height 12
click at [431, 8] on link at bounding box center [431, 8] width 7 height 10
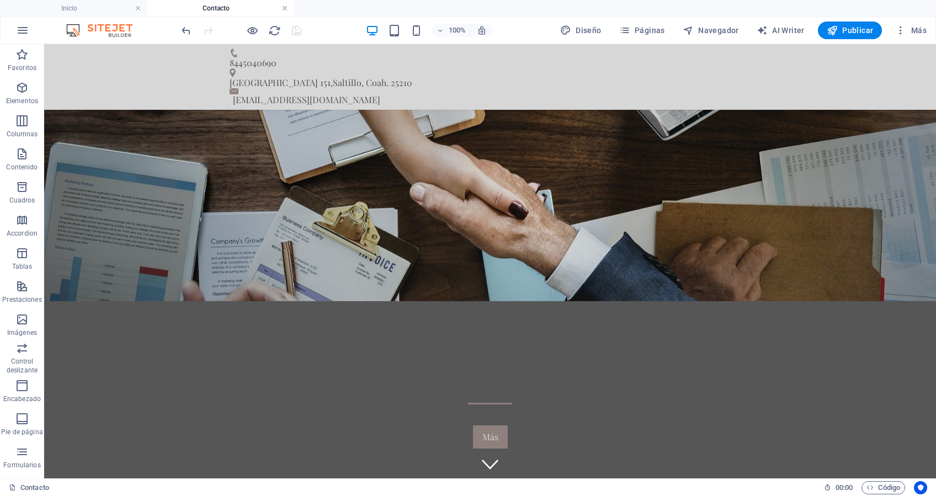
click at [287, 9] on link at bounding box center [285, 8] width 7 height 10
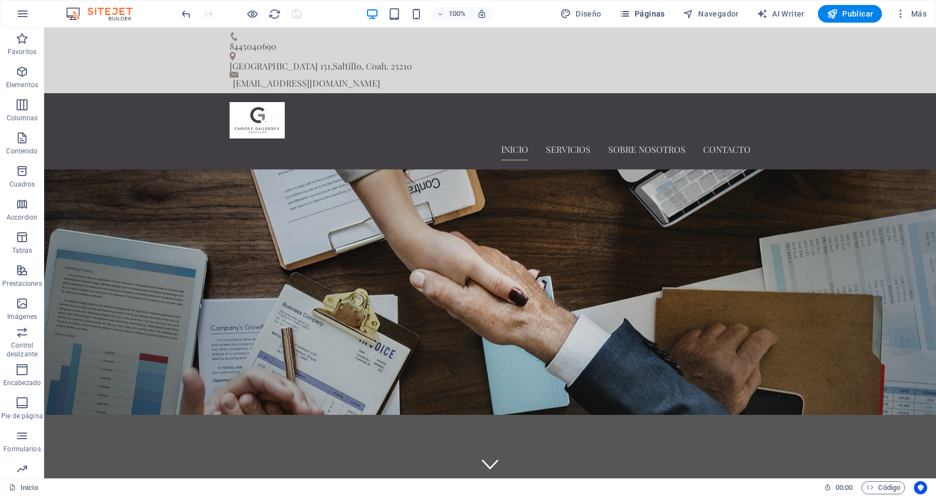
click at [657, 18] on span "Páginas" at bounding box center [642, 13] width 46 height 11
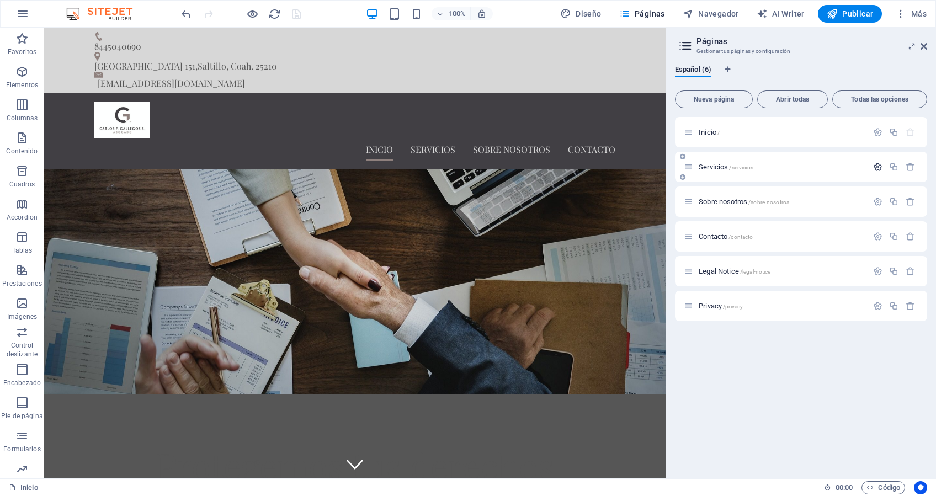
click at [874, 168] on icon "button" at bounding box center [877, 166] width 9 height 9
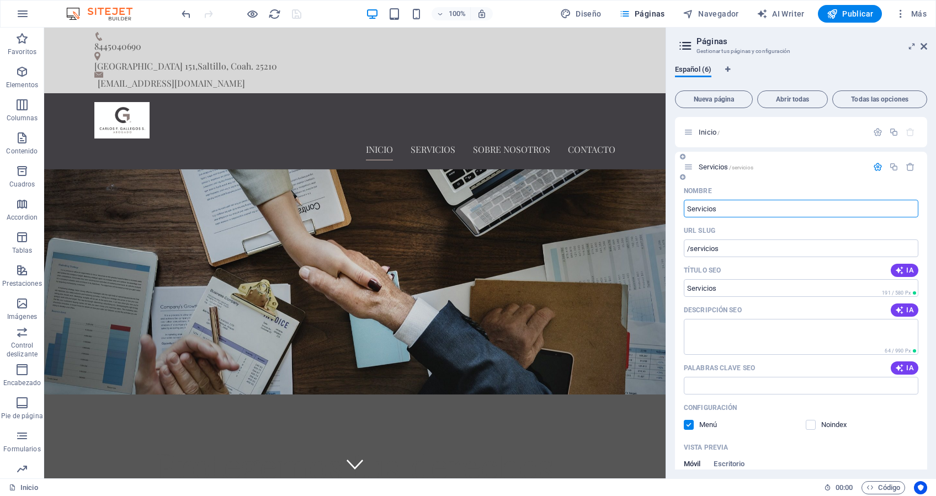
click at [718, 167] on span "Servicios /servicios" at bounding box center [726, 167] width 55 height 8
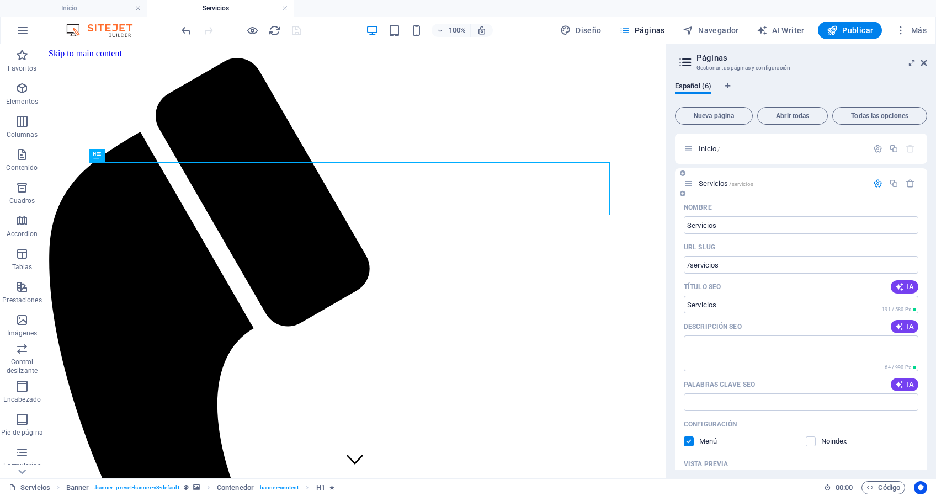
click at [724, 185] on span "Servicios /servicios" at bounding box center [726, 183] width 55 height 8
click at [876, 179] on icon "button" at bounding box center [877, 183] width 9 height 9
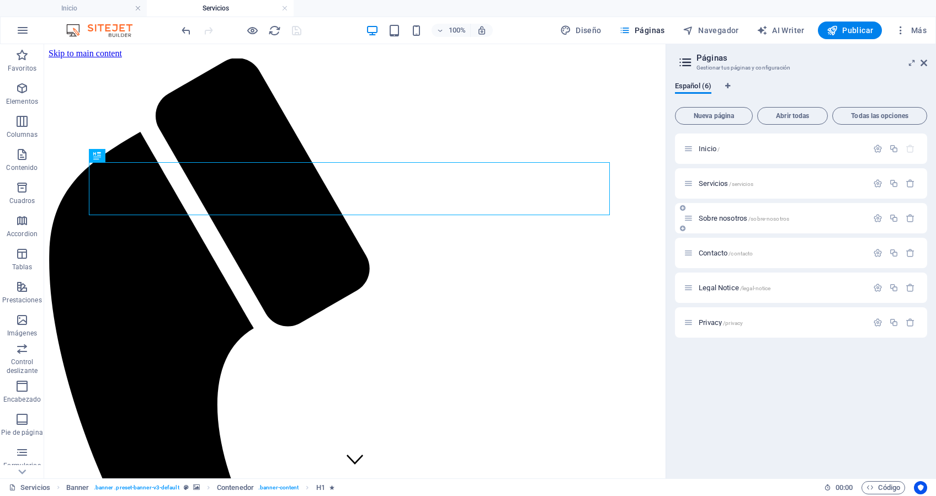
click at [734, 219] on span "Sobre nosotros /sobre-nosotros" at bounding box center [744, 218] width 91 height 8
click at [739, 254] on span "/contacto" at bounding box center [741, 254] width 24 height 6
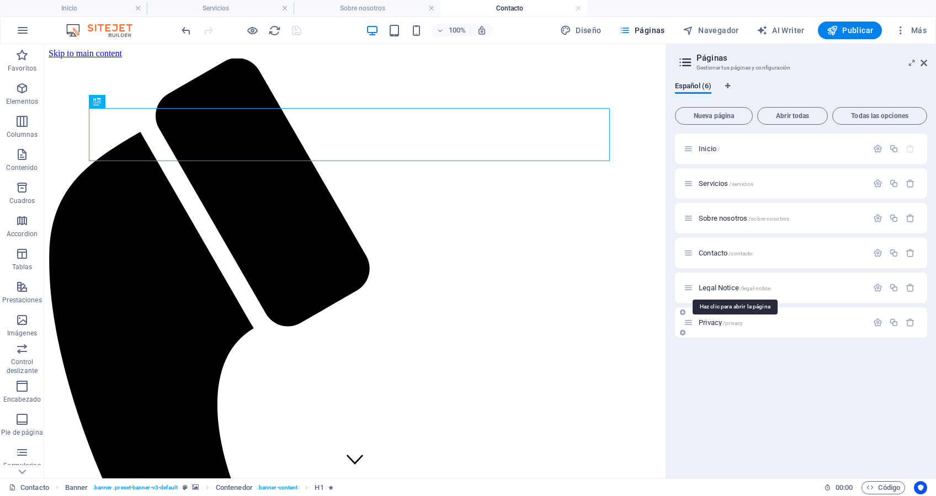
click at [732, 285] on span "Legal Notice /legal-notice" at bounding box center [735, 288] width 72 height 8
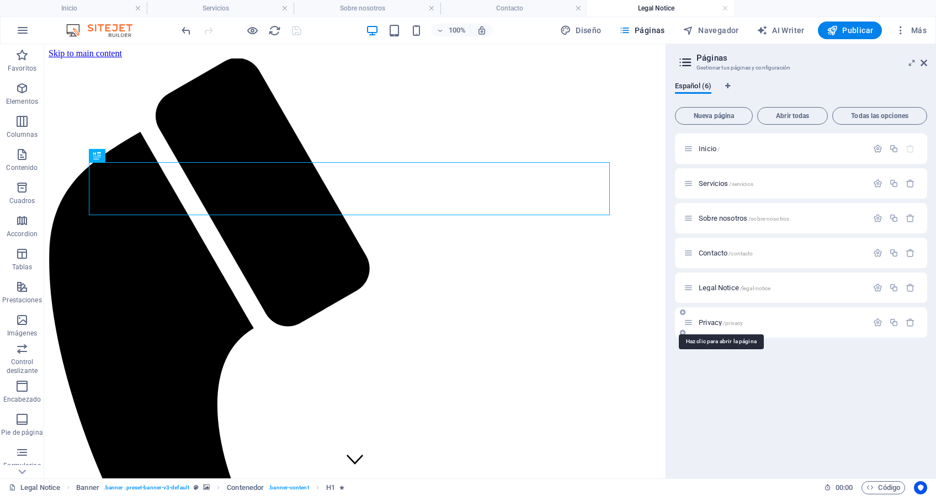
click at [727, 322] on span "/privacy" at bounding box center [733, 323] width 20 height 6
drag, startPoint x: 865, startPoint y: 31, endPoint x: 778, endPoint y: 11, distance: 88.9
click at [865, 31] on span "Publicar" at bounding box center [850, 30] width 47 height 11
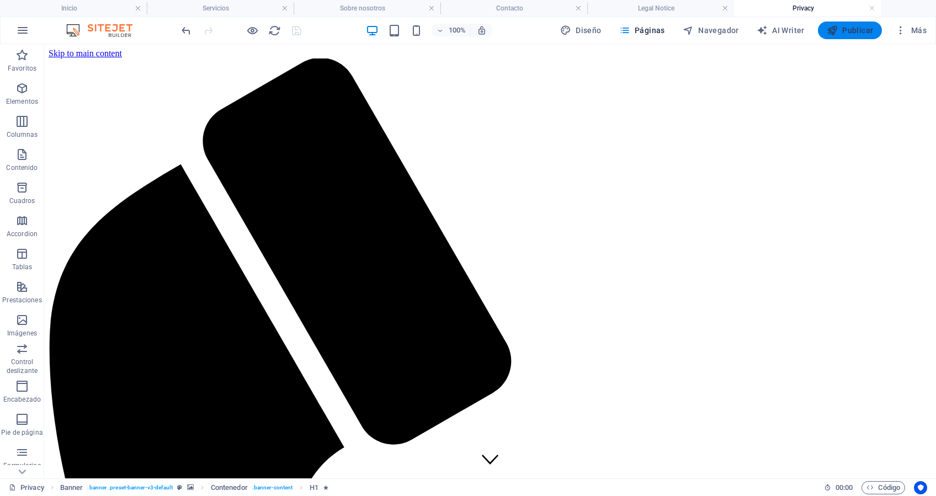
click at [851, 30] on span "Publicar" at bounding box center [850, 30] width 47 height 11
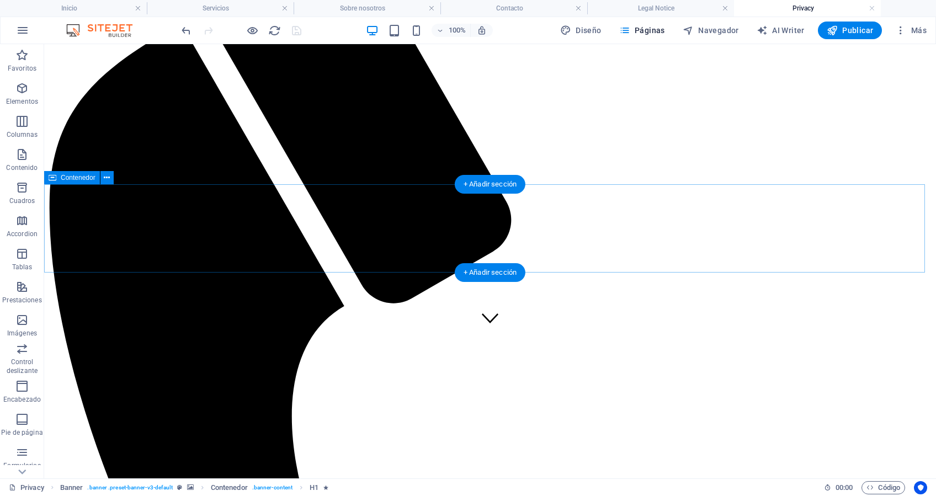
scroll to position [147, 0]
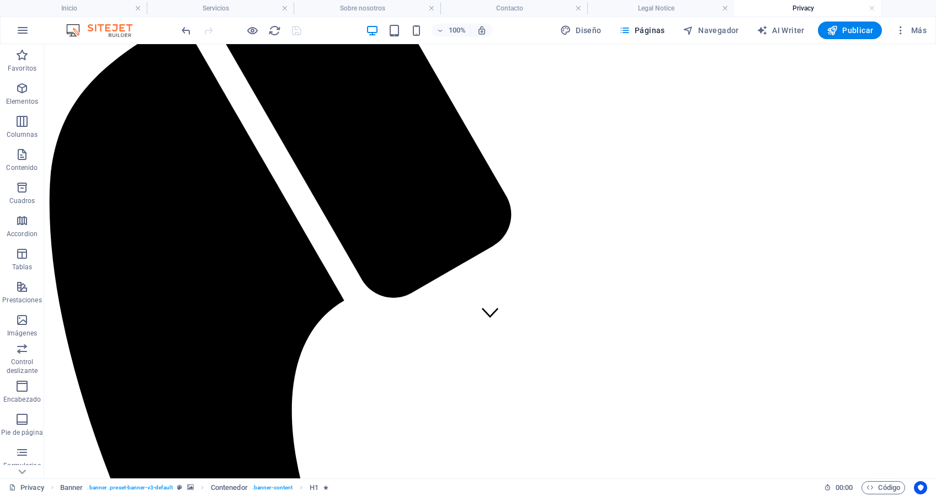
click at [869, 8] on link at bounding box center [872, 8] width 7 height 10
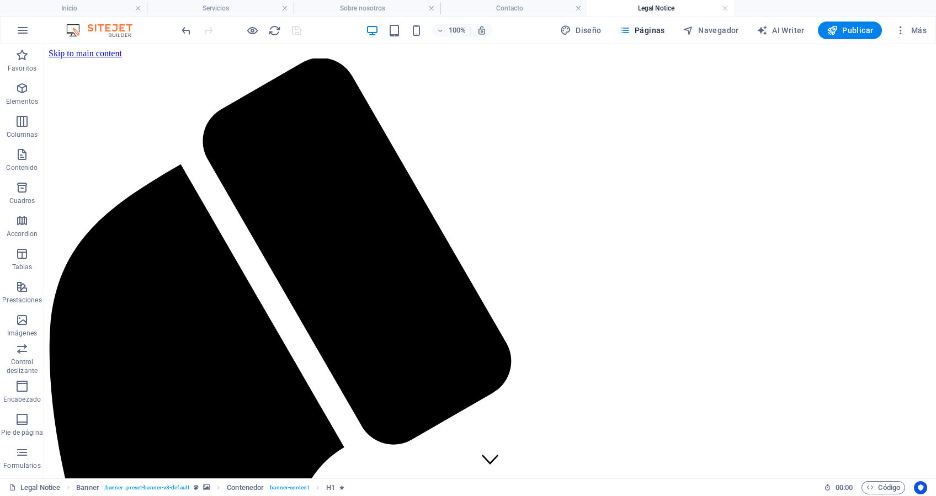
click at [725, 9] on link at bounding box center [725, 8] width 7 height 10
click at [580, 9] on link at bounding box center [578, 8] width 7 height 10
click at [434, 9] on link at bounding box center [431, 8] width 7 height 10
click at [288, 9] on h4 "Servicios" at bounding box center [220, 8] width 147 height 12
click at [287, 7] on link at bounding box center [285, 8] width 7 height 10
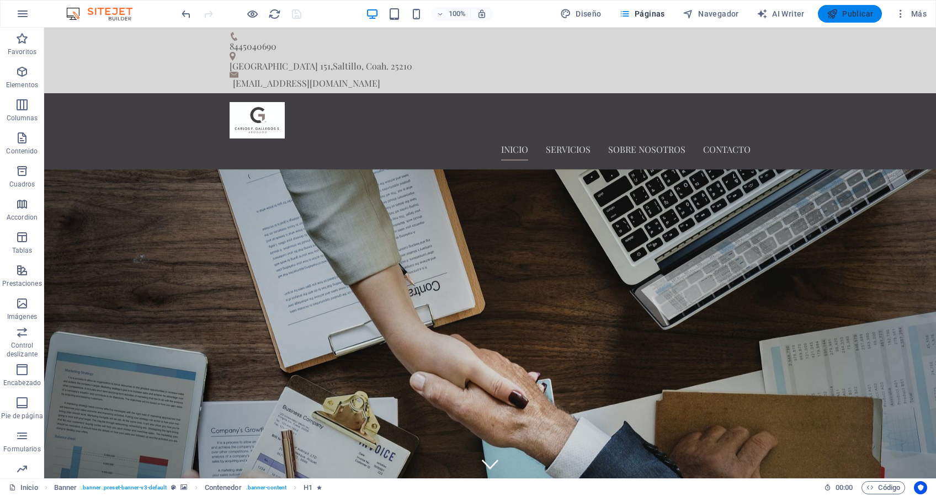
click at [840, 13] on span "Publicar" at bounding box center [850, 13] width 47 height 11
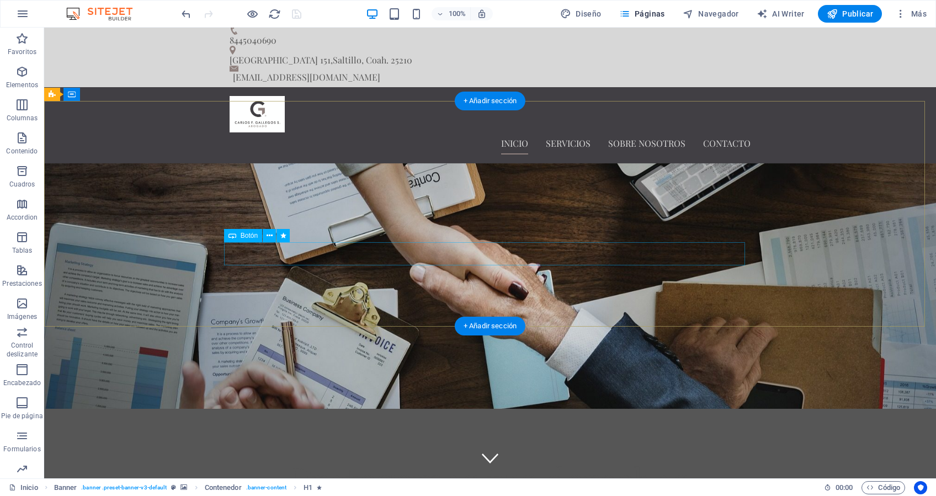
scroll to position [0, 0]
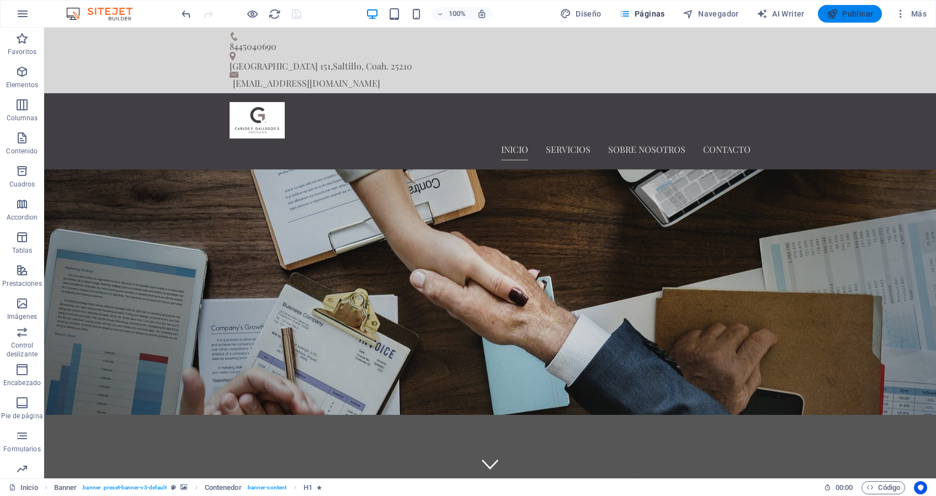
click at [833, 13] on icon "button" at bounding box center [832, 13] width 11 height 11
click at [643, 12] on span "Páginas" at bounding box center [642, 13] width 46 height 11
click at [911, 13] on span "Más" at bounding box center [910, 13] width 31 height 11
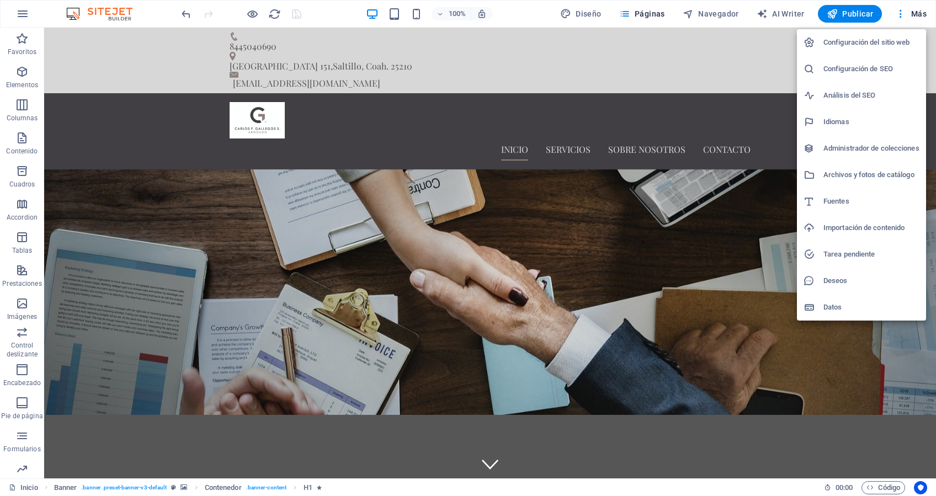
click at [844, 40] on h6 "Configuración del sitio web" at bounding box center [872, 42] width 96 height 13
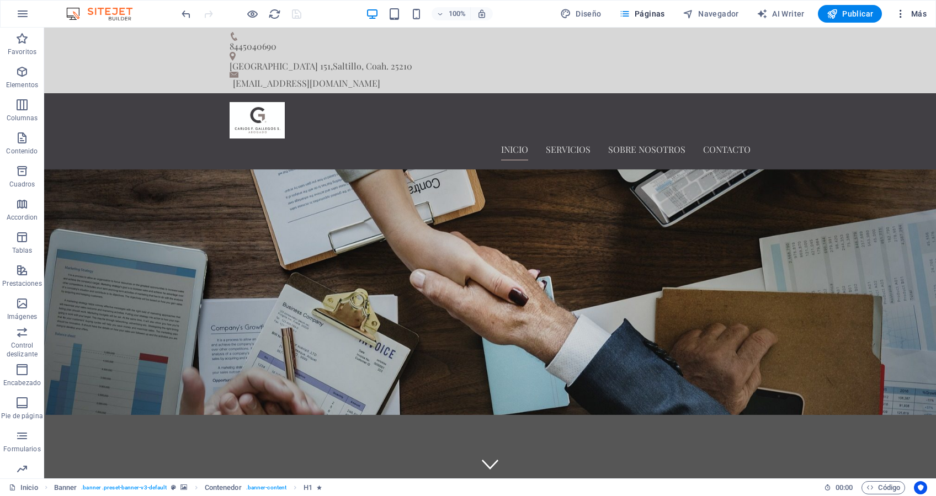
click at [906, 14] on icon "button" at bounding box center [900, 13] width 11 height 11
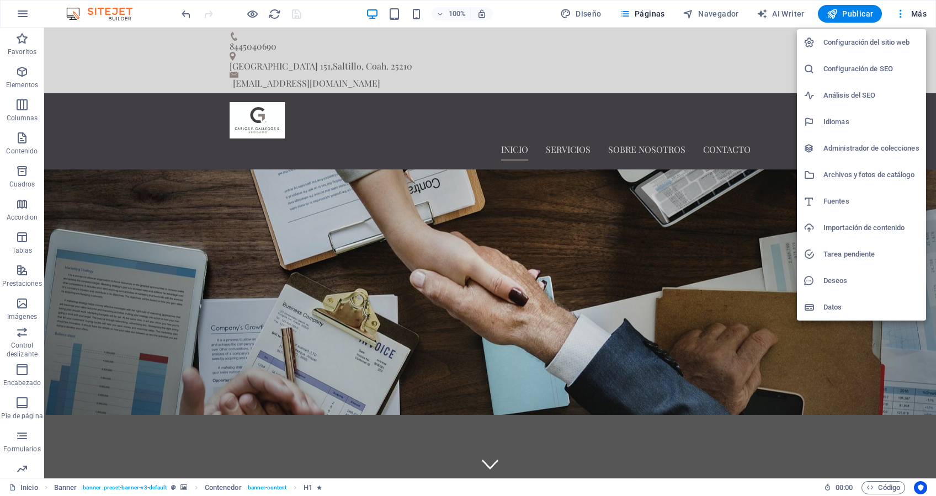
click at [857, 46] on h6 "Configuración del sitio web" at bounding box center [872, 42] width 96 height 13
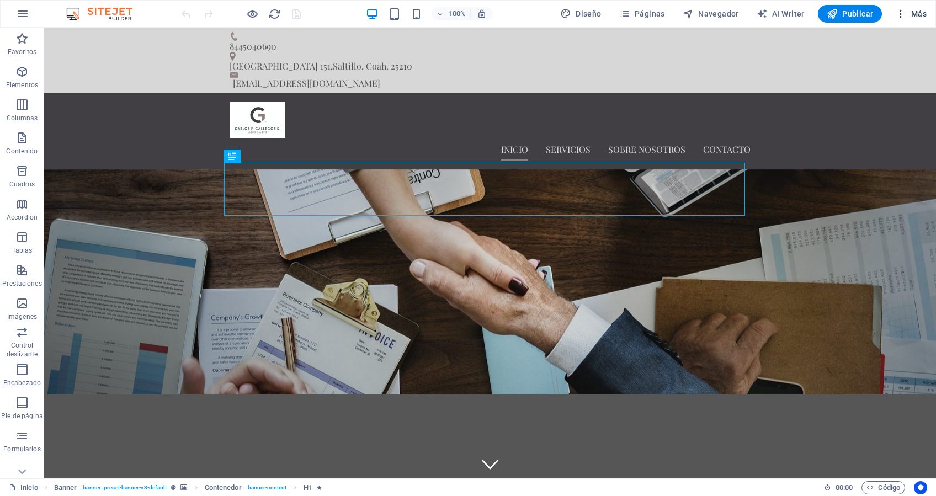
click at [903, 17] on icon "button" at bounding box center [900, 13] width 11 height 11
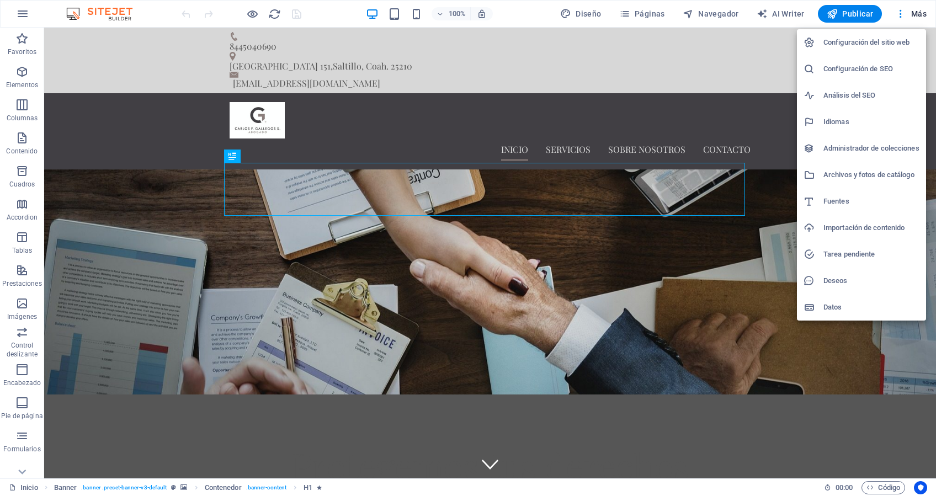
click at [869, 46] on h6 "Configuración del sitio web" at bounding box center [872, 42] width 96 height 13
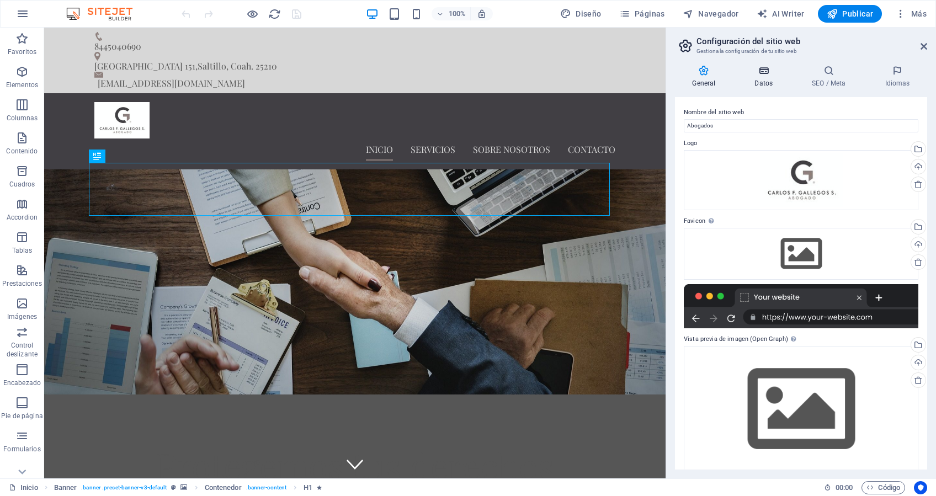
click at [759, 78] on h4 "Datos" at bounding box center [766, 76] width 57 height 23
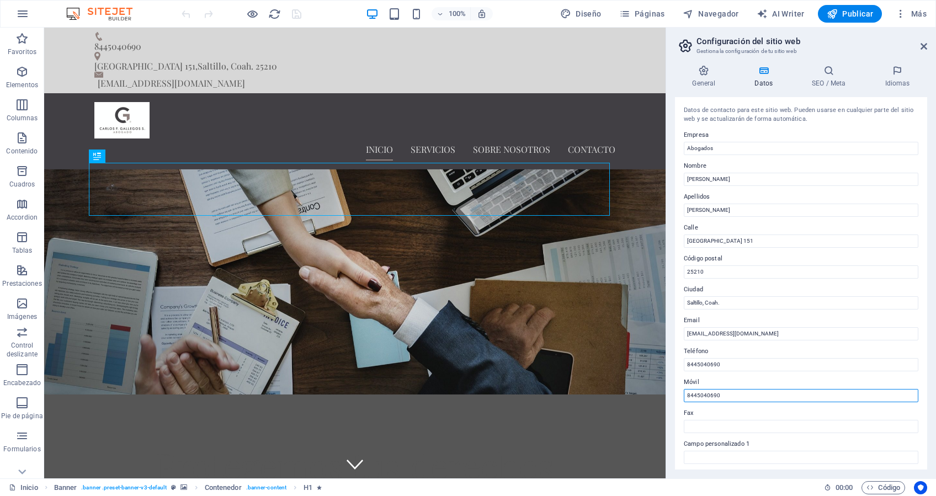
click at [694, 394] on input "8445040690" at bounding box center [801, 395] width 235 height 13
type input "(844) 504-06-90"
click at [927, 44] on icon at bounding box center [924, 46] width 7 height 9
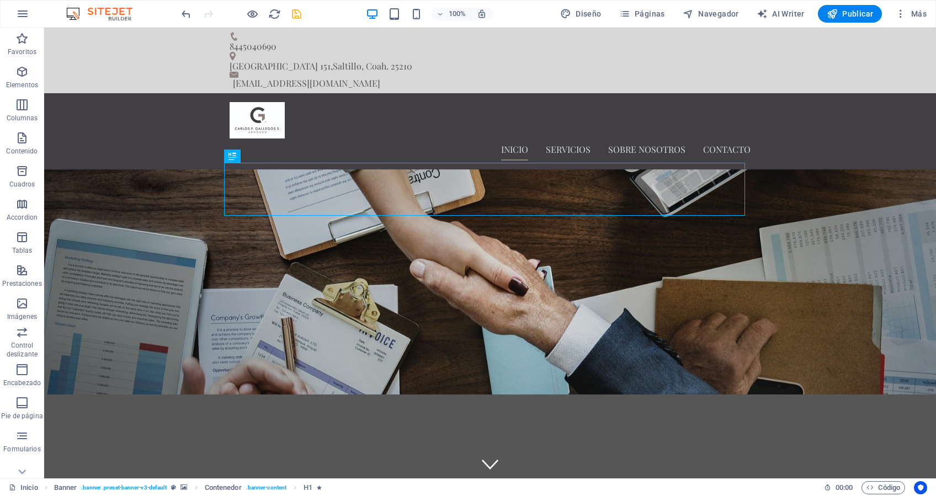
click at [298, 13] on icon "save" at bounding box center [296, 14] width 13 height 13
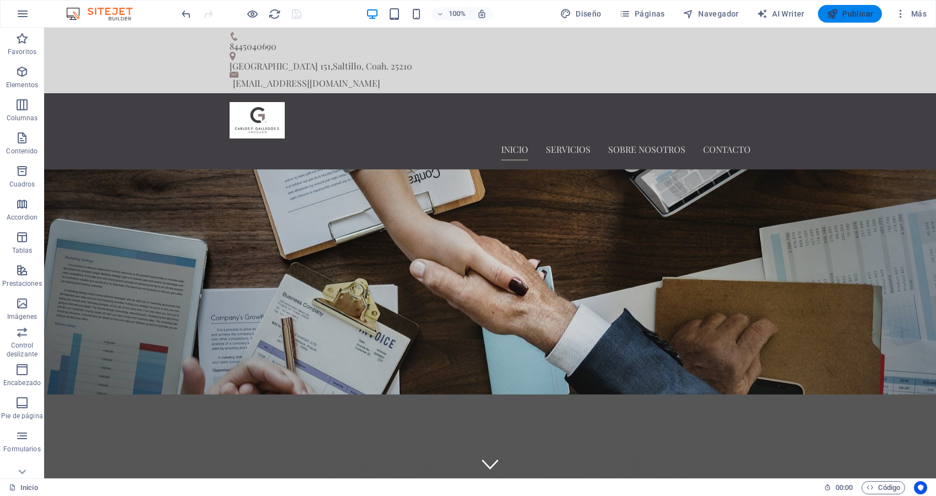
click at [857, 10] on span "Publicar" at bounding box center [850, 13] width 47 height 11
